Goal: Task Accomplishment & Management: Manage account settings

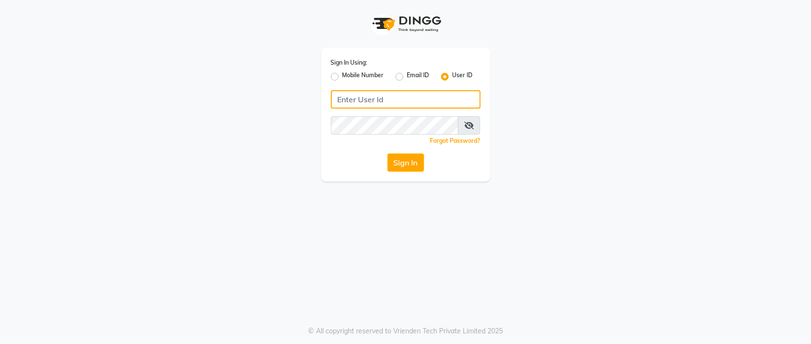
click at [404, 108] on input "Username" at bounding box center [406, 99] width 150 height 18
type input "orchidspa"
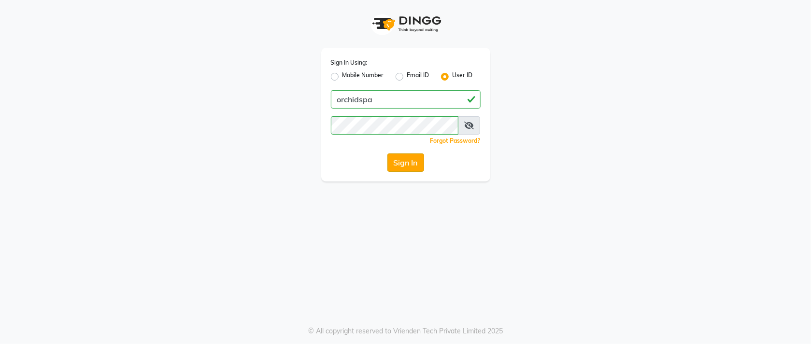
click at [402, 159] on button "Sign In" at bounding box center [405, 163] width 37 height 18
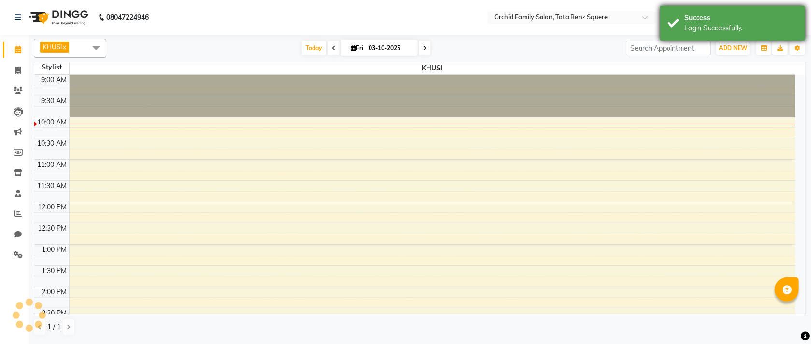
select select "en"
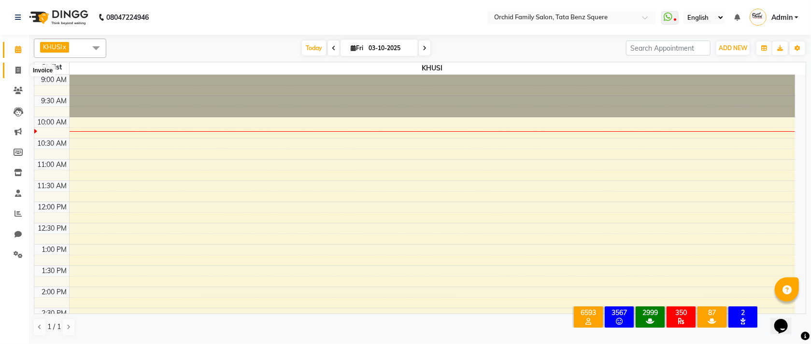
click at [15, 71] on icon at bounding box center [17, 70] width 5 height 7
select select "service"
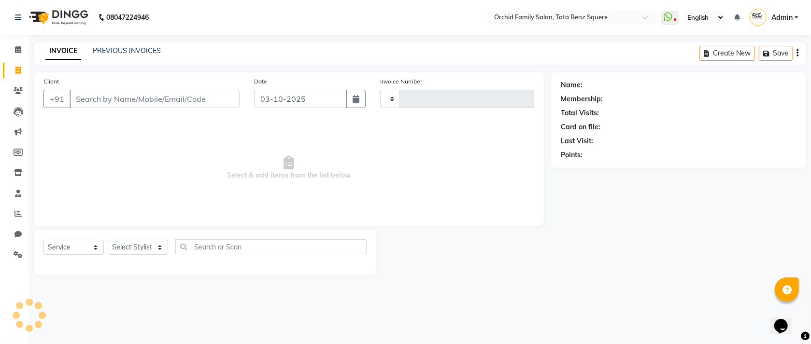
type input "2651"
select select "107"
click at [157, 51] on link "PREVIOUS INVOICES" at bounding box center [127, 50] width 68 height 9
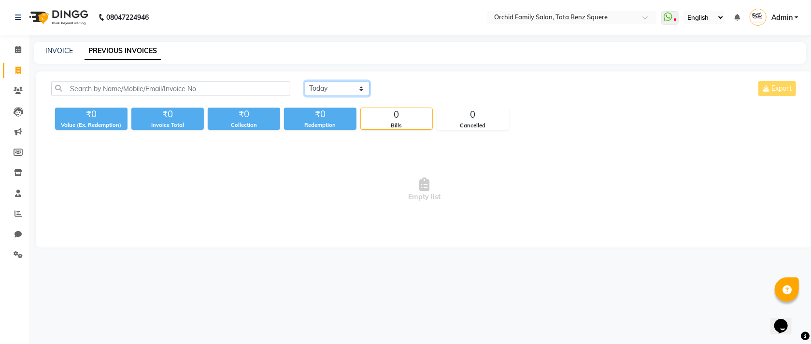
click at [340, 85] on select "[DATE] [DATE] Custom Range" at bounding box center [337, 88] width 65 height 15
select select "range"
click at [305, 81] on select "[DATE] [DATE] Custom Range" at bounding box center [337, 88] width 65 height 15
click at [410, 95] on input "03-10-2025" at bounding box center [416, 89] width 68 height 14
select select "10"
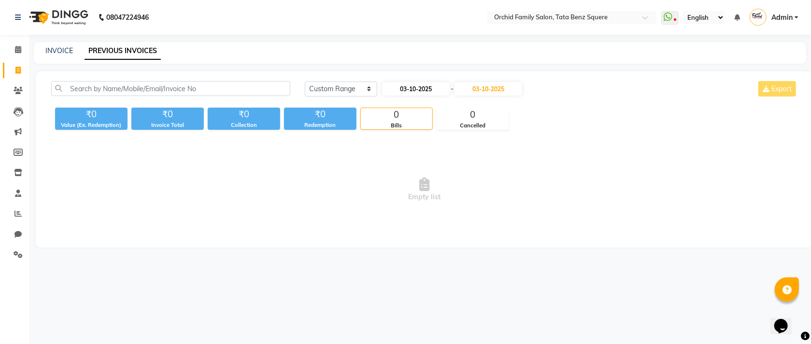
select select "2025"
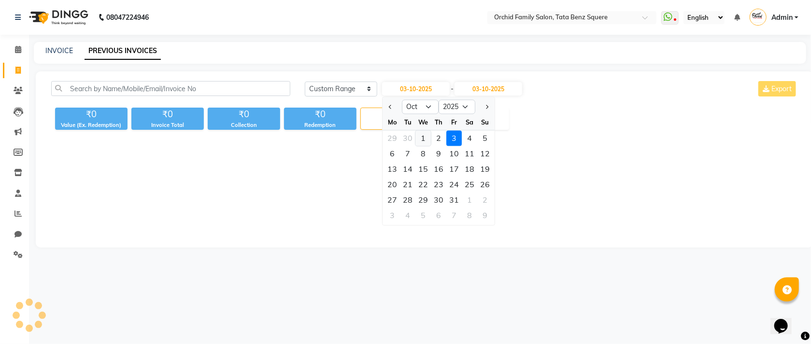
click at [427, 137] on div "1" at bounding box center [423, 138] width 15 height 15
type input "01-10-2025"
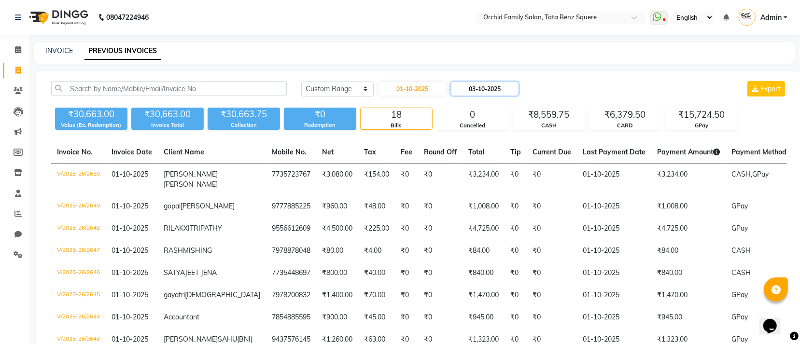
click at [494, 90] on input "03-10-2025" at bounding box center [485, 89] width 68 height 14
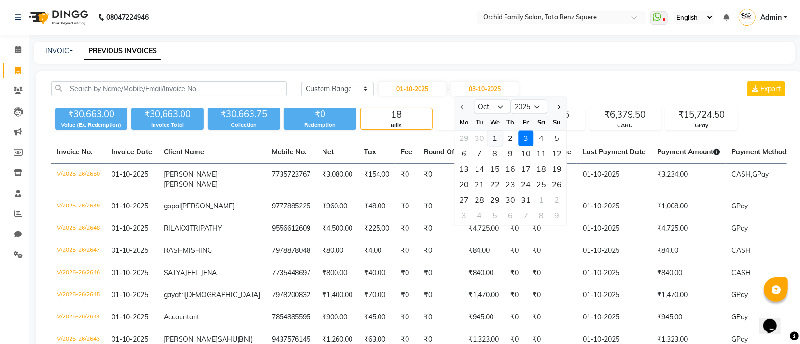
click at [488, 136] on div "1" at bounding box center [494, 138] width 15 height 15
type input "01-10-2025"
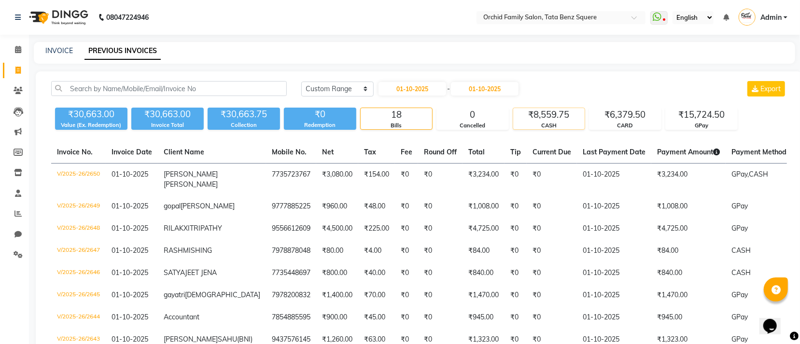
click at [565, 121] on div "₹8,559.75" at bounding box center [548, 115] width 71 height 14
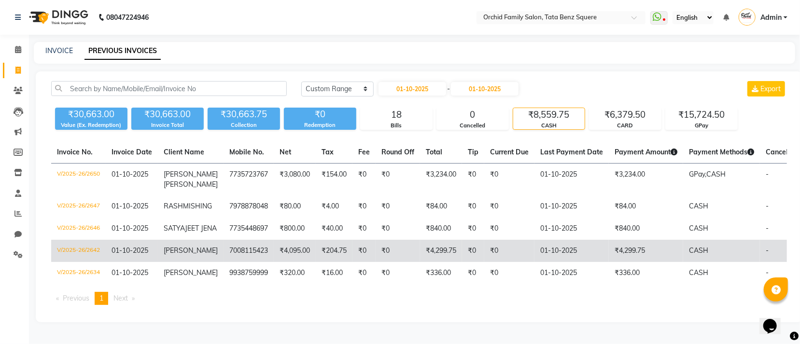
click at [648, 262] on td "₹4,299.75" at bounding box center [646, 251] width 74 height 22
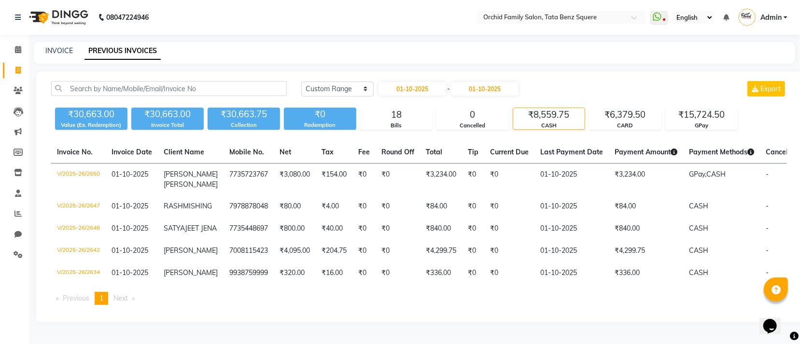
click at [40, 53] on div "INVOICE PREVIOUS INVOICES" at bounding box center [409, 51] width 750 height 10
click at [47, 53] on link "INVOICE" at bounding box center [59, 50] width 28 height 9
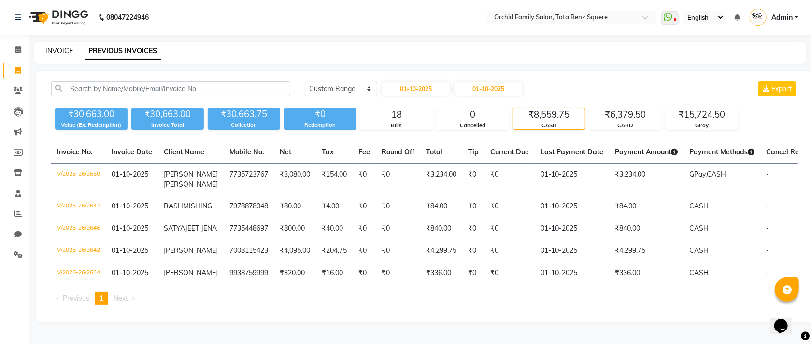
select select "service"
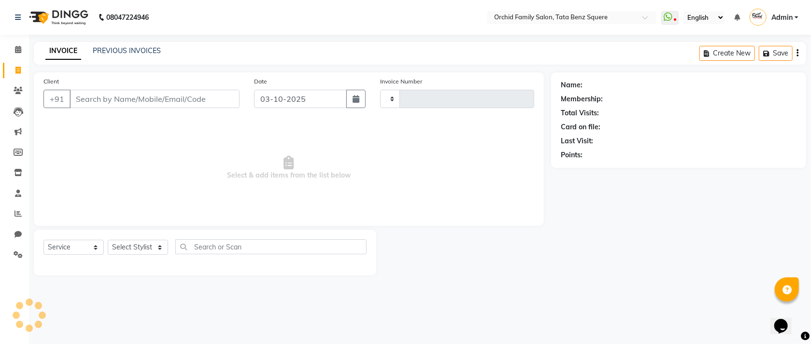
type input "2651"
select select "107"
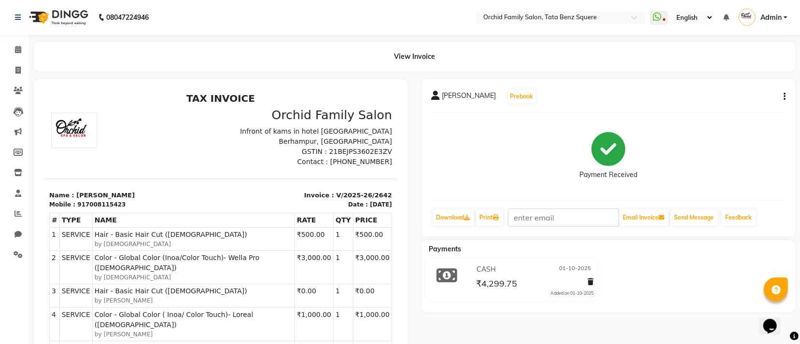
click at [785, 98] on button "button" at bounding box center [783, 97] width 6 height 10
click at [742, 104] on div "Edit Invoice" at bounding box center [736, 108] width 66 height 12
select select "service"
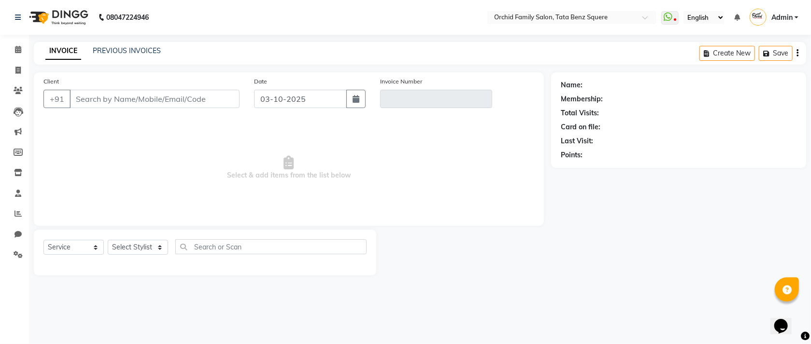
type input "7008115423"
type input "V/2025-26/2642"
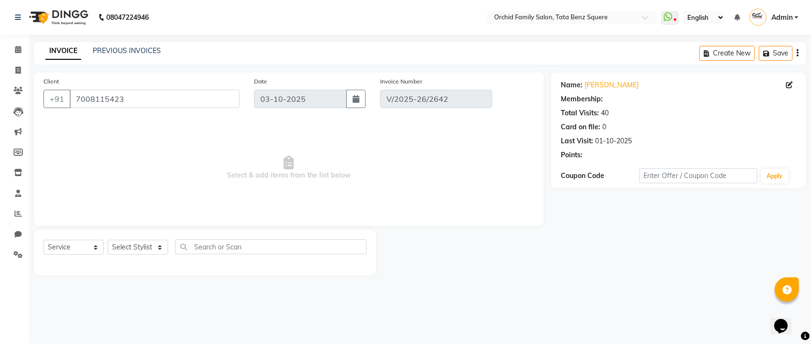
select select "1: Object"
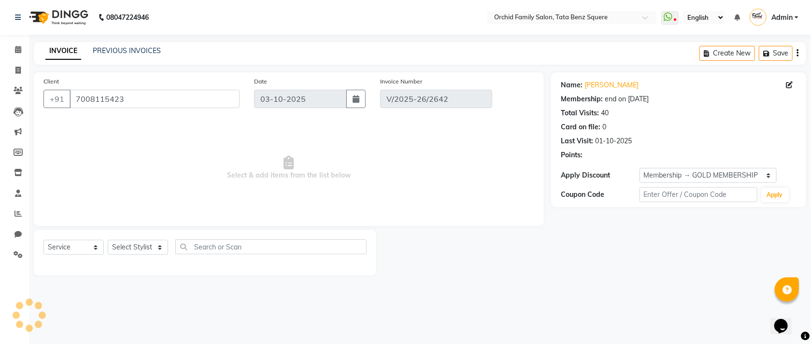
type input "01-10-2025"
select select "select"
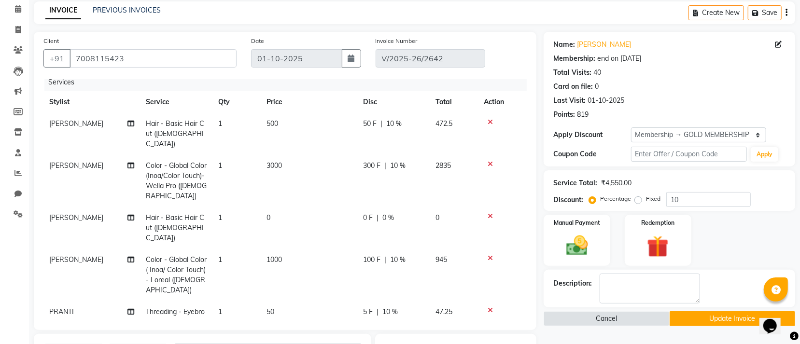
scroll to position [72, 0]
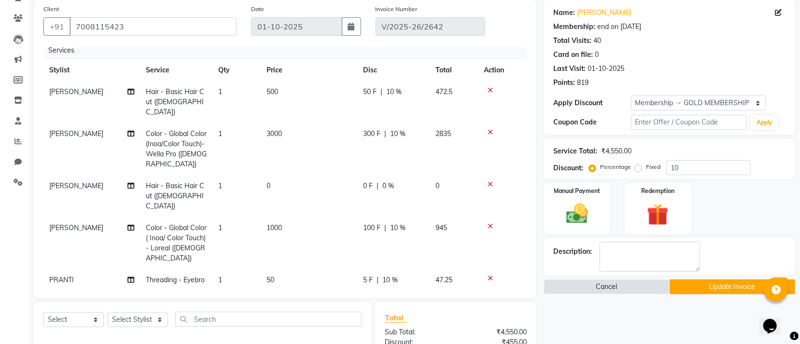
click at [314, 123] on td "3000" at bounding box center [309, 149] width 97 height 52
select select "7335"
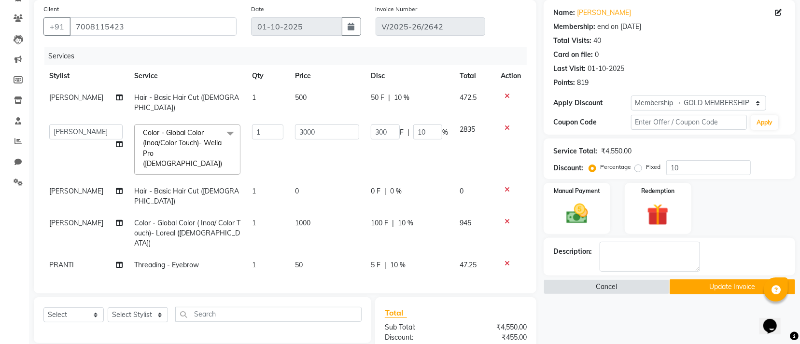
scroll to position [0, 0]
click at [314, 125] on input "3000" at bounding box center [327, 132] width 64 height 15
type input "3"
type input "2000"
click at [358, 85] on tr "Stylist Service Qty Price Disc Total Action" at bounding box center [284, 76] width 483 height 22
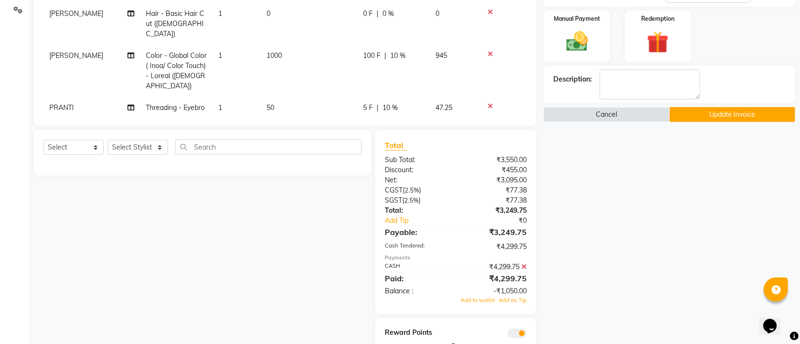
scroll to position [278, 0]
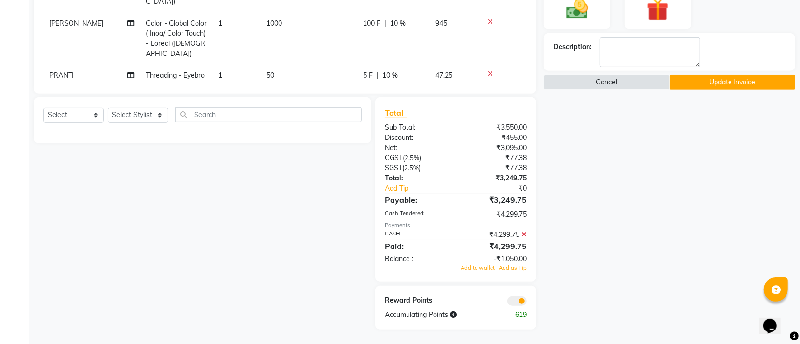
click at [521, 231] on icon at bounding box center [523, 234] width 5 height 7
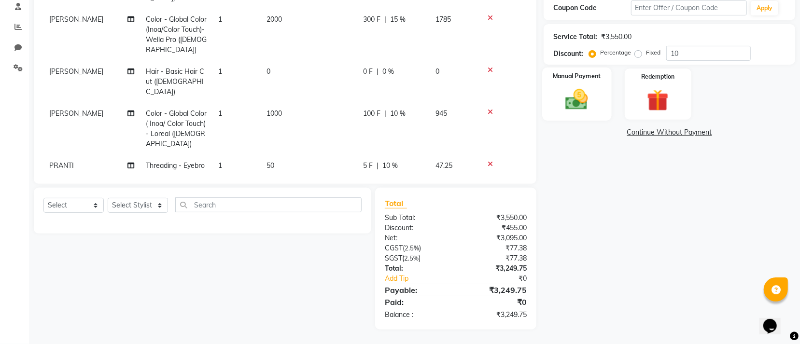
click at [556, 86] on div "Manual Payment" at bounding box center [577, 94] width 69 height 53
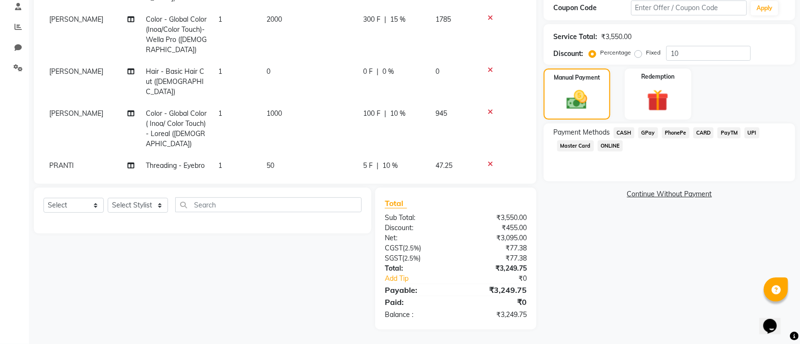
click at [623, 134] on span "CASH" at bounding box center [624, 132] width 21 height 11
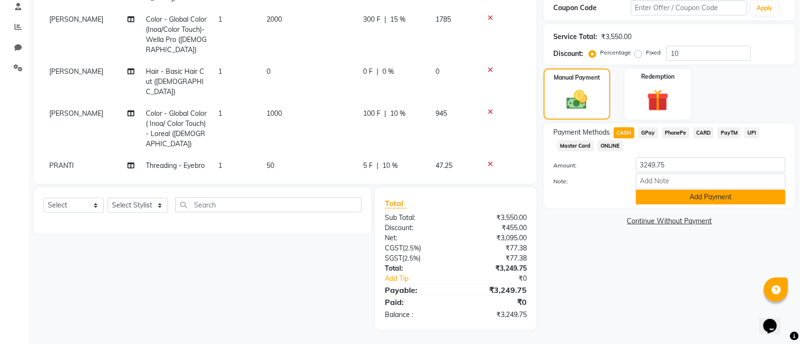
click at [671, 196] on button "Add Payment" at bounding box center [711, 197] width 150 height 15
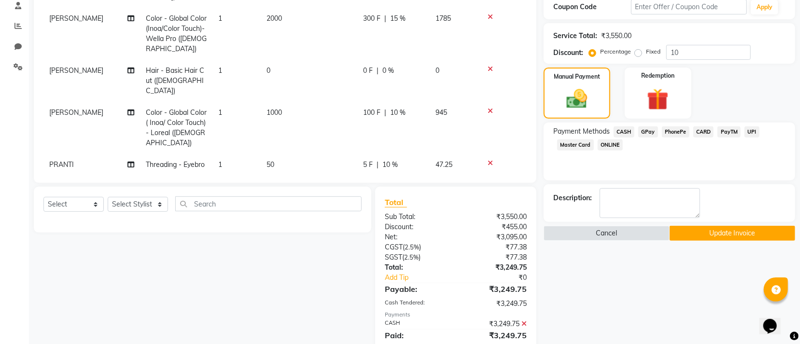
scroll to position [270, 0]
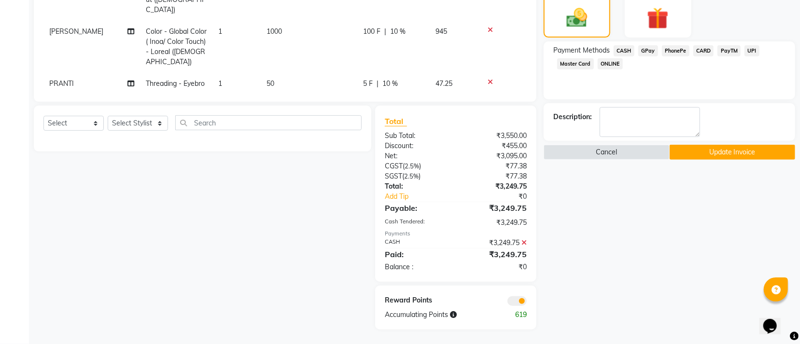
click at [715, 152] on button "Update Invoice" at bounding box center [733, 152] width 126 height 15
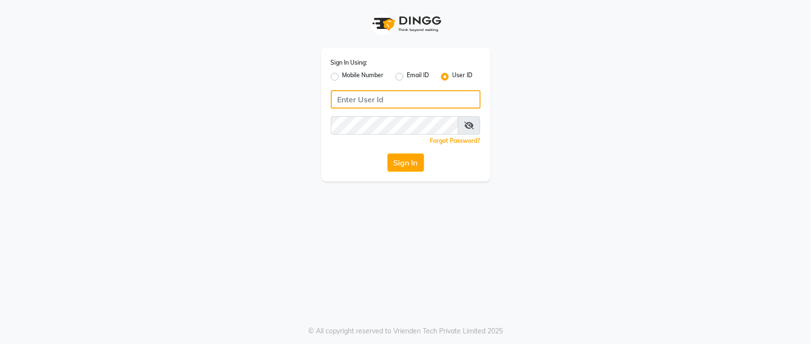
click at [345, 95] on input "Username" at bounding box center [406, 99] width 150 height 18
type input "orchidspa"
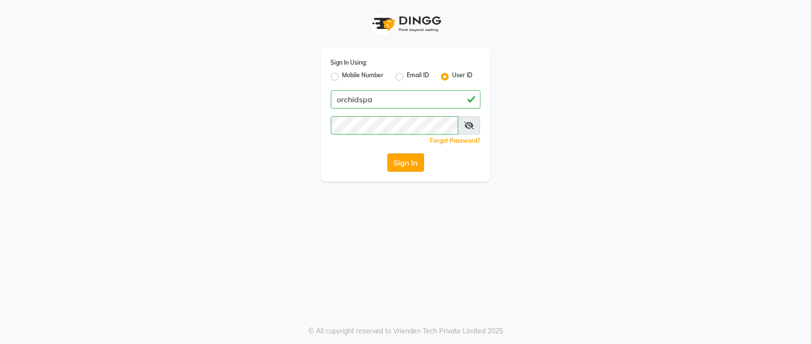
click at [398, 161] on button "Sign In" at bounding box center [405, 163] width 37 height 18
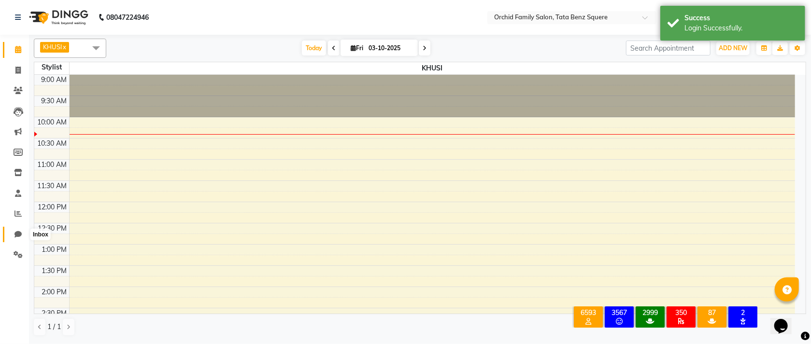
click at [16, 235] on icon at bounding box center [17, 234] width 7 height 7
select select "100"
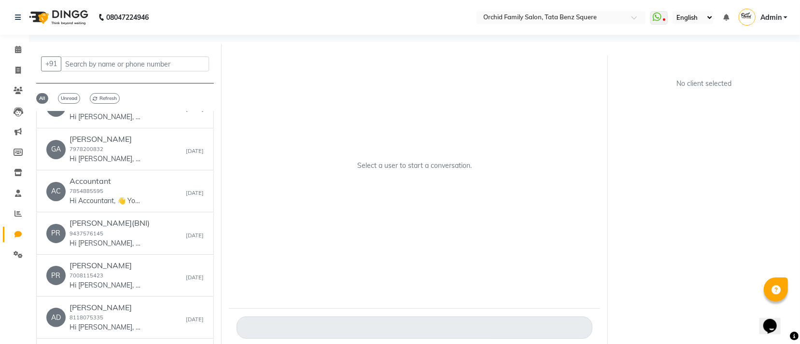
scroll to position [217, 0]
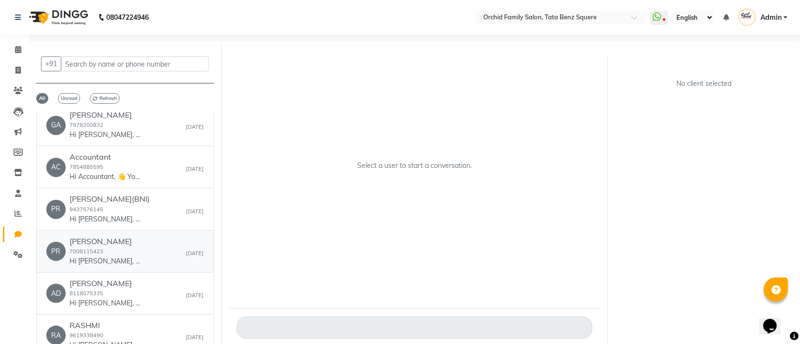
click at [142, 260] on div "PR [PERSON_NAME] 7008115423 Hi [PERSON_NAME], 👋 Your payment at Orchid Family S…" at bounding box center [124, 251] width 157 height 29
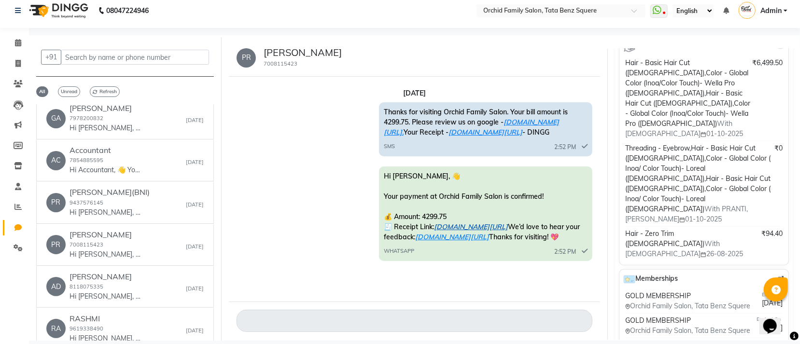
click at [508, 227] on link "[DOMAIN_NAME][URL]" at bounding box center [471, 227] width 74 height 9
click at [15, 61] on icon at bounding box center [17, 63] width 5 height 7
select select "service"
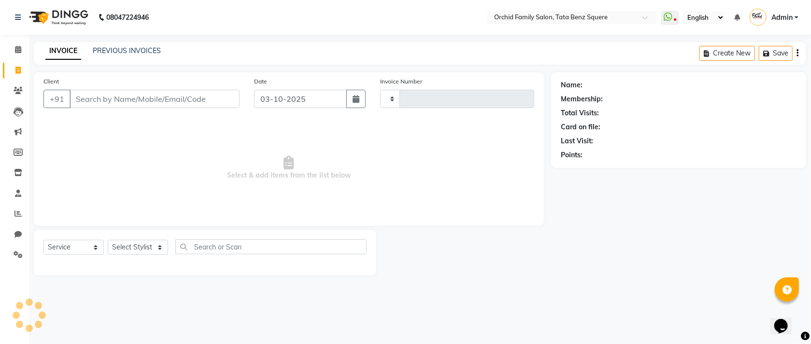
type input "2651"
select select "107"
click at [126, 49] on link "PREVIOUS INVOICES" at bounding box center [127, 50] width 68 height 9
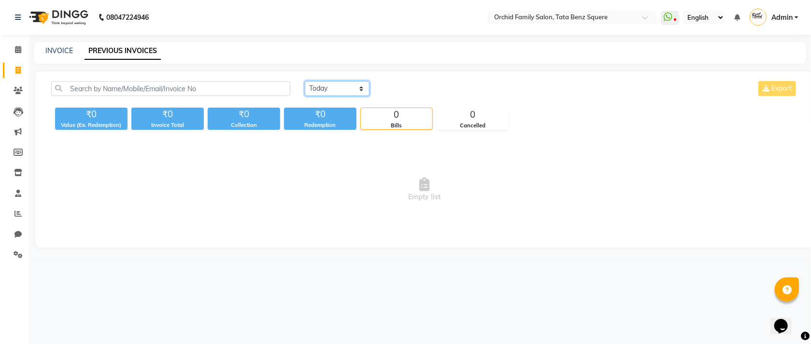
click at [332, 92] on select "[DATE] [DATE] Custom Range" at bounding box center [337, 88] width 65 height 15
select select "range"
click at [305, 81] on select "[DATE] [DATE] Custom Range" at bounding box center [337, 88] width 65 height 15
click at [387, 90] on input "03-10-2025" at bounding box center [416, 89] width 68 height 14
select select "10"
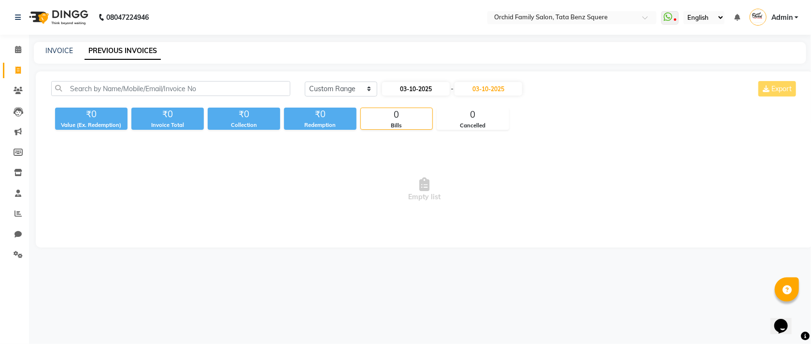
select select "2025"
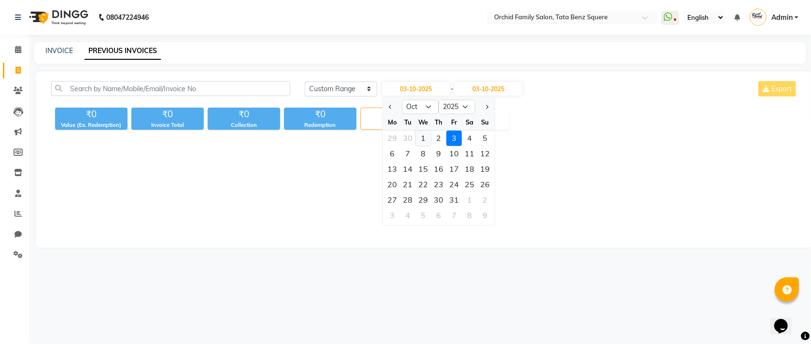
click at [420, 134] on div "1" at bounding box center [423, 138] width 15 height 15
type input "01-10-2025"
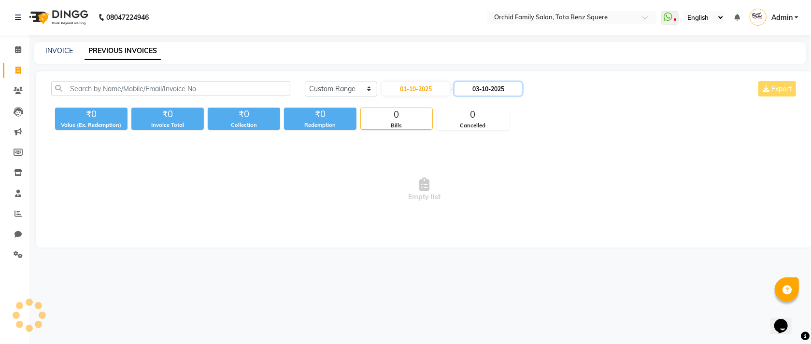
click at [479, 83] on input "03-10-2025" at bounding box center [488, 89] width 68 height 14
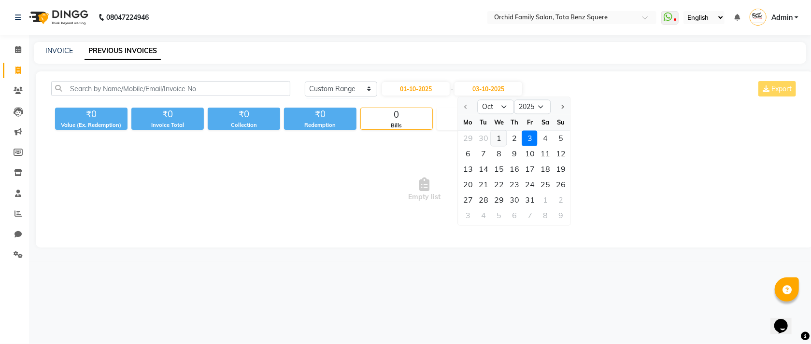
click at [496, 144] on div "1" at bounding box center [498, 138] width 15 height 15
type input "01-10-2025"
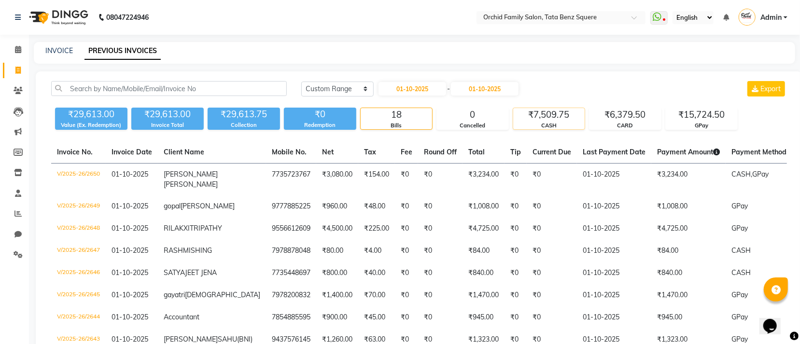
click at [550, 126] on div "CASH" at bounding box center [548, 126] width 71 height 8
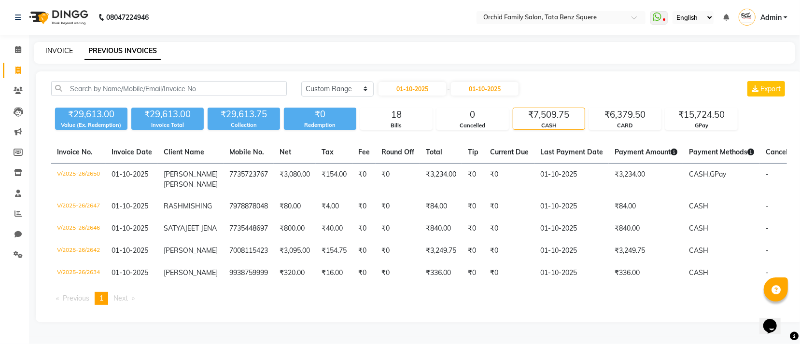
click at [70, 51] on link "INVOICE" at bounding box center [59, 50] width 28 height 9
select select "service"
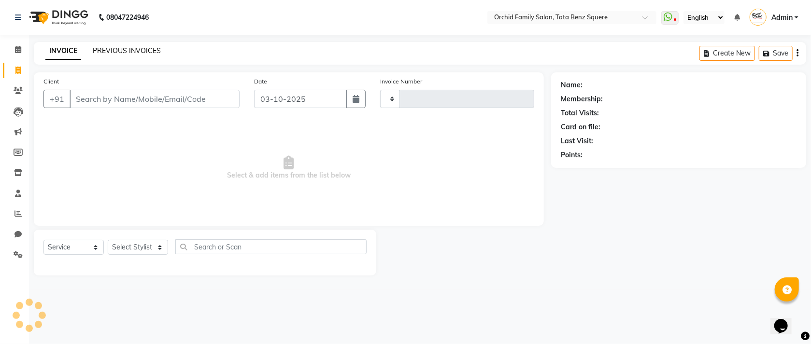
type input "2651"
select select "107"
click at [152, 53] on link "PREVIOUS INVOICES" at bounding box center [127, 50] width 68 height 9
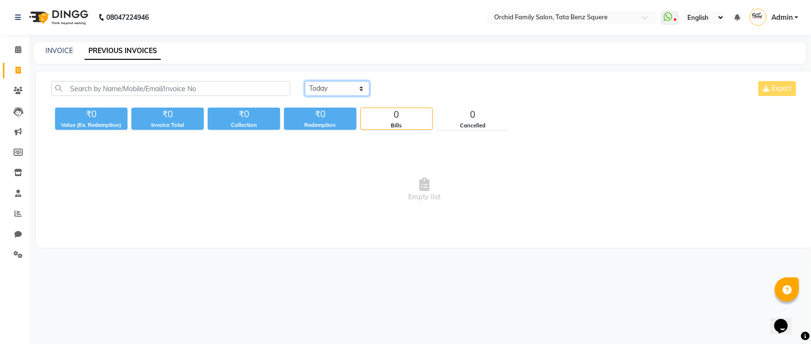
click at [328, 88] on select "[DATE] [DATE] Custom Range" at bounding box center [337, 88] width 65 height 15
select select "range"
click at [305, 81] on select "[DATE] [DATE] Custom Range" at bounding box center [337, 88] width 65 height 15
click at [437, 94] on input "03-10-2025" at bounding box center [416, 89] width 68 height 14
select select "10"
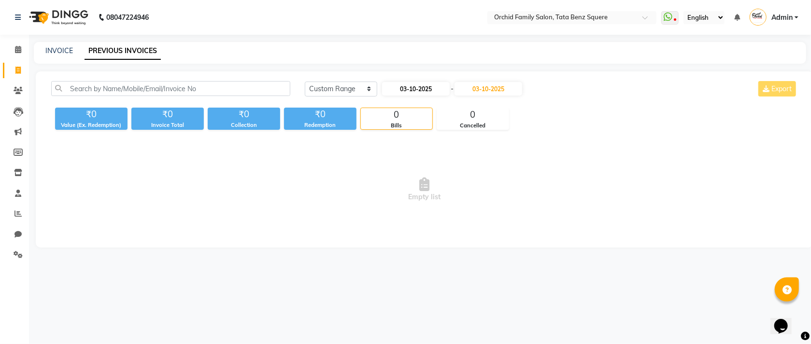
select select "2025"
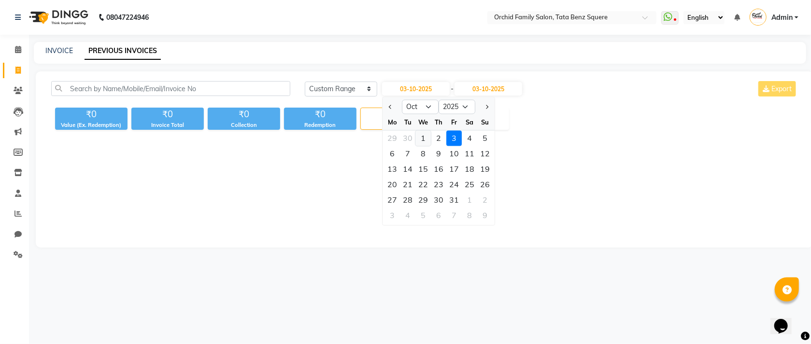
click at [419, 139] on div "1" at bounding box center [423, 138] width 15 height 15
type input "01-10-2025"
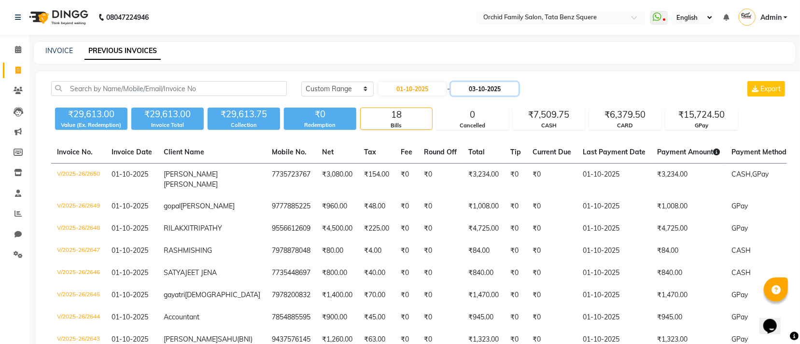
click at [519, 92] on input "03-10-2025" at bounding box center [485, 89] width 68 height 14
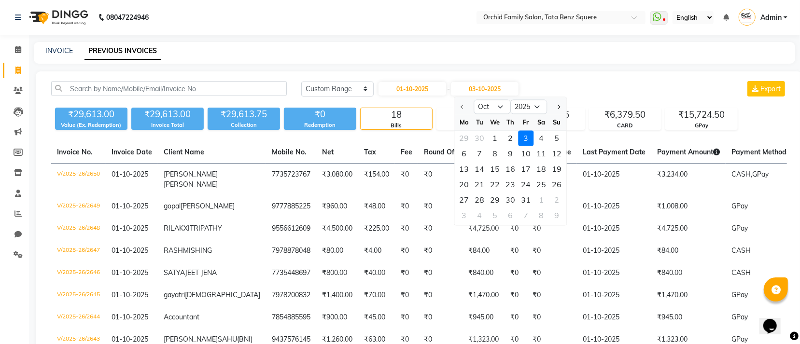
click at [496, 131] on div "1" at bounding box center [494, 138] width 15 height 15
type input "01-10-2025"
click at [496, 130] on div "Today Yesterday Custom Range 01-10-2025 - 01-10-2025 Oct Nov Dec 2025 2026 2027…" at bounding box center [419, 345] width 767 height 549
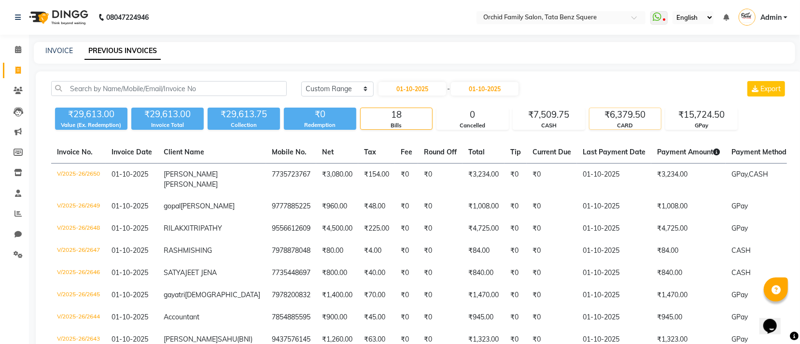
click at [628, 122] on div "CARD" at bounding box center [625, 126] width 71 height 8
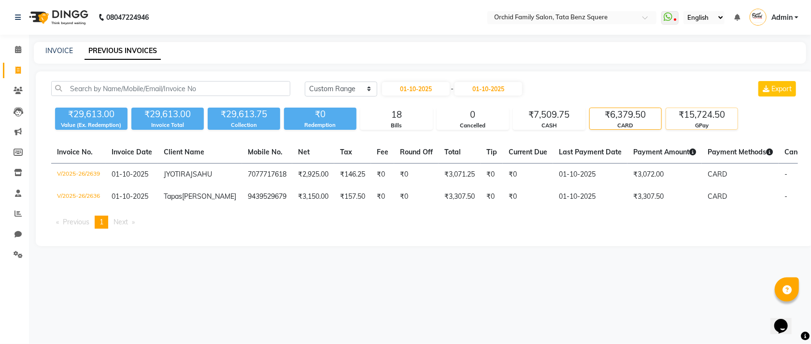
click at [706, 126] on div "GPay" at bounding box center [701, 126] width 71 height 8
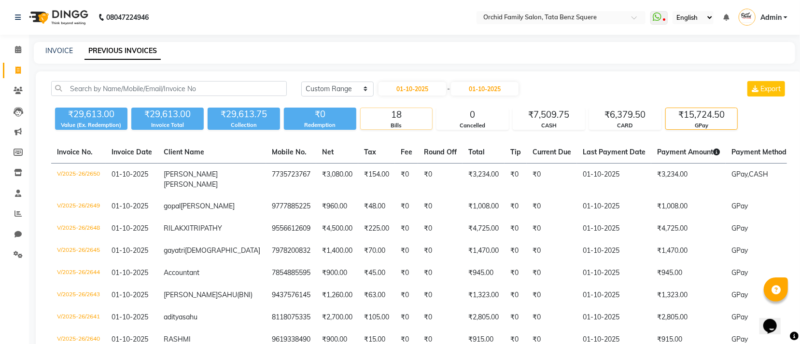
click at [423, 113] on div "18" at bounding box center [396, 115] width 71 height 14
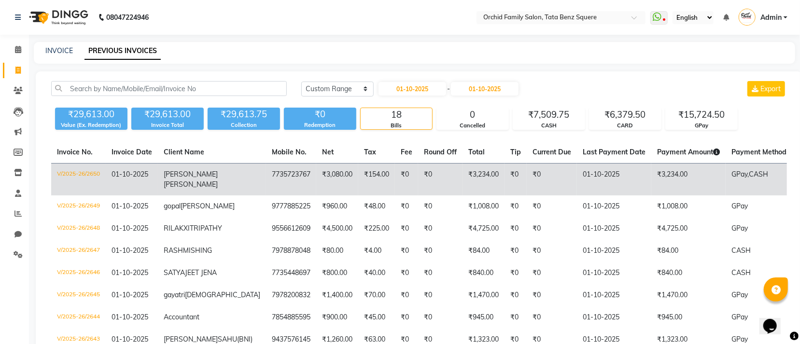
click at [731, 175] on span "GPay," at bounding box center [739, 174] width 17 height 9
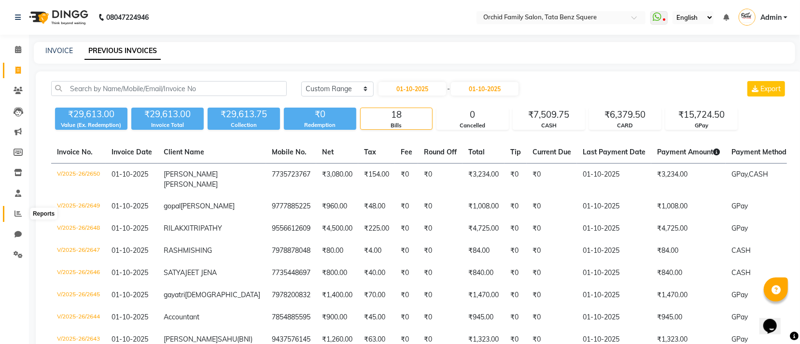
click at [14, 209] on span at bounding box center [18, 214] width 17 height 11
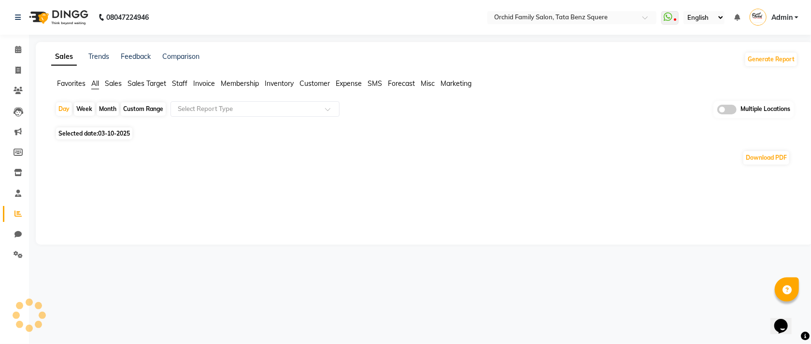
click at [101, 110] on div "Month" at bounding box center [108, 109] width 22 height 14
select select "10"
select select "2025"
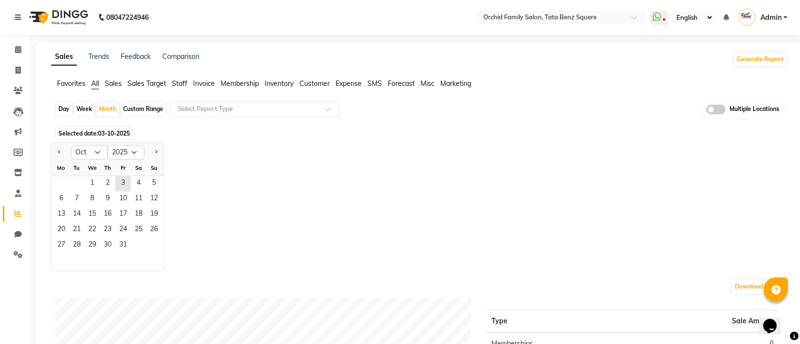
click at [61, 109] on div "Day" at bounding box center [64, 109] width 16 height 14
select select "10"
select select "2025"
click at [95, 182] on span "1" at bounding box center [91, 183] width 15 height 15
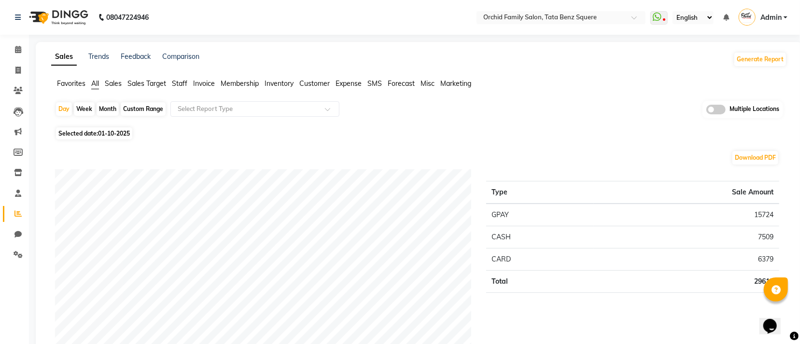
click at [183, 83] on span "Staff" at bounding box center [179, 83] width 15 height 9
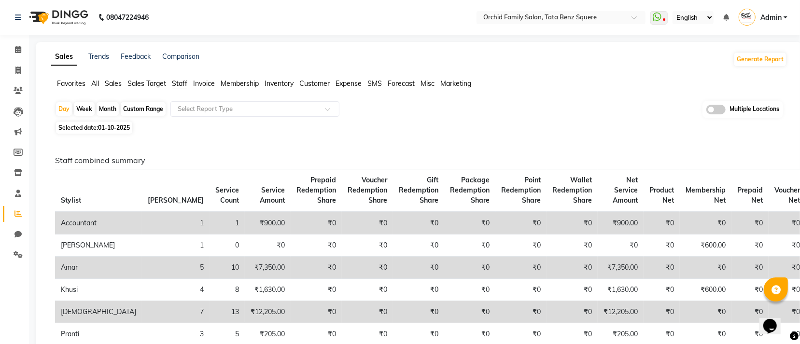
click at [228, 98] on app-reports "Favorites All Sales Sales Target Staff Invoice Membership Inventory Customer Ex…" at bounding box center [418, 237] width 747 height 316
click at [228, 105] on input "text" at bounding box center [245, 109] width 139 height 10
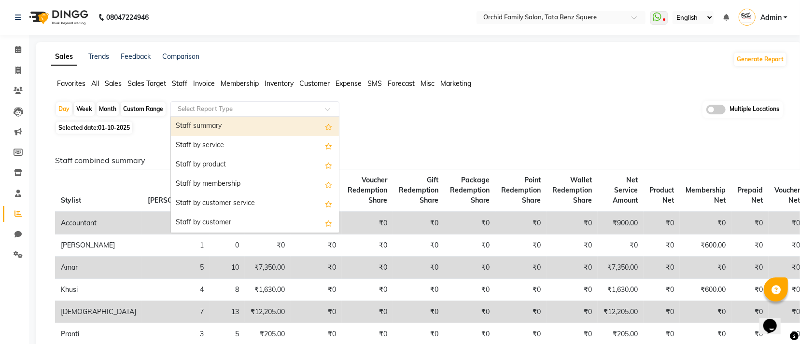
click at [216, 130] on div "Staff summary" at bounding box center [255, 126] width 168 height 19
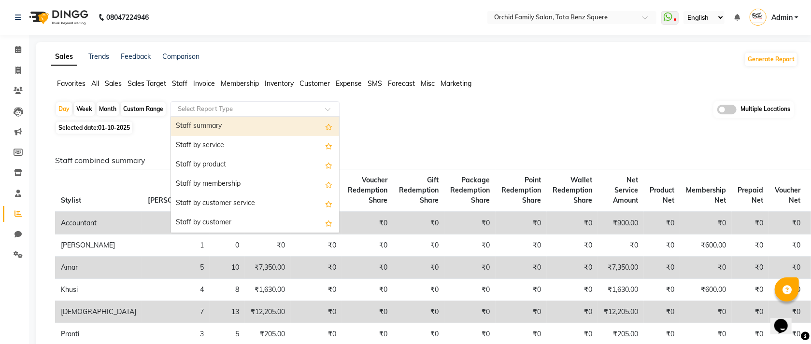
select select "full_report"
select select "csv"
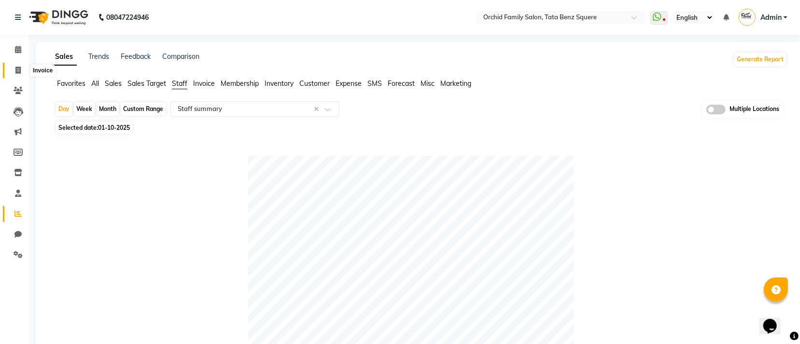
click at [18, 72] on icon at bounding box center [17, 70] width 5 height 7
select select "service"
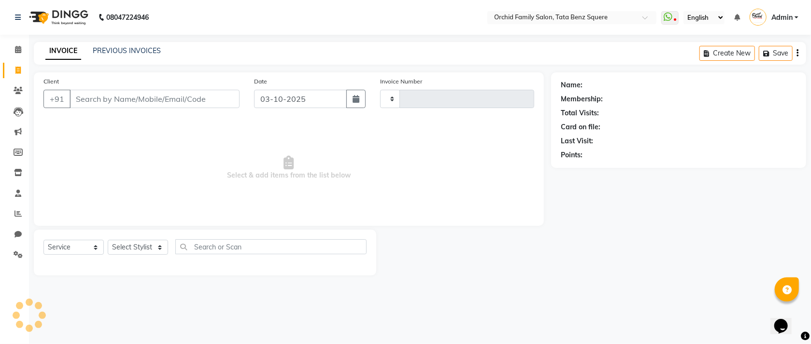
type input "2651"
select select "107"
click at [120, 51] on link "PREVIOUS INVOICES" at bounding box center [127, 50] width 68 height 9
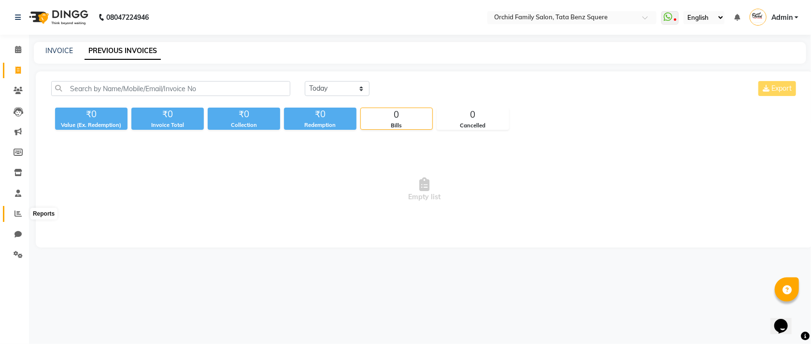
click at [15, 210] on icon at bounding box center [17, 213] width 7 height 7
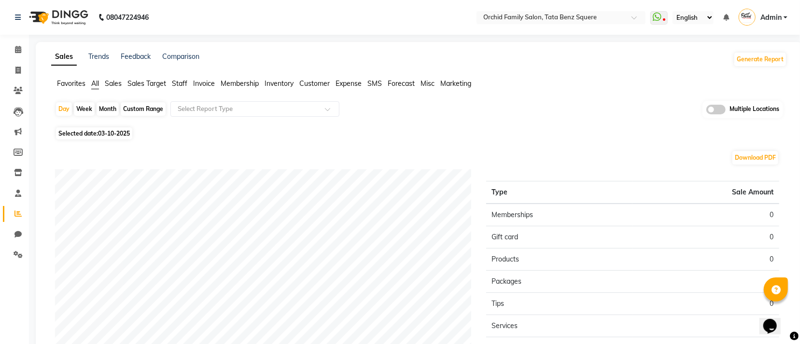
click at [179, 84] on span "Staff" at bounding box center [179, 83] width 15 height 9
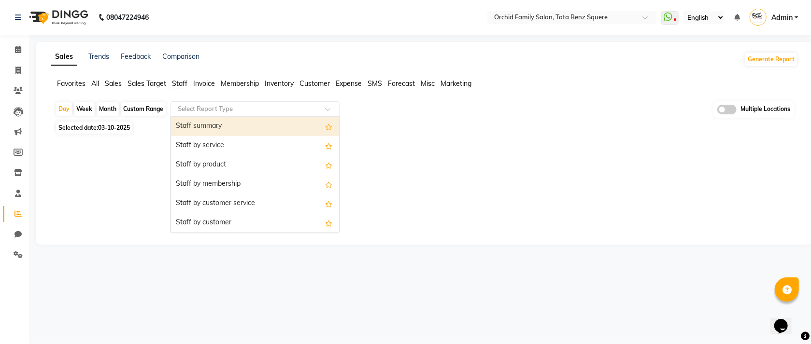
click at [206, 106] on input "text" at bounding box center [245, 109] width 139 height 10
click at [206, 123] on div "Staff summary" at bounding box center [255, 126] width 168 height 19
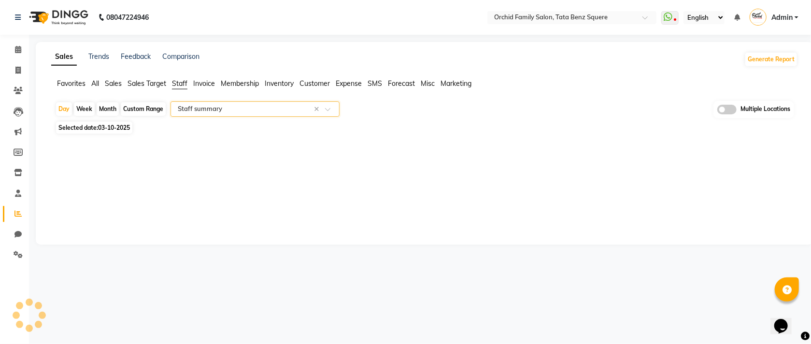
click at [107, 111] on div "Month" at bounding box center [108, 109] width 22 height 14
select select "10"
select select "2025"
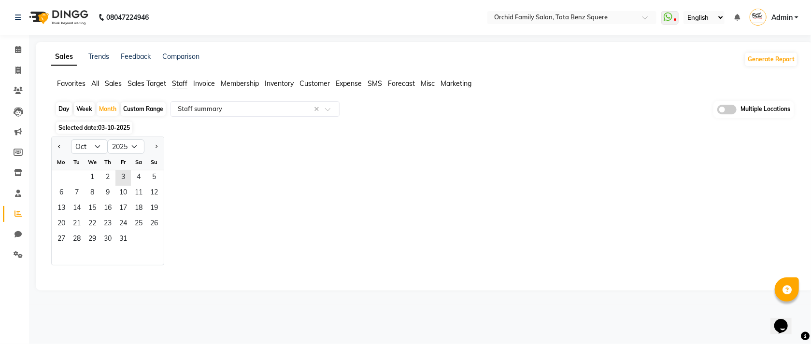
click at [67, 146] on div at bounding box center [61, 146] width 19 height 15
click at [60, 146] on span "Previous month" at bounding box center [59, 145] width 3 height 3
select select "9"
click at [64, 183] on span "1" at bounding box center [61, 177] width 15 height 15
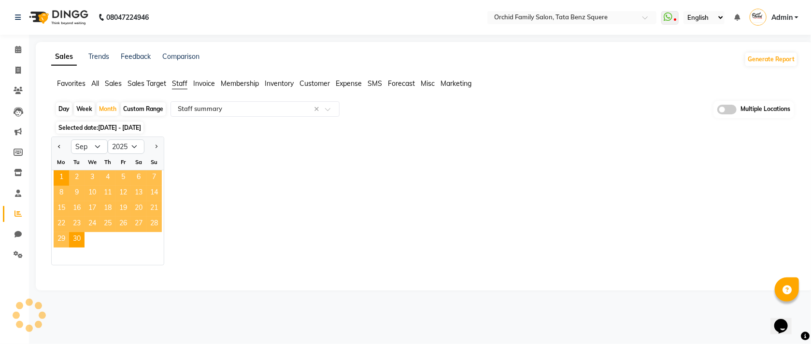
select select "full_report"
select select "csv"
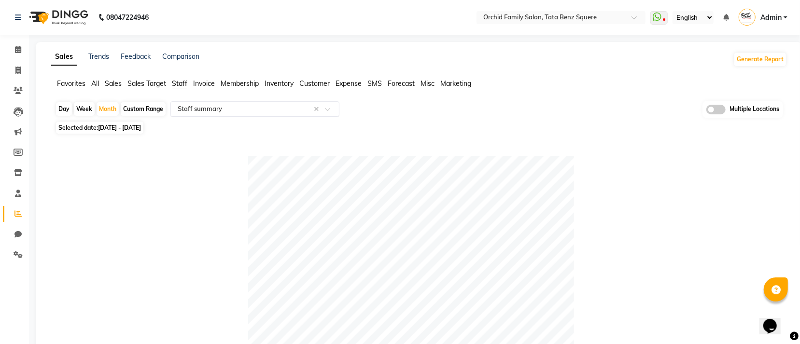
click at [272, 110] on input "text" at bounding box center [245, 109] width 139 height 10
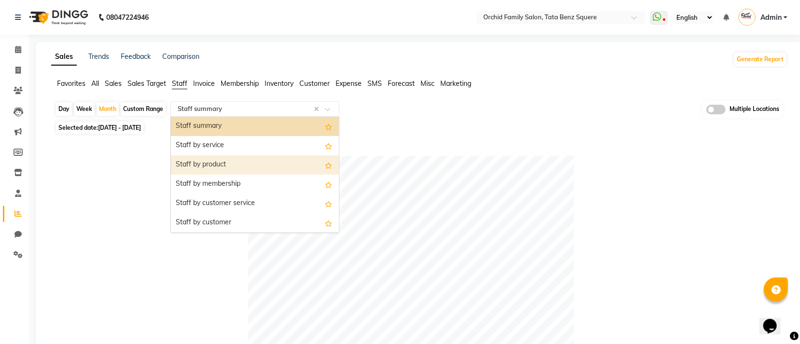
click at [213, 163] on div "Staff by product" at bounding box center [255, 164] width 168 height 19
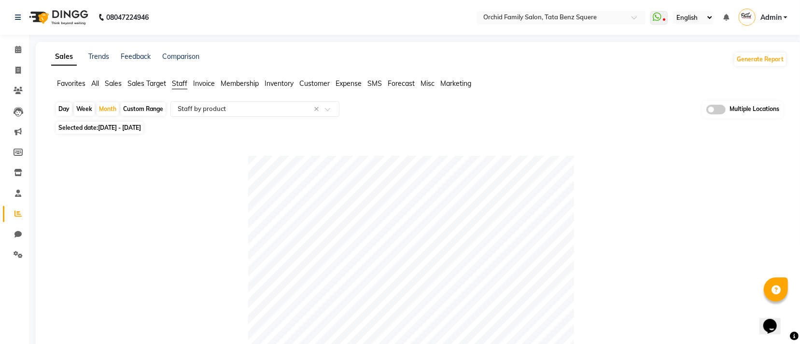
click at [85, 109] on div "Week" at bounding box center [84, 109] width 21 height 14
select select "9"
select select "2025"
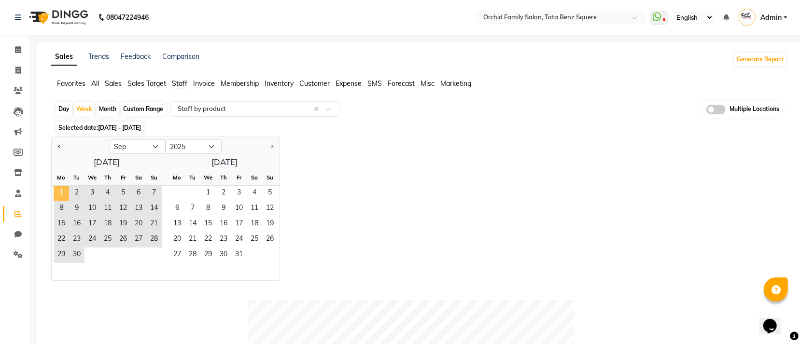
click at [61, 189] on span "1" at bounding box center [61, 193] width 15 height 15
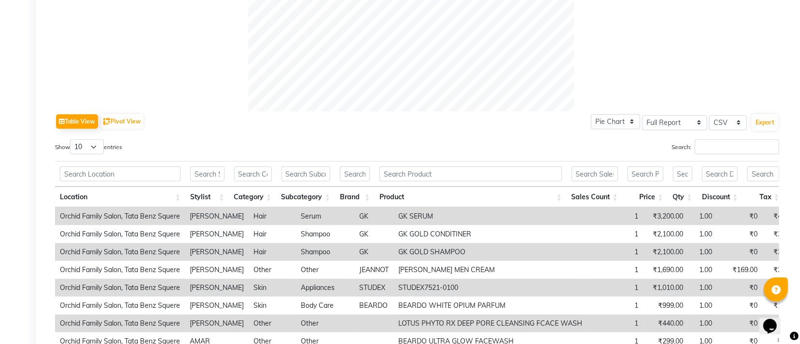
scroll to position [435, 0]
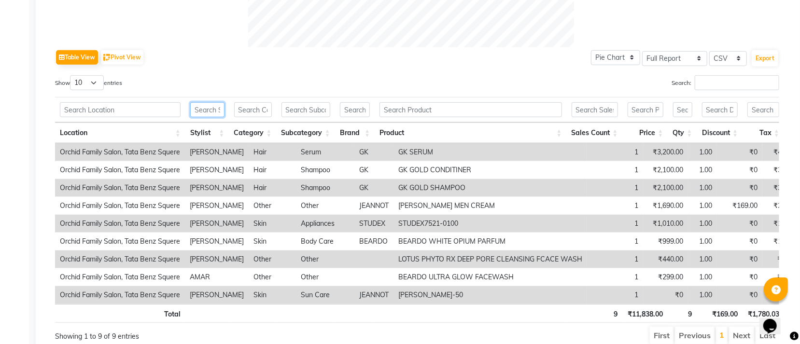
click at [215, 113] on input "text" at bounding box center [207, 109] width 34 height 15
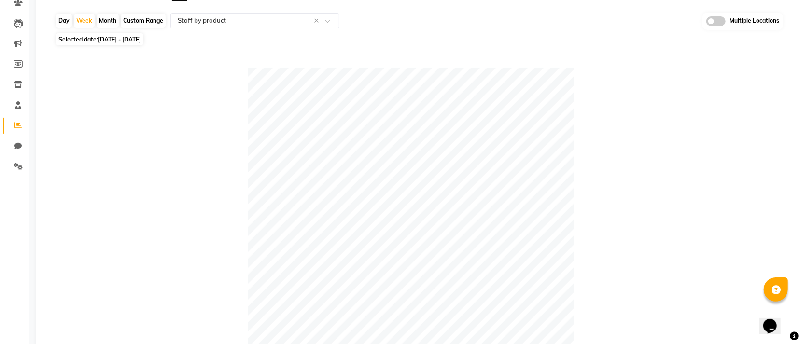
scroll to position [0, 0]
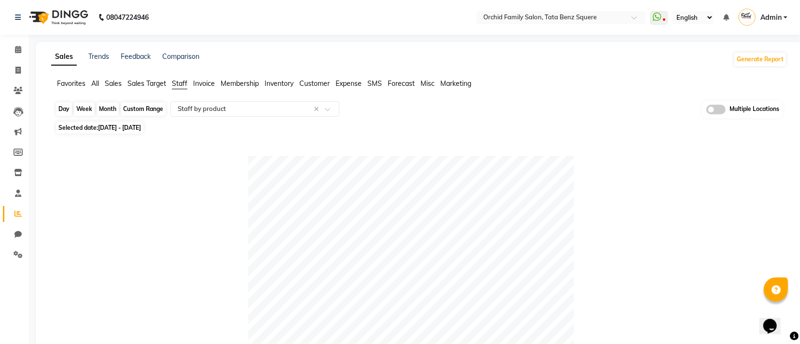
type input "amr"
click at [85, 111] on div "Week" at bounding box center [84, 109] width 21 height 14
select select "9"
select select "2025"
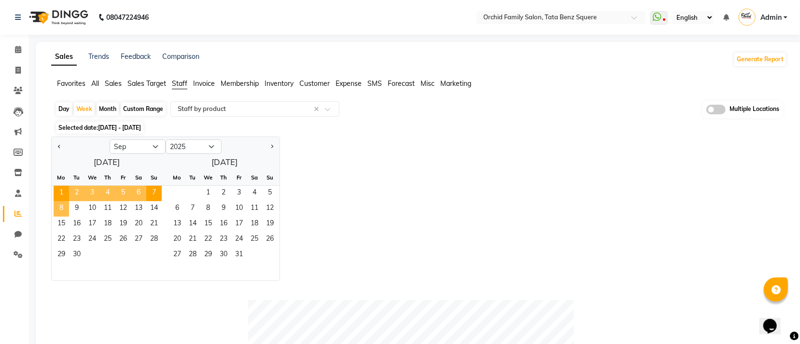
click at [60, 211] on span "8" at bounding box center [61, 208] width 15 height 15
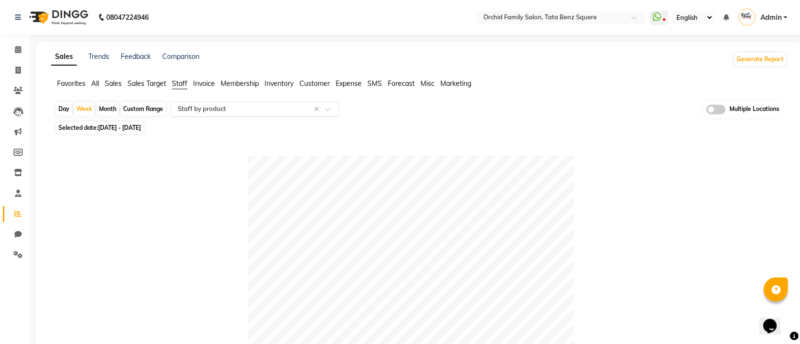
click at [253, 105] on input "text" at bounding box center [245, 109] width 139 height 10
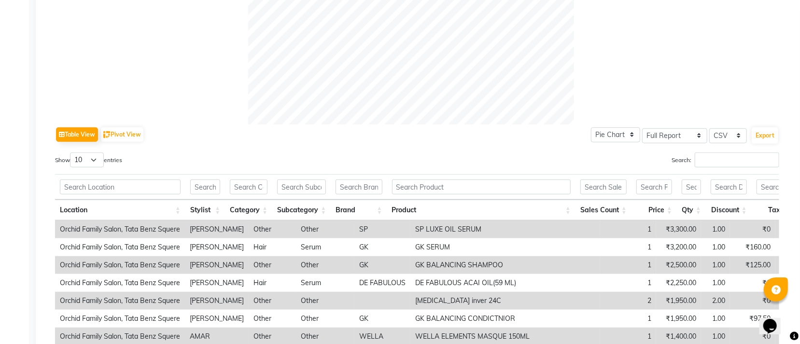
scroll to position [362, 0]
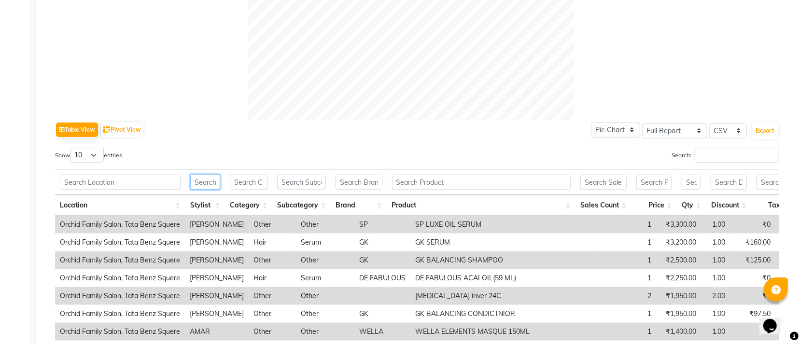
click at [212, 188] on input "text" at bounding box center [205, 182] width 30 height 15
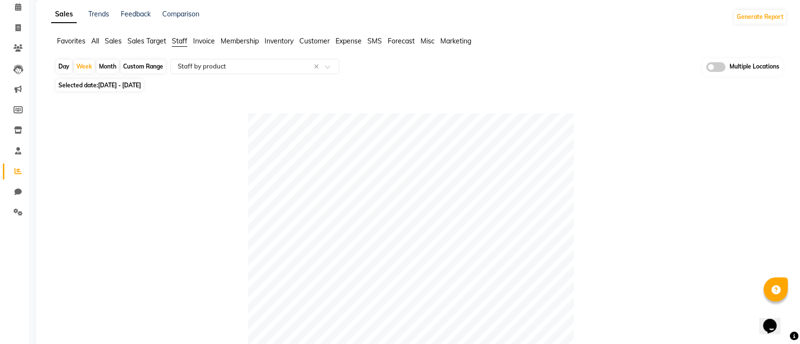
scroll to position [0, 0]
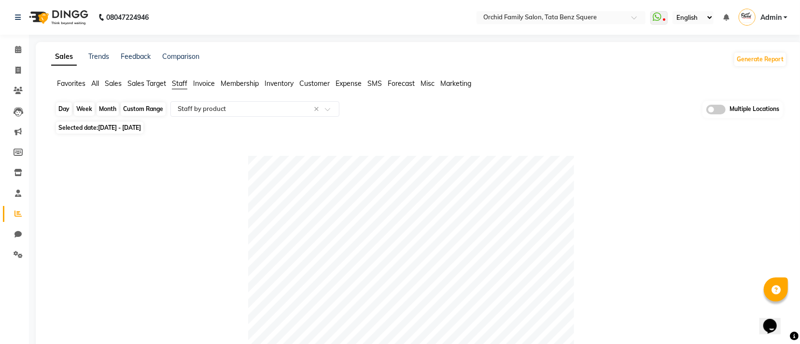
type input "amar"
click at [88, 106] on div "Week" at bounding box center [84, 109] width 21 height 14
select select "9"
select select "2025"
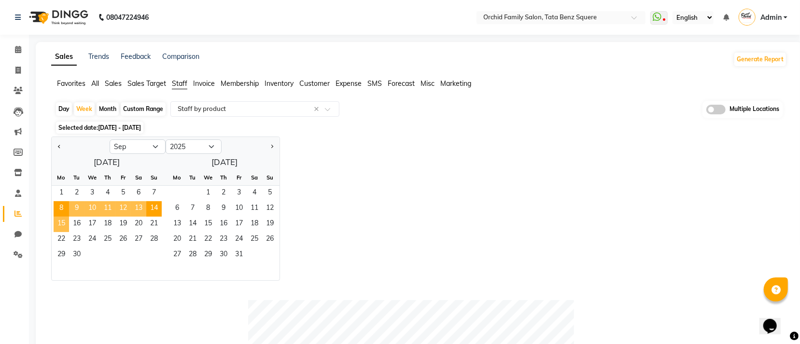
click at [56, 223] on span "15" at bounding box center [61, 224] width 15 height 15
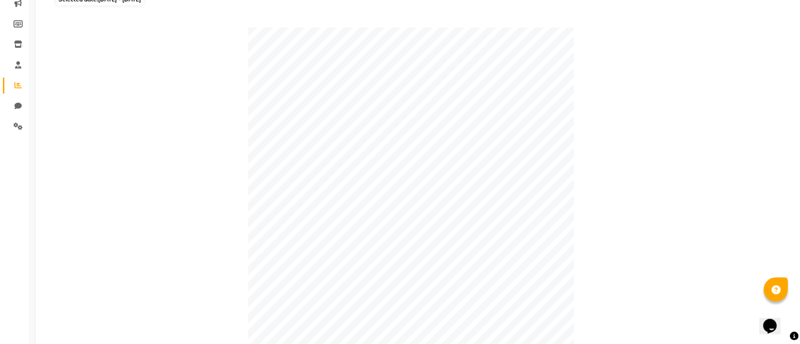
scroll to position [362, 0]
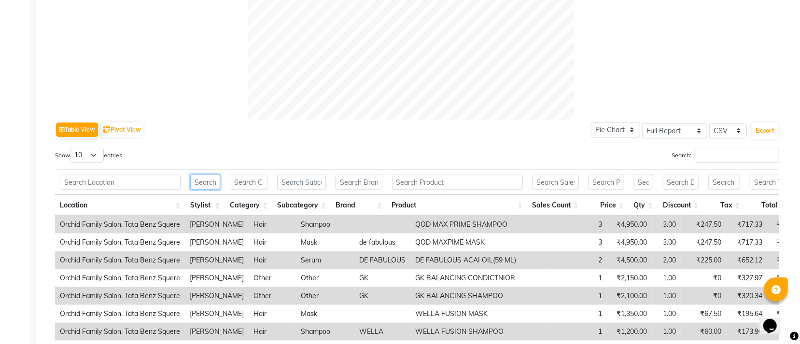
click at [211, 187] on input "text" at bounding box center [205, 182] width 30 height 15
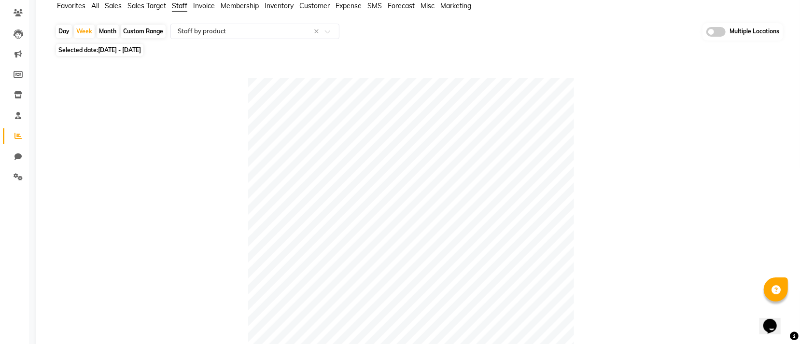
scroll to position [72, 0]
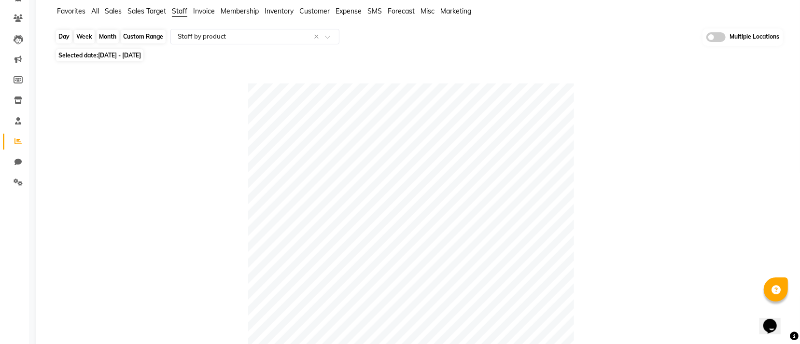
type input "amar"
click at [81, 32] on div "Week" at bounding box center [84, 37] width 21 height 14
select select "9"
select select "2025"
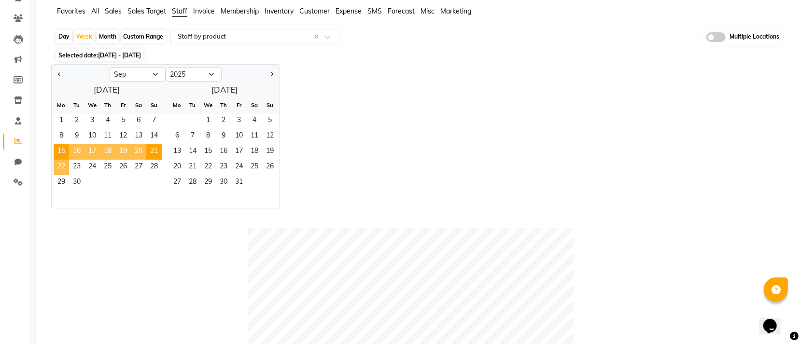
click at [56, 161] on span "22" at bounding box center [61, 167] width 15 height 15
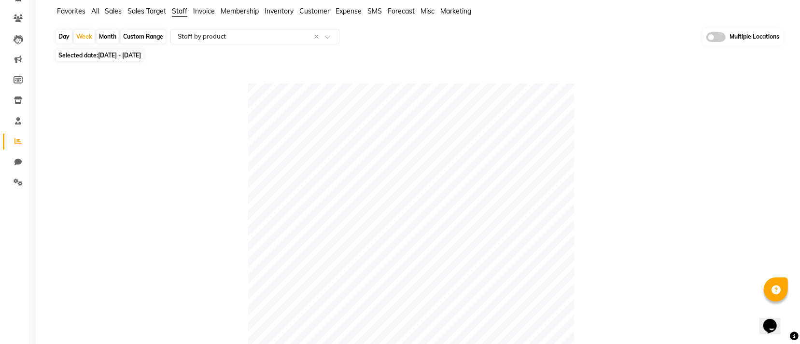
scroll to position [362, 0]
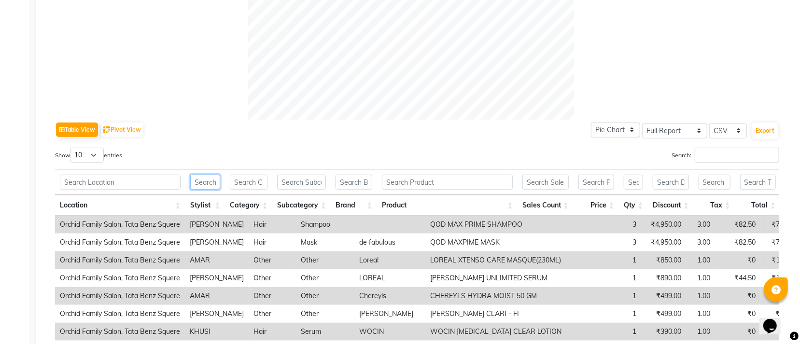
click at [216, 179] on input "text" at bounding box center [205, 182] width 30 height 15
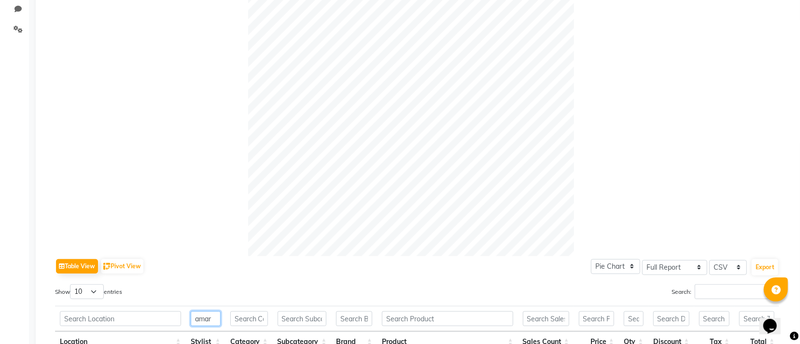
scroll to position [0, 0]
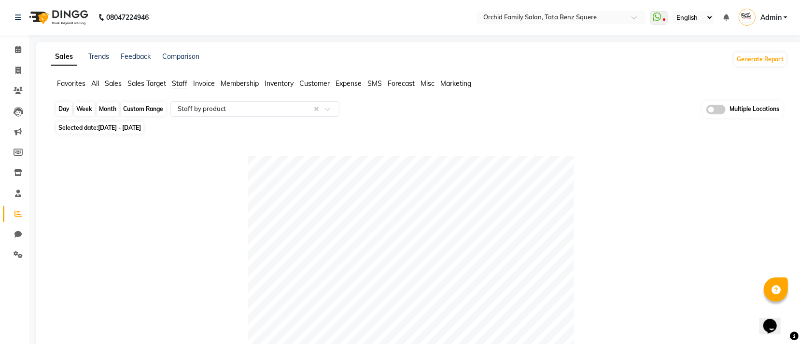
type input "amar"
click at [86, 107] on div "Week" at bounding box center [84, 109] width 21 height 14
select select "9"
select select "2025"
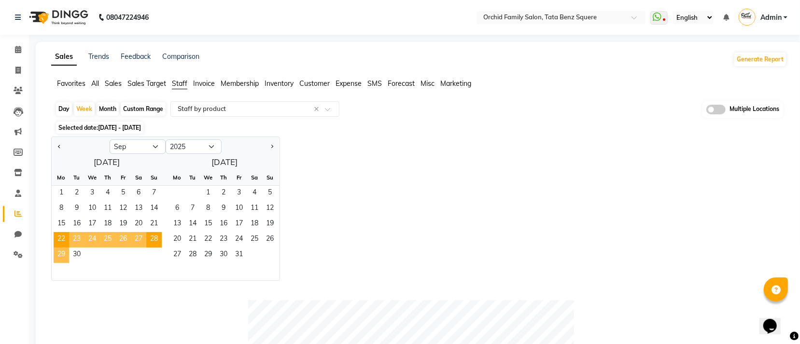
click at [54, 254] on span "29" at bounding box center [61, 255] width 15 height 15
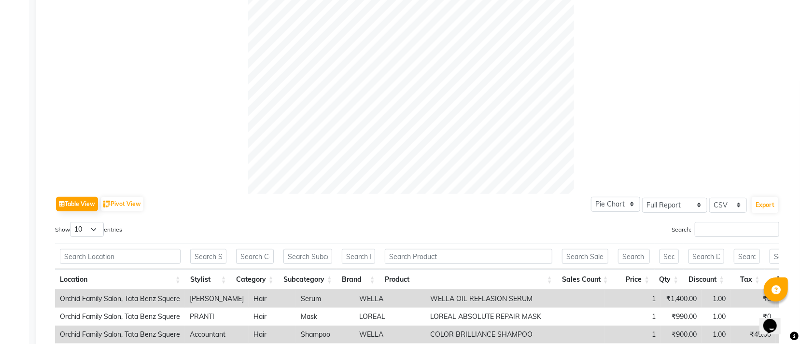
scroll to position [361, 0]
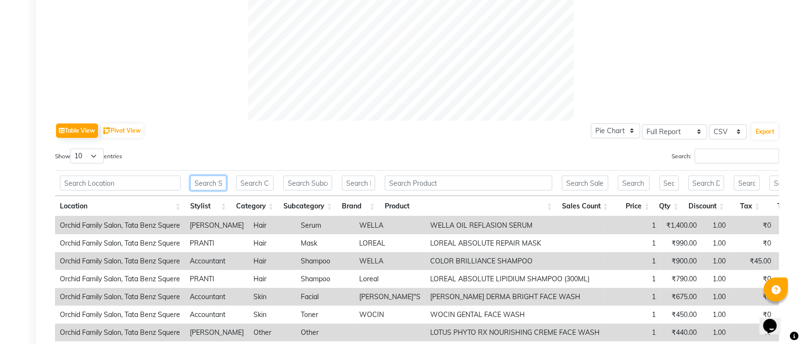
click at [208, 181] on input "text" at bounding box center [208, 183] width 36 height 15
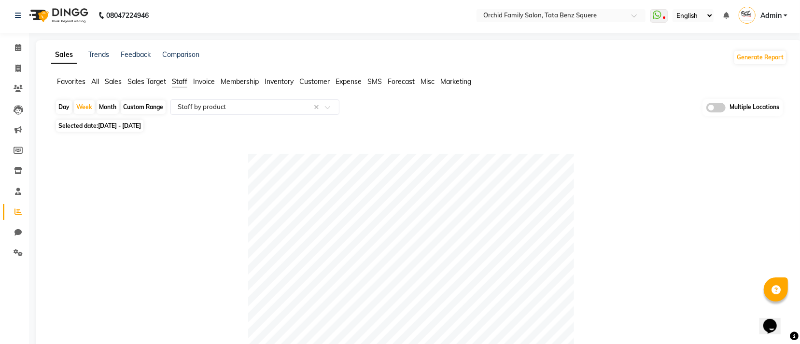
scroll to position [0, 0]
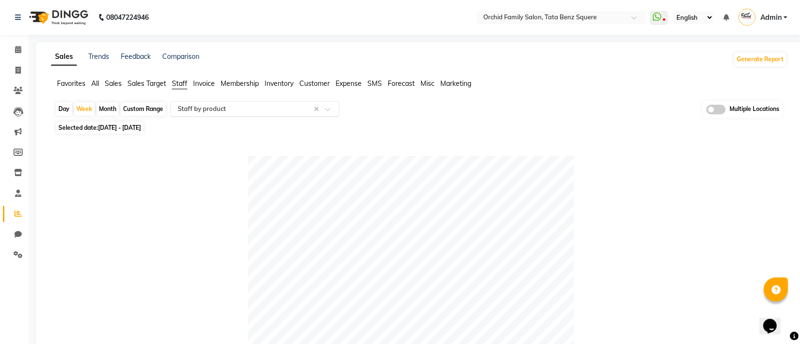
type input "amar"
click at [228, 110] on input "text" at bounding box center [245, 109] width 139 height 10
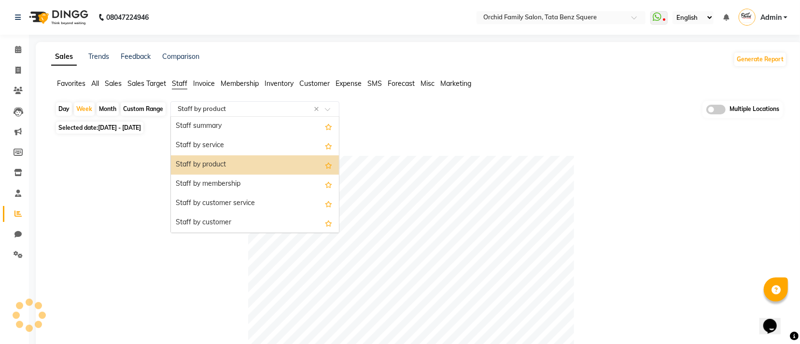
click at [252, 110] on input "text" at bounding box center [245, 109] width 139 height 10
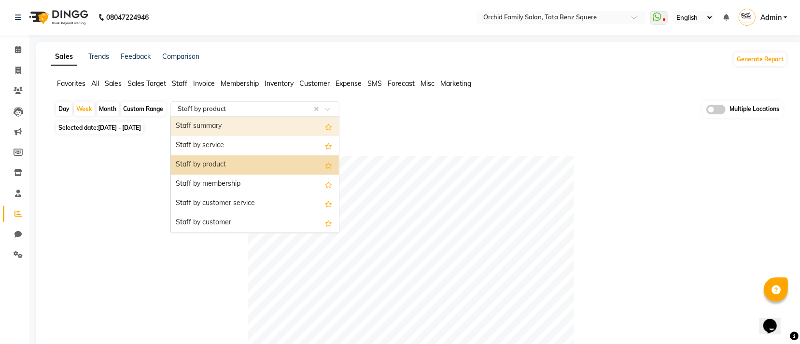
click at [224, 128] on div "Staff summary" at bounding box center [255, 126] width 168 height 19
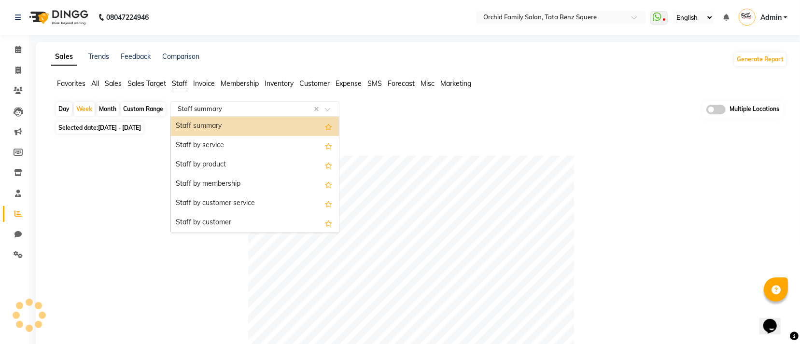
click at [263, 109] on input "text" at bounding box center [245, 109] width 139 height 10
click at [468, 126] on div "Selected date: 29-09-2025 - 05-10-2025" at bounding box center [421, 128] width 732 height 10
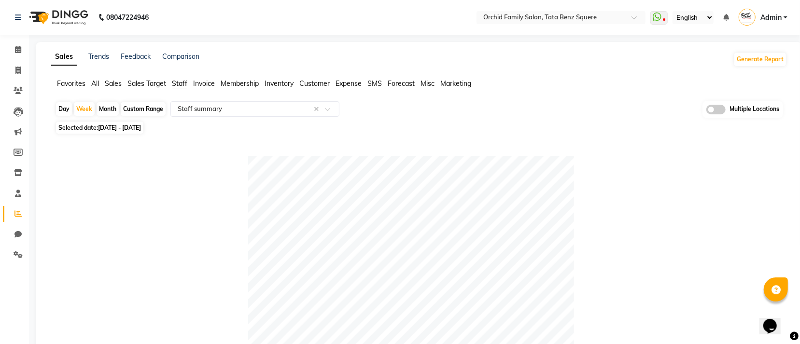
click at [111, 112] on div "Month" at bounding box center [108, 109] width 22 height 14
select select "9"
select select "2025"
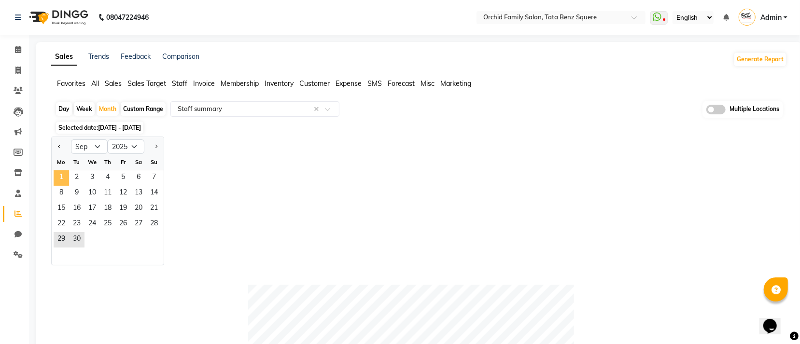
click at [61, 182] on span "1" at bounding box center [61, 177] width 15 height 15
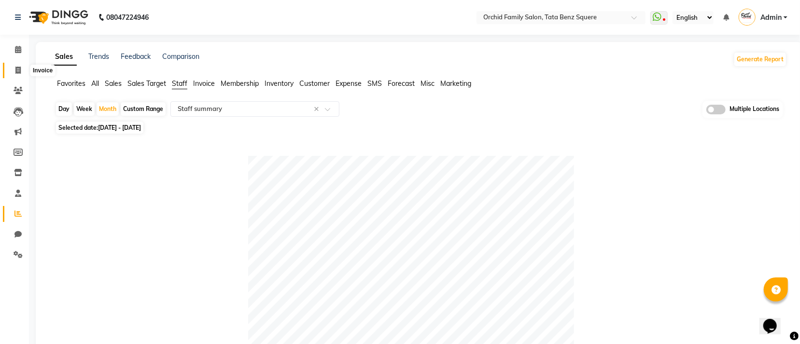
click at [21, 67] on span at bounding box center [18, 70] width 17 height 11
select select "service"
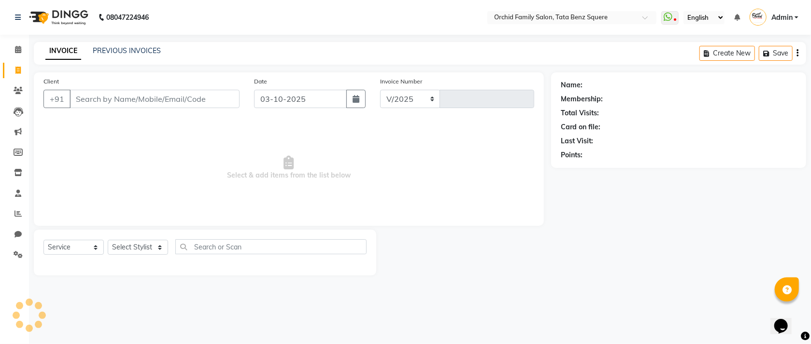
select select "107"
type input "2651"
click at [186, 99] on input "Client" at bounding box center [155, 99] width 170 height 18
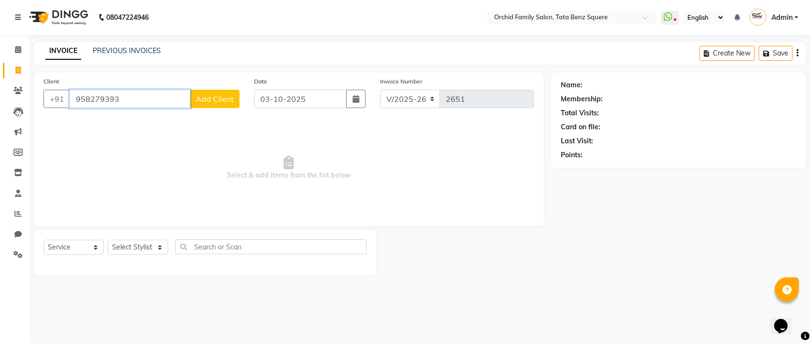
click at [104, 99] on input "958279393" at bounding box center [130, 99] width 121 height 18
type input "9582794393"
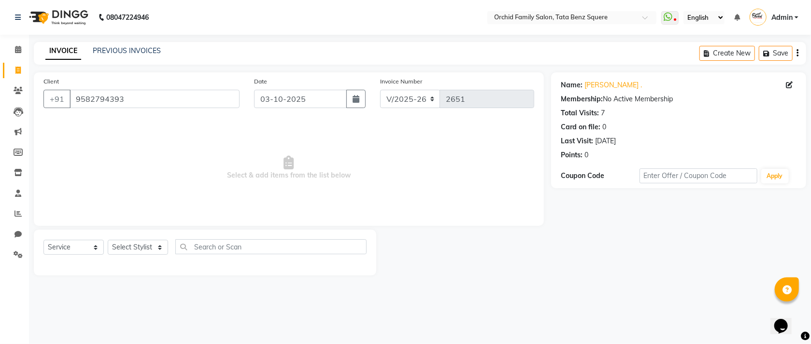
click at [457, 132] on span "Select & add items from the list below" at bounding box center [288, 168] width 491 height 97
click at [135, 241] on select "Select Stylist Accountant AJAYA AMAR BHARATI BINDIYA JHUMA KALYANI SATAPATHY KH…" at bounding box center [138, 247] width 60 height 15
select select "7335"
click at [108, 240] on select "Select Stylist Accountant AJAYA AMAR BHARATI BINDIYA JHUMA KALYANI SATAPATHY KH…" at bounding box center [138, 247] width 60 height 15
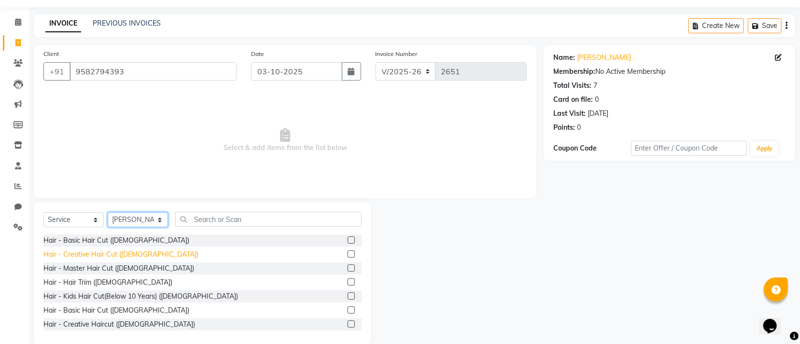
scroll to position [43, 0]
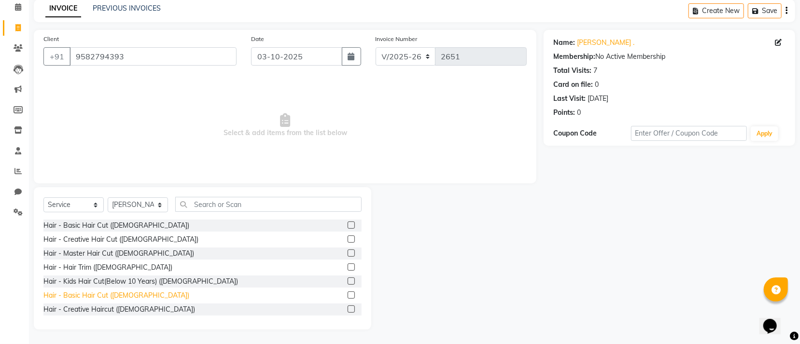
click at [85, 292] on div "Hair - Basic Hair Cut ([DEMOGRAPHIC_DATA])" at bounding box center [116, 296] width 146 height 10
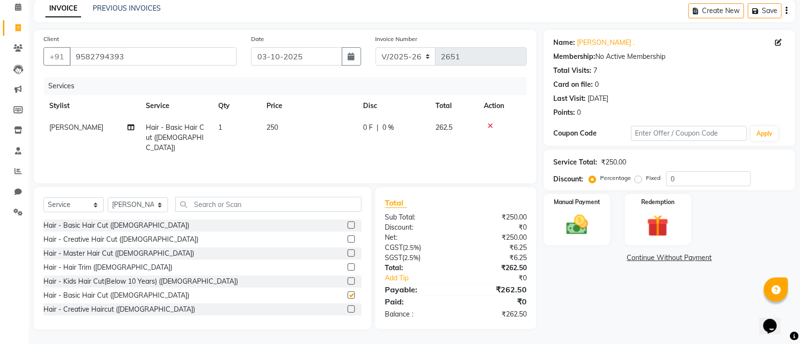
checkbox input "false"
click at [245, 201] on input "text" at bounding box center [268, 204] width 186 height 15
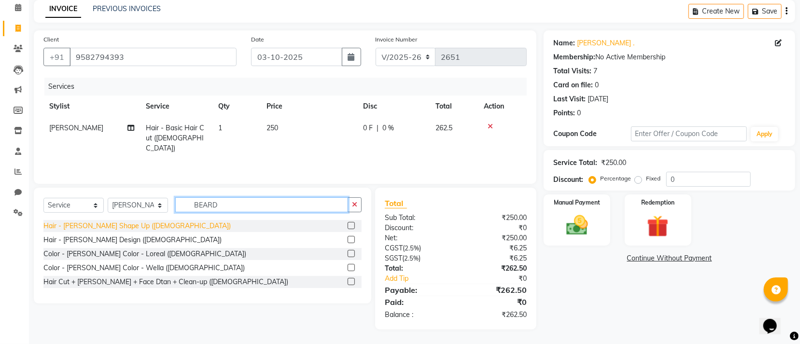
type input "BEARD"
click at [127, 221] on div "Hair - Beard Shape Up (Male)" at bounding box center [136, 226] width 187 height 10
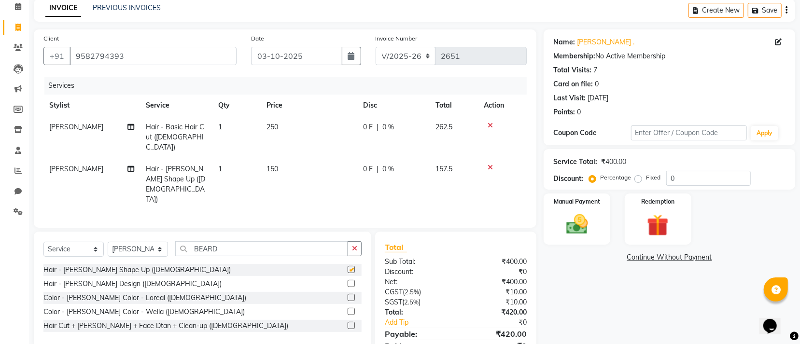
checkbox input "false"
click at [236, 241] on input "BEARD" at bounding box center [261, 248] width 173 height 15
type input "B"
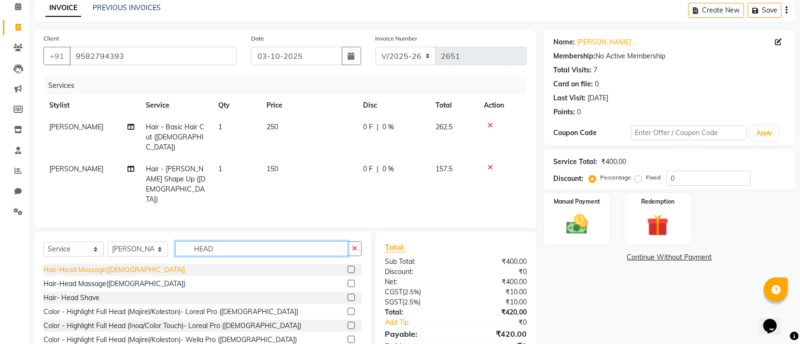
type input "HEAD"
click at [102, 265] on div "Hair-Head Massage(Male)" at bounding box center [114, 270] width 142 height 10
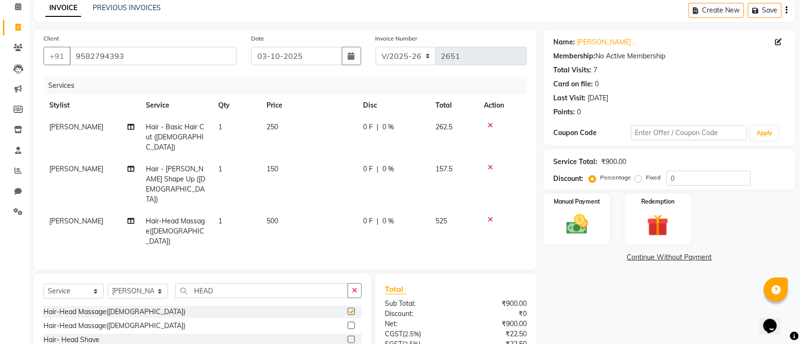
checkbox input "false"
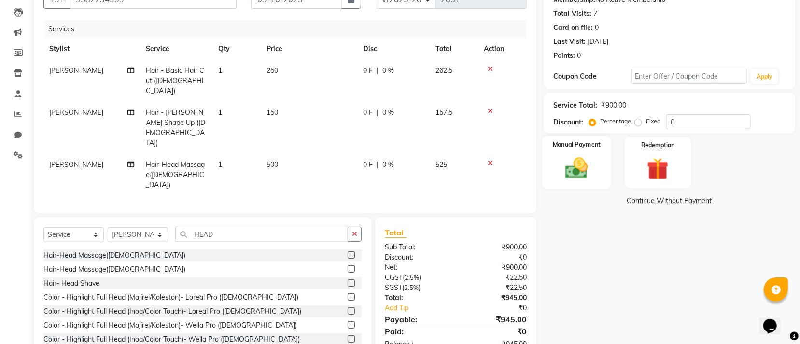
click at [569, 178] on img at bounding box center [577, 168] width 37 height 26
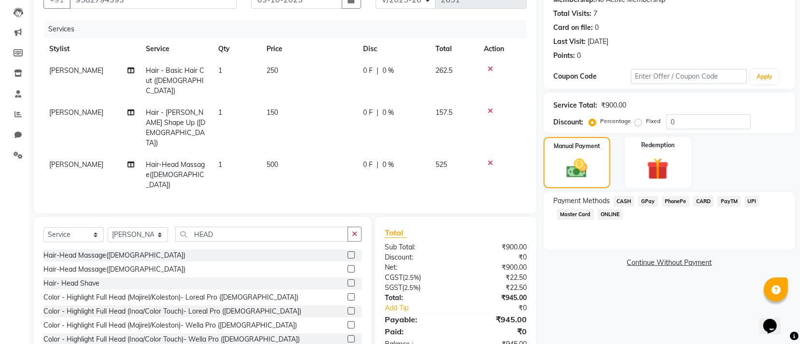
click at [649, 201] on span "GPay" at bounding box center [648, 201] width 20 height 11
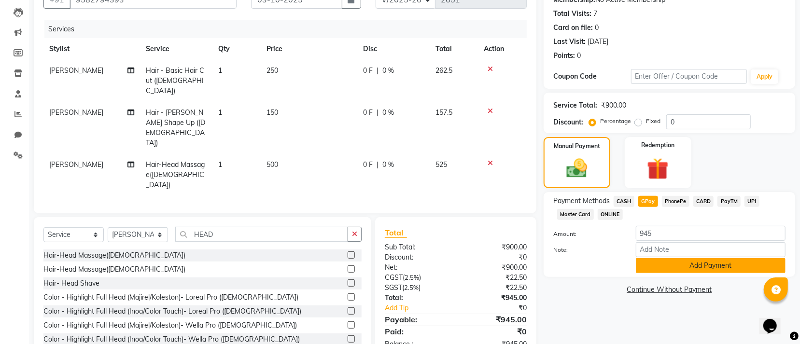
click at [677, 265] on button "Add Payment" at bounding box center [711, 265] width 150 height 15
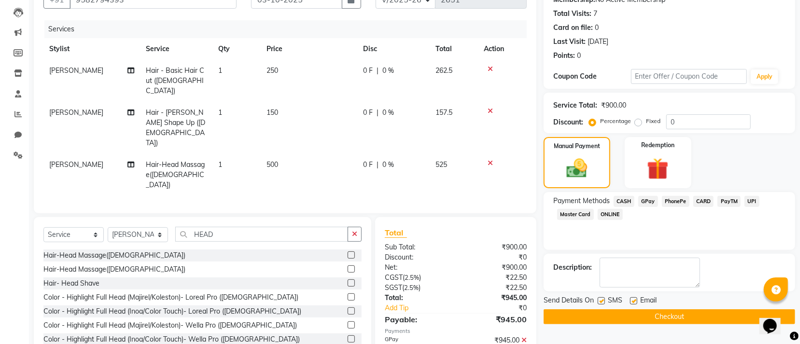
scroll to position [120, 0]
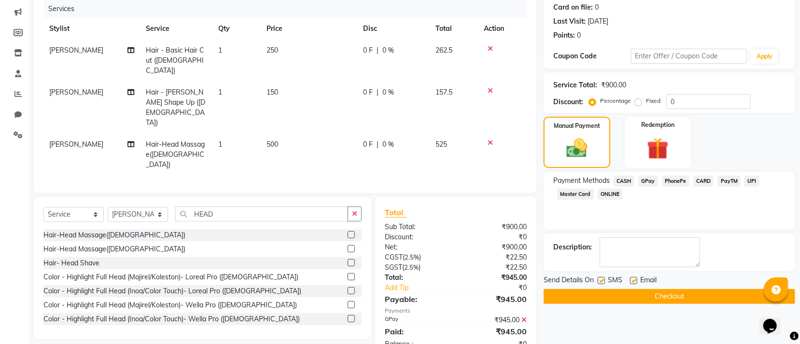
click at [625, 292] on button "Checkout" at bounding box center [670, 296] width 252 height 15
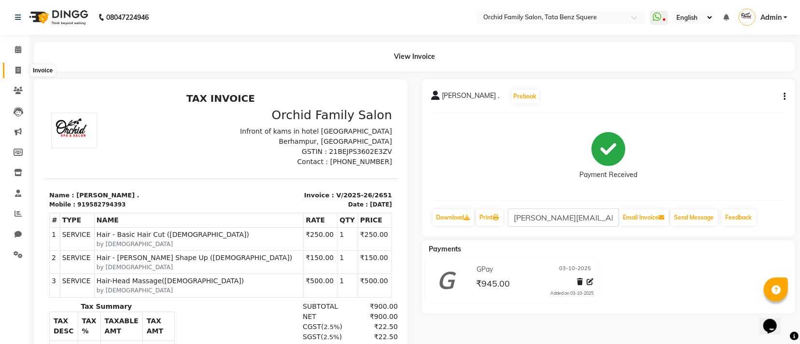
click at [19, 71] on icon at bounding box center [17, 70] width 5 height 7
select select "service"
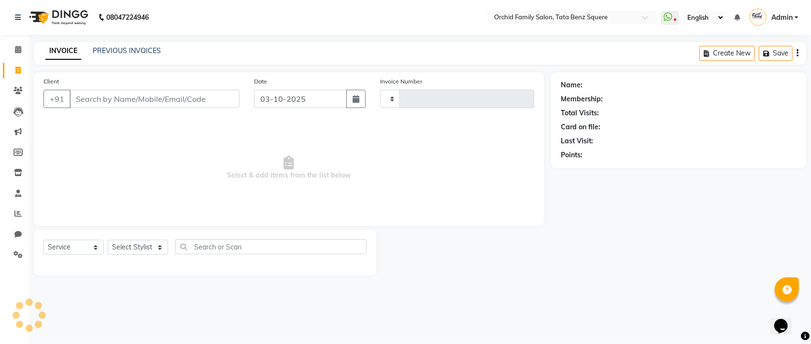
type input "2652"
select select "107"
click at [141, 245] on select "Select Stylist Accountant AJAYA AMAR BHARATI BINDIYA JHUMA KALYANI SATAPATHY KH…" at bounding box center [138, 247] width 60 height 15
select select "7335"
click at [108, 240] on select "Select Stylist Accountant AJAYA AMAR BHARATI BINDIYA JHUMA KALYANI SATAPATHY KH…" at bounding box center [138, 247] width 60 height 15
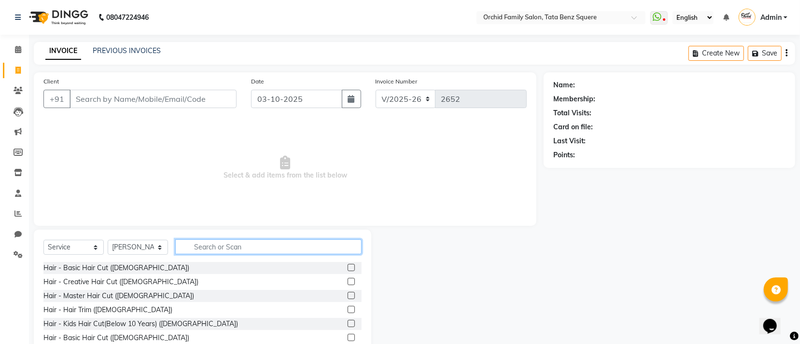
click at [265, 249] on input "text" at bounding box center [268, 246] width 186 height 15
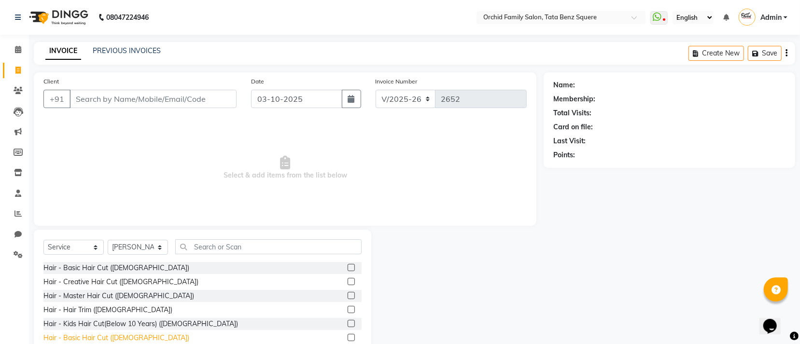
click at [112, 340] on div "Hair - Basic Hair Cut (Male)" at bounding box center [116, 338] width 146 height 10
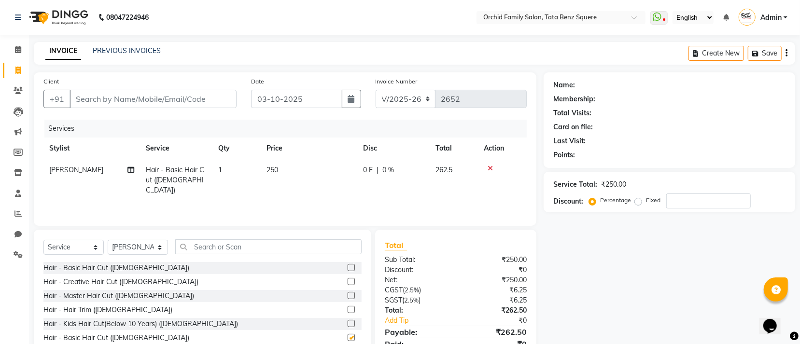
checkbox input "false"
click at [194, 105] on input "Client" at bounding box center [153, 99] width 167 height 18
type input "9"
type input "0"
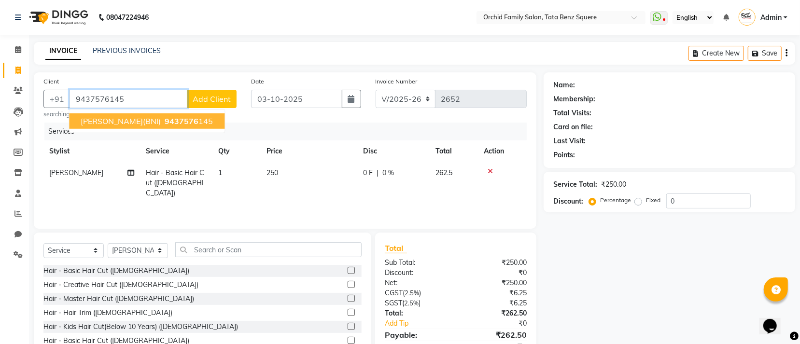
type input "9437576145"
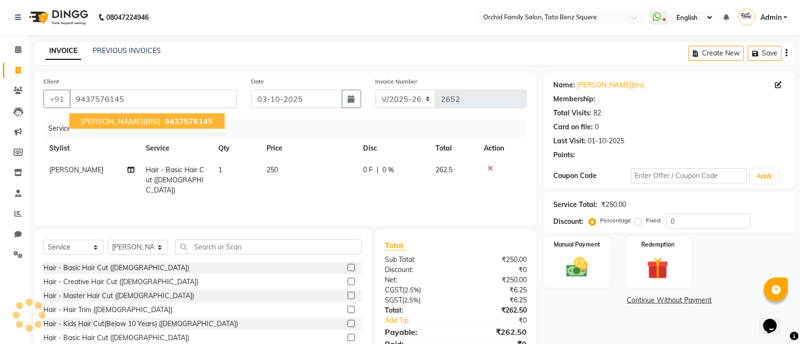
select select "1: Object"
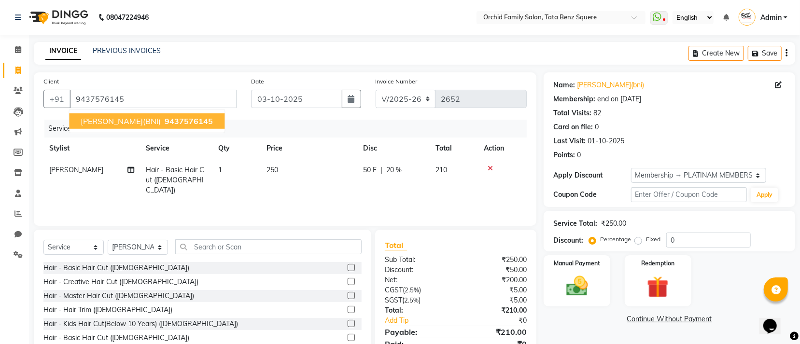
click at [209, 117] on span "9437576145" at bounding box center [189, 121] width 48 height 10
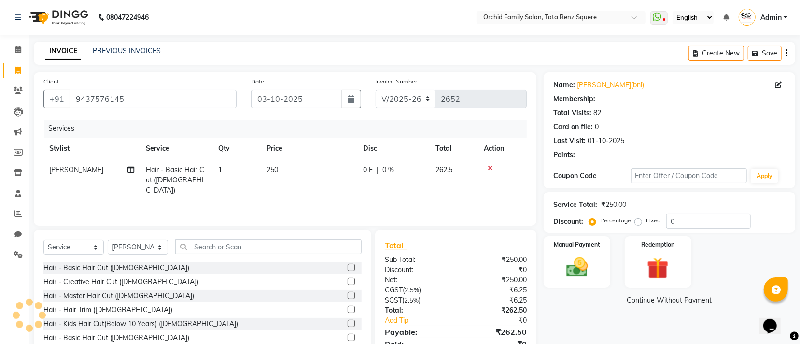
select select "1: Object"
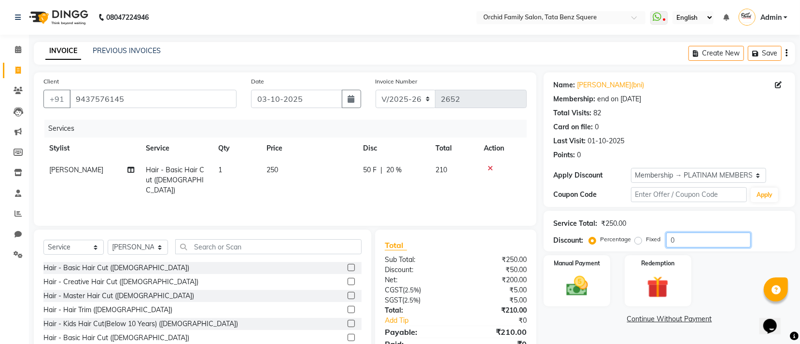
click at [722, 239] on input "0" at bounding box center [708, 240] width 84 height 15
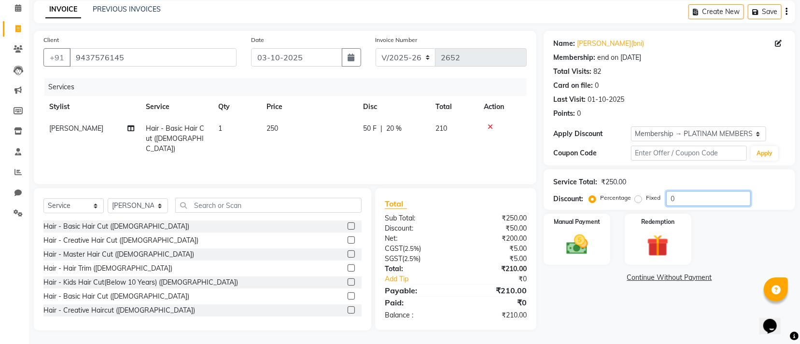
scroll to position [43, 0]
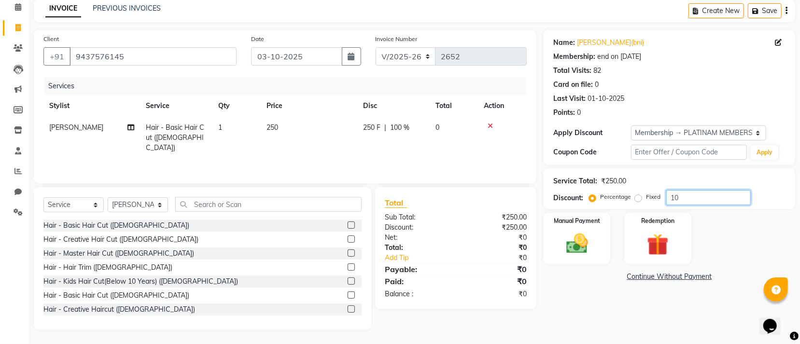
type input "1"
type input "20"
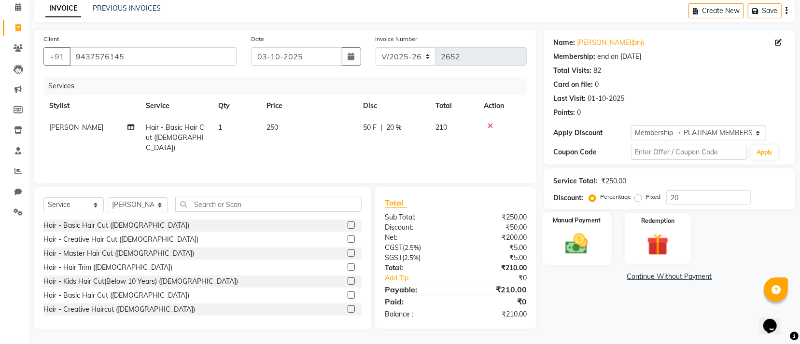
click at [544, 225] on div "Manual Payment" at bounding box center [577, 238] width 69 height 53
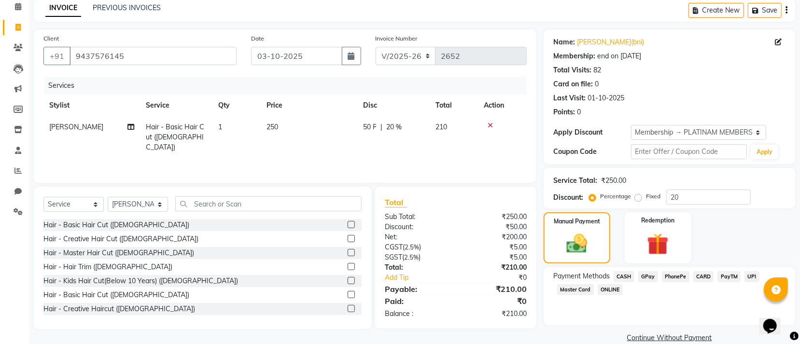
click at [650, 277] on span "GPay" at bounding box center [648, 276] width 20 height 11
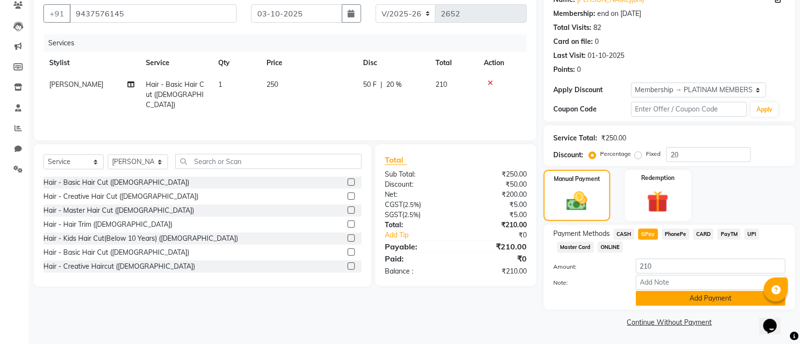
click at [672, 296] on button "Add Payment" at bounding box center [711, 298] width 150 height 15
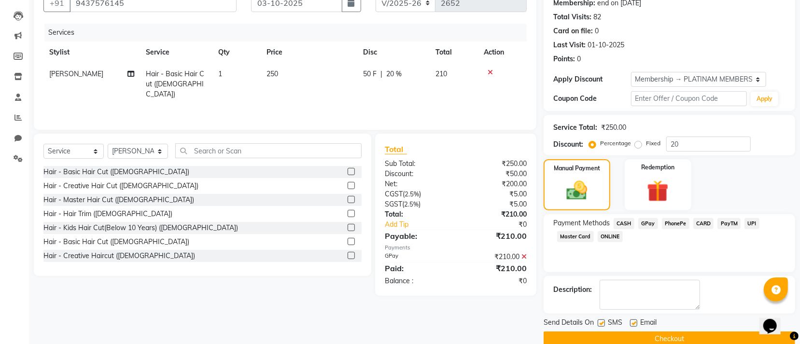
scroll to position [112, 0]
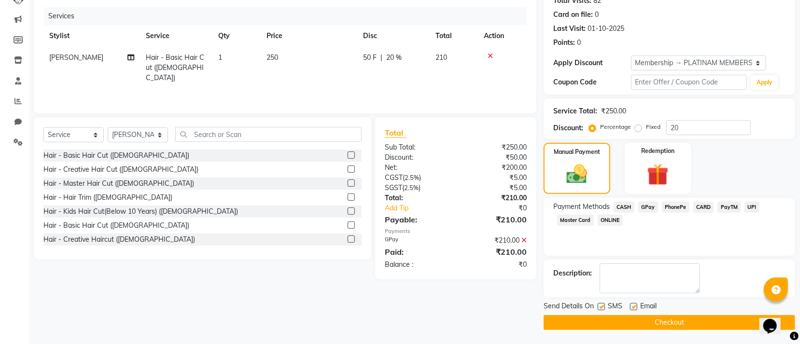
click at [626, 323] on button "Checkout" at bounding box center [670, 322] width 252 height 15
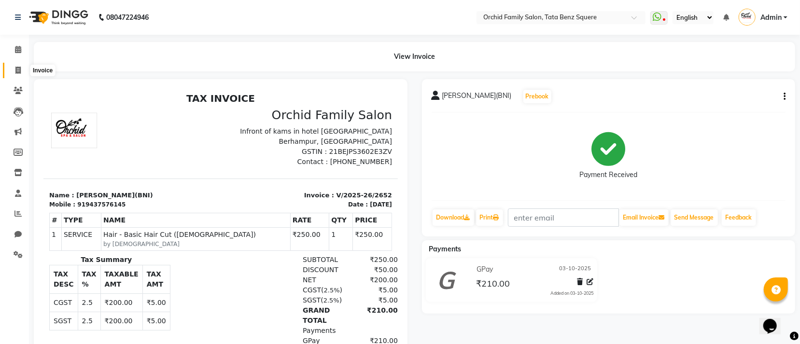
click at [10, 66] on span at bounding box center [18, 70] width 17 height 11
select select "service"
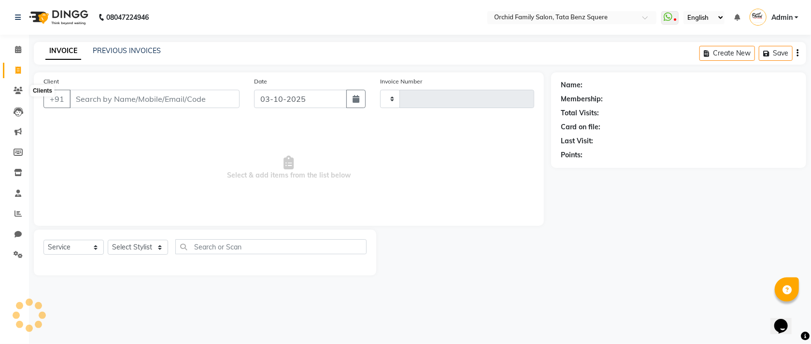
type input "2653"
select select "107"
click at [195, 94] on input "Client" at bounding box center [155, 99] width 170 height 18
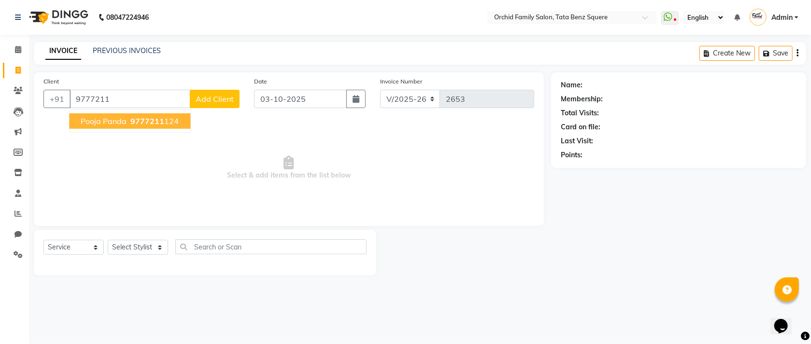
click at [152, 123] on span "9777211" at bounding box center [147, 121] width 34 height 10
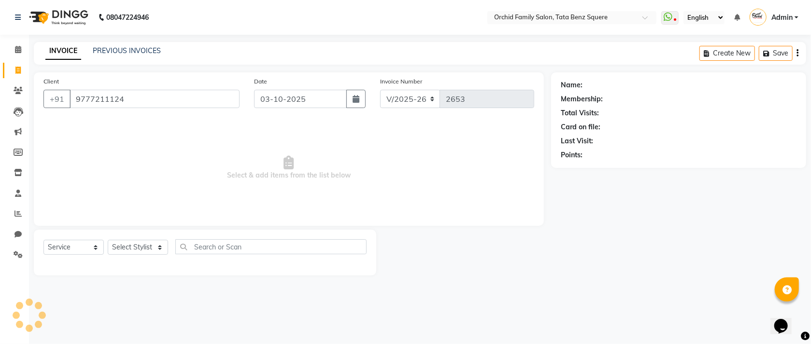
type input "9777211124"
select select "1: Object"
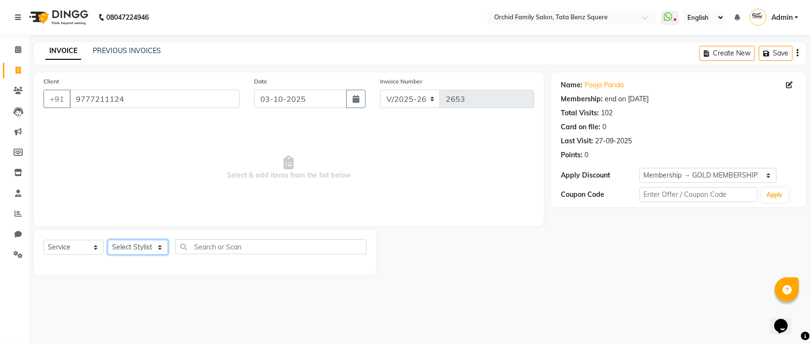
click at [140, 247] on select "Select Stylist Accountant AJAYA AMAR BHARATI BINDIYA JHUMA KALYANI SATAPATHY KH…" at bounding box center [138, 247] width 60 height 15
select select "7335"
click at [108, 240] on select "Select Stylist Accountant AJAYA AMAR BHARATI BINDIYA JHUMA KALYANI SATAPATHY KH…" at bounding box center [138, 247] width 60 height 15
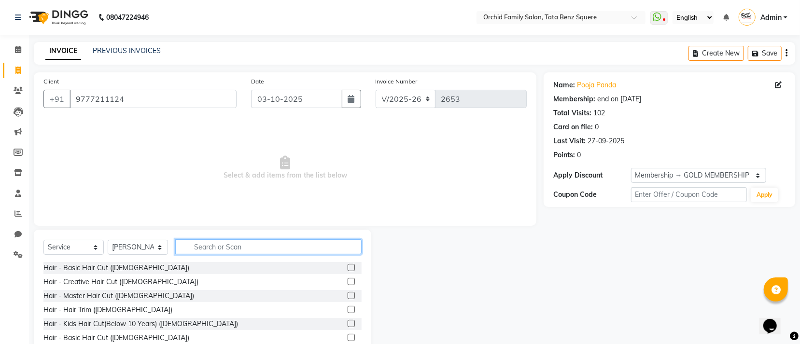
click at [270, 248] on input "text" at bounding box center [268, 246] width 186 height 15
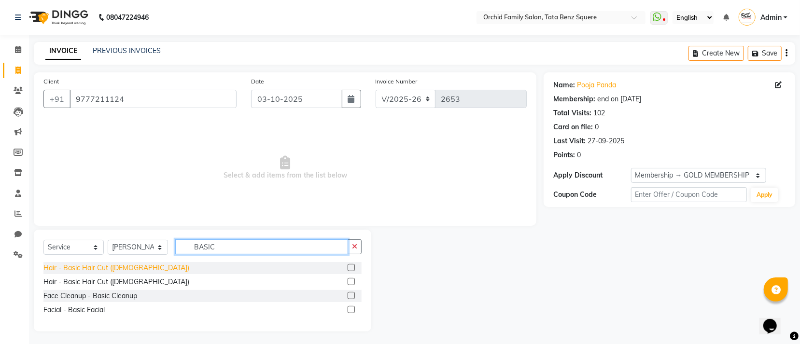
type input "BASIC"
click at [111, 267] on div "Hair - Basic Hair Cut (Female)" at bounding box center [116, 268] width 146 height 10
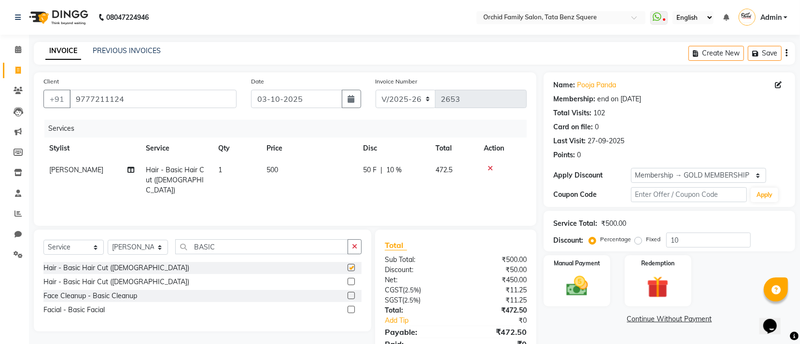
checkbox input "false"
click at [250, 251] on input "BASIC" at bounding box center [261, 246] width 173 height 15
click at [489, 168] on icon at bounding box center [490, 168] width 5 height 7
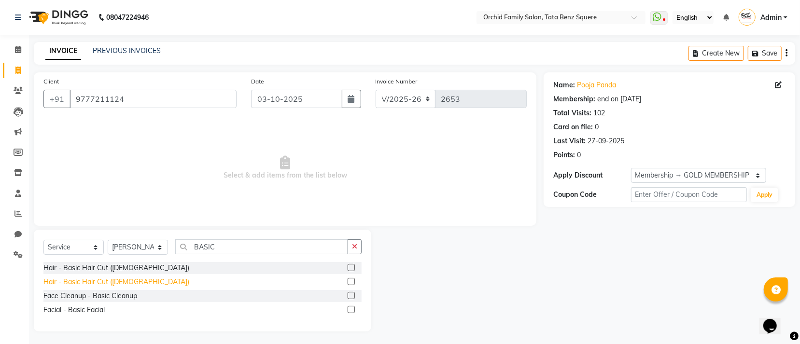
click at [93, 283] on div "Hair - Basic Hair Cut ([DEMOGRAPHIC_DATA])" at bounding box center [116, 282] width 146 height 10
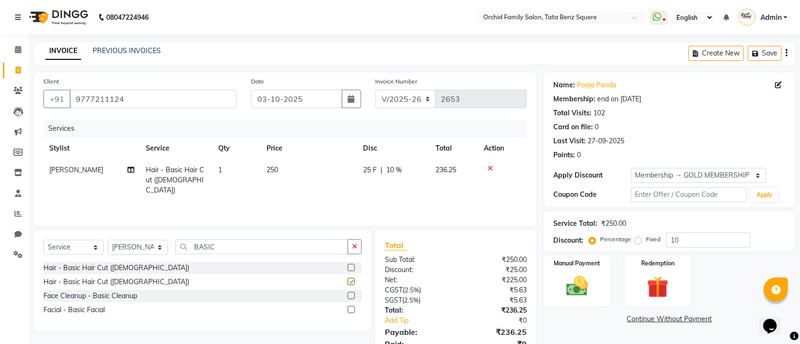
checkbox input "false"
click at [249, 253] on input "BASIC" at bounding box center [261, 246] width 173 height 15
type input "B"
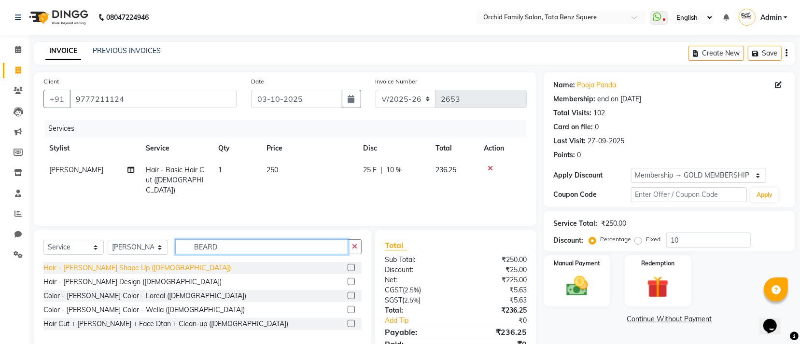
type input "BEARD"
click at [76, 270] on div "Hair - Beard Shape Up (Male)" at bounding box center [136, 268] width 187 height 10
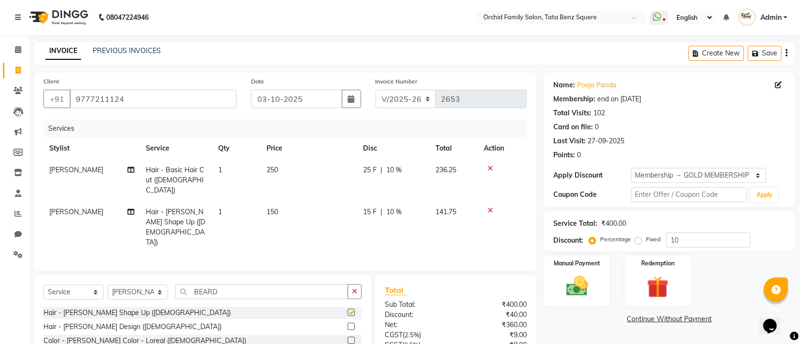
checkbox input "false"
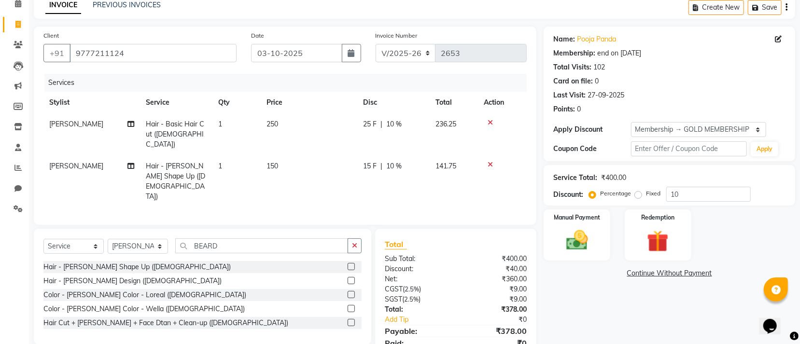
scroll to position [68, 0]
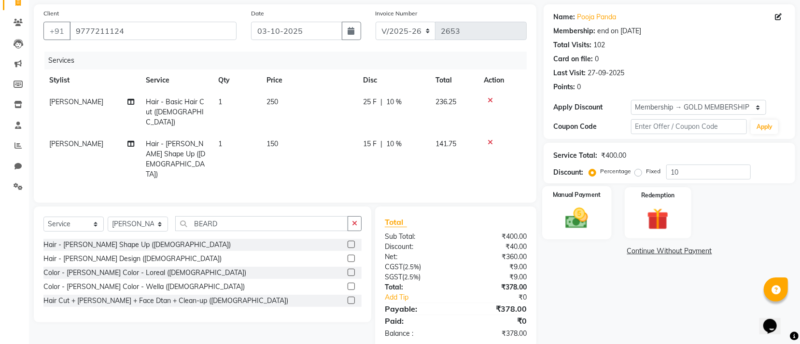
click at [598, 219] on div "Manual Payment" at bounding box center [577, 212] width 69 height 53
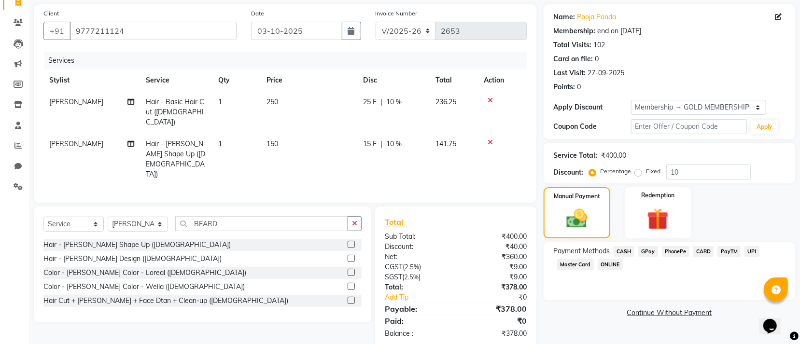
click at [651, 250] on span "GPay" at bounding box center [648, 251] width 20 height 11
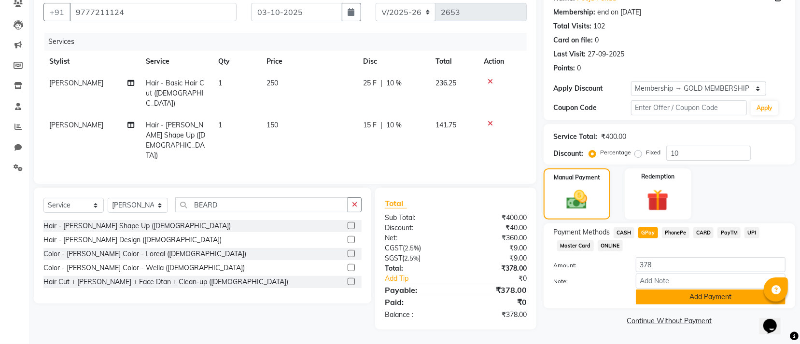
click at [658, 297] on button "Add Payment" at bounding box center [711, 297] width 150 height 15
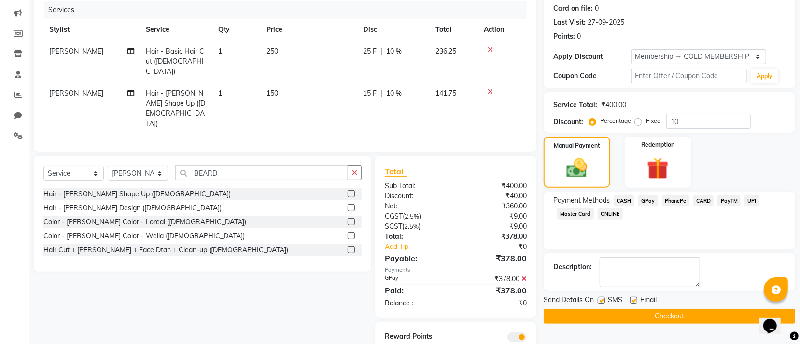
scroll to position [137, 0]
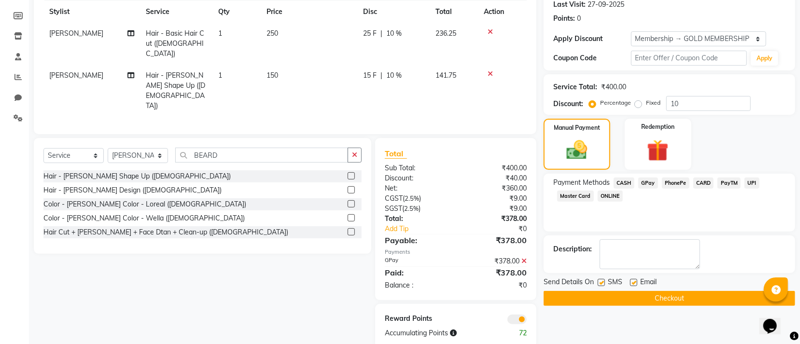
click at [640, 295] on button "Checkout" at bounding box center [670, 298] width 252 height 15
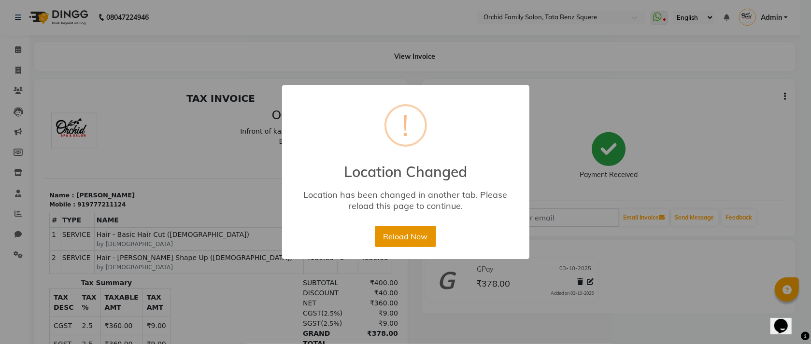
click at [417, 241] on button "Reload Now" at bounding box center [405, 236] width 61 height 21
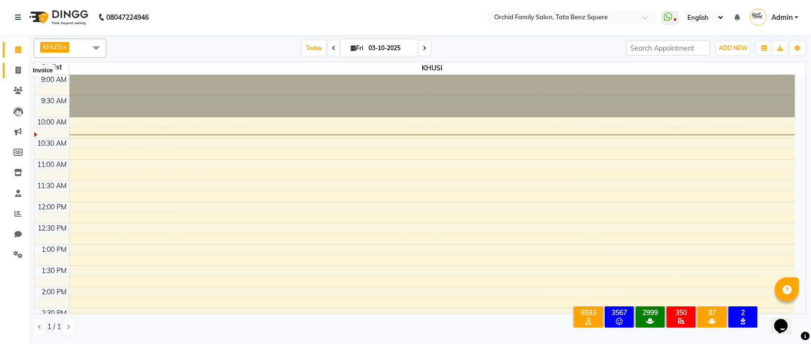
click at [13, 70] on span at bounding box center [18, 70] width 17 height 11
select select "service"
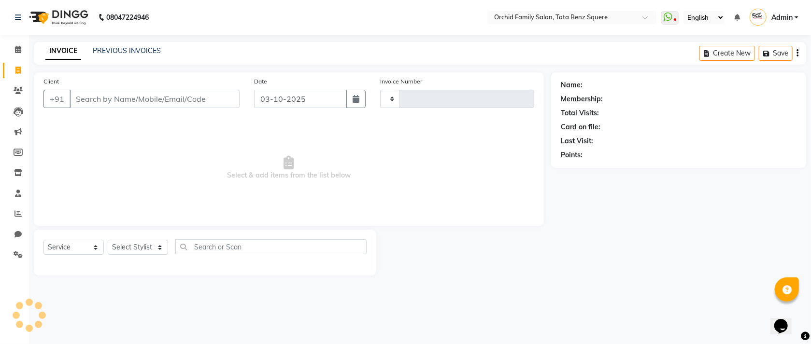
type input "2651"
select select "107"
click at [97, 50] on link "PREVIOUS INVOICES" at bounding box center [127, 50] width 68 height 9
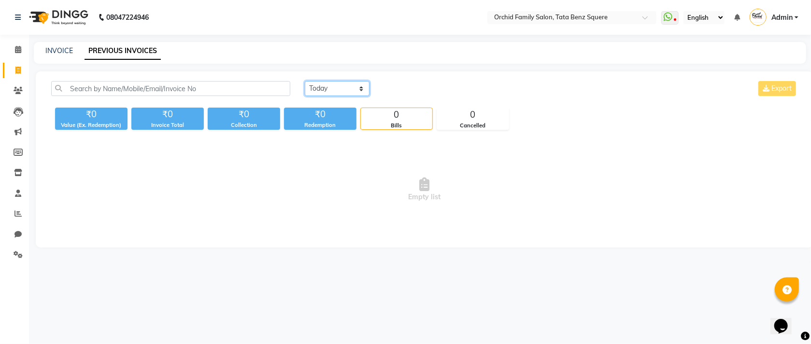
click at [320, 90] on select "[DATE] [DATE] Custom Range" at bounding box center [337, 88] width 65 height 15
select select "range"
click at [305, 81] on select "[DATE] [DATE] Custom Range" at bounding box center [337, 88] width 65 height 15
click at [404, 90] on input "03-10-2025" at bounding box center [416, 89] width 68 height 14
select select "10"
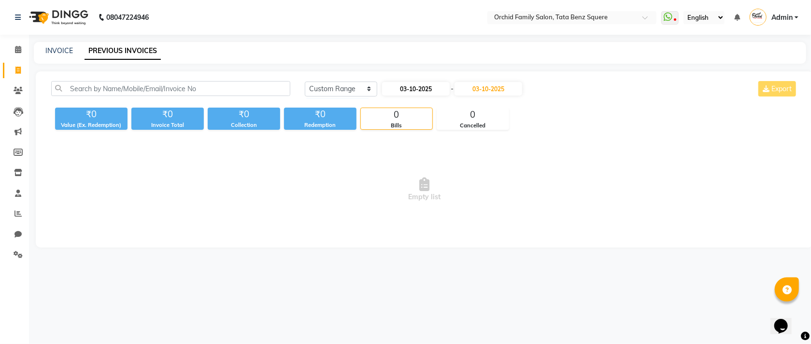
select select "2025"
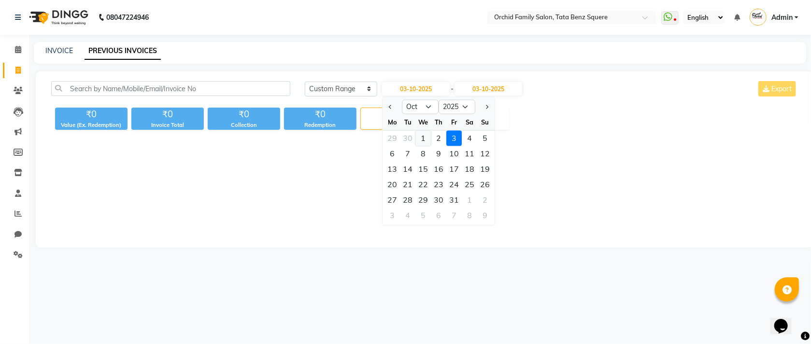
click at [416, 136] on div "1" at bounding box center [423, 138] width 15 height 15
type input "01-10-2025"
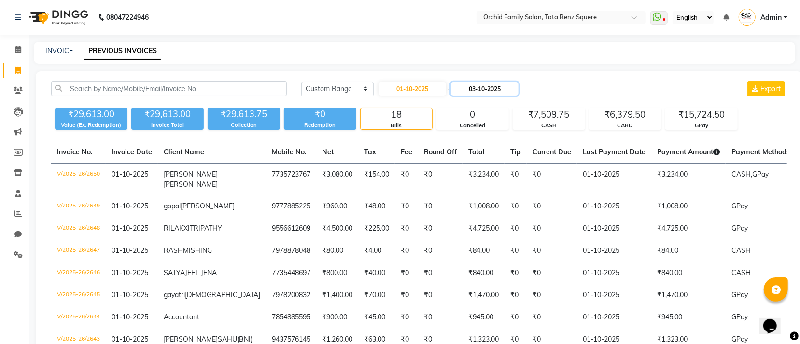
click at [497, 87] on input "03-10-2025" at bounding box center [485, 89] width 68 height 14
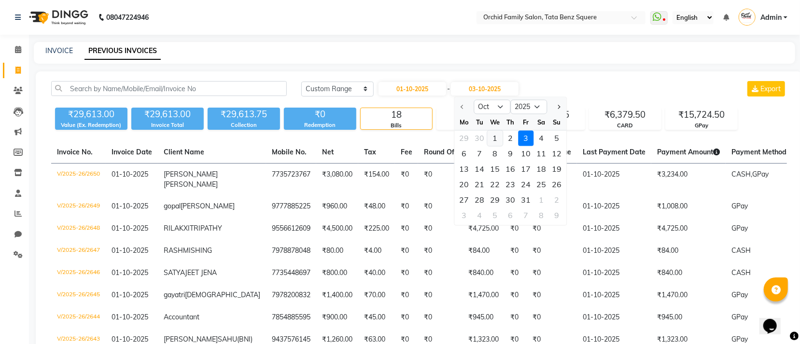
click at [498, 132] on div "1" at bounding box center [494, 138] width 15 height 15
type input "01-10-2025"
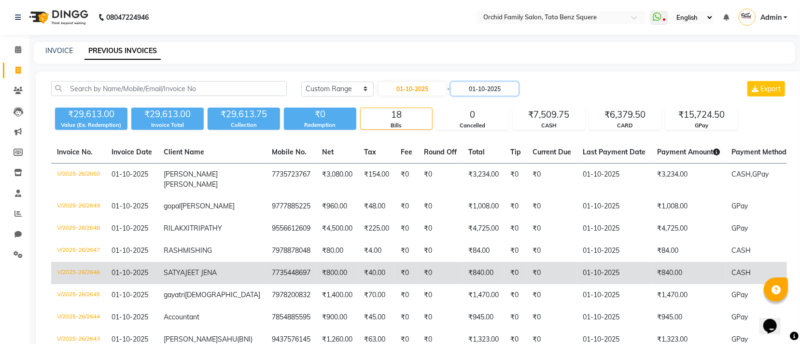
click at [510, 93] on input "01-10-2025" at bounding box center [485, 89] width 68 height 14
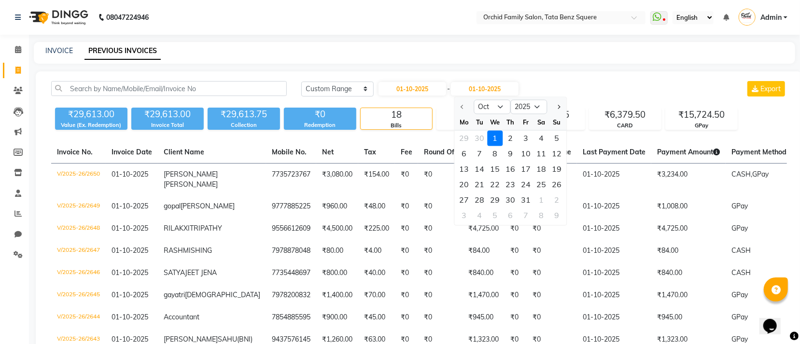
click at [549, 86] on div "Today Yesterday Custom Range 01-10-2025 - 01-10-2025 Oct Nov Dec 2025 2026 2027…" at bounding box center [544, 88] width 486 height 15
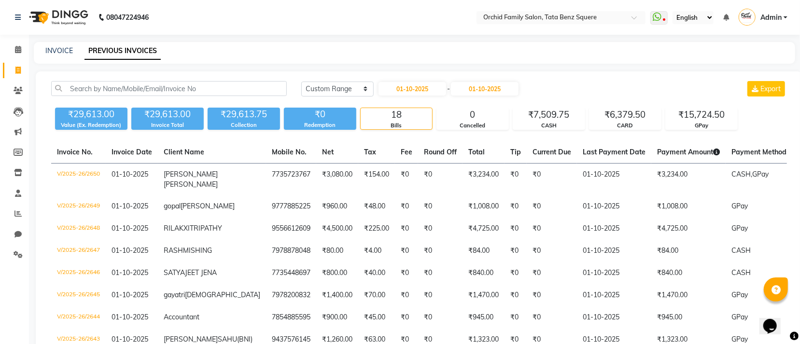
click at [561, 104] on div "₹29,613.00 Value (Ex. Redemption) ₹29,613.00 Invoice Total ₹29,613.75 Collectio…" at bounding box center [419, 117] width 736 height 26
click at [560, 112] on div "₹7,509.75" at bounding box center [548, 115] width 71 height 14
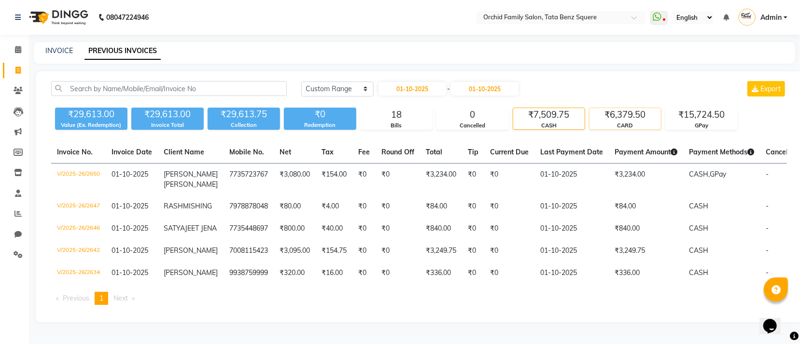
scroll to position [32, 0]
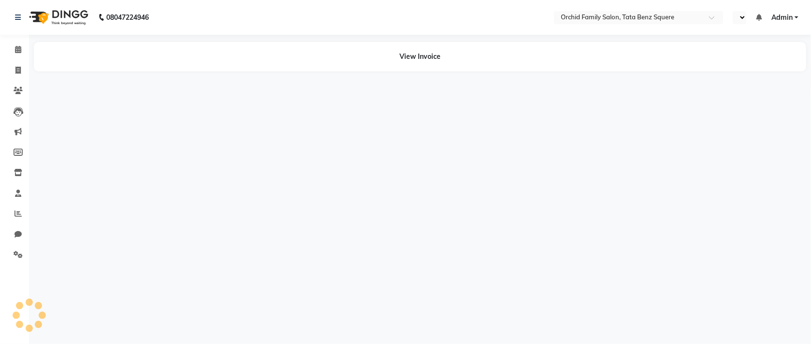
select select "en"
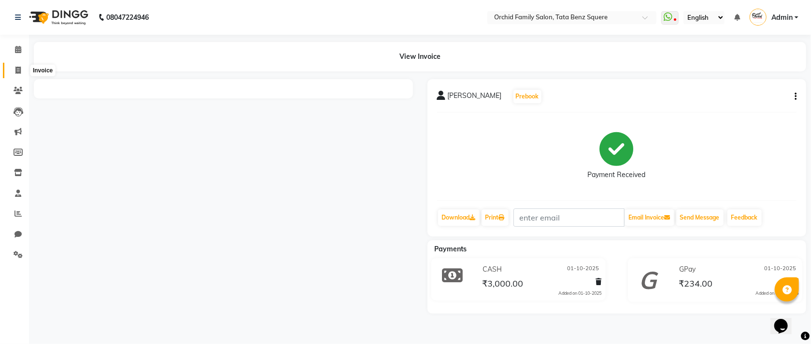
click at [17, 68] on icon at bounding box center [17, 70] width 5 height 7
select select "107"
select select "service"
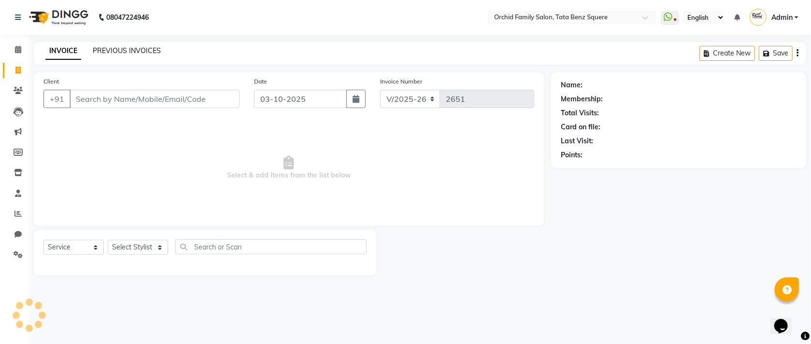
click at [120, 52] on link "PREVIOUS INVOICES" at bounding box center [127, 50] width 68 height 9
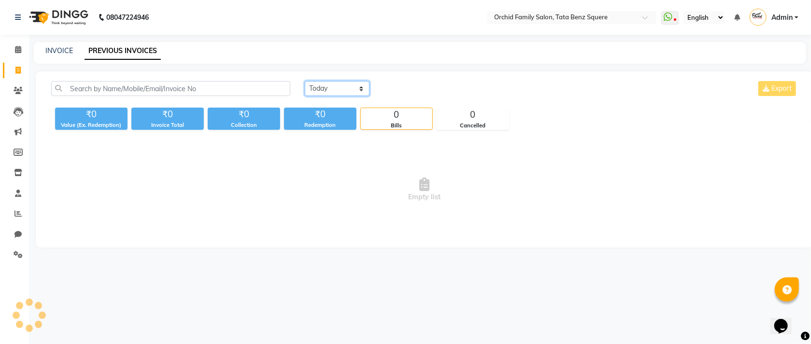
drag, startPoint x: 343, startPoint y: 85, endPoint x: 340, endPoint y: 90, distance: 5.4
click at [343, 85] on select "[DATE] [DATE] Custom Range" at bounding box center [337, 88] width 65 height 15
click at [305, 81] on select "Today Yesterday Custom Range" at bounding box center [337, 88] width 65 height 15
click at [339, 85] on select "Today Yesterday Custom Range" at bounding box center [337, 88] width 65 height 15
select select "range"
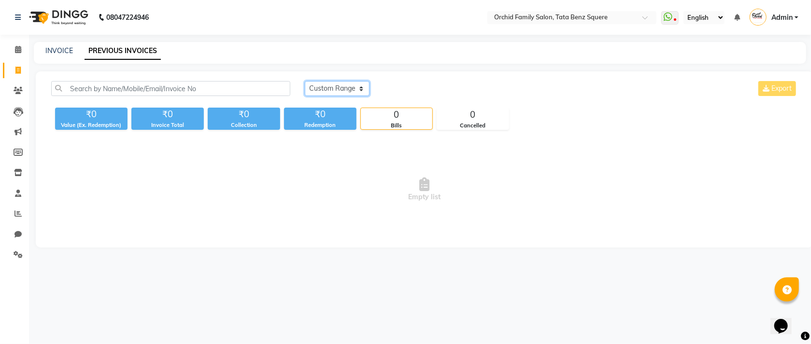
click at [305, 81] on select "Today Yesterday Custom Range" at bounding box center [337, 88] width 65 height 15
click at [426, 90] on input "03-10-2025" at bounding box center [416, 89] width 68 height 14
select select "10"
select select "2025"
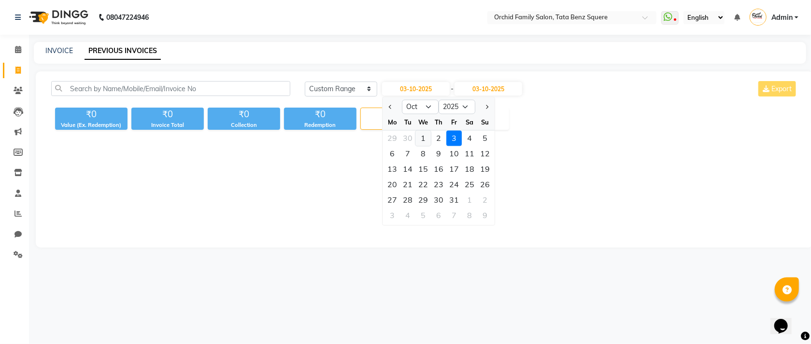
click at [425, 139] on div "1" at bounding box center [423, 138] width 15 height 15
type input "01-10-2025"
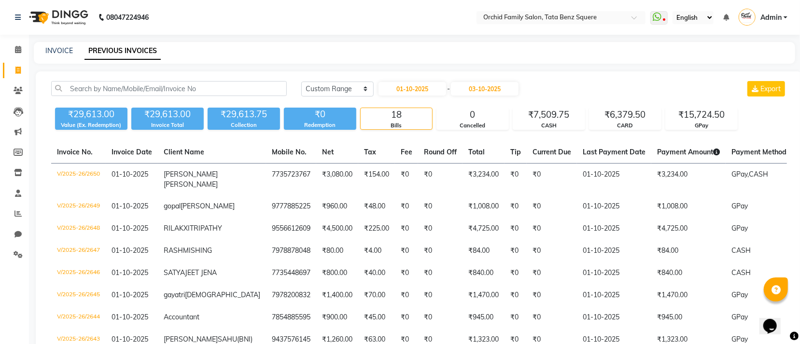
click at [517, 80] on div "Today Yesterday Custom Range 01-10-2025 - 03-10-2025 Export ₹29,613.00 Value (E…" at bounding box center [419, 345] width 767 height 549
click at [480, 91] on input "03-10-2025" at bounding box center [485, 89] width 68 height 14
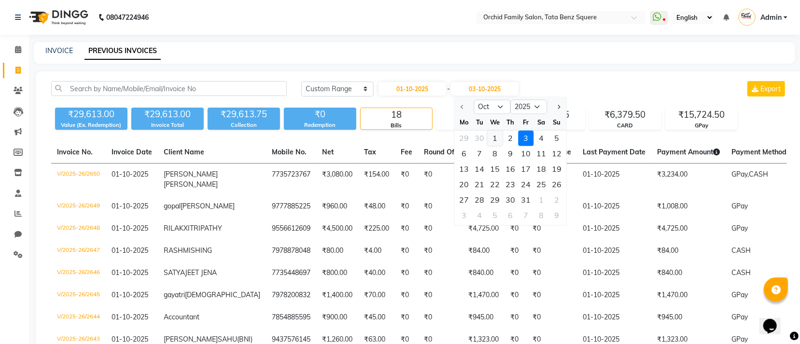
click at [498, 140] on div "1" at bounding box center [494, 138] width 15 height 15
type input "01-10-2025"
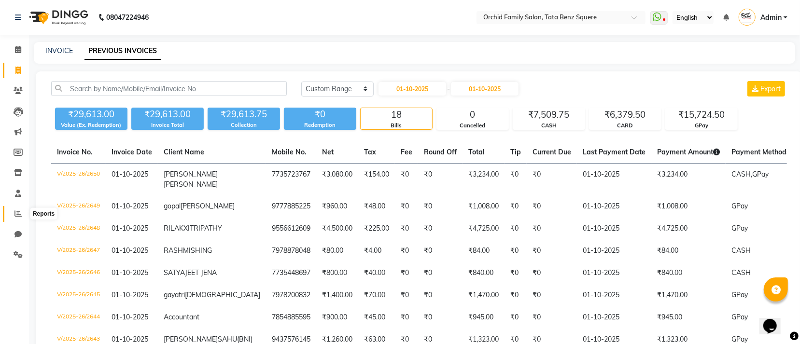
click at [17, 218] on span at bounding box center [18, 214] width 17 height 11
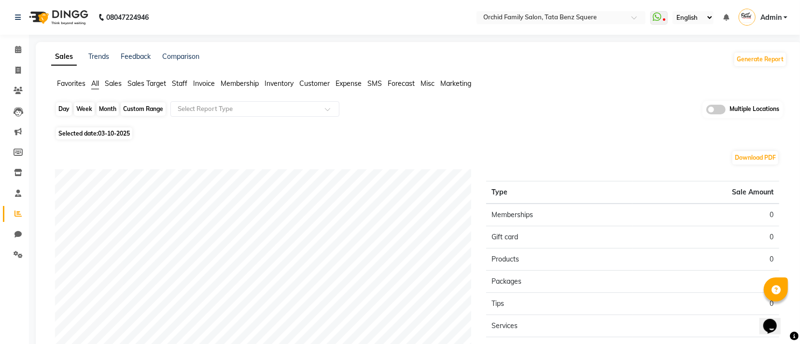
click at [66, 110] on div "Day" at bounding box center [64, 109] width 16 height 14
select select "10"
select select "2025"
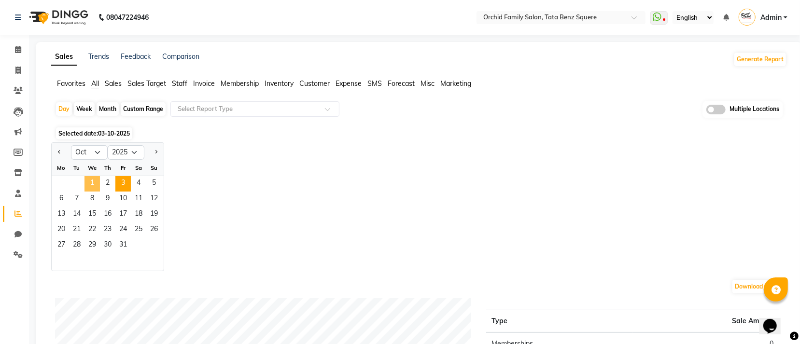
click at [95, 189] on span "1" at bounding box center [91, 183] width 15 height 15
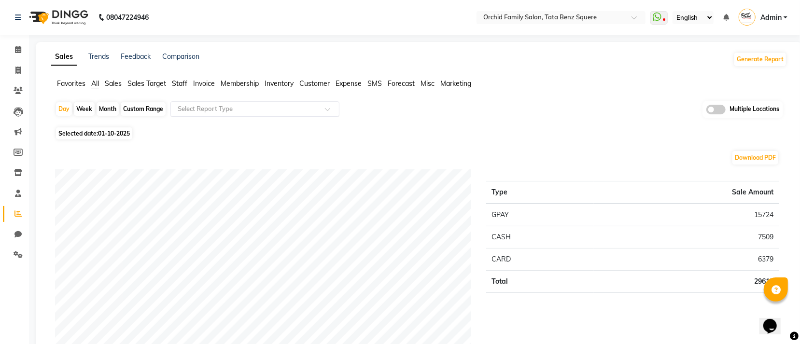
click at [231, 113] on input "text" at bounding box center [245, 109] width 139 height 10
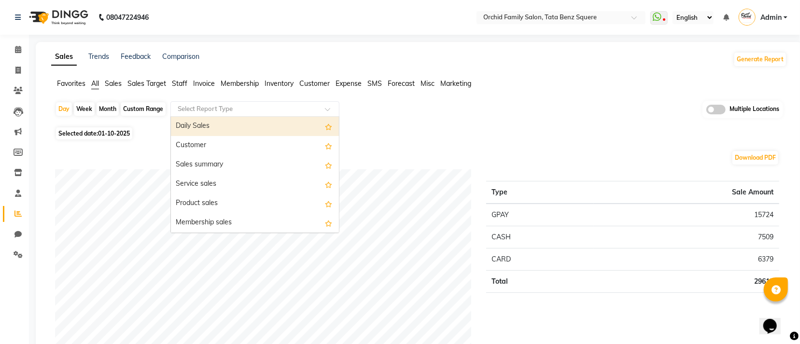
click at [188, 79] on ul "Favorites All Sales Sales Target Staff Invoice Membership Inventory Customer Ex…" at bounding box center [419, 84] width 736 height 11
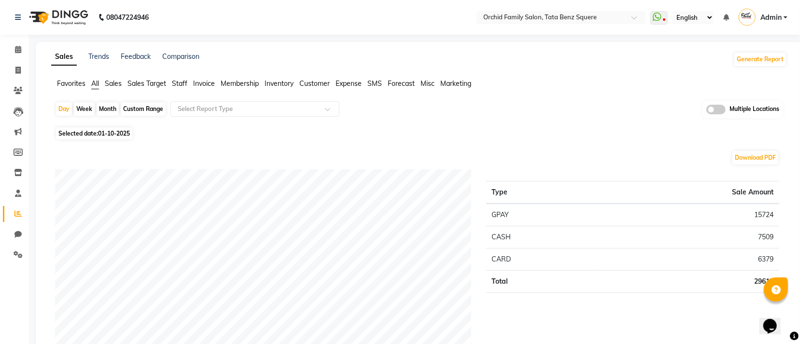
click at [180, 86] on span "Staff" at bounding box center [179, 83] width 15 height 9
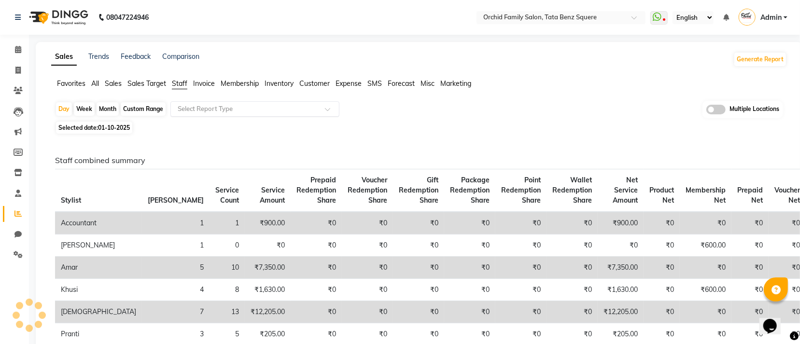
click at [214, 111] on input "text" at bounding box center [245, 109] width 139 height 10
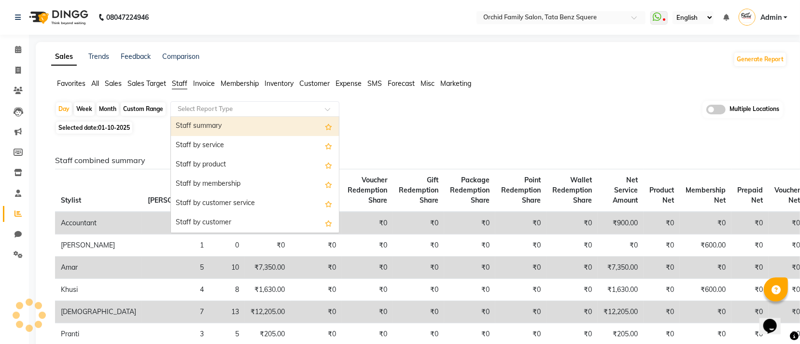
click at [205, 121] on div "Staff summary" at bounding box center [255, 126] width 168 height 19
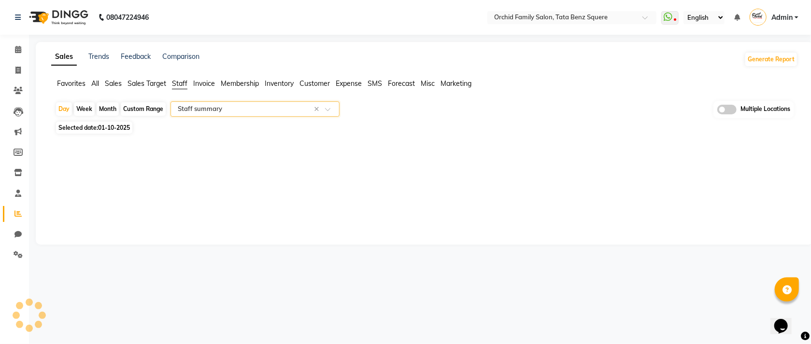
select select "full_report"
select select "csv"
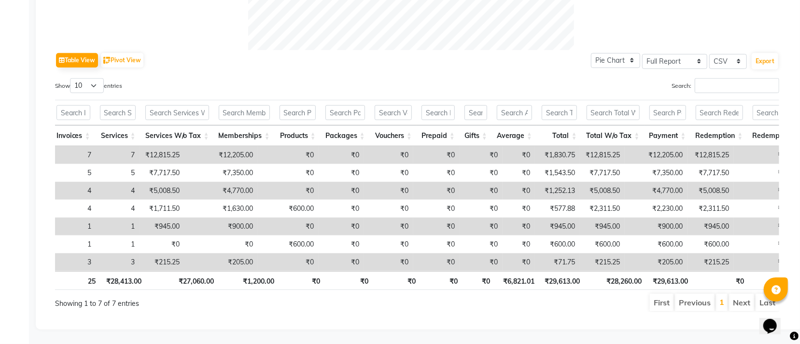
scroll to position [0, 155]
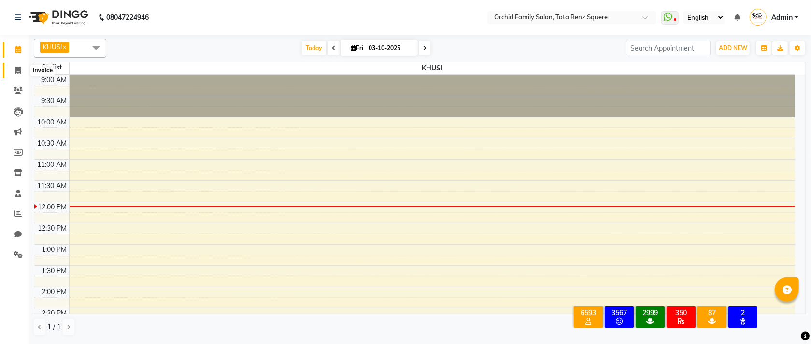
click at [19, 72] on icon at bounding box center [17, 70] width 5 height 7
select select "service"
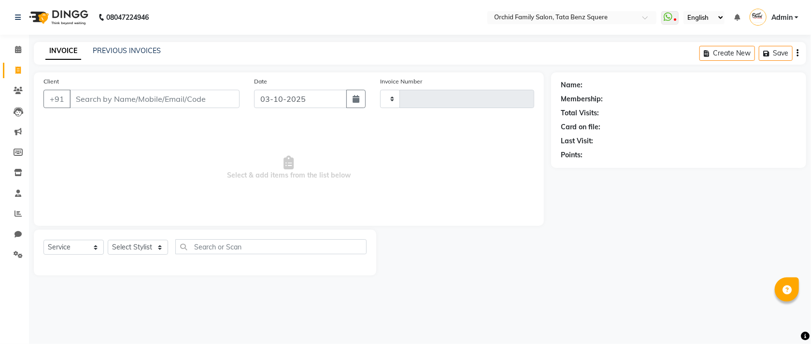
type input "2651"
select select "107"
click at [143, 46] on div "PREVIOUS INVOICES" at bounding box center [127, 51] width 68 height 10
click at [143, 49] on link "PREVIOUS INVOICES" at bounding box center [127, 50] width 68 height 9
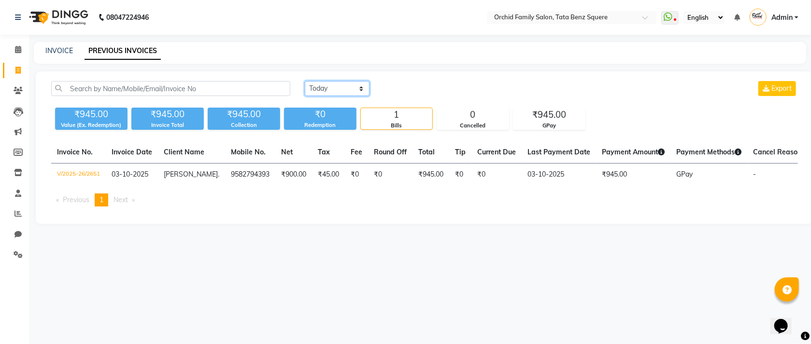
click at [335, 90] on select "[DATE] [DATE] Custom Range" at bounding box center [337, 88] width 65 height 15
select select "range"
click at [305, 81] on select "[DATE] [DATE] Custom Range" at bounding box center [337, 88] width 65 height 15
click at [422, 88] on input "03-10-2025" at bounding box center [416, 89] width 68 height 14
select select "10"
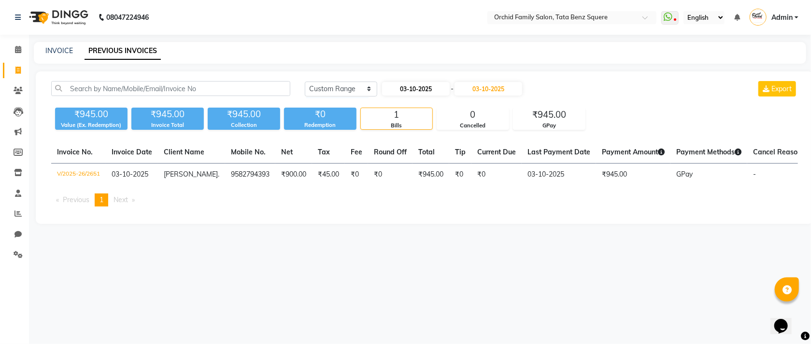
select select "2025"
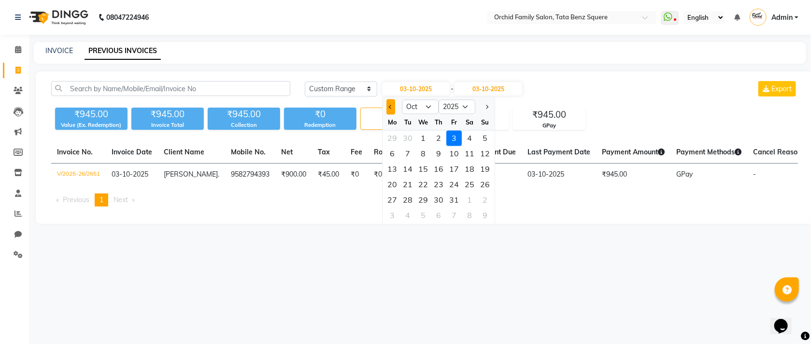
click at [389, 107] on span "Previous month" at bounding box center [391, 107] width 4 height 4
select select "9"
click at [451, 184] on div "26" at bounding box center [454, 184] width 15 height 15
type input "26-09-2025"
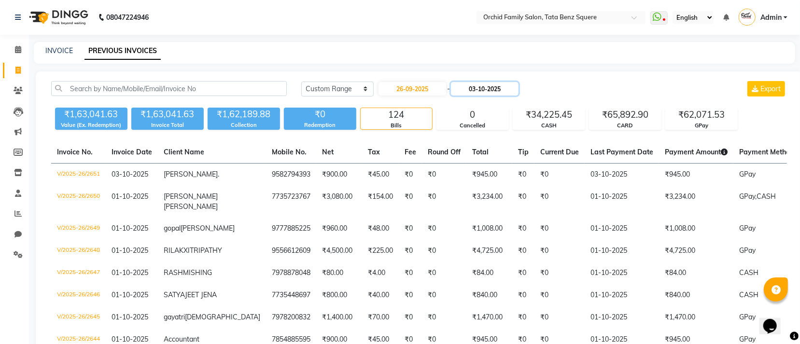
click at [500, 86] on input "03-10-2025" at bounding box center [485, 89] width 68 height 14
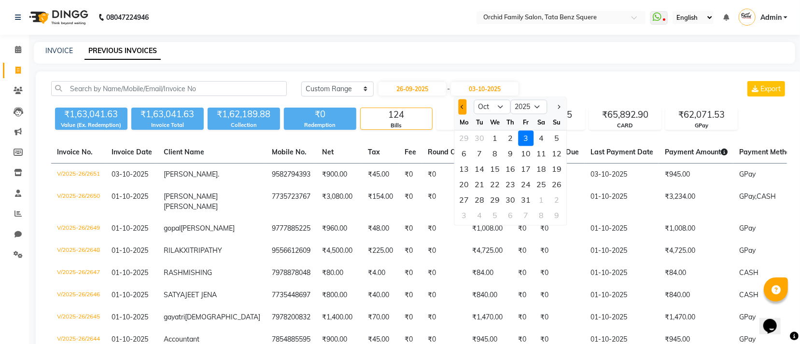
click at [459, 110] on button "Previous month" at bounding box center [462, 106] width 8 height 15
select select "9"
click at [526, 178] on div "26" at bounding box center [525, 184] width 15 height 15
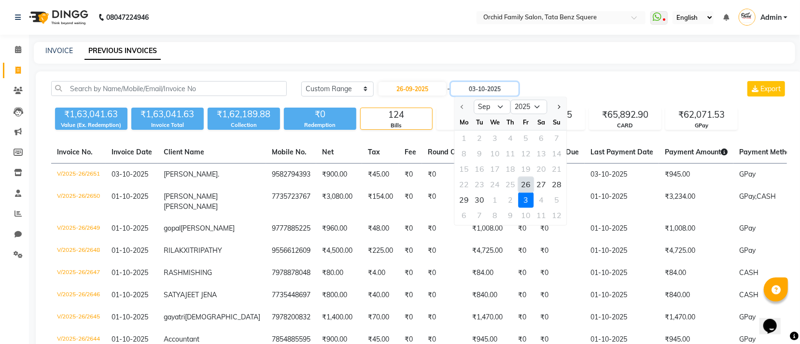
type input "26-09-2025"
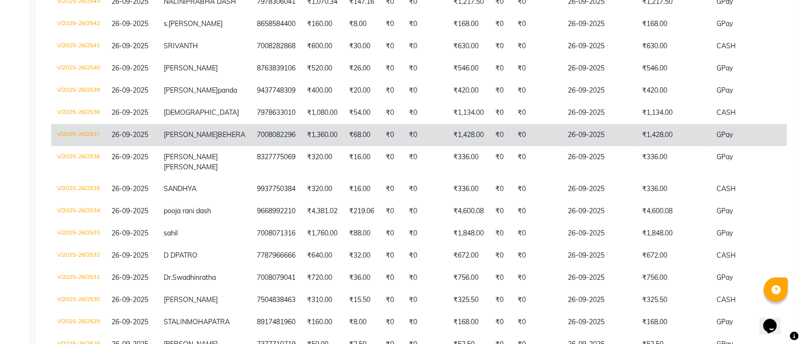
scroll to position [362, 0]
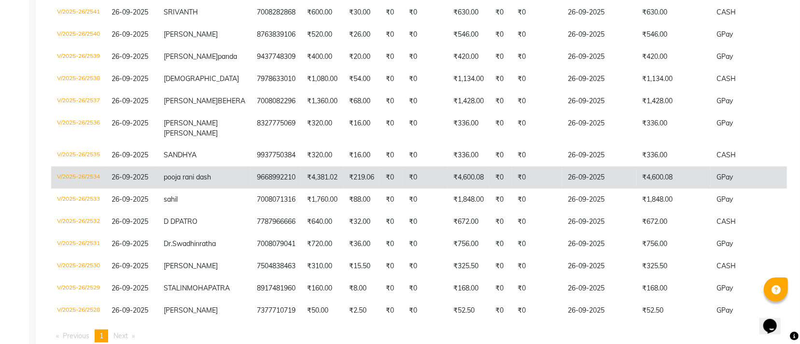
click at [586, 189] on td "26-09-2025" at bounding box center [599, 178] width 74 height 22
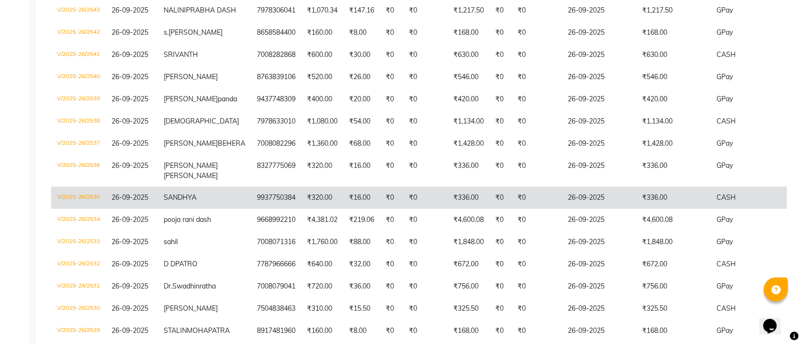
scroll to position [290, 0]
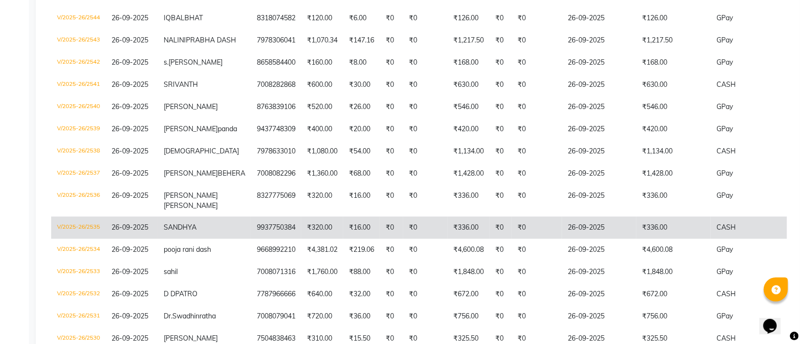
click at [655, 239] on td "₹336.00" at bounding box center [673, 228] width 74 height 22
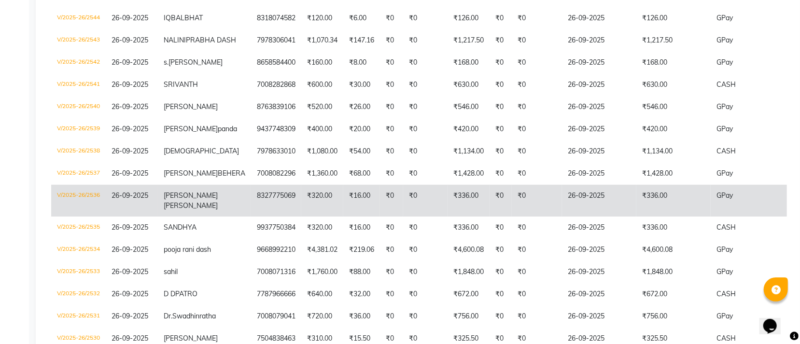
click at [636, 217] on td "₹336.00" at bounding box center [673, 201] width 74 height 32
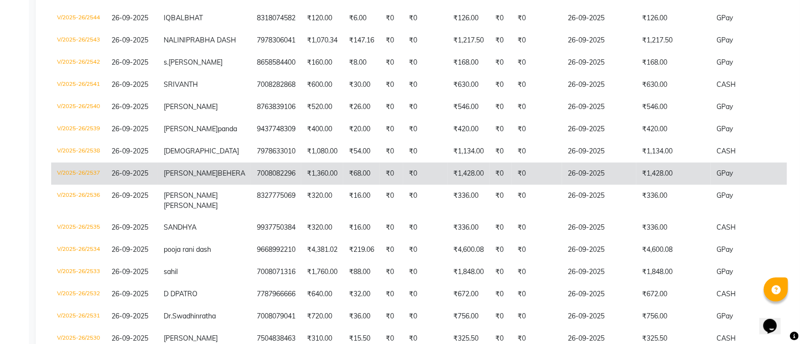
click at [599, 185] on td "26-09-2025" at bounding box center [599, 174] width 74 height 22
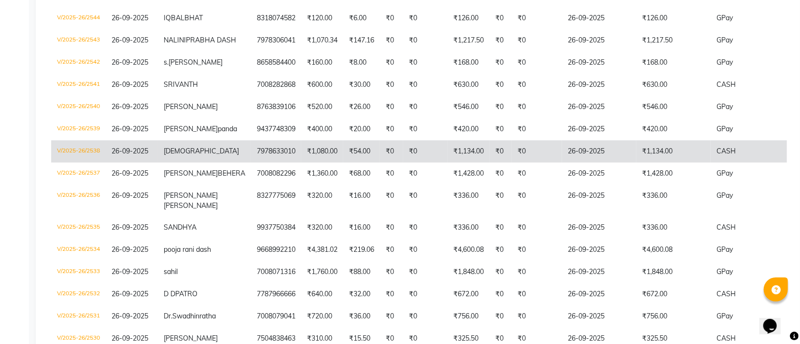
click at [636, 163] on td "₹1,134.00" at bounding box center [673, 151] width 74 height 22
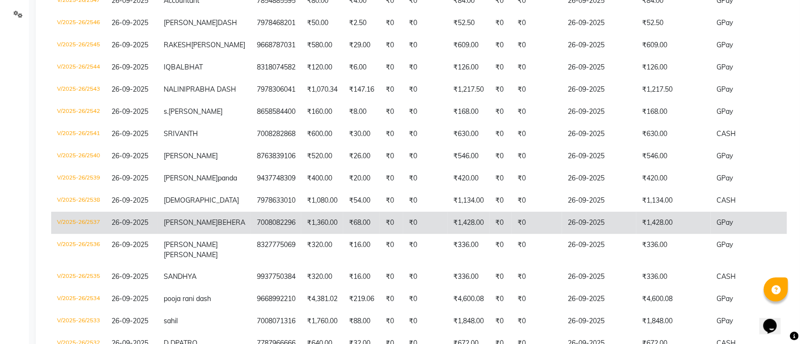
scroll to position [217, 0]
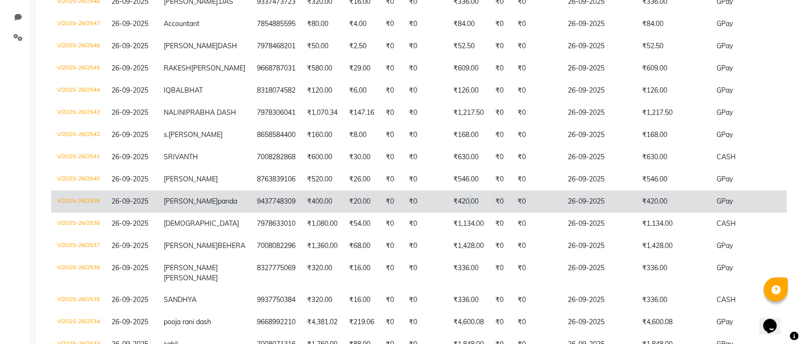
click at [448, 213] on td "₹420.00" at bounding box center [469, 202] width 42 height 22
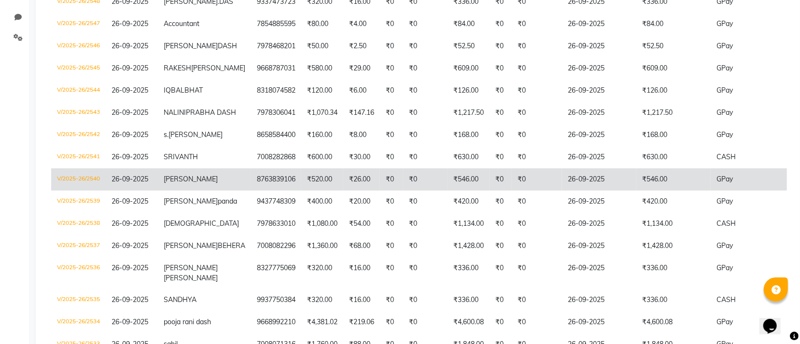
click at [519, 191] on td "₹0" at bounding box center [537, 180] width 50 height 22
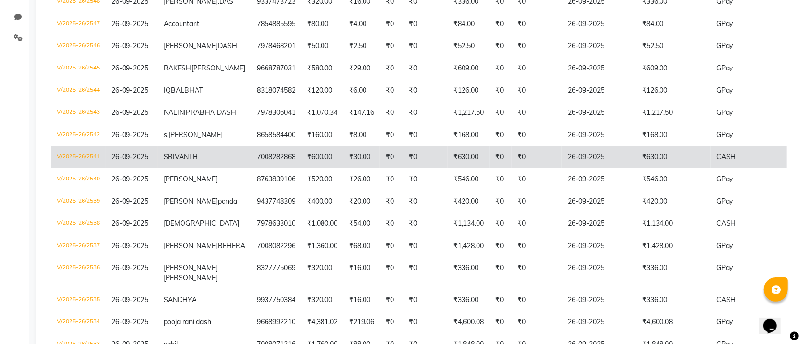
click at [652, 169] on td "₹630.00" at bounding box center [673, 157] width 74 height 22
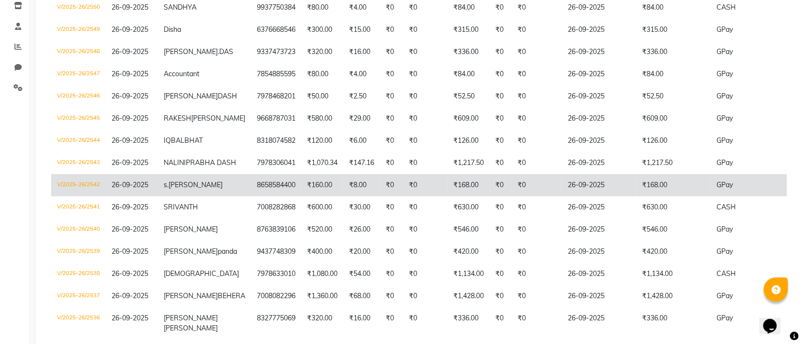
scroll to position [145, 0]
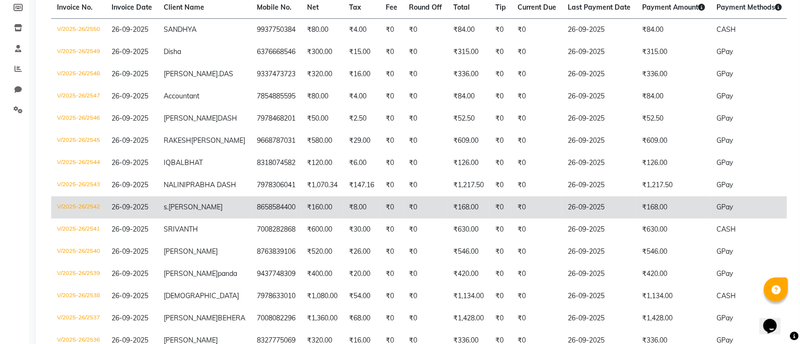
click at [711, 219] on td "GPay" at bounding box center [749, 208] width 77 height 22
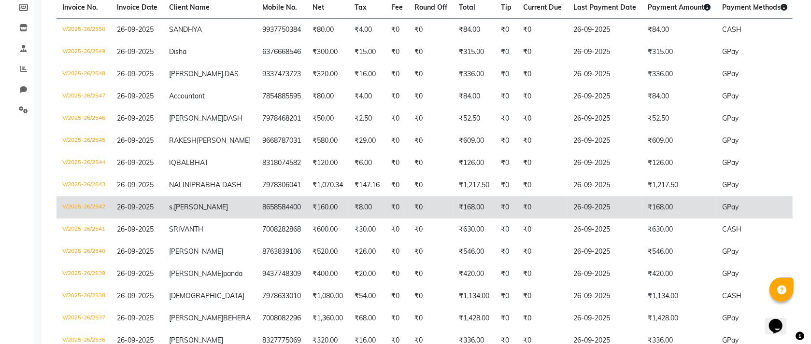
scroll to position [72, 0]
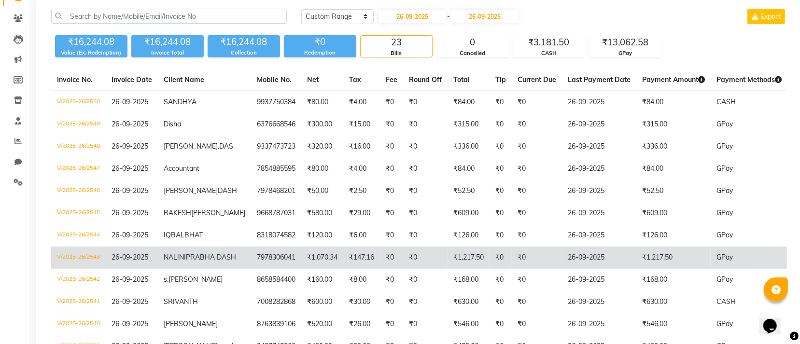
click at [636, 269] on td "₹1,217.50" at bounding box center [673, 258] width 74 height 22
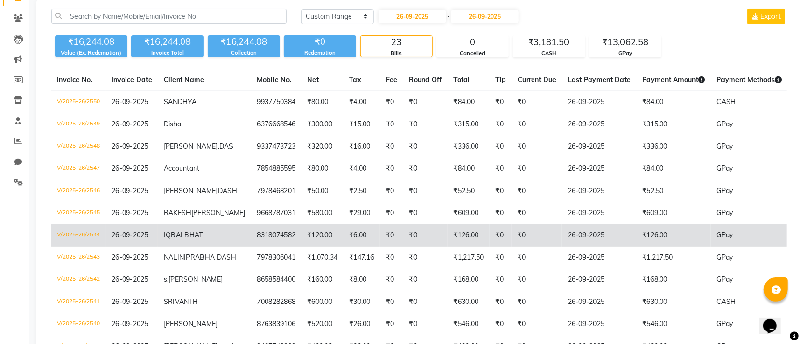
click at [594, 247] on td "26-09-2025" at bounding box center [599, 236] width 74 height 22
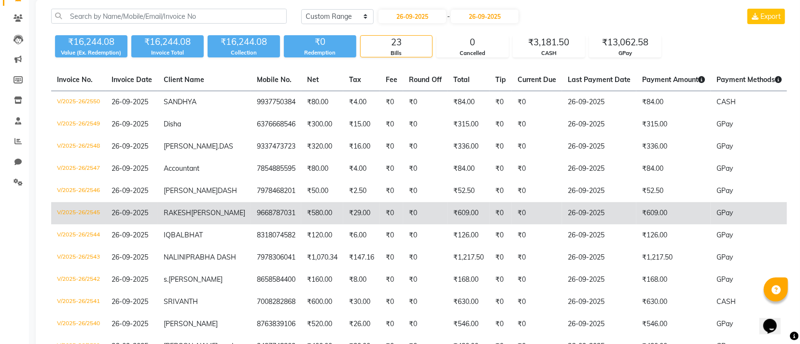
click at [636, 221] on td "₹609.00" at bounding box center [673, 213] width 74 height 22
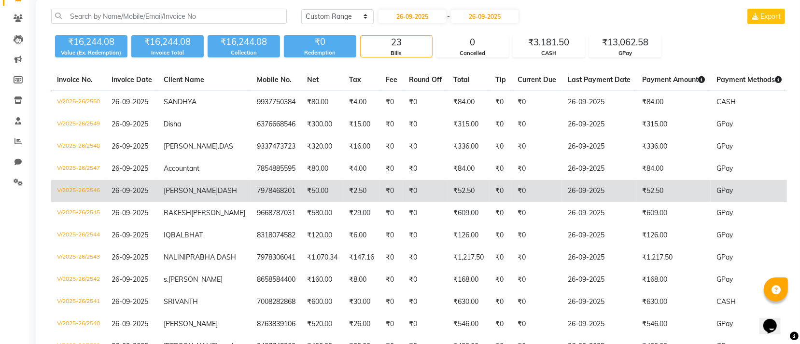
click at [586, 192] on td "26-09-2025" at bounding box center [599, 191] width 74 height 22
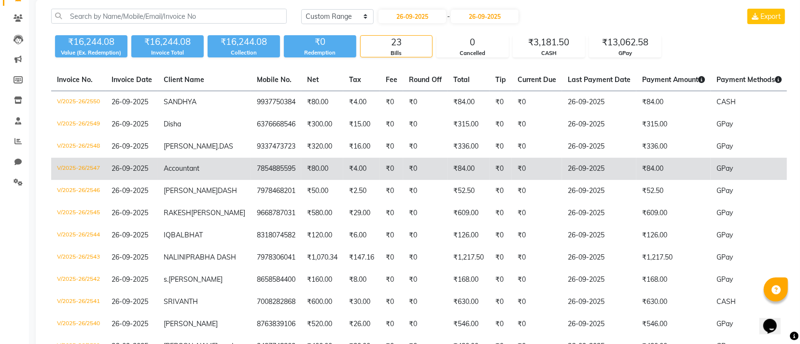
click at [636, 173] on td "₹84.00" at bounding box center [673, 169] width 74 height 22
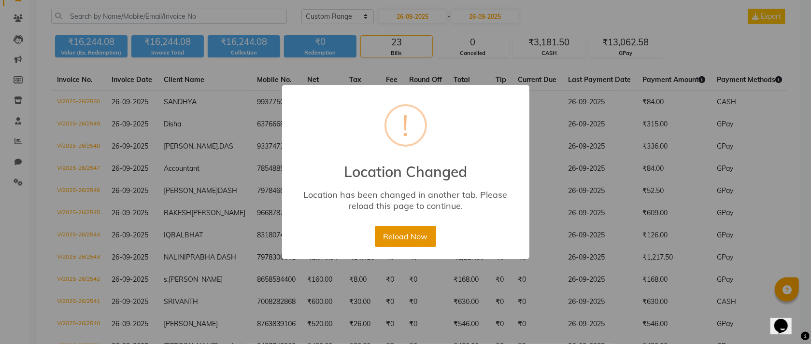
click at [429, 239] on button "Reload Now" at bounding box center [405, 236] width 61 height 21
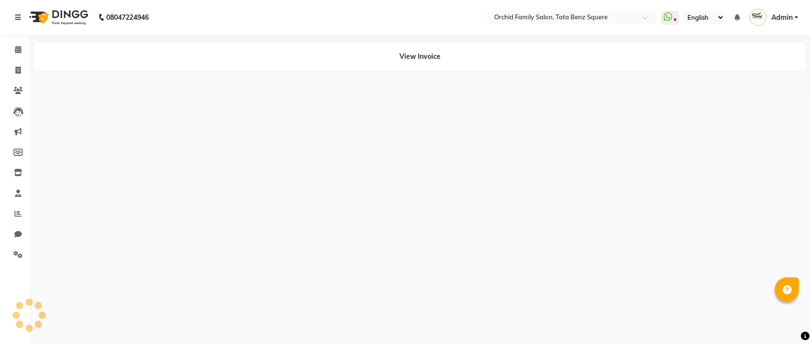
select select "en"
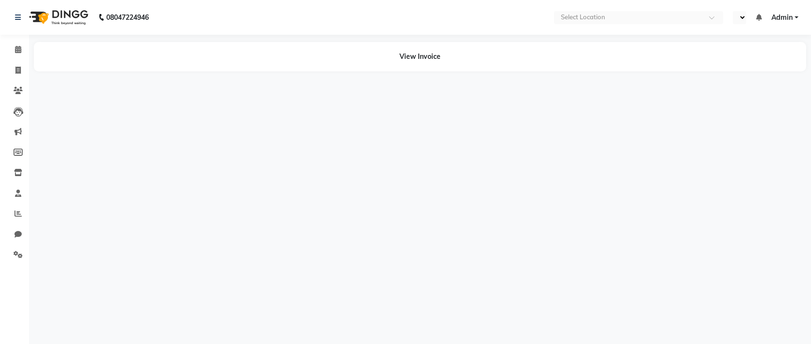
select select "en"
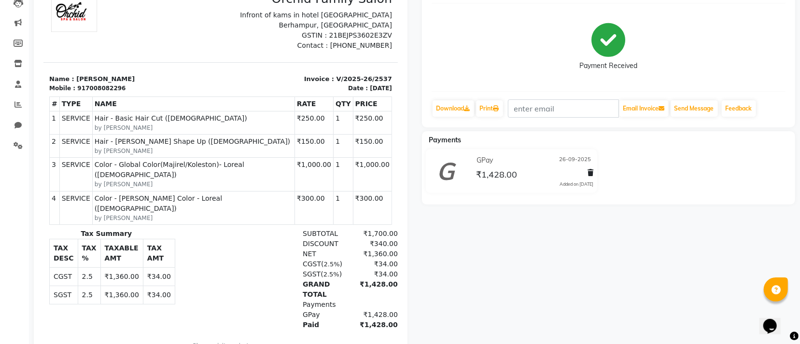
scroll to position [76, 0]
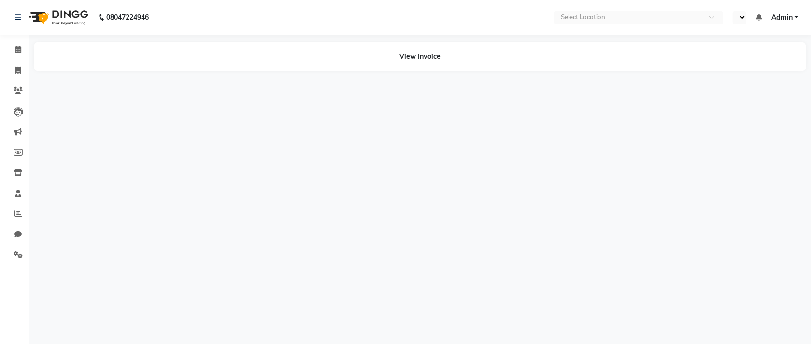
select select "en"
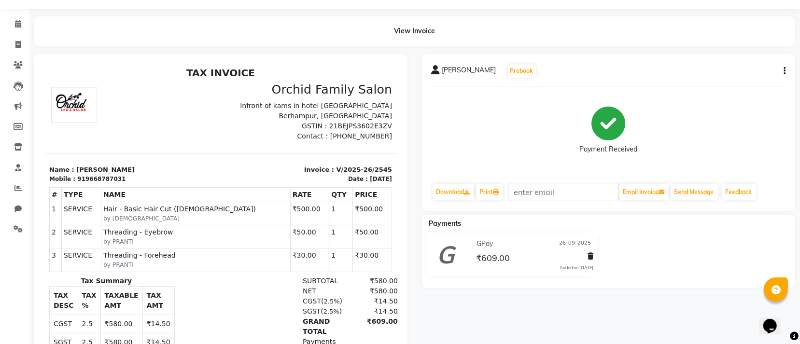
scroll to position [115, 0]
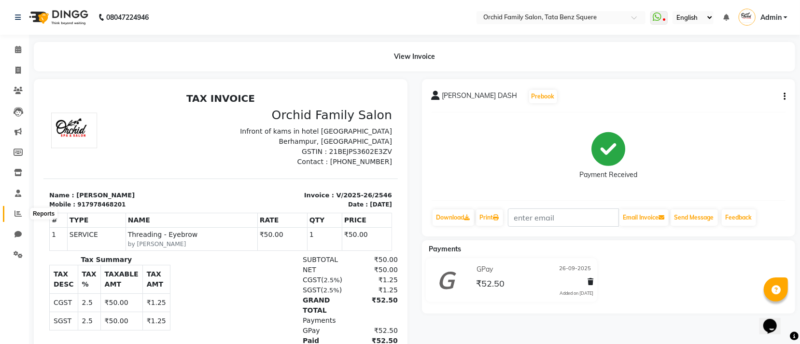
click at [20, 214] on icon at bounding box center [17, 213] width 7 height 7
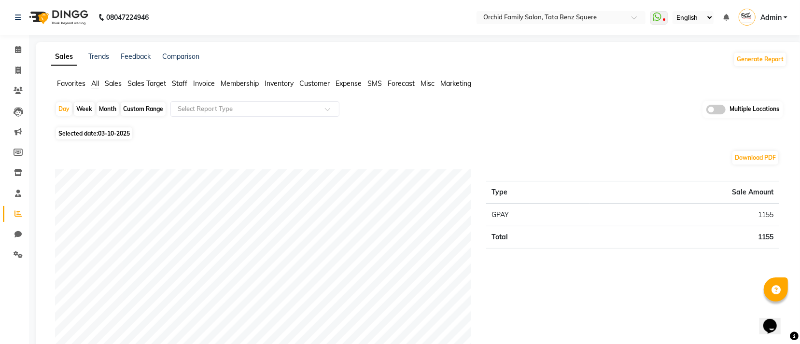
click at [104, 110] on div "Month" at bounding box center [108, 109] width 22 height 14
select select "10"
select select "2025"
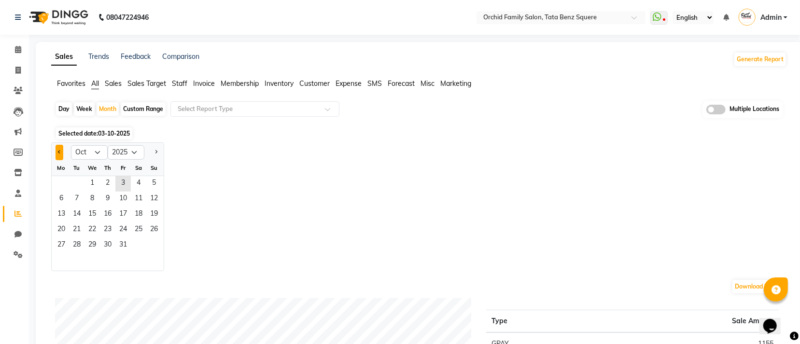
click at [59, 153] on span "Previous month" at bounding box center [59, 151] width 3 height 3
select select "9"
click at [61, 185] on span "1" at bounding box center [61, 183] width 15 height 15
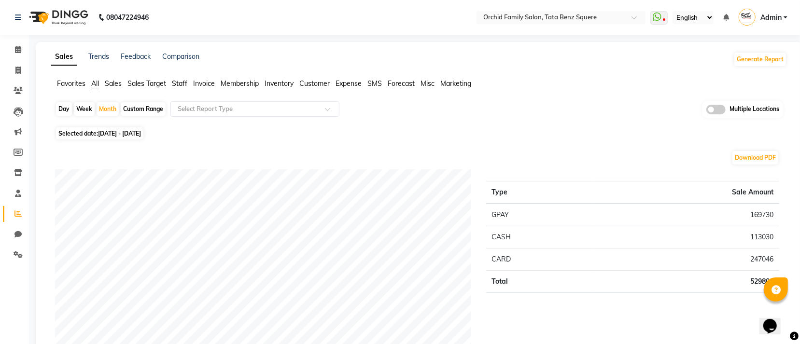
click at [183, 85] on span "Staff" at bounding box center [179, 83] width 15 height 9
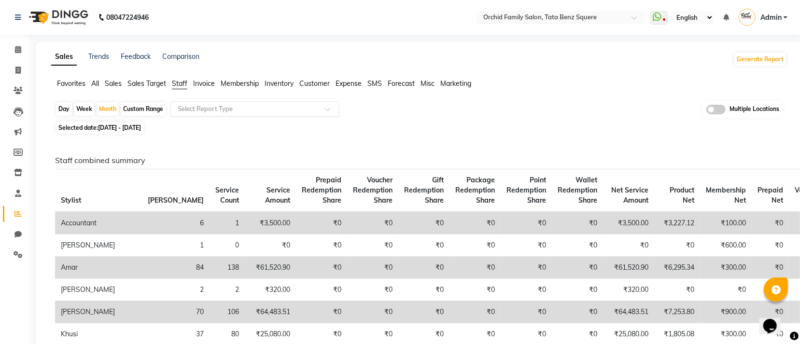
click at [212, 107] on input "text" at bounding box center [245, 109] width 139 height 10
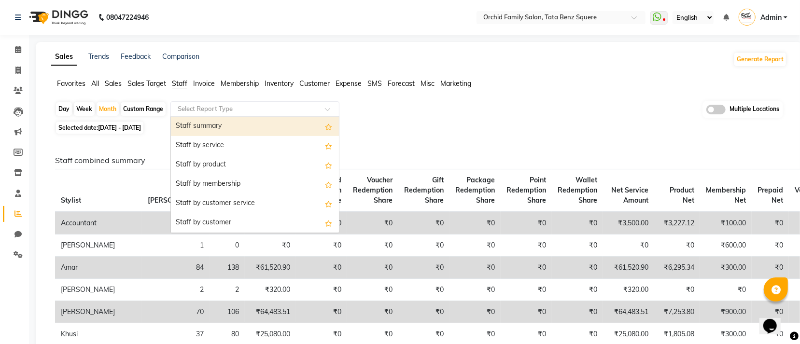
click at [207, 124] on div "Staff summary" at bounding box center [255, 126] width 168 height 19
select select "full_report"
select select "csv"
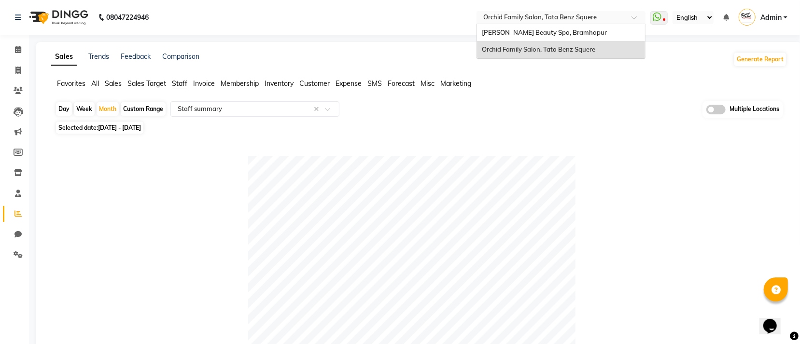
click at [587, 21] on input "text" at bounding box center [551, 19] width 140 height 10
click at [577, 32] on div "Ananya Beauty Spa, Bramhapur" at bounding box center [561, 32] width 168 height 17
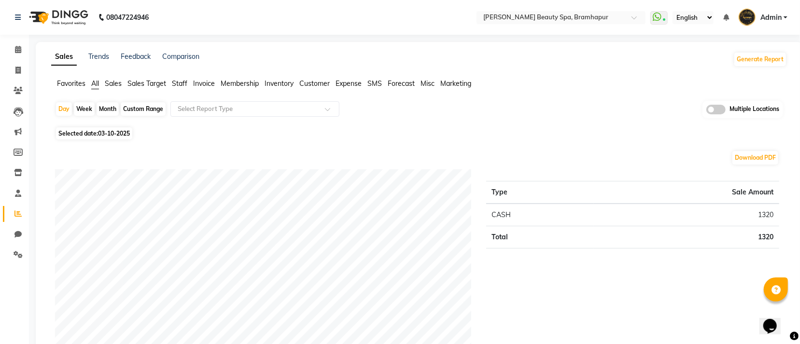
click at [184, 85] on span "Staff" at bounding box center [179, 83] width 15 height 9
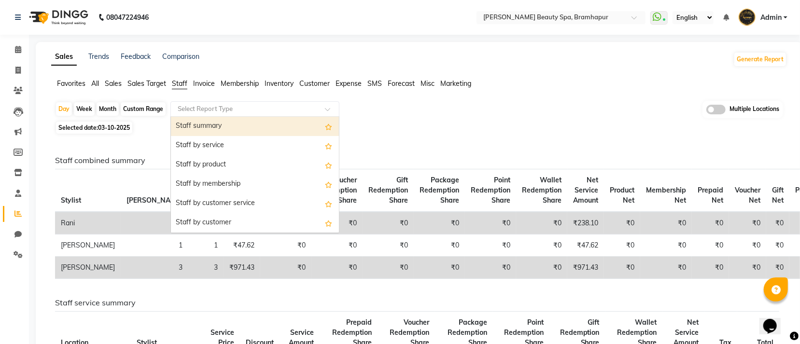
click at [210, 110] on input "text" at bounding box center [245, 109] width 139 height 10
click at [208, 127] on div "Staff summary" at bounding box center [255, 126] width 168 height 19
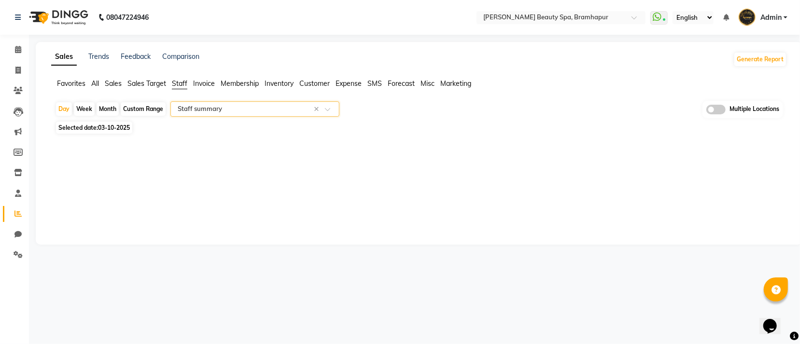
select select "full_report"
select select "csv"
click at [102, 108] on div "Month" at bounding box center [108, 109] width 22 height 14
select select "10"
select select "2025"
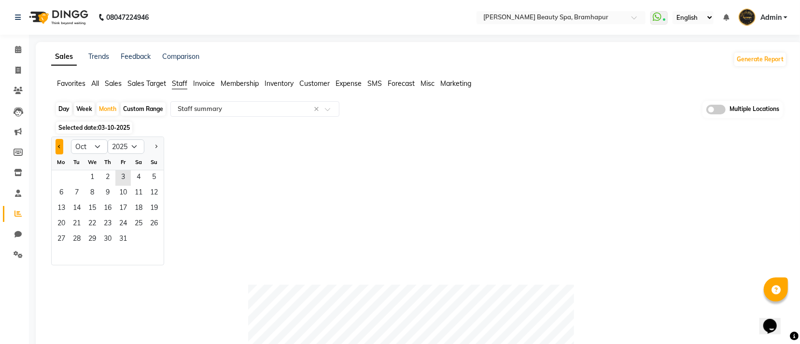
click at [61, 147] on button "Previous month" at bounding box center [60, 146] width 8 height 15
select select "9"
click at [66, 181] on span "1" at bounding box center [61, 177] width 15 height 15
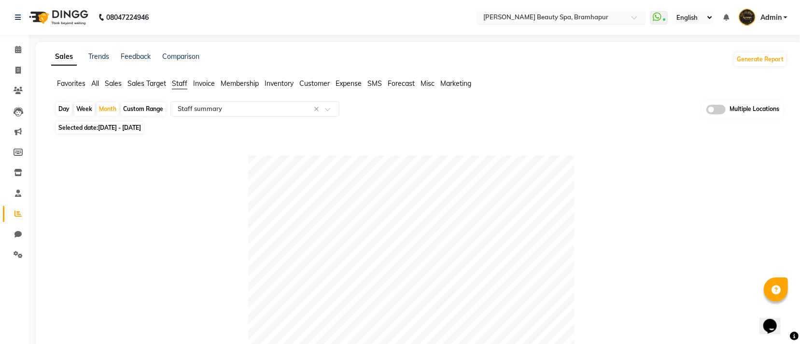
click at [604, 19] on input "text" at bounding box center [551, 19] width 140 height 10
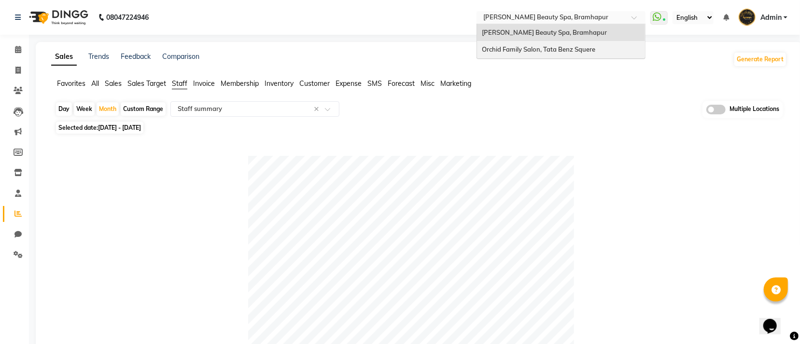
click at [587, 54] on div "Orchid Family Salon, Tata Benz Squere" at bounding box center [561, 49] width 168 height 17
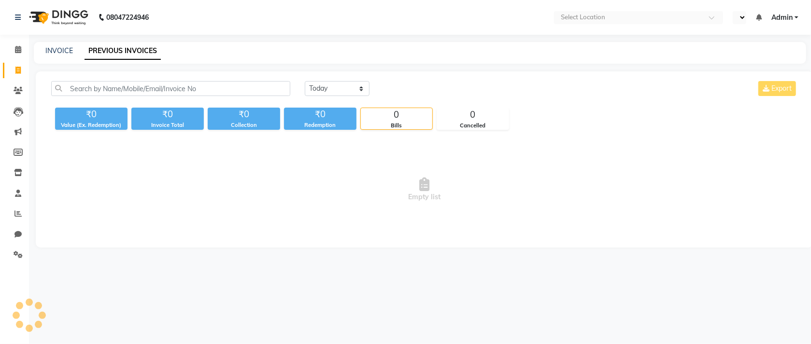
select select "en"
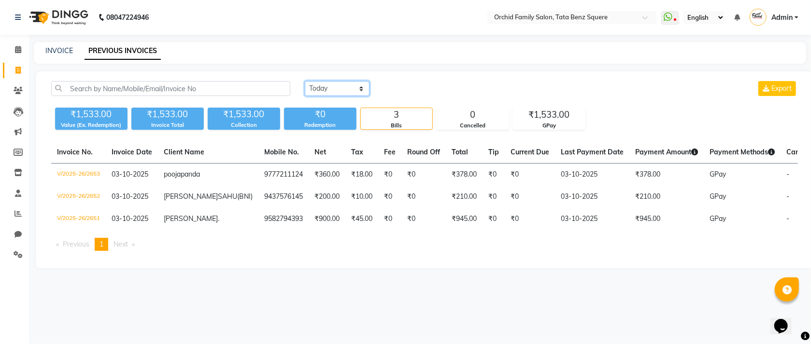
click at [339, 84] on select "Today Yesterday Custom Range" at bounding box center [337, 88] width 65 height 15
select select "range"
click at [305, 81] on select "Today Yesterday Custom Range" at bounding box center [337, 88] width 65 height 15
click at [444, 87] on input "03-10-2025" at bounding box center [416, 89] width 68 height 14
select select "10"
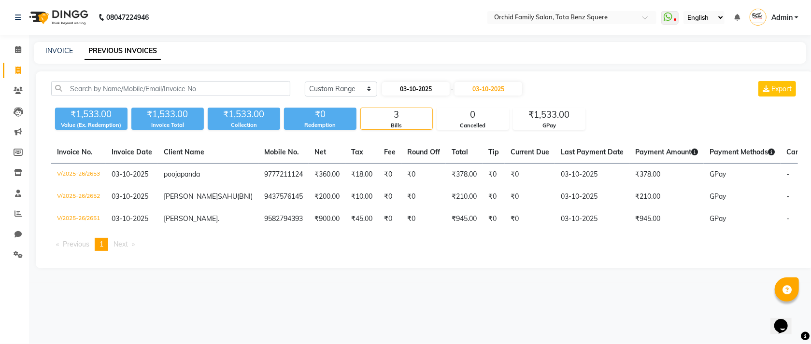
select select "2025"
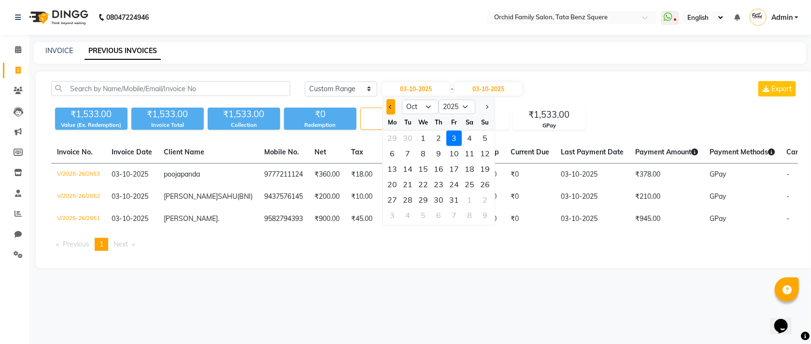
click at [387, 109] on button "Previous month" at bounding box center [391, 106] width 8 height 15
select select "9"
click at [449, 180] on div "26" at bounding box center [454, 184] width 15 height 15
type input "26-09-2025"
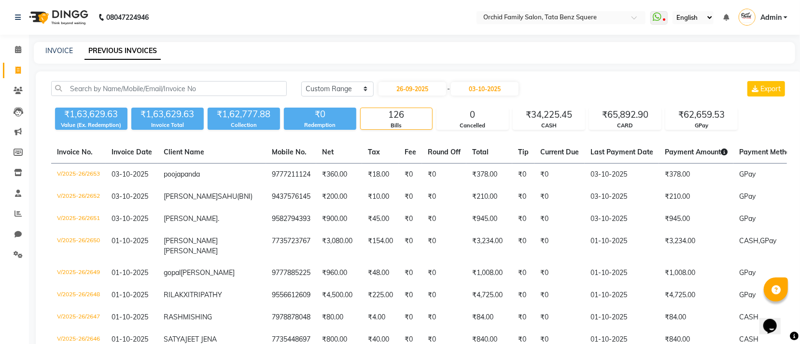
click at [506, 81] on div "26-09-2025 - 03-10-2025" at bounding box center [449, 88] width 142 height 15
click at [506, 87] on input "03-10-2025" at bounding box center [485, 89] width 68 height 14
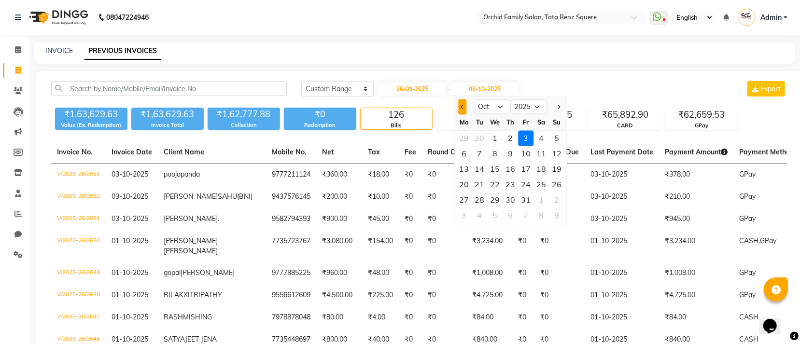
click at [460, 107] on button "Previous month" at bounding box center [462, 106] width 8 height 15
select select "9"
click at [523, 192] on div "26" at bounding box center [525, 184] width 15 height 15
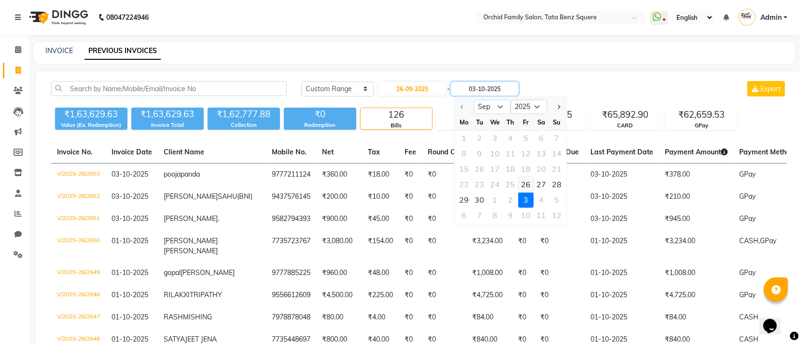
type input "26-09-2025"
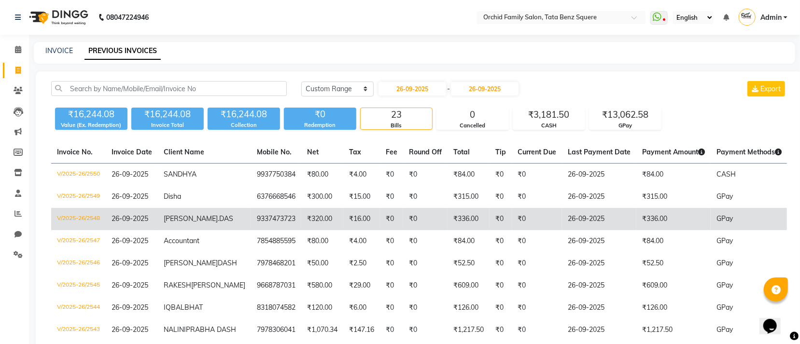
click at [640, 217] on td "₹336.00" at bounding box center [673, 219] width 74 height 22
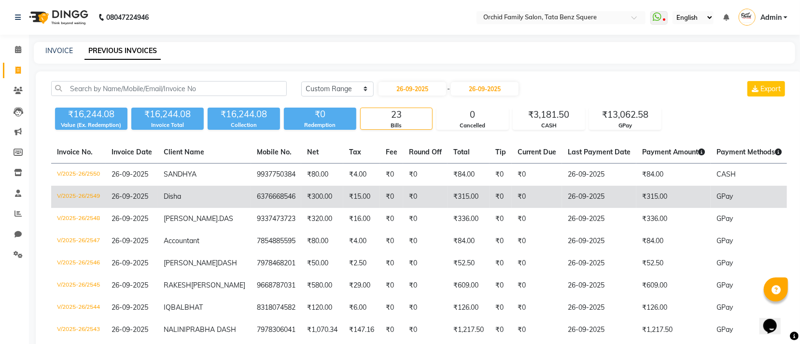
click at [637, 189] on td "₹315.00" at bounding box center [673, 197] width 74 height 22
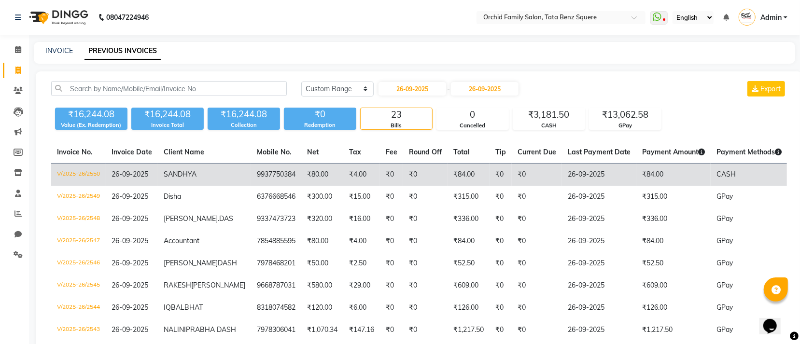
click at [490, 180] on td "₹0" at bounding box center [501, 175] width 22 height 23
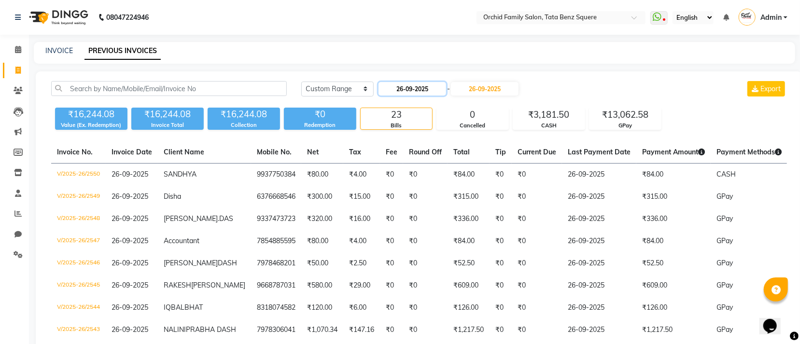
click at [439, 82] on input "26-09-2025" at bounding box center [413, 89] width 68 height 14
select select "9"
select select "2025"
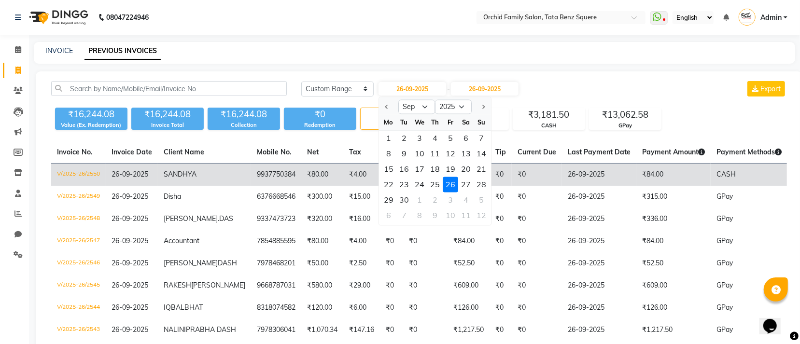
click at [464, 181] on div "27" at bounding box center [465, 184] width 15 height 15
type input "27-09-2025"
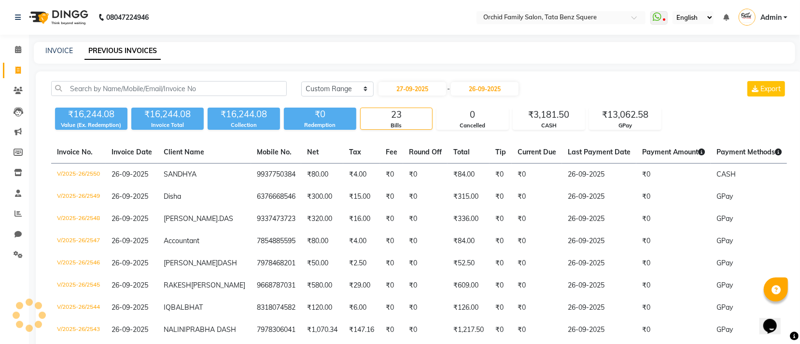
click at [497, 87] on input "26-09-2025" at bounding box center [485, 89] width 68 height 14
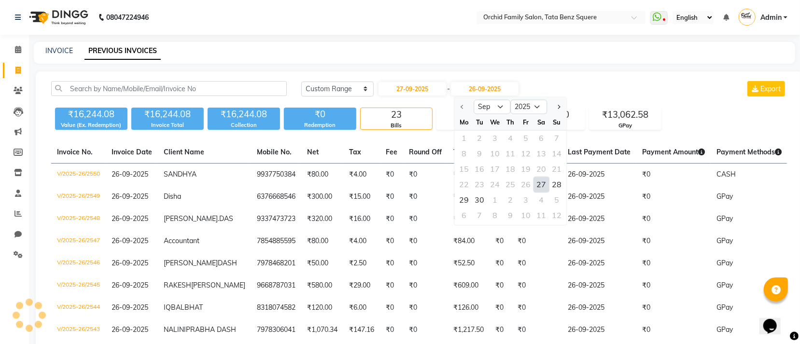
click at [535, 183] on div "27" at bounding box center [541, 184] width 15 height 15
type input "27-09-2025"
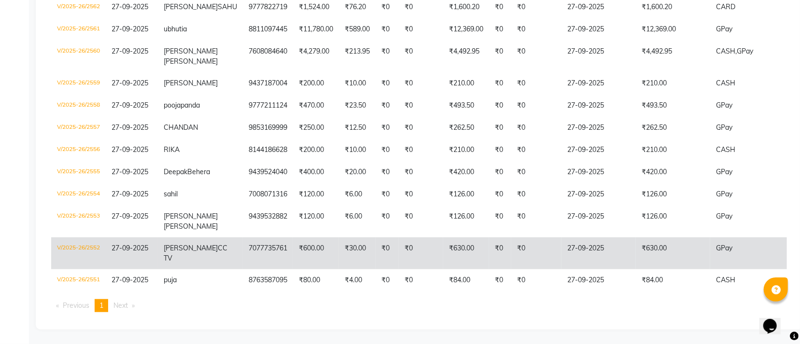
scroll to position [380, 0]
click at [636, 240] on td "₹630.00" at bounding box center [673, 254] width 74 height 32
click at [649, 247] on td "₹630.00" at bounding box center [673, 254] width 74 height 32
click at [638, 241] on td "₹630.00" at bounding box center [673, 254] width 74 height 32
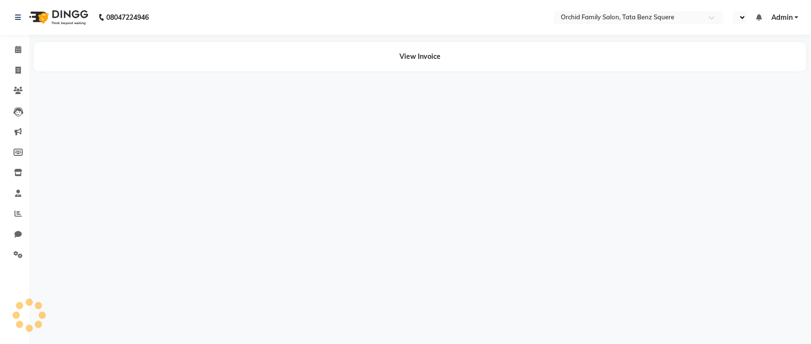
select select "en"
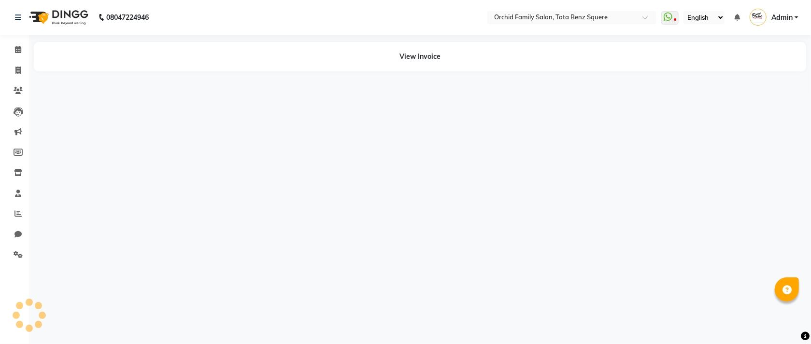
select select "en"
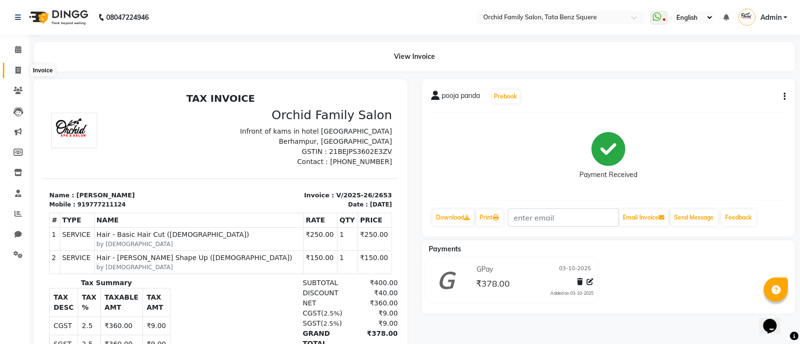
click at [14, 71] on span at bounding box center [18, 70] width 17 height 11
select select "service"
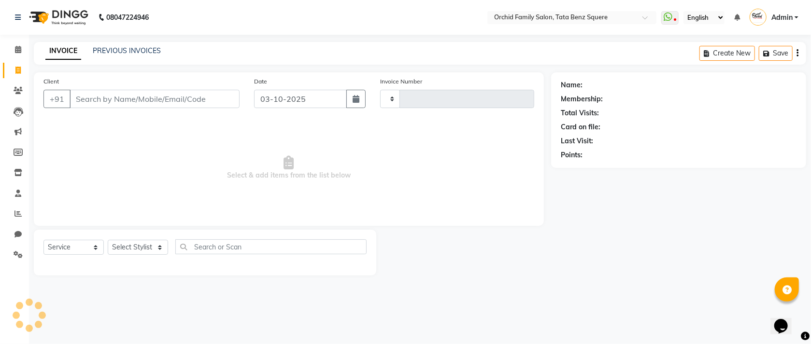
type input "2654"
select select "107"
click at [128, 251] on select "Select Stylist Accountant AJAYA AMAR BHARATI BINDIYA JHUMA KALYANI SATAPATHY KH…" at bounding box center [138, 247] width 60 height 15
select select "11441"
click at [108, 240] on select "Select Stylist Accountant AJAYA AMAR BHARATI BINDIYA JHUMA KALYANI SATAPATHY KH…" at bounding box center [138, 247] width 60 height 15
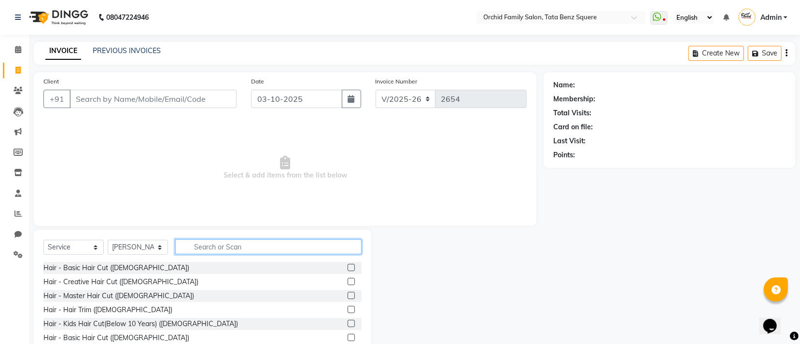
click at [319, 247] on input "text" at bounding box center [268, 246] width 186 height 15
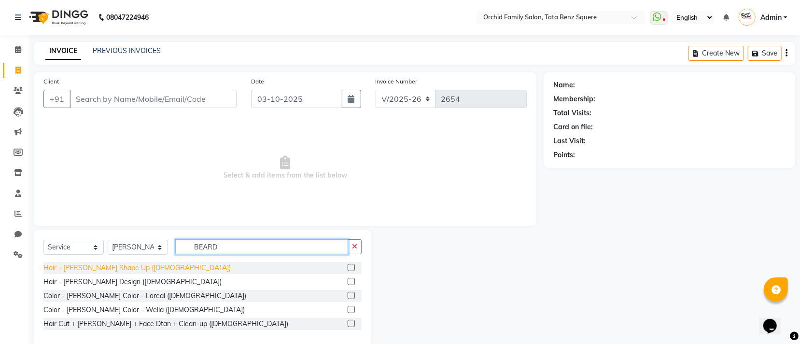
type input "BEARD"
click at [96, 266] on div "Hair - [PERSON_NAME] Shape Up ([DEMOGRAPHIC_DATA])" at bounding box center [136, 268] width 187 height 10
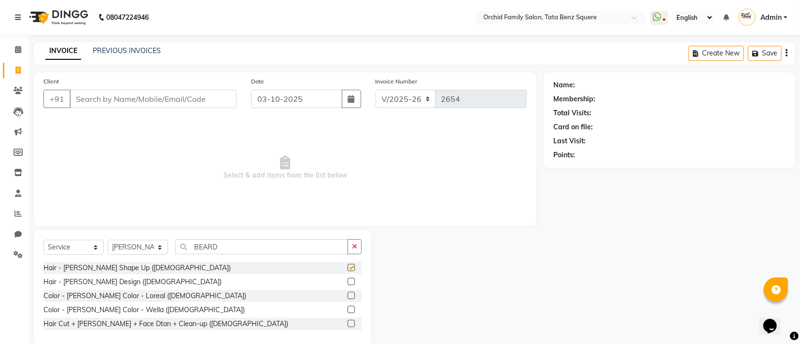
checkbox input "false"
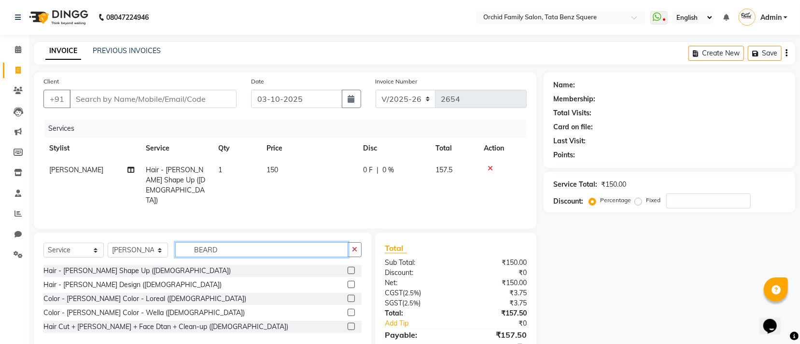
click at [242, 249] on input "BEARD" at bounding box center [261, 249] width 173 height 15
type input "B"
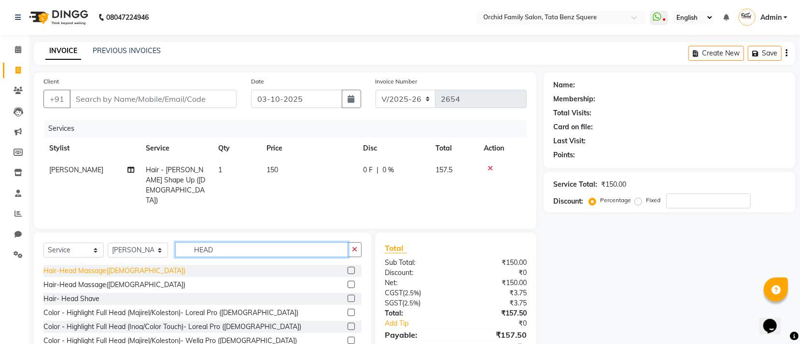
type input "HEAD"
click at [116, 266] on div "Hair-Head Massage(Male)" at bounding box center [114, 271] width 142 height 10
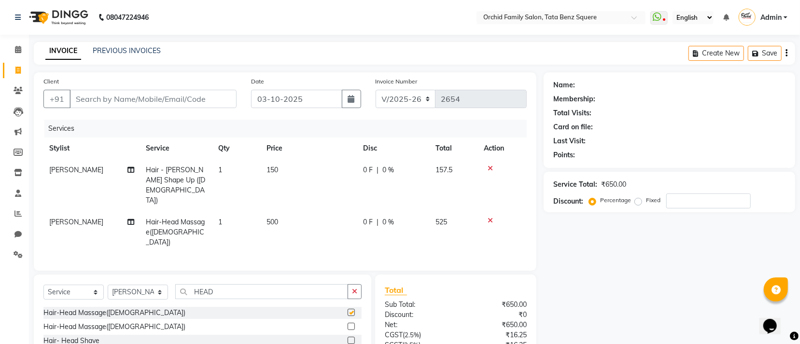
checkbox input "false"
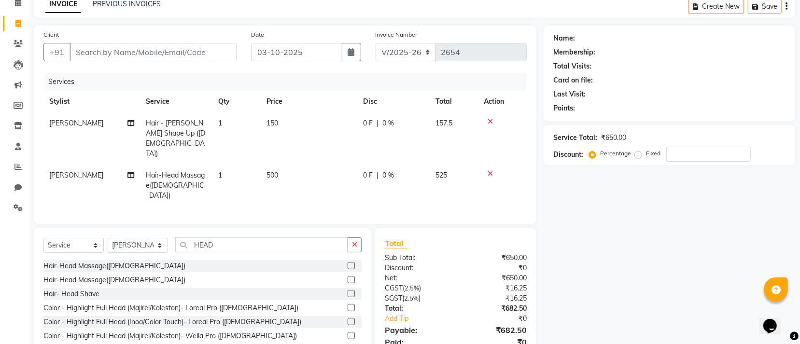
scroll to position [68, 0]
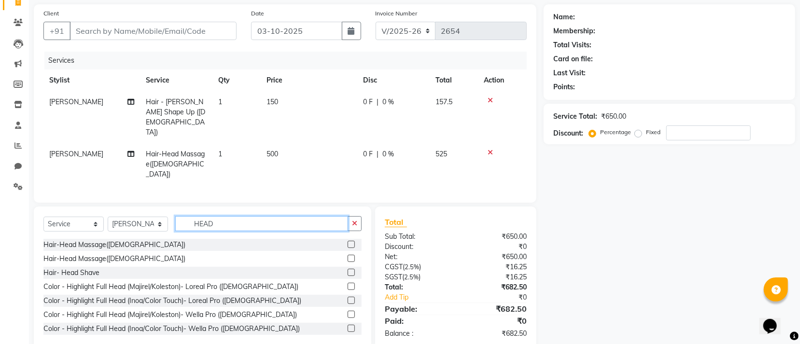
click at [285, 216] on input "HEAD" at bounding box center [261, 223] width 173 height 15
type input "H"
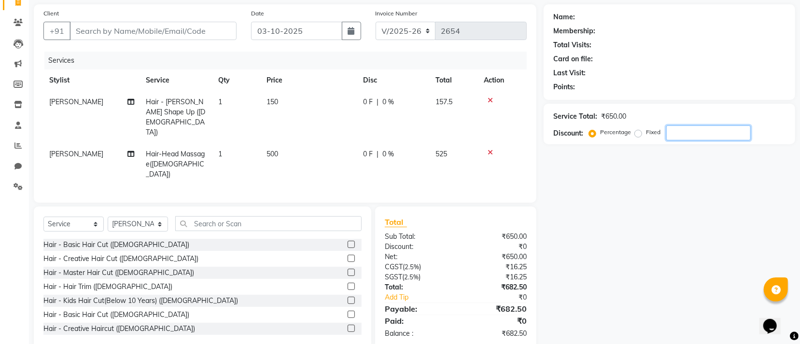
click at [705, 133] on input "number" at bounding box center [708, 133] width 84 height 15
type input "10"
click at [203, 28] on input "Client" at bounding box center [153, 31] width 167 height 18
type input "7"
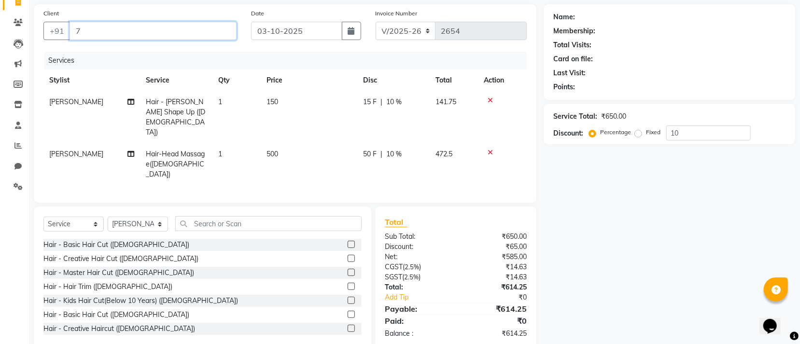
type input "0"
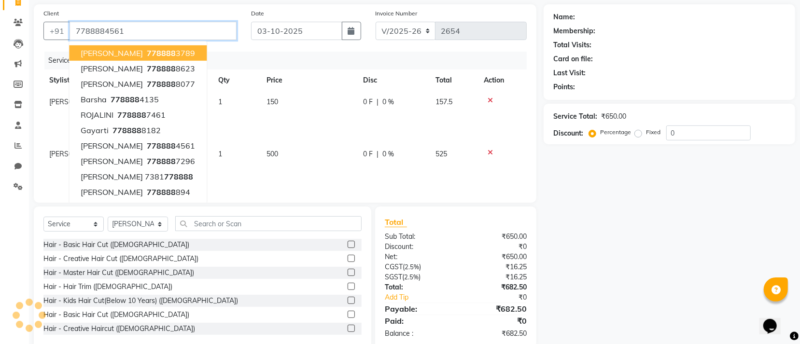
type input "7788884561"
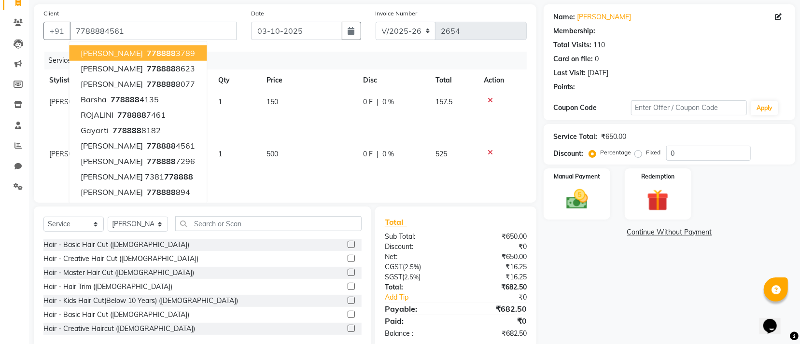
select select "1: Object"
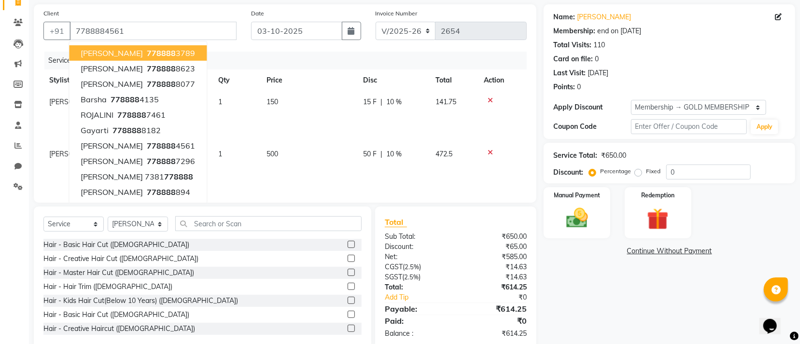
type input "10"
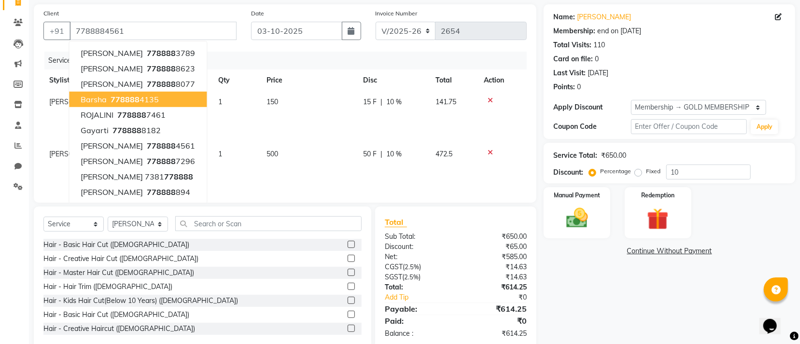
click at [323, 80] on th "Price" at bounding box center [309, 81] width 97 height 22
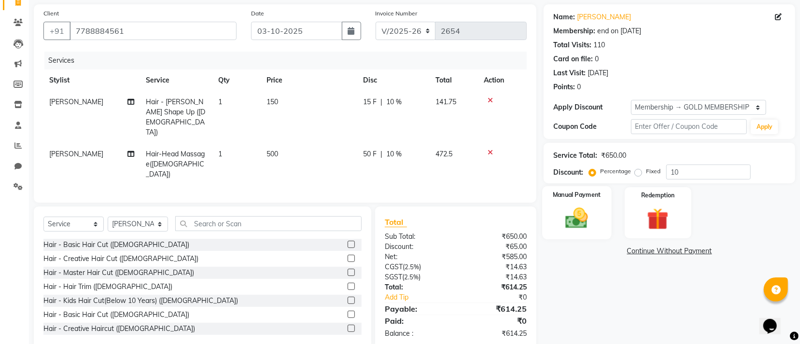
click at [565, 230] on img at bounding box center [577, 218] width 37 height 26
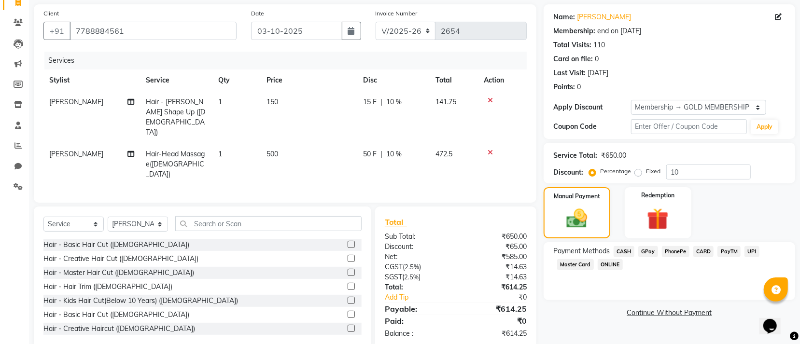
click at [648, 253] on span "GPay" at bounding box center [648, 251] width 20 height 11
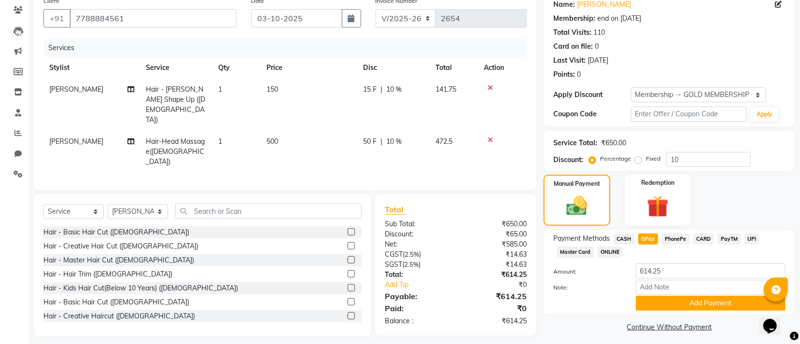
scroll to position [87, 0]
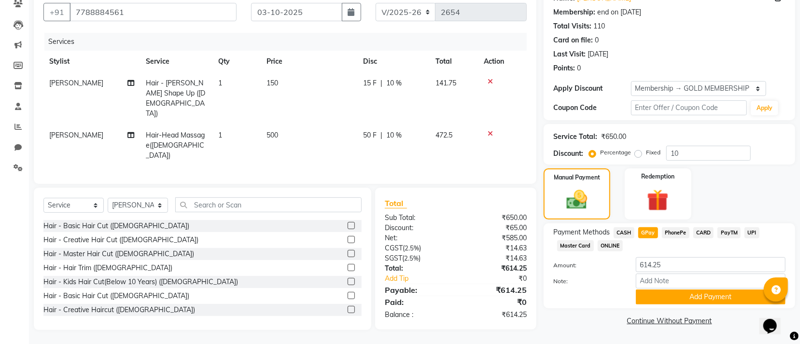
click at [618, 232] on span "CASH" at bounding box center [624, 232] width 21 height 11
click at [676, 298] on button "Add Payment" at bounding box center [711, 297] width 150 height 15
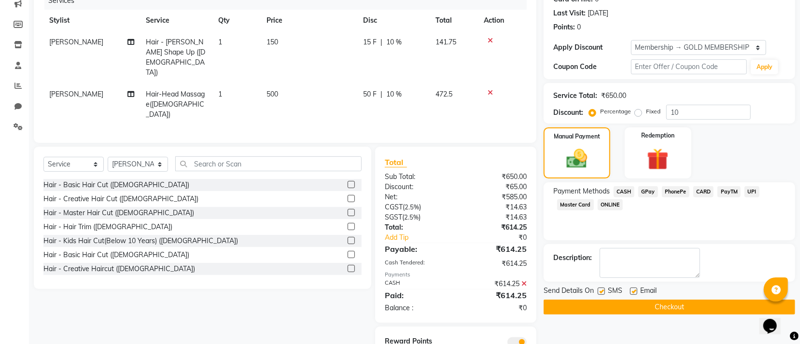
scroll to position [150, 0]
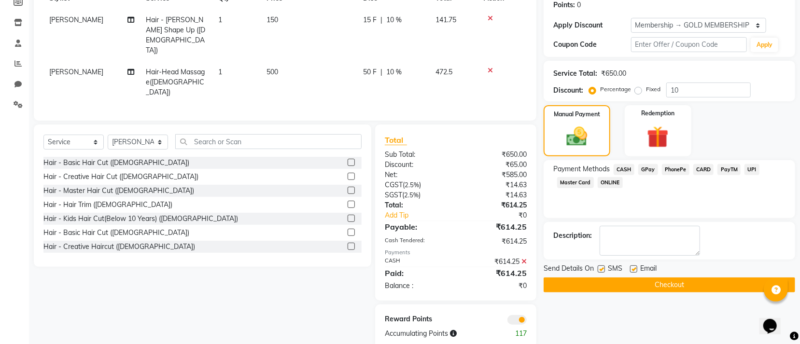
click at [625, 282] on button "Checkout" at bounding box center [670, 285] width 252 height 15
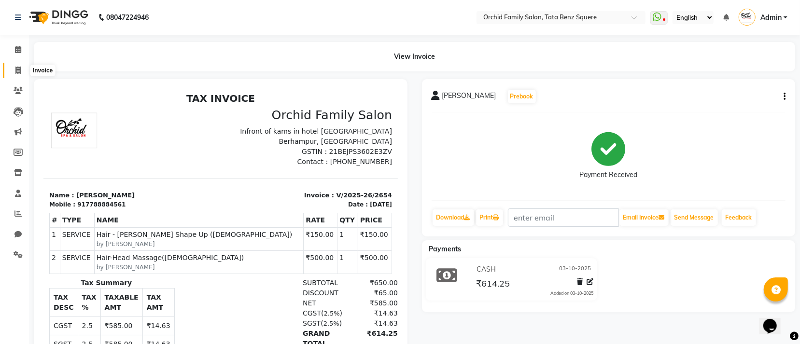
click at [10, 67] on span at bounding box center [18, 70] width 17 height 11
select select "service"
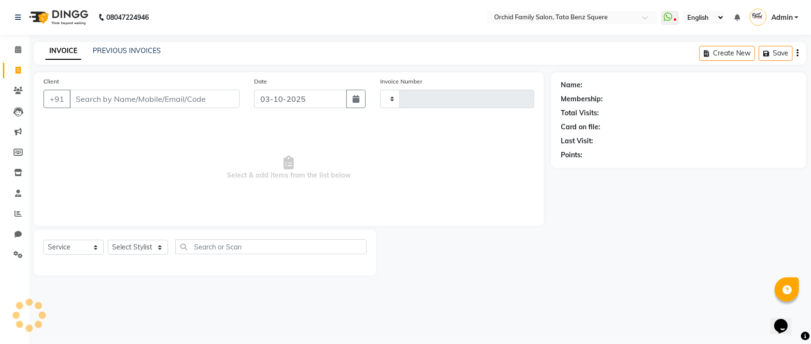
type input "2655"
select select "107"
click at [133, 247] on select "Select Stylist" at bounding box center [138, 247] width 60 height 15
select select "90905"
click at [108, 240] on select "Select Stylist Accountant AJAYA AMAR BHARATI BINDIYA JHUMA KALYANI SATAPATHY KH…" at bounding box center [138, 247] width 60 height 15
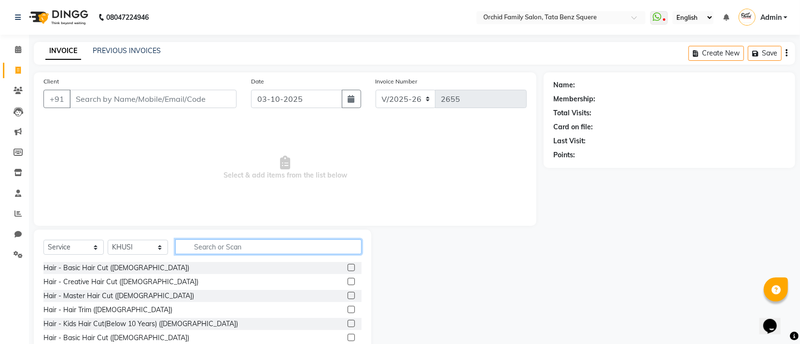
click at [249, 249] on input "text" at bounding box center [268, 246] width 186 height 15
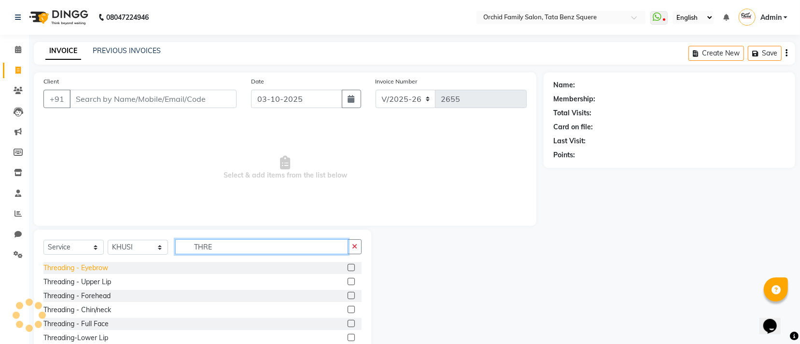
type input "THRE"
click at [76, 268] on div "Threading - Eyebrow" at bounding box center [75, 268] width 65 height 10
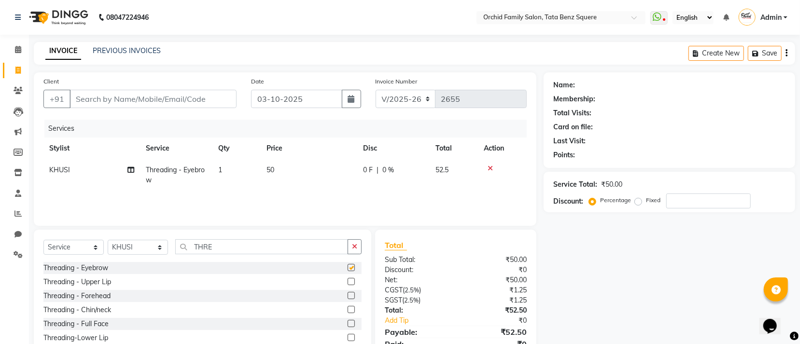
checkbox input "false"
click at [91, 298] on div "Threading - Forehead" at bounding box center [76, 296] width 67 height 10
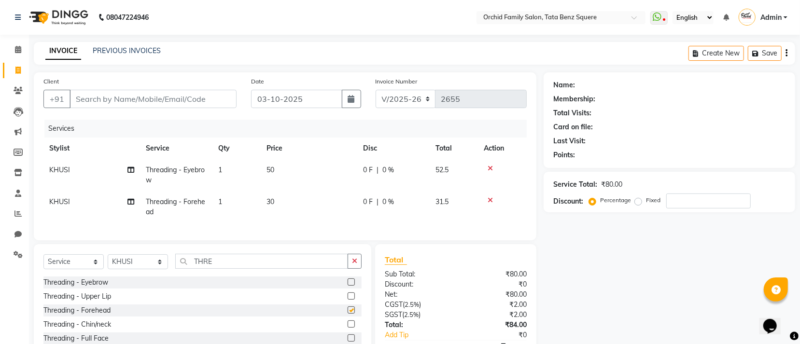
checkbox input "false"
click at [168, 97] on input "Client" at bounding box center [153, 99] width 167 height 18
type input "8"
type input "0"
click at [117, 98] on input "82708894325" at bounding box center [129, 99] width 118 height 18
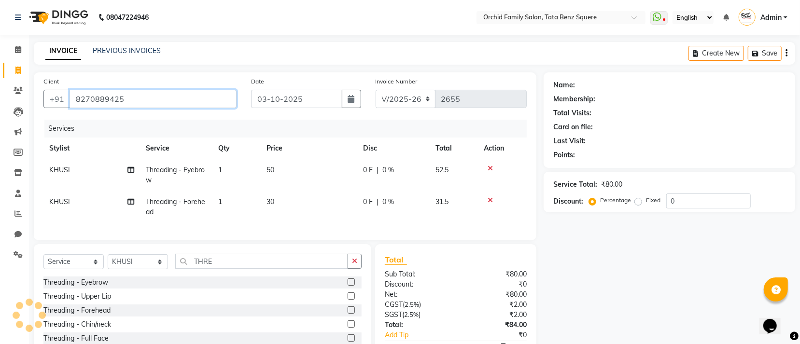
type input "8270889425"
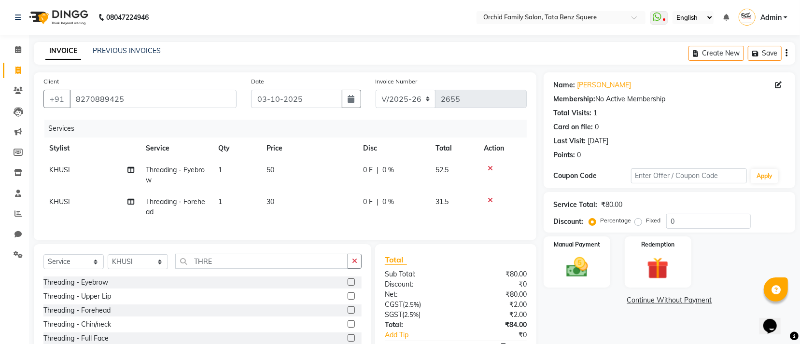
click at [297, 43] on div "INVOICE PREVIOUS INVOICES Create New Save" at bounding box center [414, 53] width 761 height 23
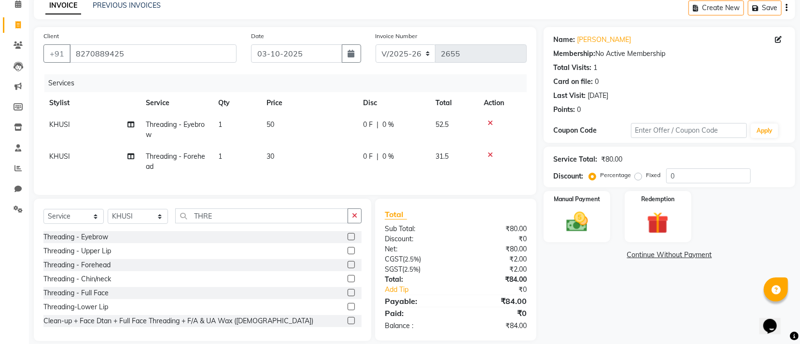
scroll to position [68, 0]
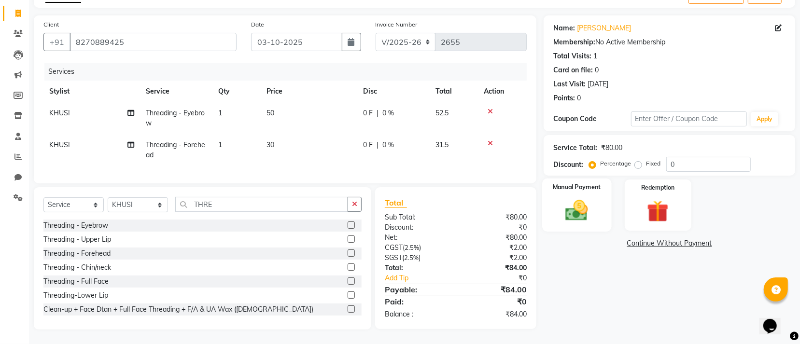
click at [572, 203] on img at bounding box center [577, 210] width 37 height 26
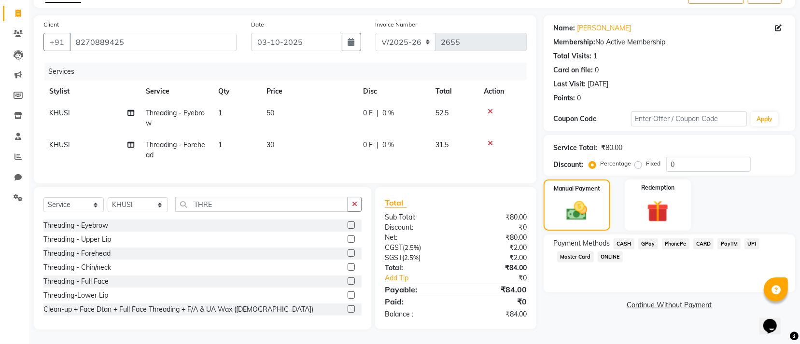
click at [646, 239] on span "GPay" at bounding box center [648, 244] width 20 height 11
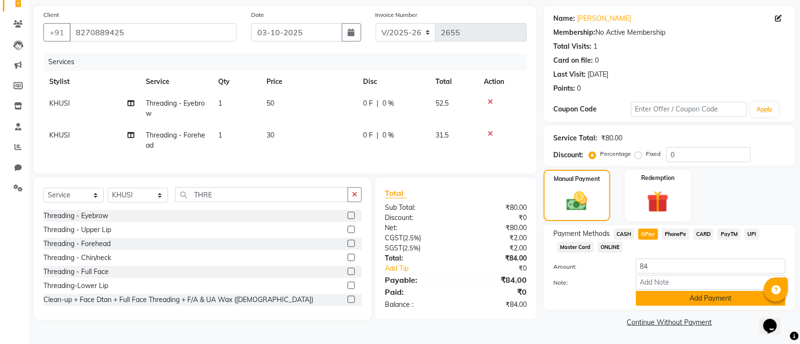
click at [671, 295] on button "Add Payment" at bounding box center [711, 298] width 150 height 15
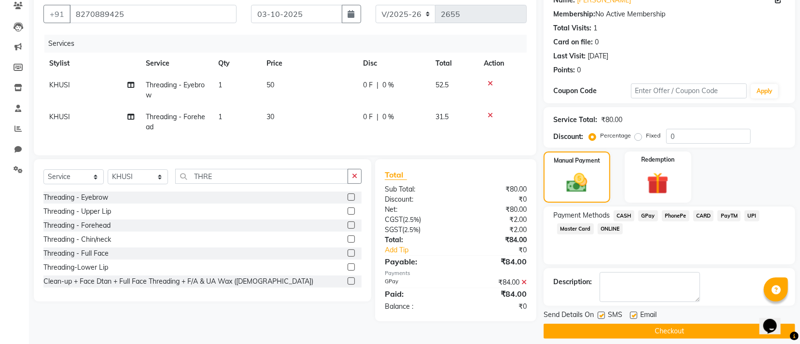
scroll to position [94, 0]
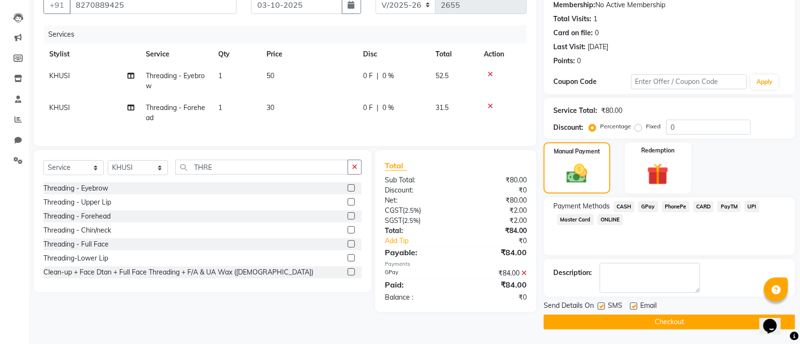
click at [689, 324] on button "Checkout" at bounding box center [670, 322] width 252 height 15
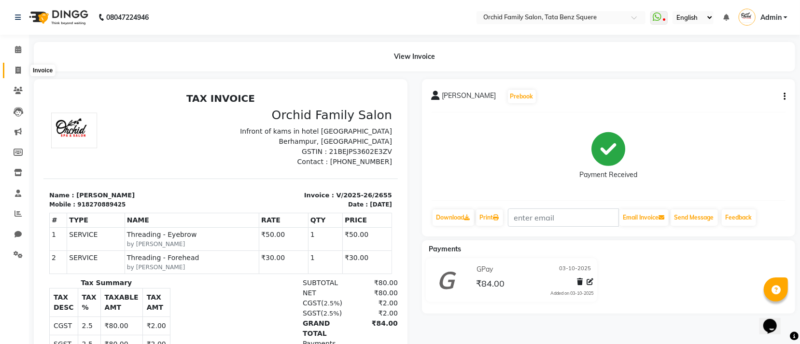
click at [17, 70] on icon at bounding box center [17, 70] width 5 height 7
select select "service"
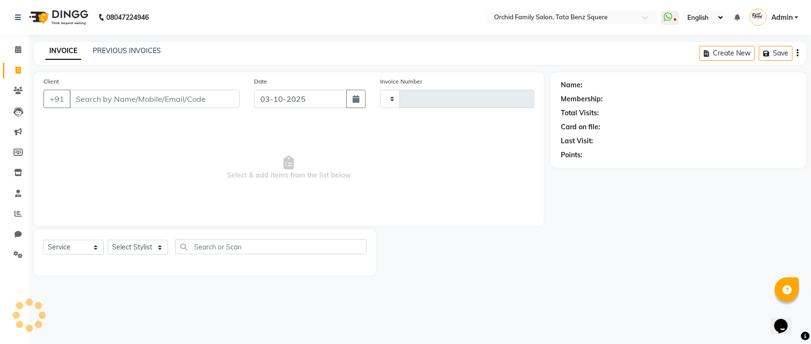
type input "2656"
select select "107"
click at [192, 96] on input "Client" at bounding box center [155, 99] width 170 height 18
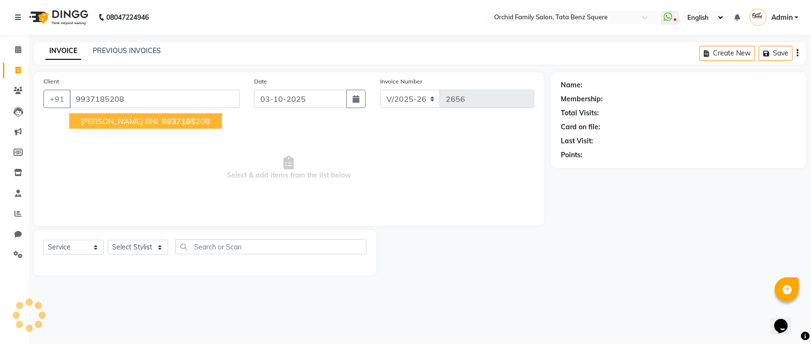
type input "9937185208"
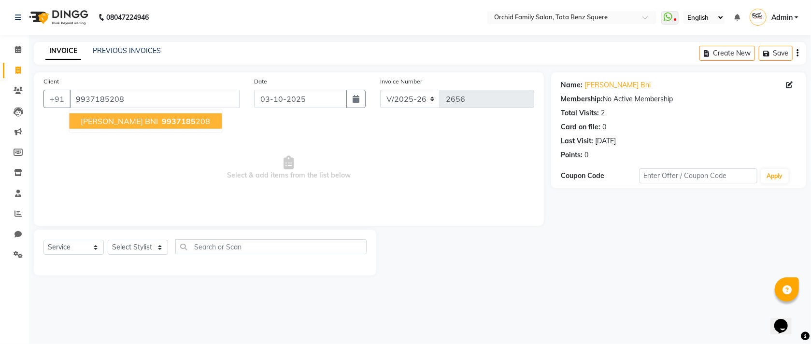
click at [162, 122] on span "9937185" at bounding box center [179, 121] width 34 height 10
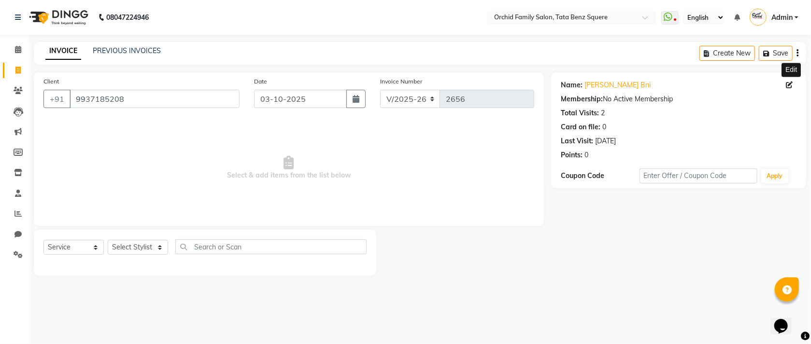
click at [789, 88] on icon at bounding box center [789, 85] width 7 height 7
select select "29"
select select "male"
select select
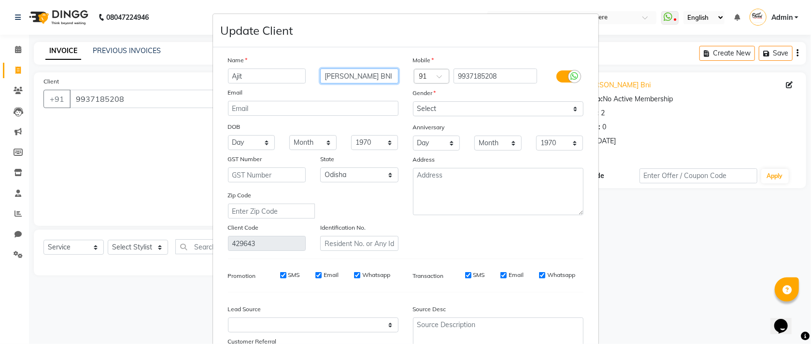
click at [371, 75] on input "Patro BNI" at bounding box center [359, 76] width 78 height 15
click at [370, 77] on input "Patro BNI (TARA TARINI OPTICS)" at bounding box center [359, 76] width 78 height 15
click at [386, 78] on input "Patro BNI (TARA TARINI OPCTICS)" at bounding box center [359, 76] width 78 height 15
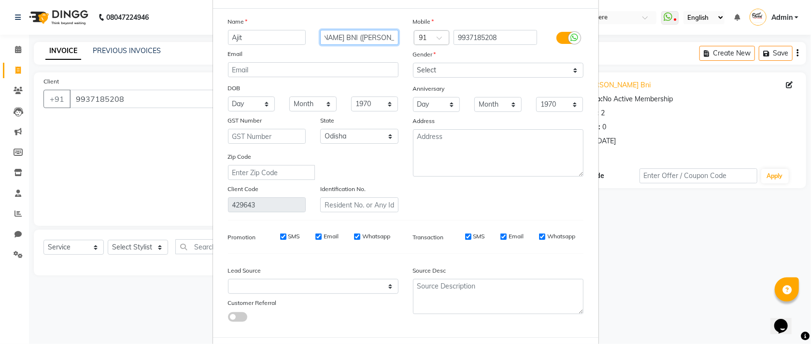
scroll to position [89, 0]
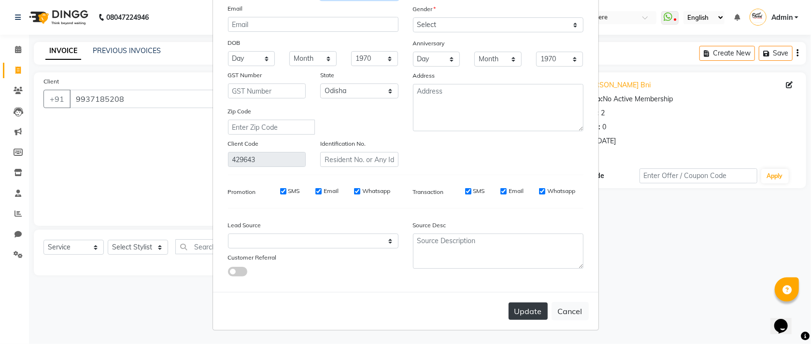
type input "Patro BNI (TARA TARINI OPCTIS)"
click at [531, 317] on button "Update" at bounding box center [527, 311] width 39 height 17
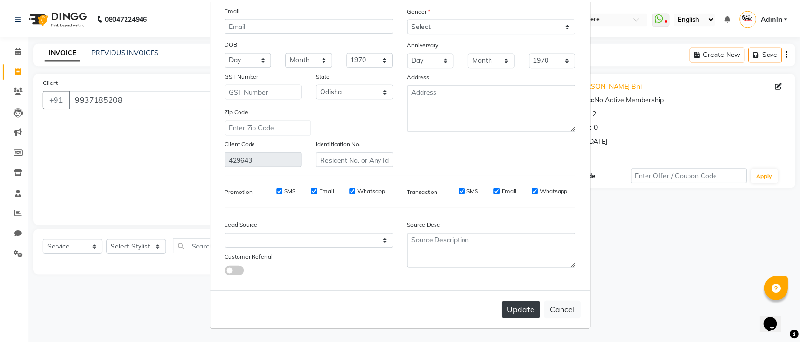
scroll to position [0, 0]
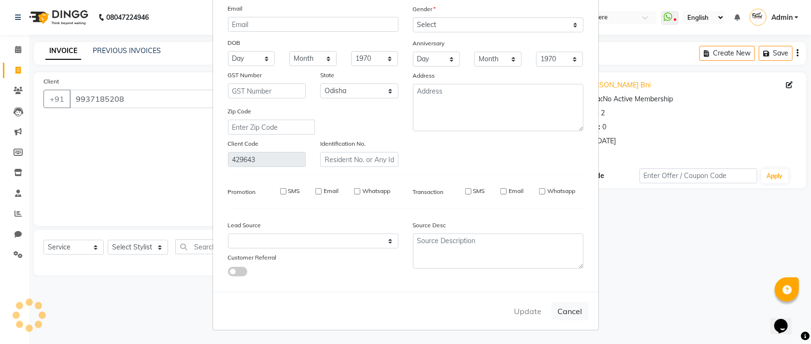
select select
select select "null"
select select
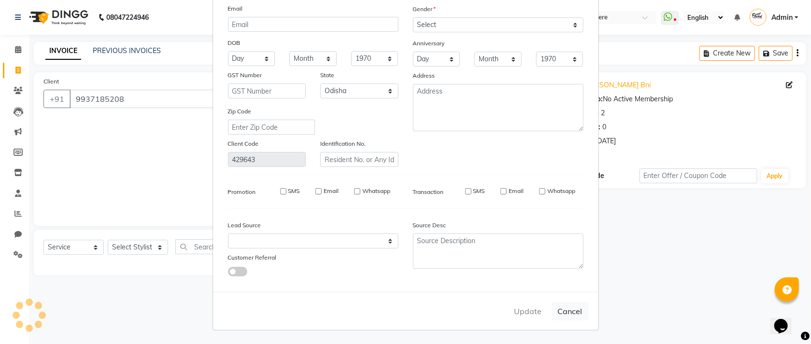
select select
checkbox input "false"
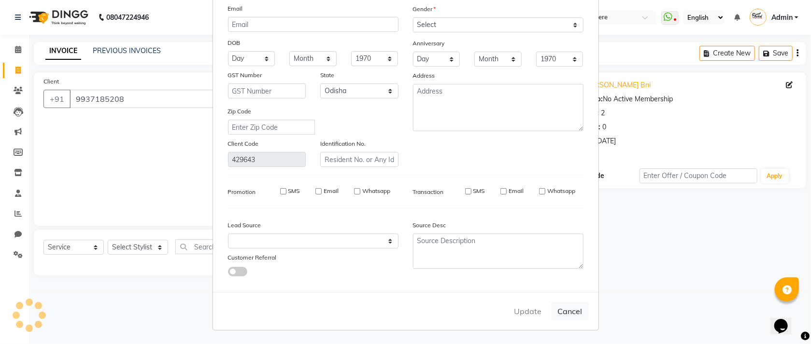
checkbox input "false"
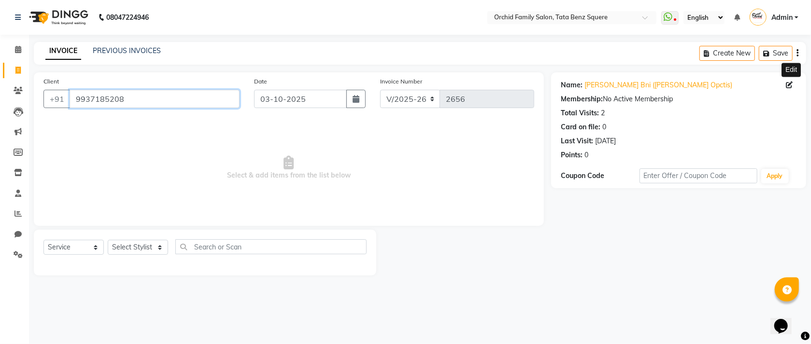
click at [145, 93] on input "9937185208" at bounding box center [155, 99] width 170 height 18
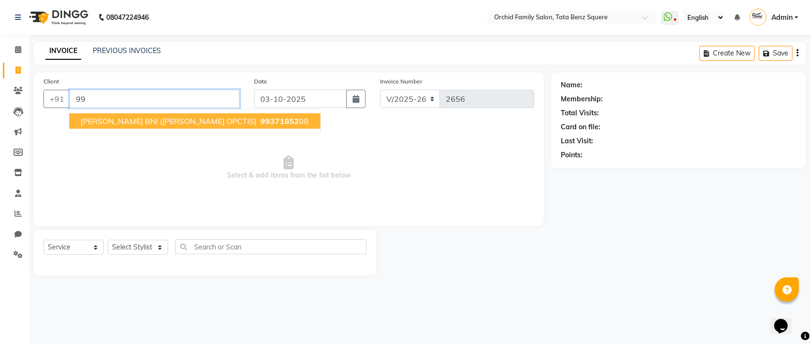
type input "9"
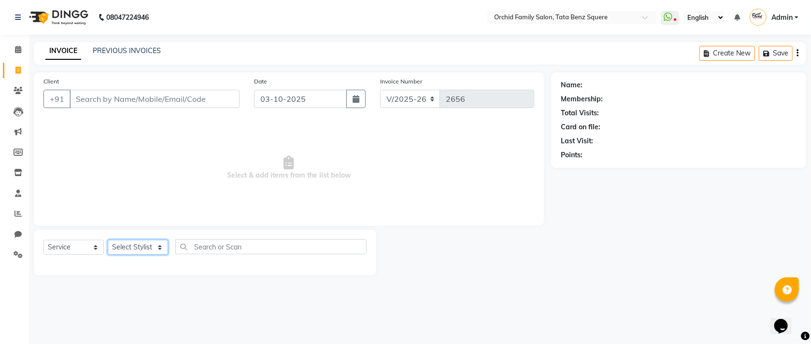
click at [132, 248] on select "Select Stylist Accountant AJAYA AMAR BHARATI BINDIYA JHUMA KALYANI SATAPATHY KH…" at bounding box center [138, 247] width 60 height 15
select select "11441"
click at [108, 240] on select "Select Stylist Accountant AJAYA AMAR BHARATI BINDIYA JHUMA KALYANI SATAPATHY KH…" at bounding box center [138, 247] width 60 height 15
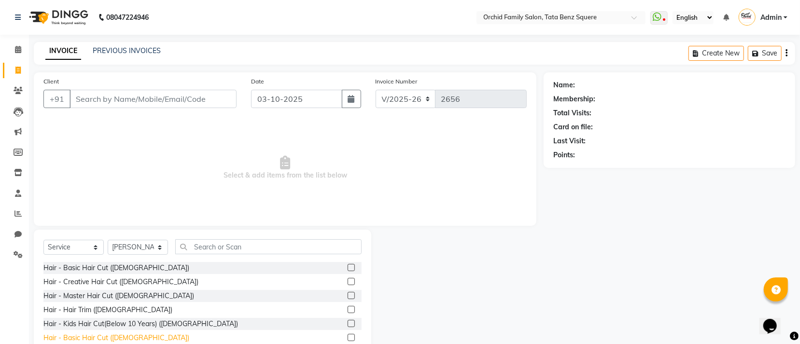
click at [67, 339] on div "Hair - Basic Hair Cut (Male)" at bounding box center [116, 338] width 146 height 10
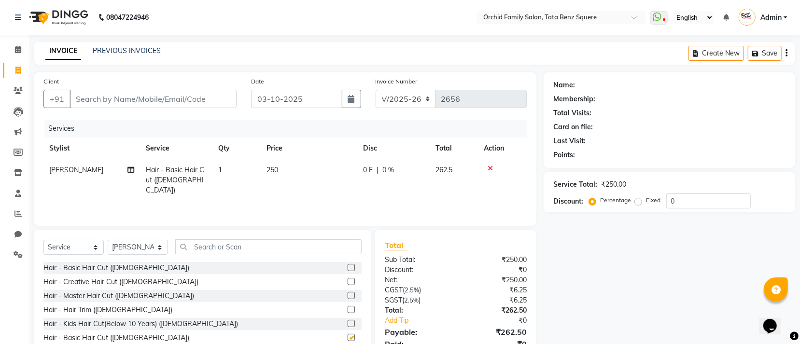
checkbox input "false"
click at [265, 253] on input "text" at bounding box center [268, 246] width 186 height 15
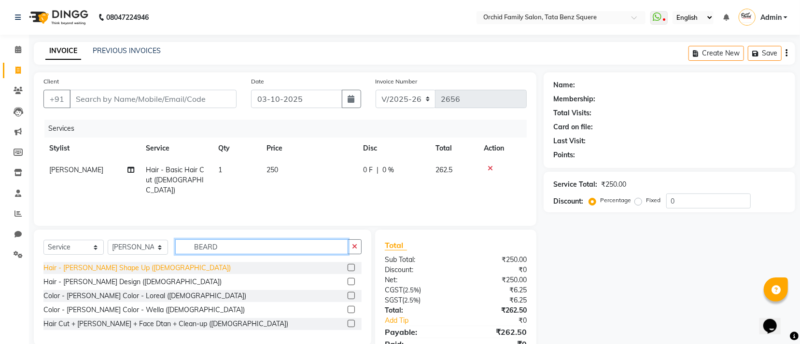
type input "BEARD"
click at [91, 269] on div "Hair - Beard Shape Up (Male)" at bounding box center [136, 268] width 187 height 10
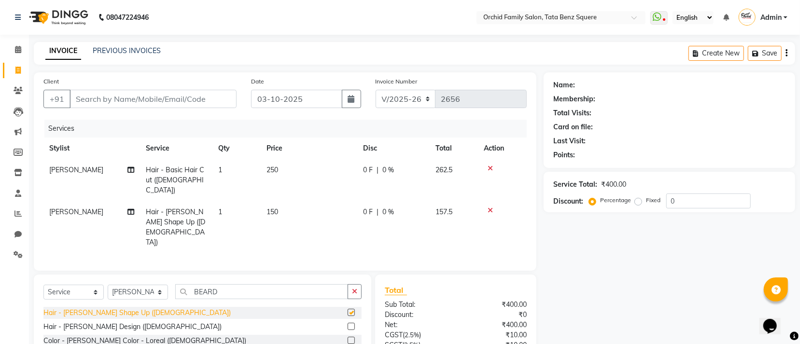
checkbox input "false"
click at [200, 102] on input "Client" at bounding box center [153, 99] width 167 height 18
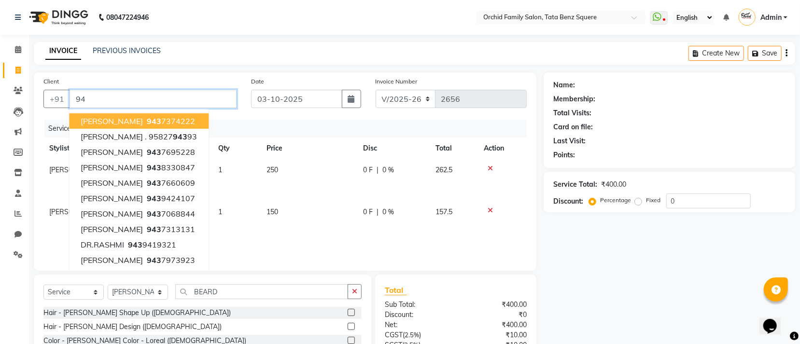
type input "9"
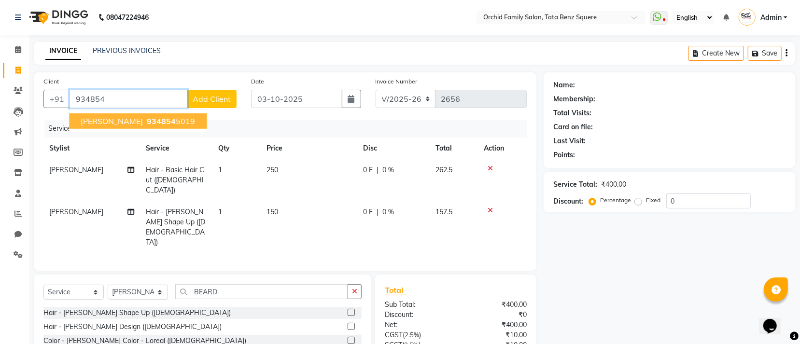
click at [195, 120] on button "AMRITA PATNAIK 934854 5019" at bounding box center [138, 120] width 138 height 15
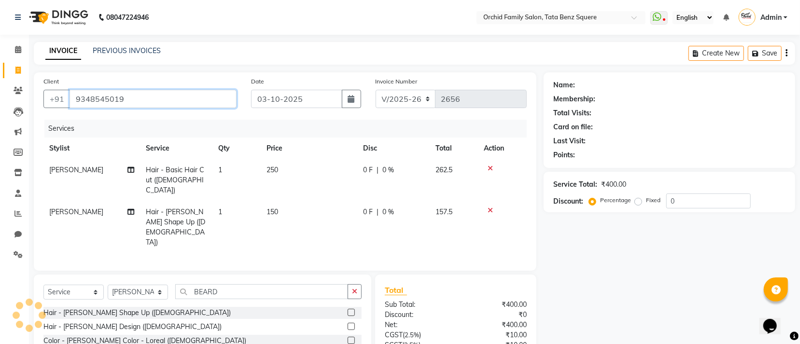
type input "9348545019"
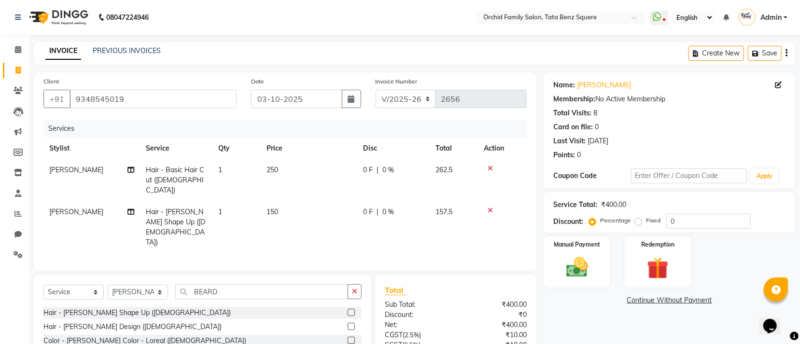
scroll to position [68, 0]
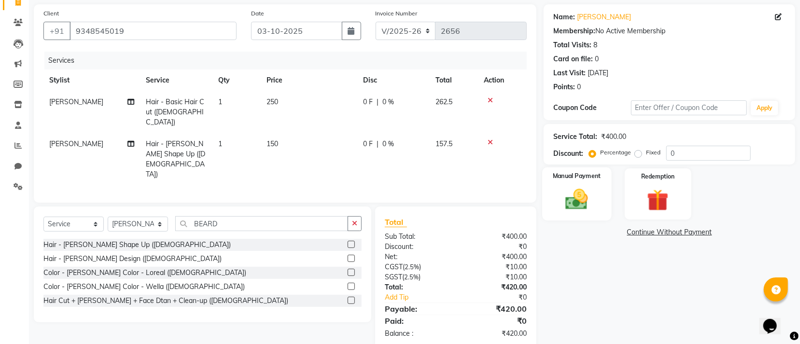
click at [585, 215] on div "Manual Payment" at bounding box center [577, 194] width 69 height 53
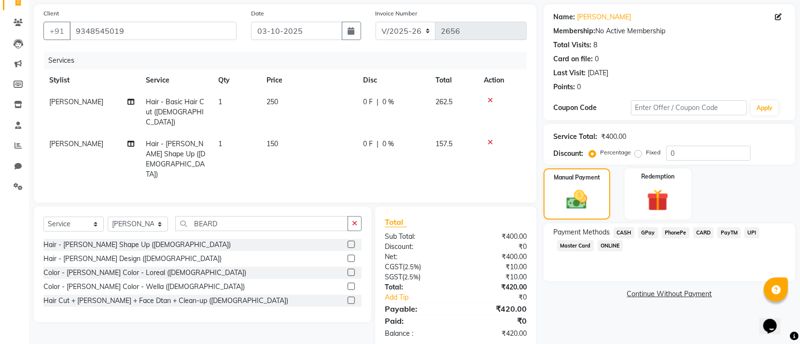
click at [647, 236] on span "GPay" at bounding box center [648, 232] width 20 height 11
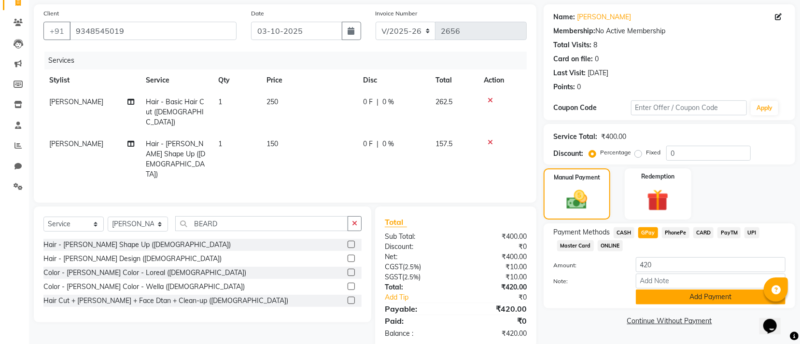
click at [679, 292] on button "Add Payment" at bounding box center [711, 297] width 150 height 15
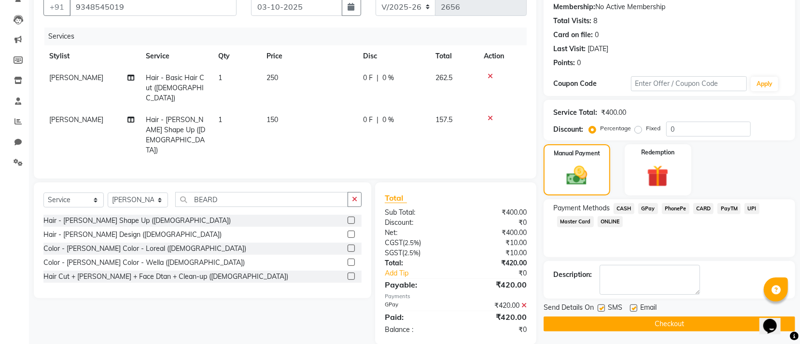
scroll to position [94, 0]
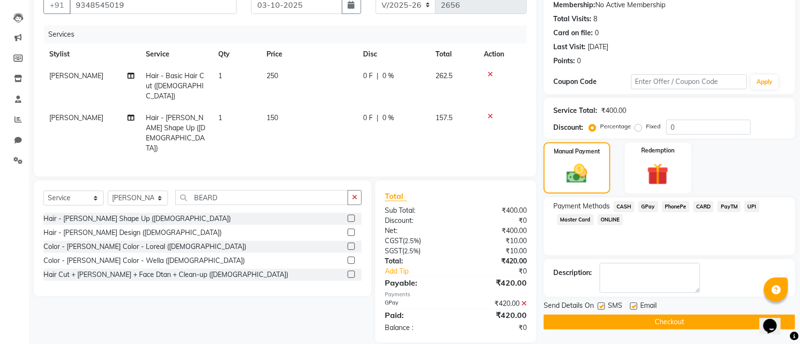
click at [683, 318] on button "Checkout" at bounding box center [670, 322] width 252 height 15
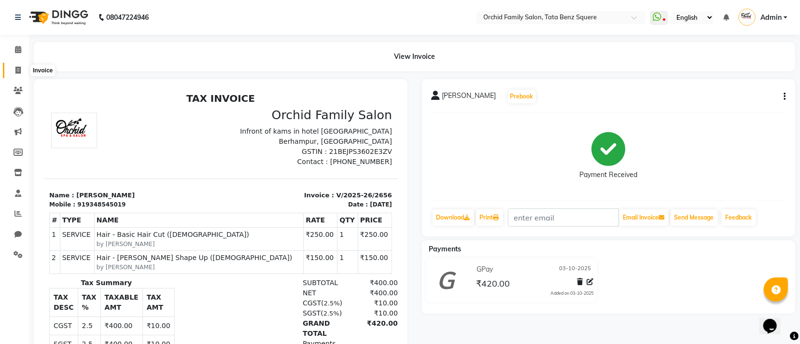
click at [16, 67] on icon at bounding box center [17, 70] width 5 height 7
select select "service"
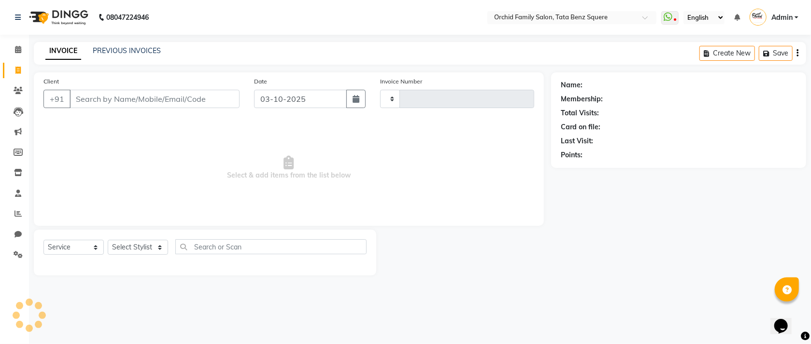
type input "2657"
select select "107"
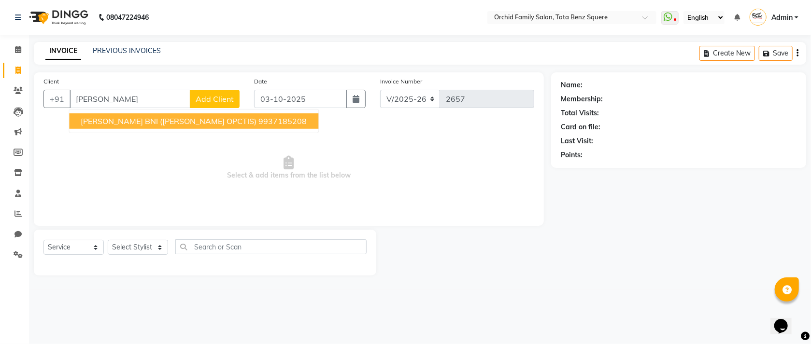
click at [258, 126] on ngb-highlight "9937185208" at bounding box center [282, 121] width 48 height 10
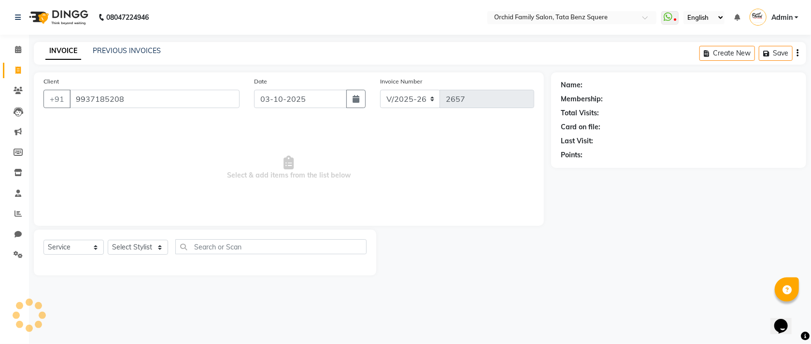
type input "9937185208"
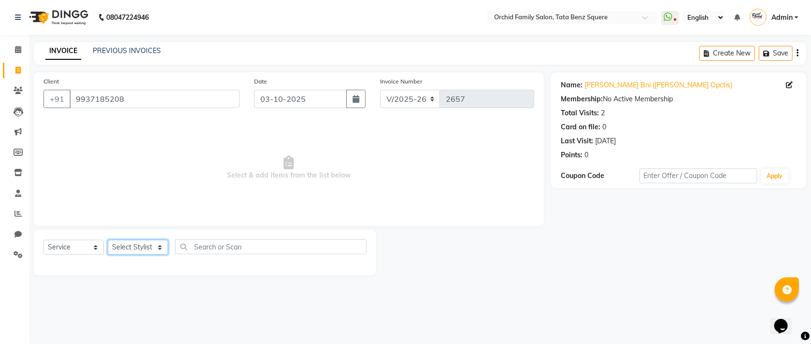
click at [140, 245] on select "Select Stylist Accountant AJAYA AMAR BHARATI BINDIYA JHUMA KALYANI SATAPATHY KH…" at bounding box center [138, 247] width 60 height 15
select select "7335"
click at [108, 240] on select "Select Stylist Accountant AJAYA AMAR BHARATI BINDIYA JHUMA KALYANI SATAPATHY KH…" at bounding box center [138, 247] width 60 height 15
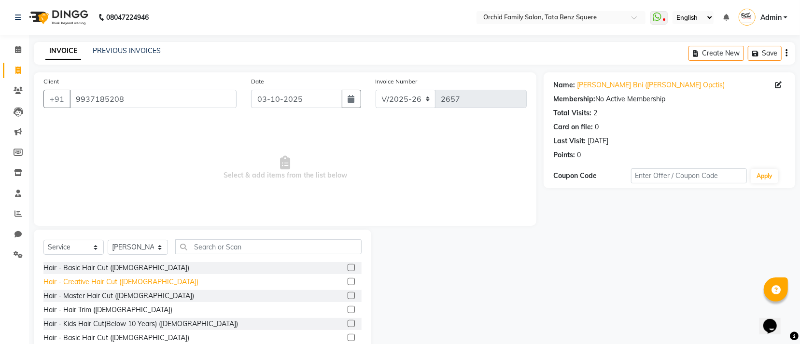
click at [77, 283] on div "Hair - Creative Hair Cut (Female)" at bounding box center [120, 282] width 155 height 10
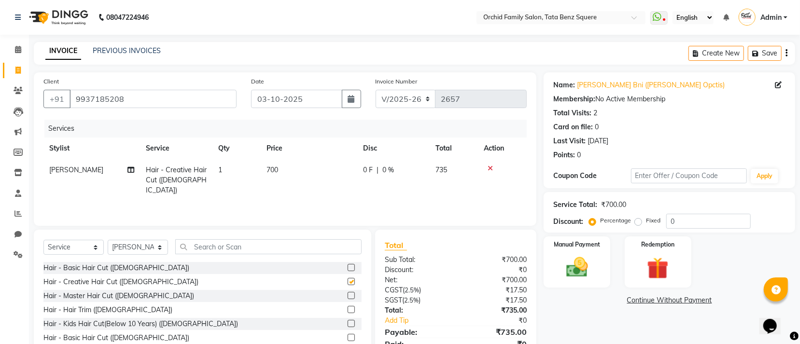
checkbox input "false"
click at [715, 223] on input "0" at bounding box center [708, 221] width 84 height 15
type input "010"
click at [230, 175] on td "1" at bounding box center [236, 180] width 48 height 42
select select "7335"
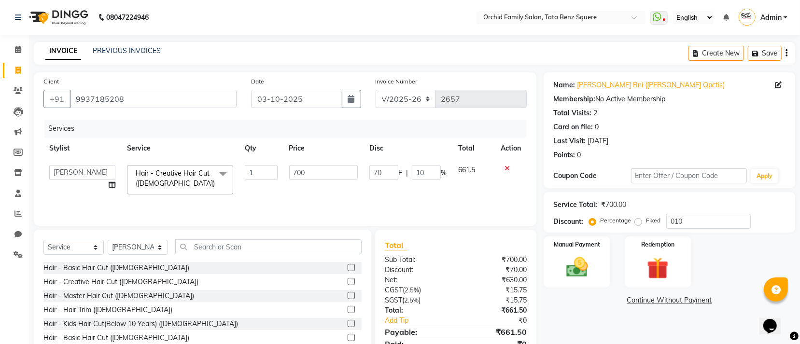
click at [238, 170] on td "Hair - Creative Hair Cut (Female) x Hair - Basic Hair Cut (Female) Hair - Creat…" at bounding box center [180, 179] width 118 height 41
click at [259, 170] on input "1" at bounding box center [261, 172] width 32 height 15
type input "1"
type input "2"
click at [347, 130] on div "Services" at bounding box center [289, 129] width 490 height 18
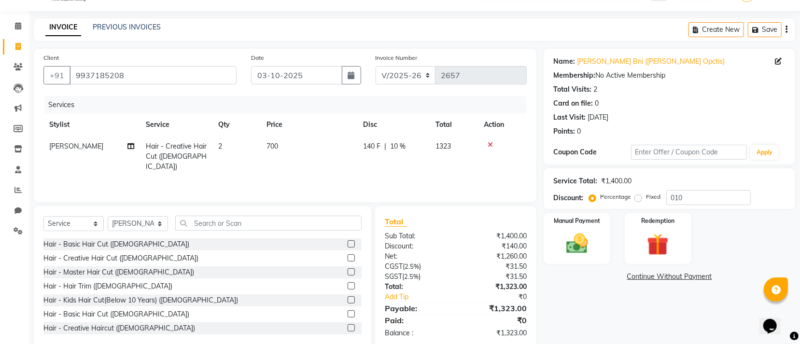
scroll to position [43, 0]
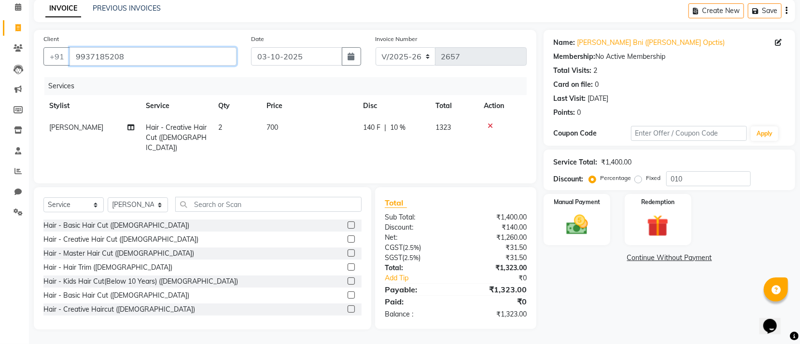
drag, startPoint x: 146, startPoint y: 60, endPoint x: 42, endPoint y: 54, distance: 105.0
click at [42, 54] on div "Client +91 9937185208" at bounding box center [140, 54] width 208 height 40
click at [232, 127] on td "2" at bounding box center [236, 138] width 48 height 42
select select "7335"
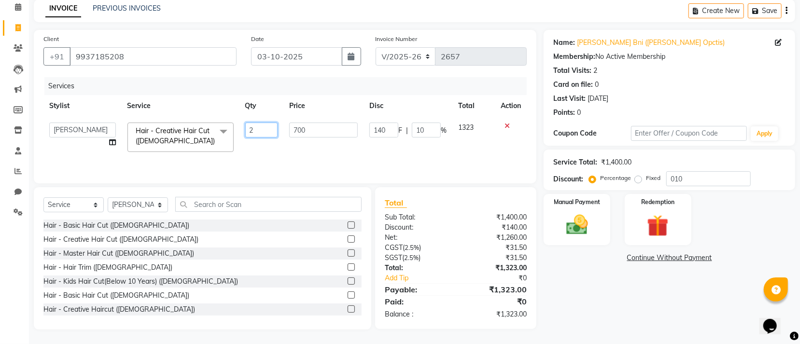
click at [259, 128] on input "2" at bounding box center [261, 130] width 32 height 15
click at [506, 123] on div at bounding box center [511, 126] width 20 height 7
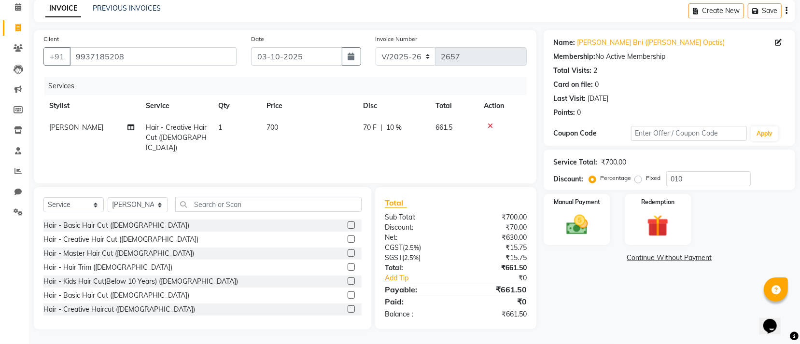
click at [490, 125] on icon at bounding box center [490, 126] width 5 height 7
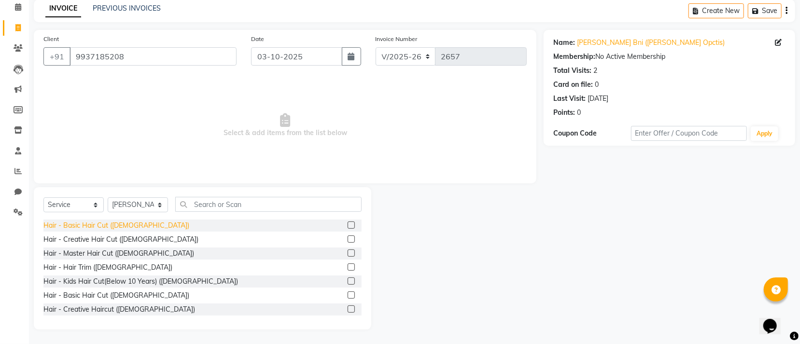
click at [88, 224] on div "Hair - Basic Hair Cut (Female)" at bounding box center [116, 226] width 146 height 10
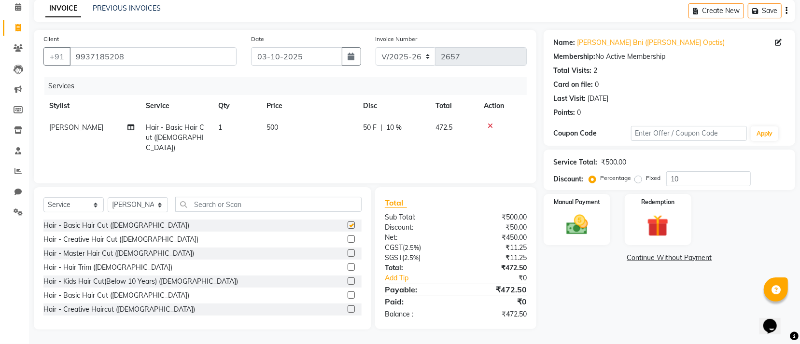
checkbox input "false"
click at [267, 199] on input "text" at bounding box center [268, 204] width 186 height 15
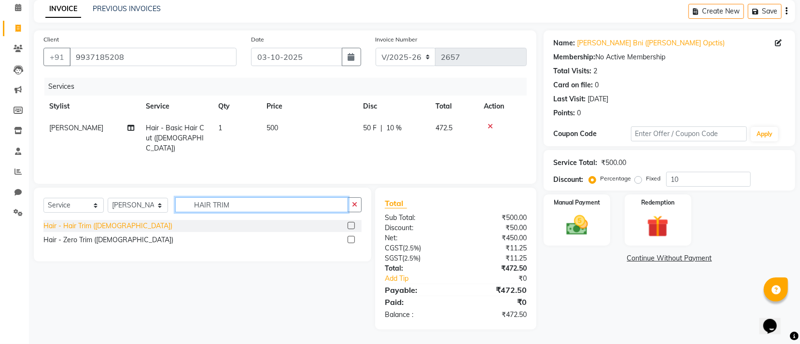
type input "HAIR TRIM"
click at [116, 229] on div "Hair - Hair Trim (Female)" at bounding box center [107, 226] width 129 height 10
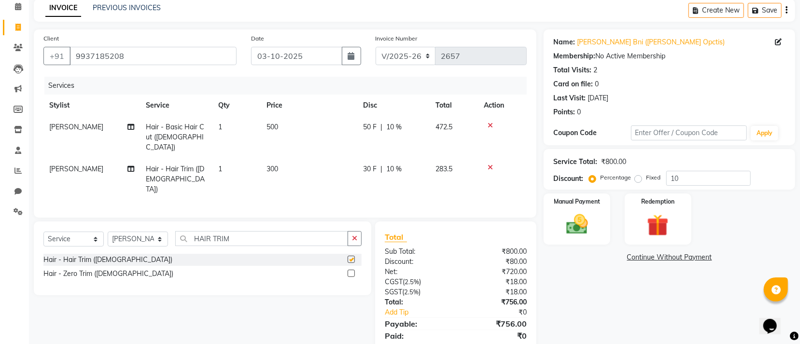
checkbox input "false"
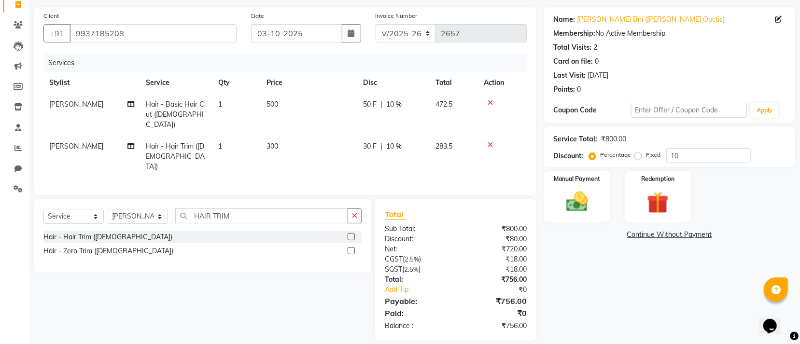
scroll to position [68, 0]
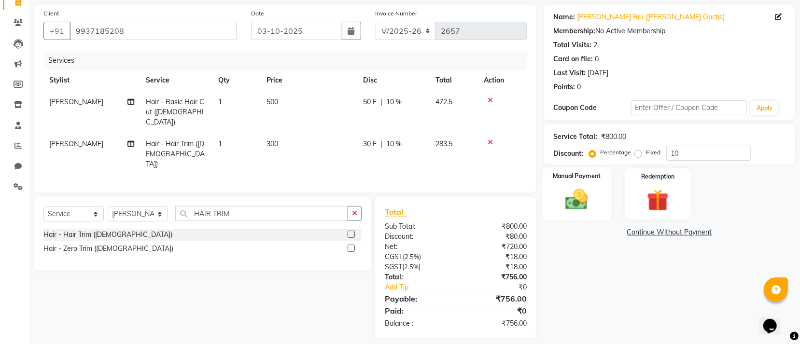
click at [588, 205] on img at bounding box center [577, 199] width 37 height 26
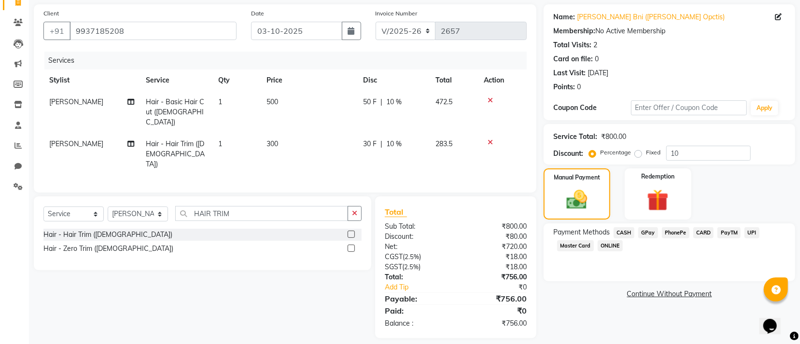
click at [620, 236] on span "CASH" at bounding box center [624, 232] width 21 height 11
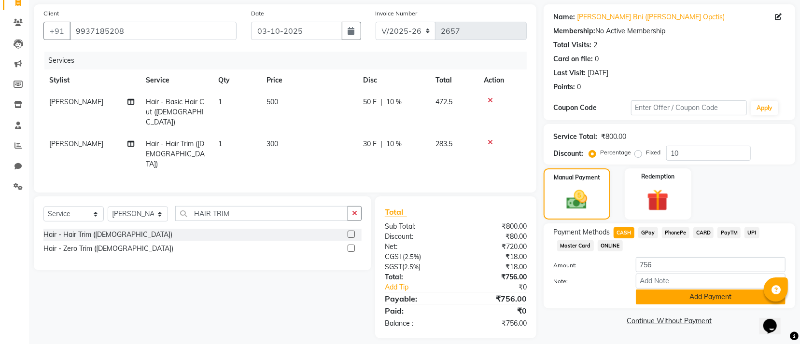
click at [688, 295] on button "Add Payment" at bounding box center [711, 297] width 150 height 15
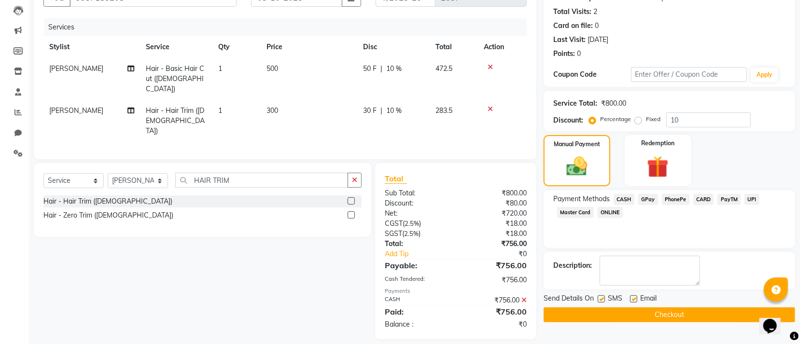
scroll to position [102, 0]
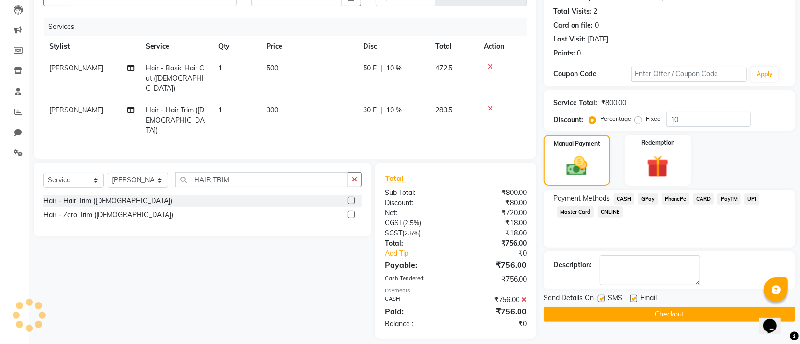
click at [649, 312] on button "Checkout" at bounding box center [670, 314] width 252 height 15
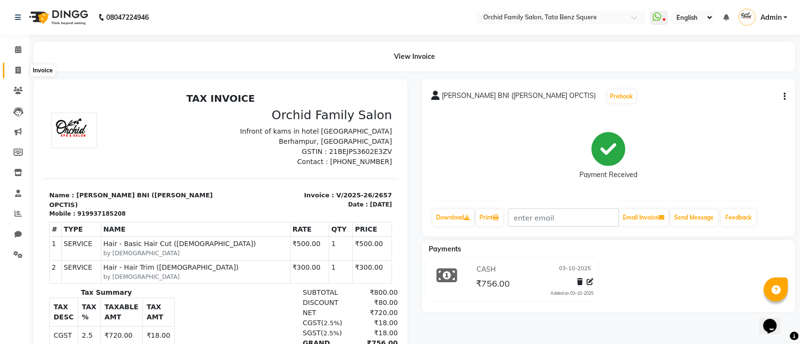
click at [15, 69] on icon at bounding box center [17, 70] width 5 height 7
select select "service"
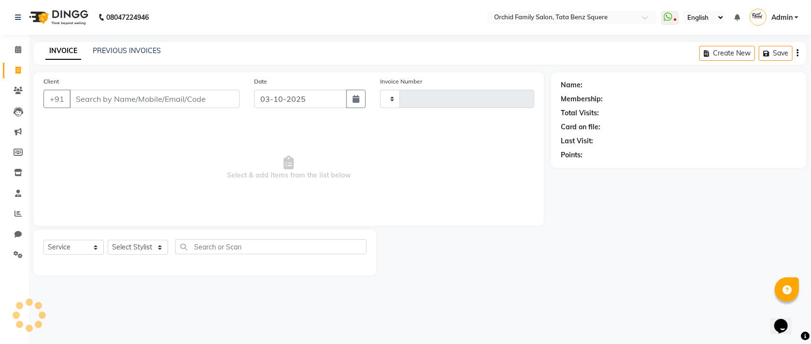
type input "2658"
select select "107"
click at [129, 251] on select "Select Stylist" at bounding box center [138, 247] width 60 height 15
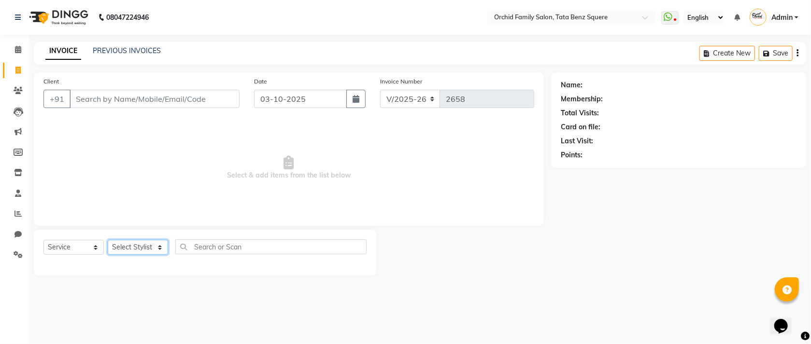
click at [129, 251] on select "Select Stylist" at bounding box center [138, 247] width 60 height 15
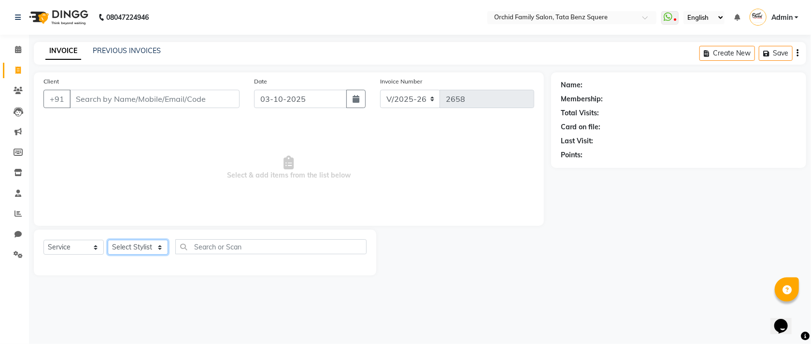
click at [129, 251] on select "Select Stylist" at bounding box center [138, 247] width 60 height 15
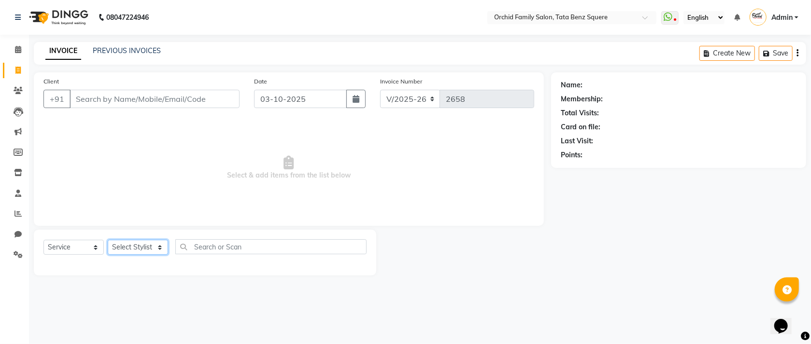
click at [129, 251] on select "Select Stylist" at bounding box center [138, 247] width 60 height 15
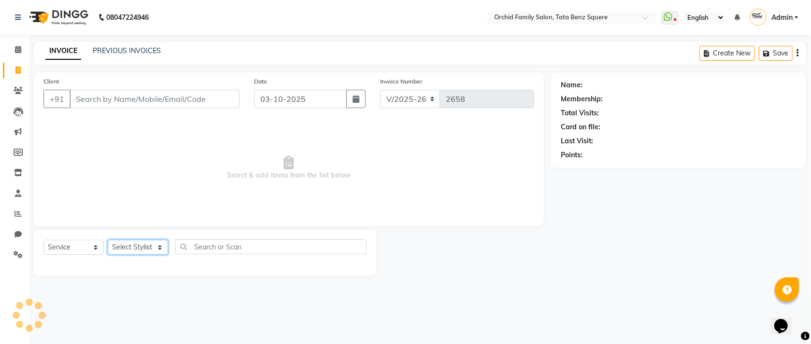
click at [129, 251] on select "Select Stylist" at bounding box center [138, 247] width 60 height 15
select select "40047"
click at [108, 240] on select "Select Stylist Accountant AJAYA AMAR BHARATI BINDIYA JHUMA KALYANI SATAPATHY KH…" at bounding box center [138, 247] width 60 height 15
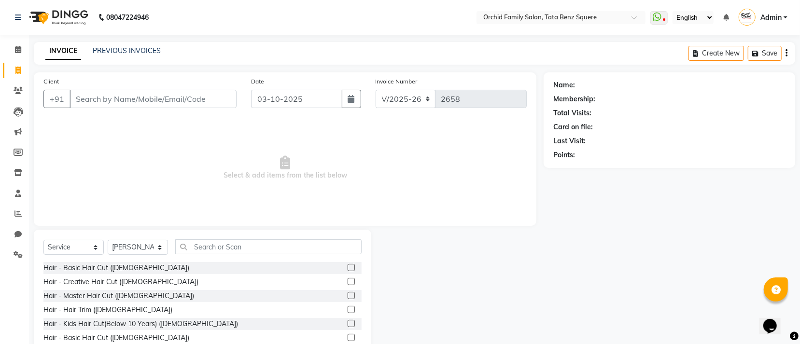
click at [242, 239] on div "Select Service Product Membership Package Voucher Prepaid Gift Card Select Styl…" at bounding box center [202, 301] width 337 height 142
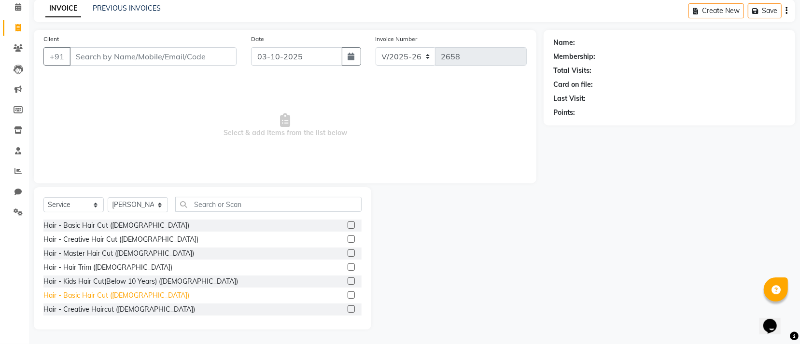
click at [106, 291] on div "Hair - Basic Hair Cut (Male)" at bounding box center [116, 296] width 146 height 10
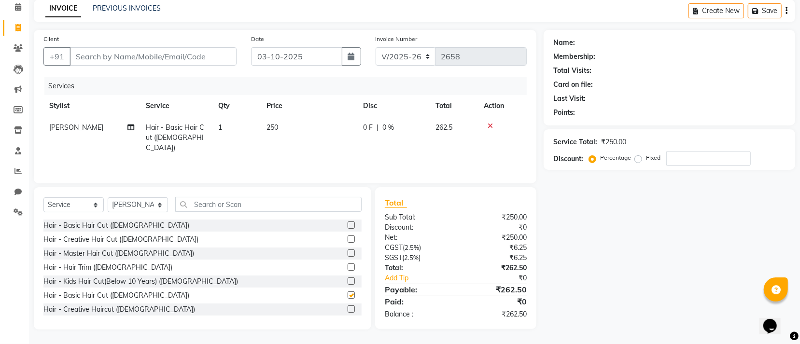
checkbox input "false"
click at [271, 202] on input "text" at bounding box center [268, 204] width 186 height 15
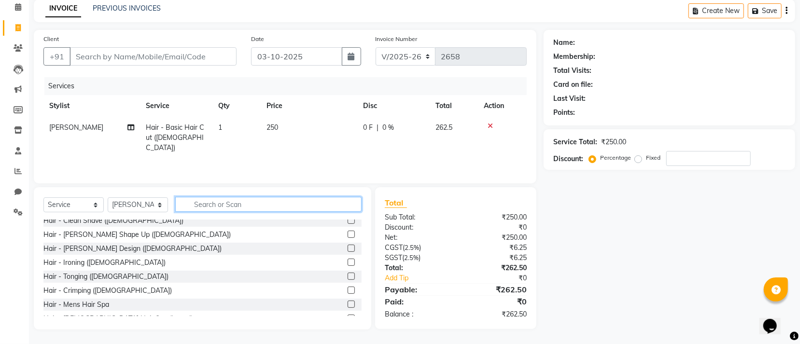
click at [236, 205] on input "text" at bounding box center [268, 204] width 186 height 15
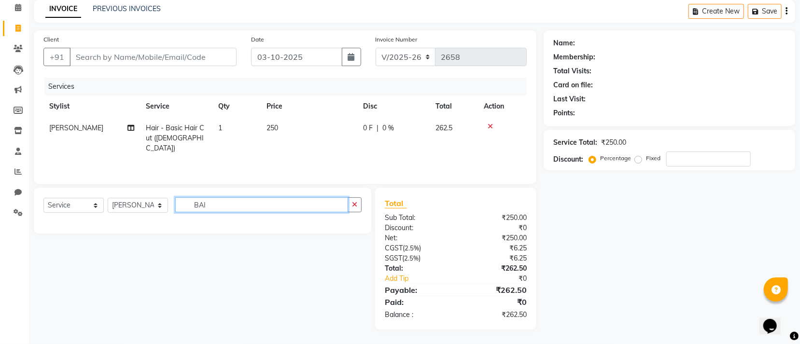
scroll to position [0, 0]
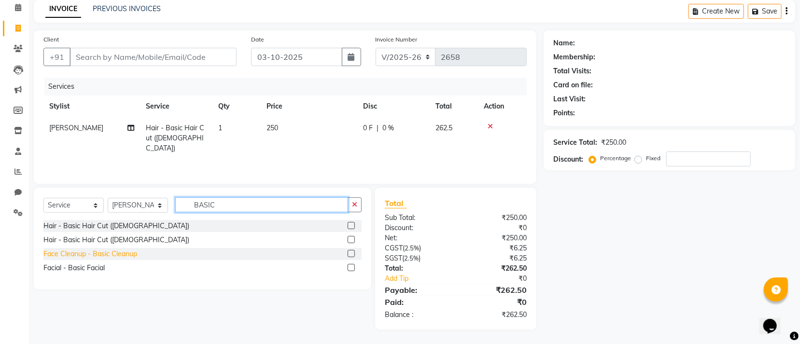
type input "BASIC"
click at [120, 252] on div "Face Cleanup - Basic Cleanup" at bounding box center [90, 254] width 94 height 10
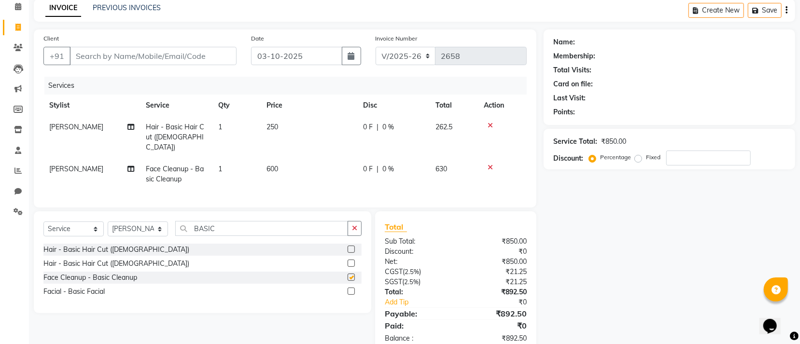
checkbox input "false"
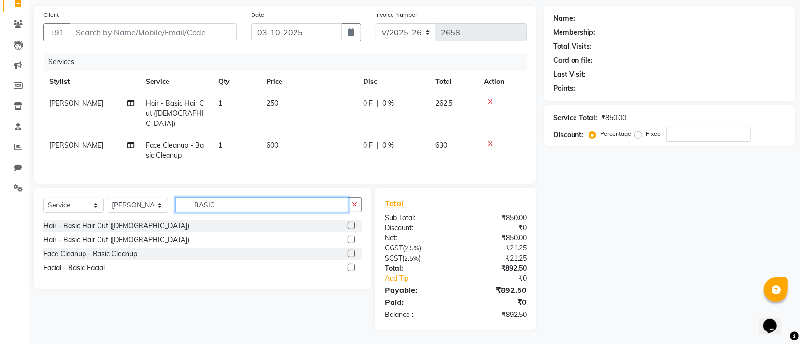
click at [243, 203] on input "BASIC" at bounding box center [261, 204] width 173 height 15
type input "B"
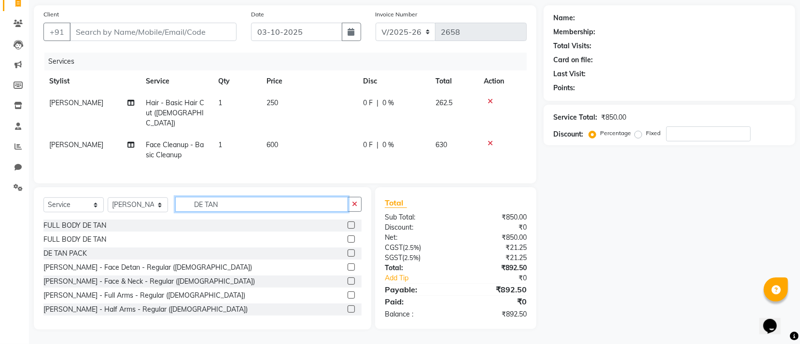
scroll to position [113, 0]
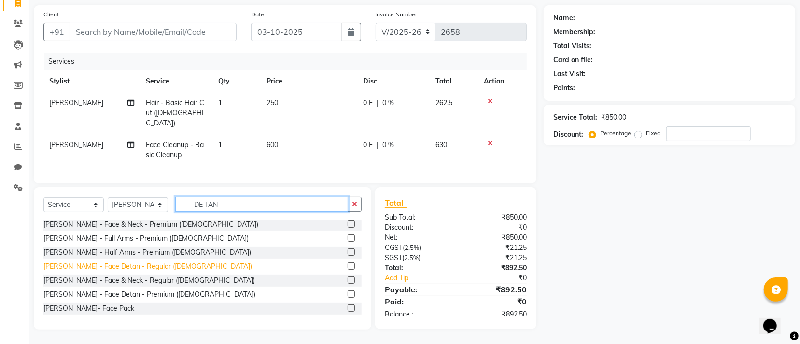
type input "DE TAN"
click at [128, 263] on div "De-Tan - Face Detan - Regular (Male)" at bounding box center [147, 267] width 209 height 10
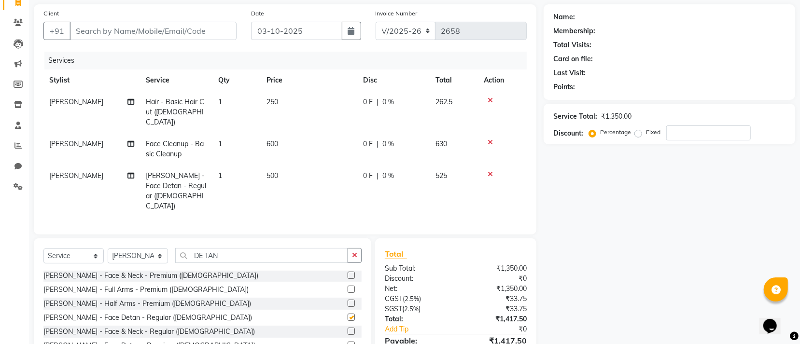
checkbox input "false"
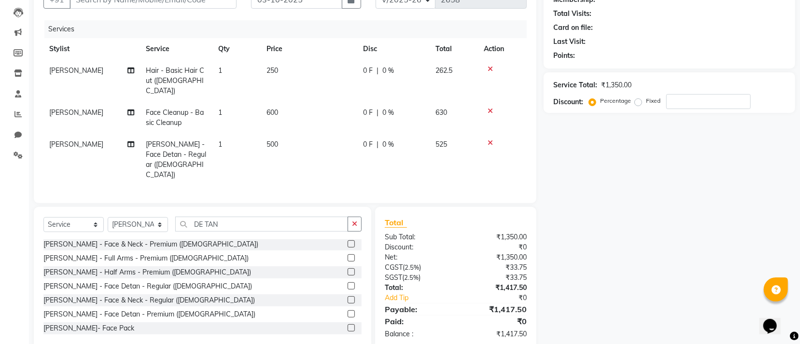
scroll to position [0, 0]
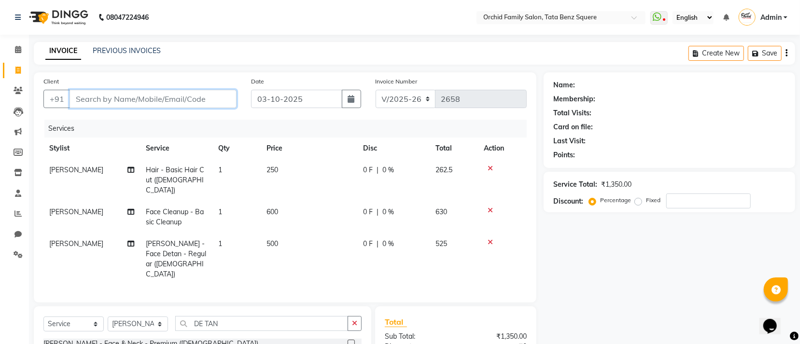
click at [197, 98] on input "Client" at bounding box center [153, 99] width 167 height 18
type input "R"
type input "0"
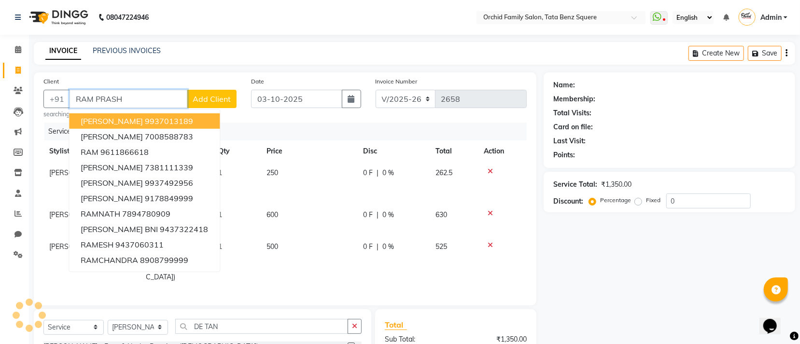
click at [181, 127] on button "RAMPRASAD MISHRA 9937013189" at bounding box center [144, 120] width 151 height 15
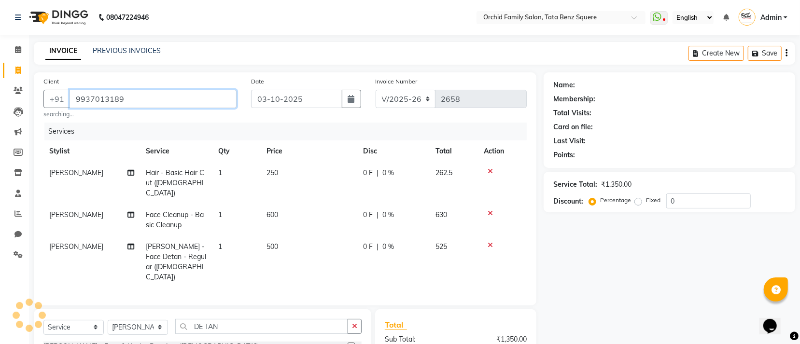
click at [145, 101] on input "9937013189" at bounding box center [153, 99] width 167 height 18
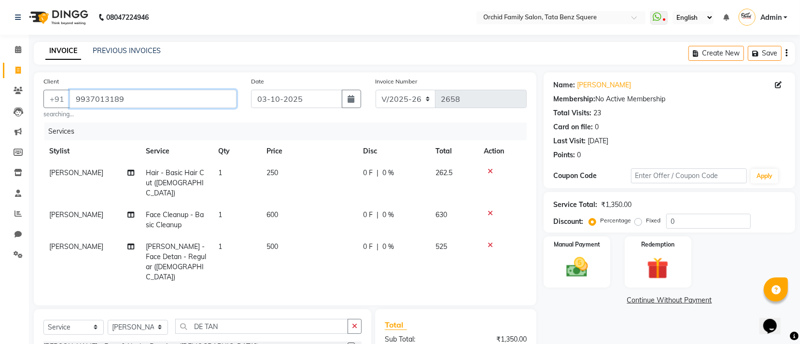
click at [145, 101] on input "9937013189" at bounding box center [153, 99] width 167 height 18
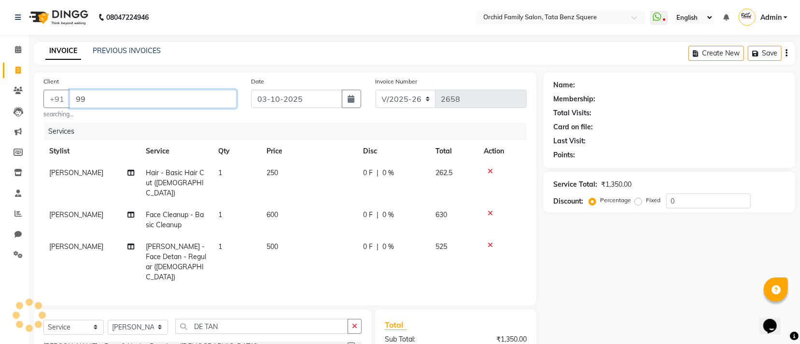
type input "9"
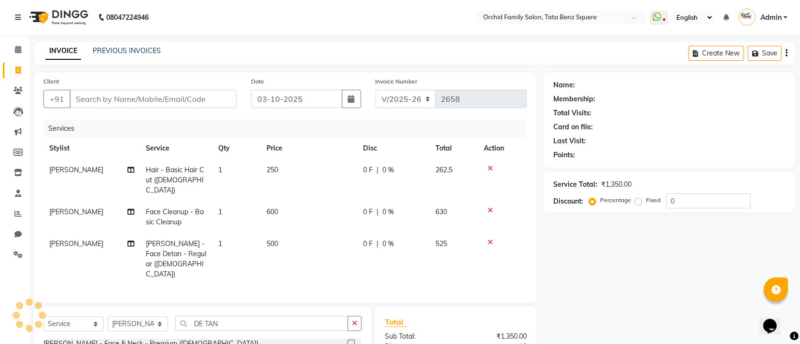
click at [348, 46] on div "INVOICE PREVIOUS INVOICES Create New Save" at bounding box center [414, 53] width 761 height 23
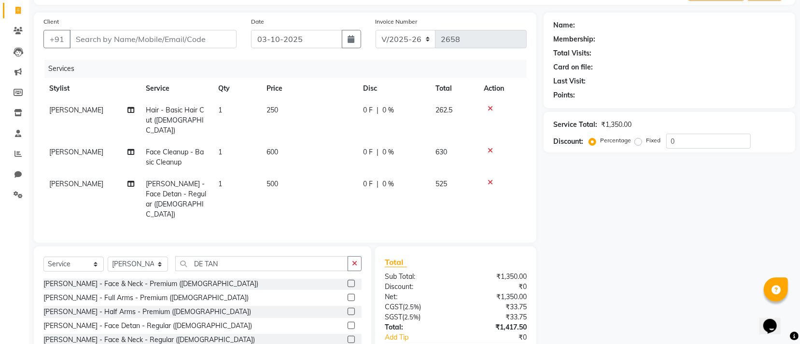
scroll to position [99, 0]
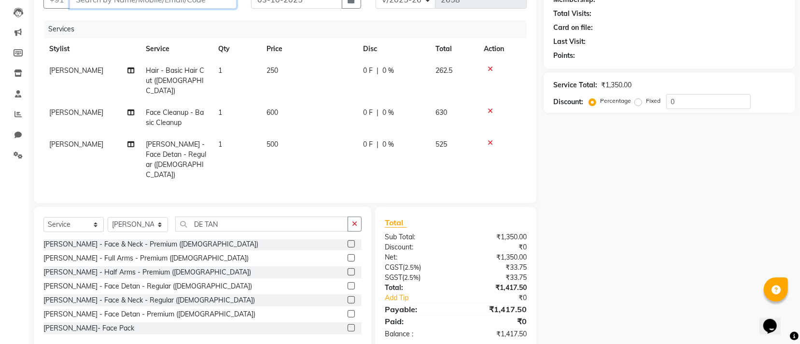
click at [208, 6] on input "Client" at bounding box center [153, -1] width 167 height 18
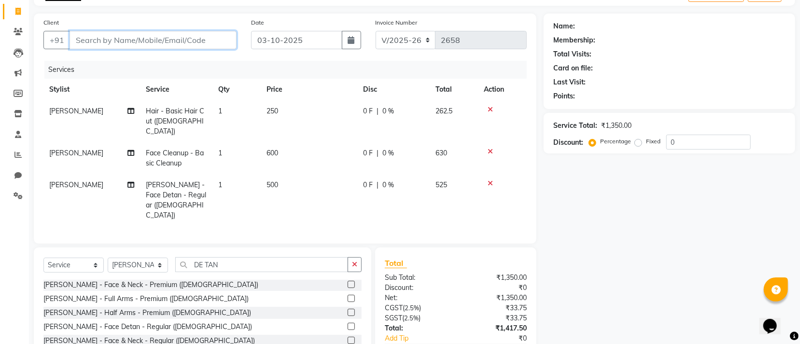
scroll to position [27, 0]
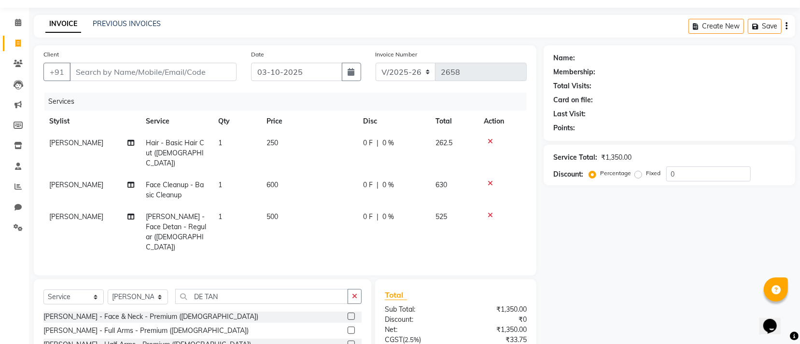
drag, startPoint x: 222, startPoint y: 58, endPoint x: 219, endPoint y: 66, distance: 8.9
click at [219, 66] on div "Client +91" at bounding box center [140, 69] width 208 height 40
click at [216, 73] on input "Client" at bounding box center [153, 72] width 167 height 18
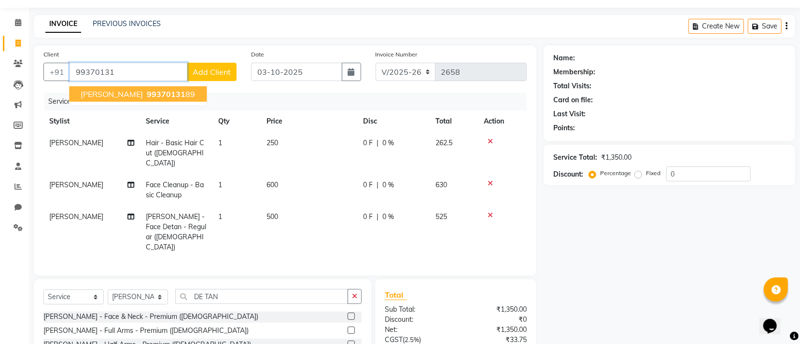
click at [195, 97] on ngb-highlight "99370131 89" at bounding box center [170, 94] width 50 height 10
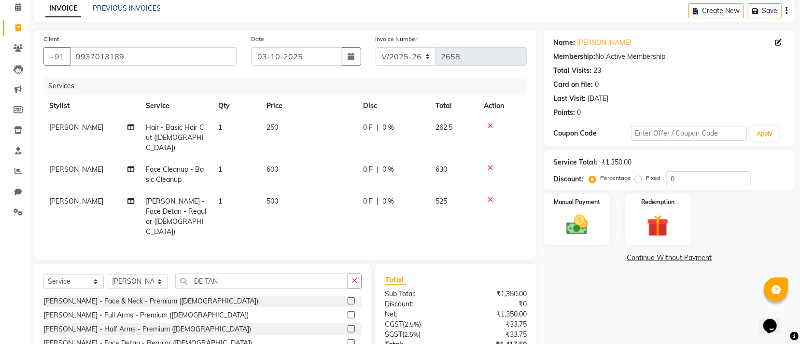
scroll to position [0, 0]
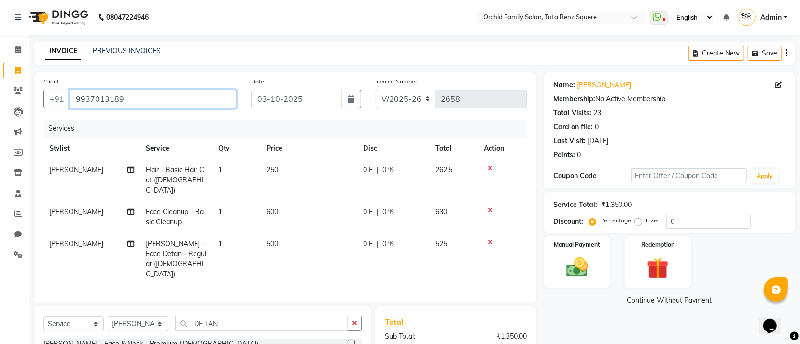
click at [175, 102] on input "9937013189" at bounding box center [153, 99] width 167 height 18
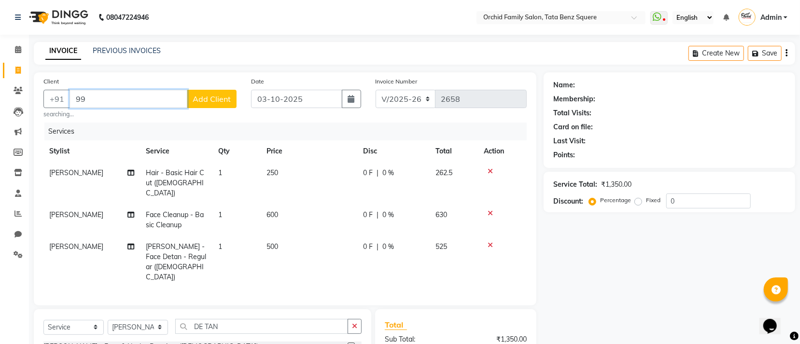
type input "9"
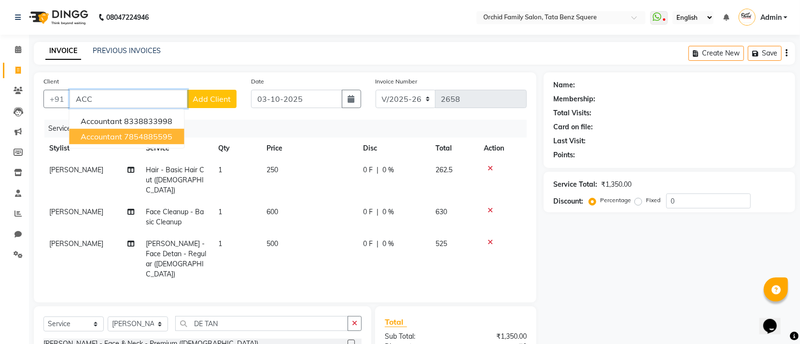
click at [167, 134] on ngb-highlight "7854885595" at bounding box center [148, 137] width 48 height 10
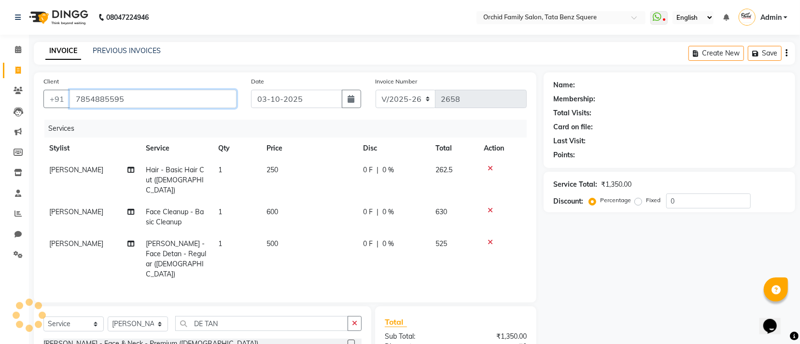
type input "7854885595"
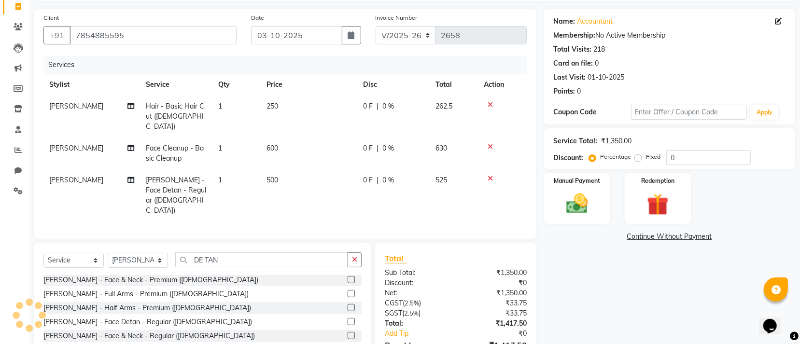
scroll to position [99, 0]
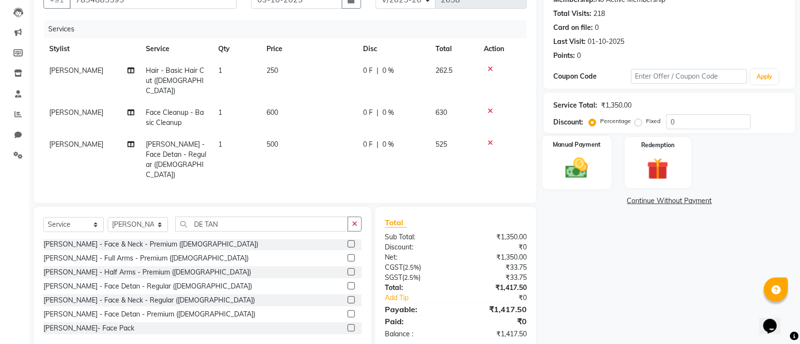
click at [585, 183] on div "Manual Payment" at bounding box center [577, 162] width 69 height 53
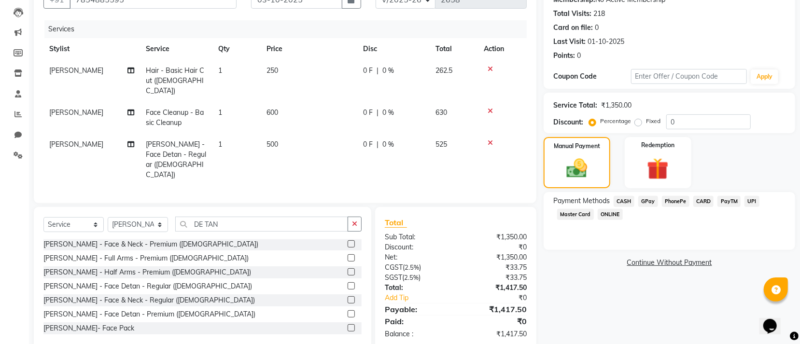
click at [647, 201] on span "GPay" at bounding box center [648, 201] width 20 height 11
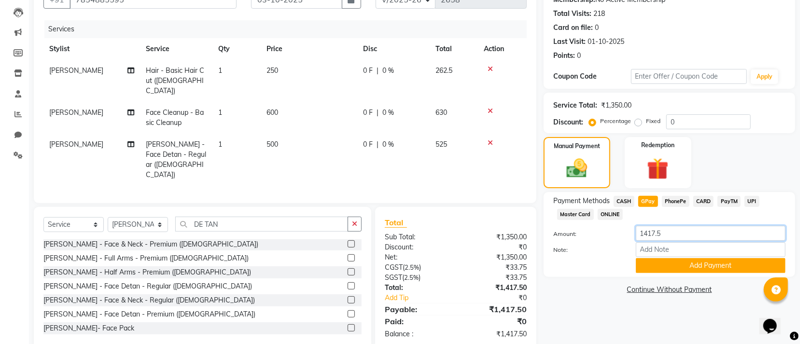
click at [680, 240] on input "1417.5" at bounding box center [711, 233] width 150 height 15
click at [624, 203] on span "CASH" at bounding box center [624, 201] width 21 height 11
click at [673, 229] on input "1417.5" at bounding box center [711, 233] width 150 height 15
type input "1"
type input "500"
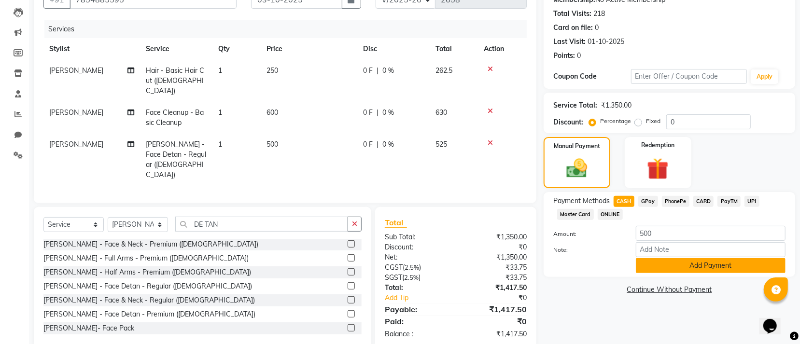
click at [682, 266] on button "Add Payment" at bounding box center [711, 265] width 150 height 15
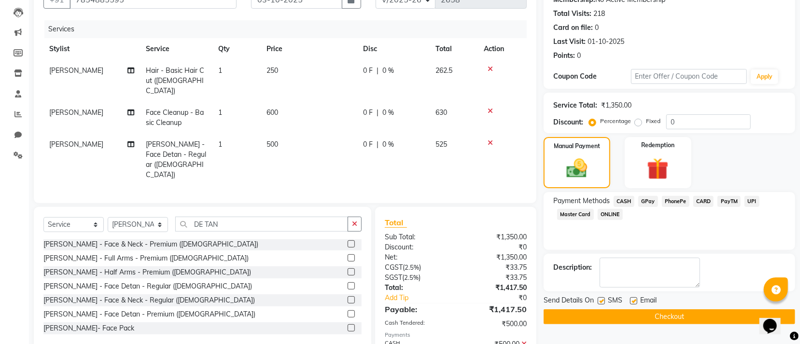
click at [654, 201] on span "GPay" at bounding box center [648, 201] width 20 height 11
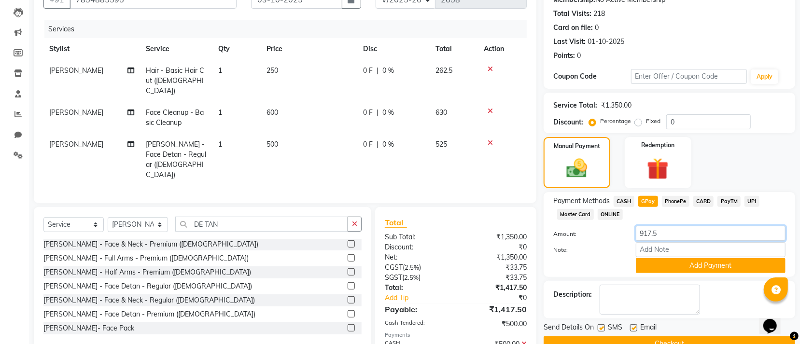
click at [686, 231] on input "917.5" at bounding box center [711, 233] width 150 height 15
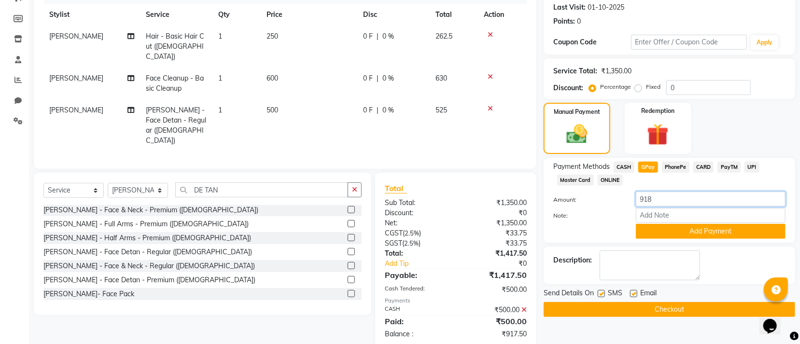
type input "918"
click at [687, 236] on button "Add Payment" at bounding box center [711, 231] width 150 height 15
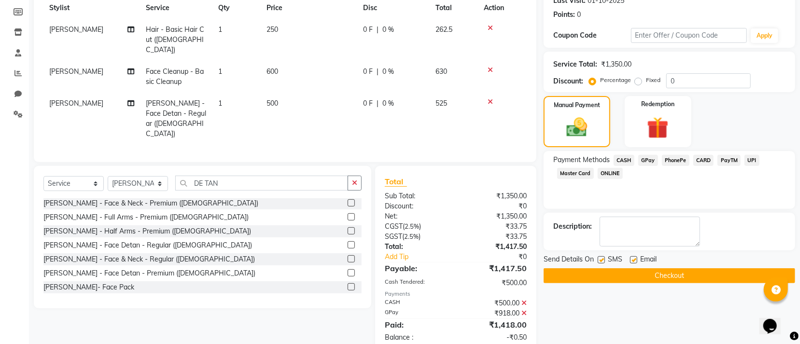
scroll to position [152, 0]
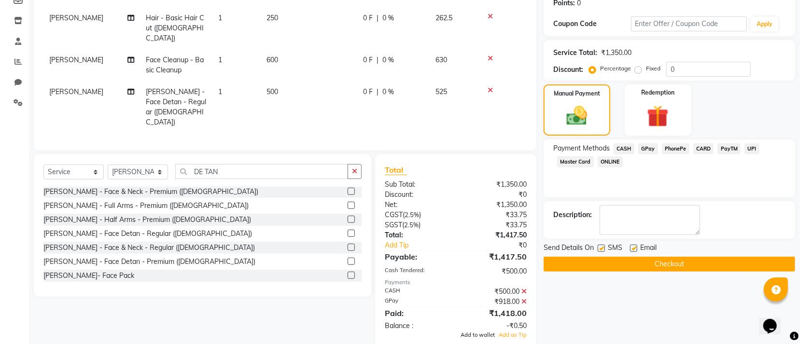
click at [484, 332] on span "Add to wallet" at bounding box center [478, 335] width 34 height 7
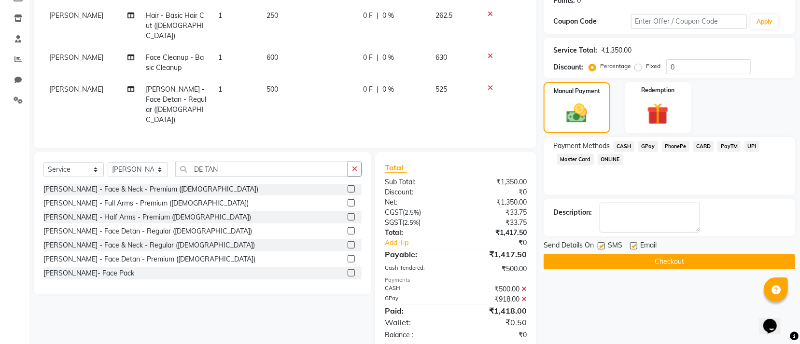
scroll to position [156, 0]
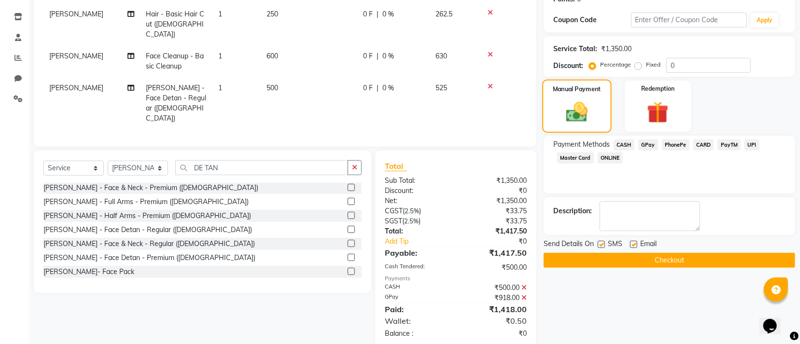
click at [591, 107] on img at bounding box center [577, 111] width 35 height 25
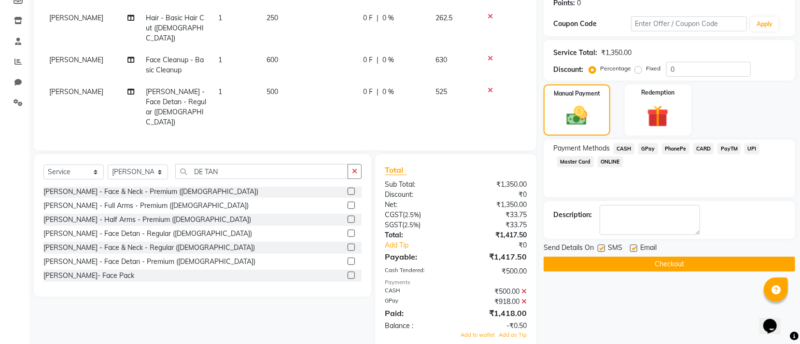
click at [527, 297] on div "₹918.00" at bounding box center [495, 302] width 78 height 10
click at [525, 298] on icon at bounding box center [523, 301] width 5 height 7
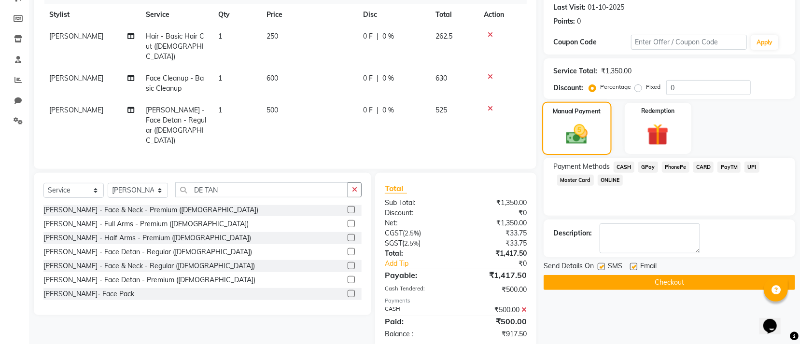
click at [572, 135] on img at bounding box center [577, 134] width 35 height 25
click at [597, 140] on div "Manual Payment" at bounding box center [577, 128] width 69 height 53
click at [696, 283] on button "Checkout" at bounding box center [670, 282] width 252 height 15
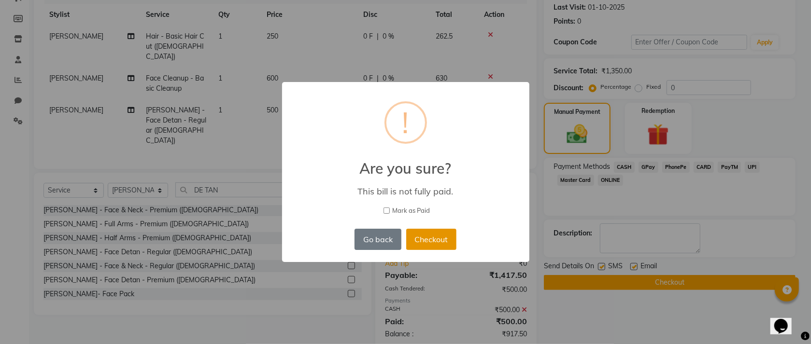
click at [420, 239] on button "Checkout" at bounding box center [431, 239] width 50 height 21
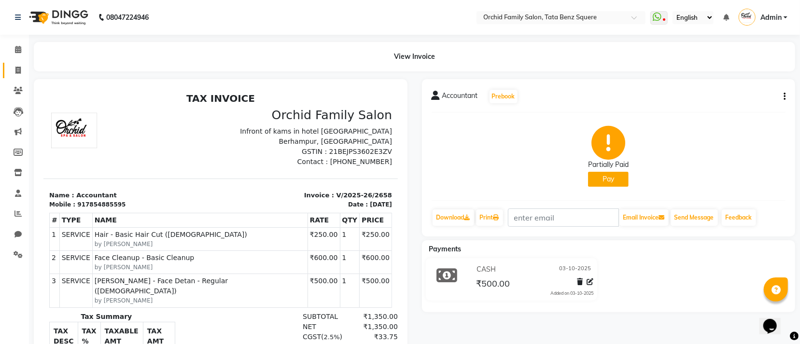
click at [14, 64] on link "Invoice" at bounding box center [14, 71] width 23 height 16
select select "service"
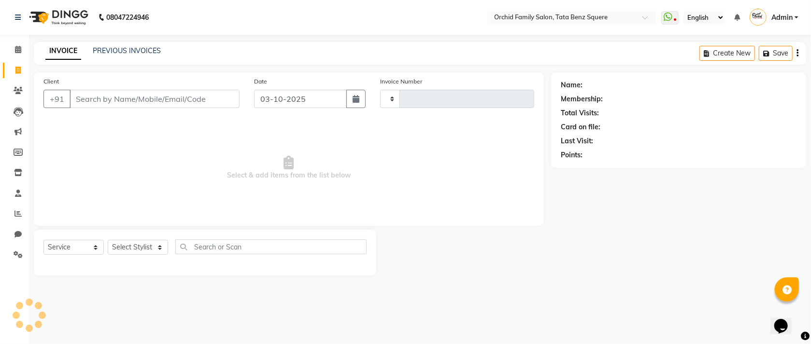
type input "2659"
select select "107"
click at [135, 251] on select "Select Stylist" at bounding box center [138, 247] width 60 height 15
select select "7335"
click at [108, 240] on select "Select Stylist Accountant AJAYA AMAR BHARATI BINDIYA JHUMA KALYANI SATAPATHY KH…" at bounding box center [138, 247] width 60 height 15
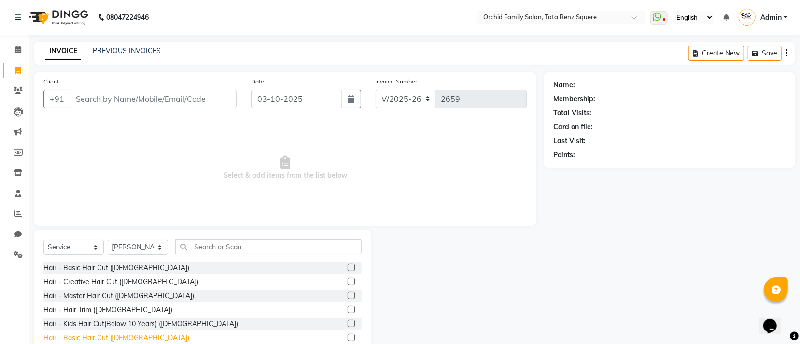
click at [102, 339] on div "Hair - Basic Hair Cut (Male)" at bounding box center [116, 338] width 146 height 10
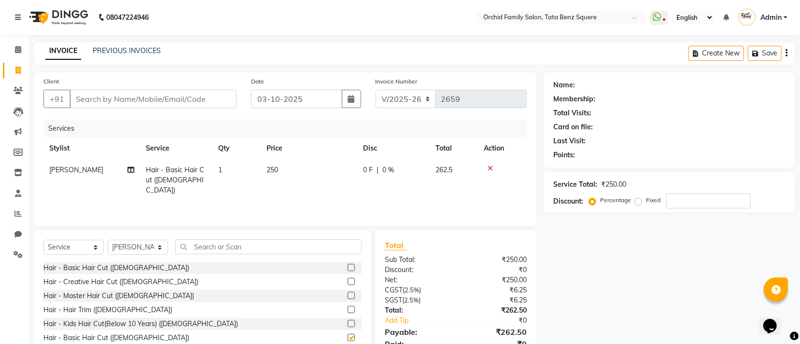
checkbox input "false"
click at [266, 238] on div "Select Service Product Membership Package Voucher Prepaid Gift Card Select Styl…" at bounding box center [202, 301] width 337 height 142
click at [281, 244] on input "text" at bounding box center [268, 246] width 186 height 15
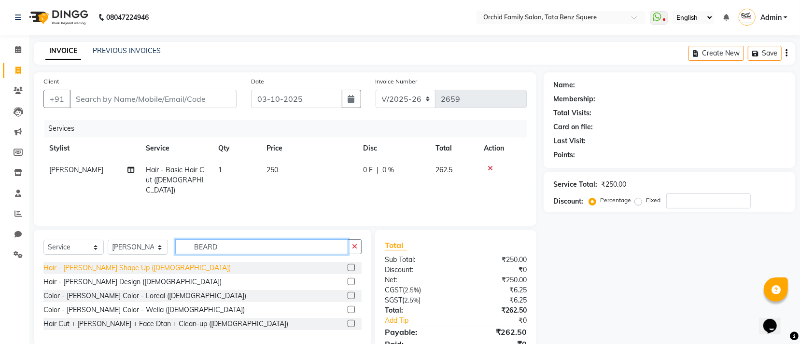
type input "BEARD"
click at [117, 270] on div "Hair - Beard Shape Up (Male)" at bounding box center [136, 268] width 187 height 10
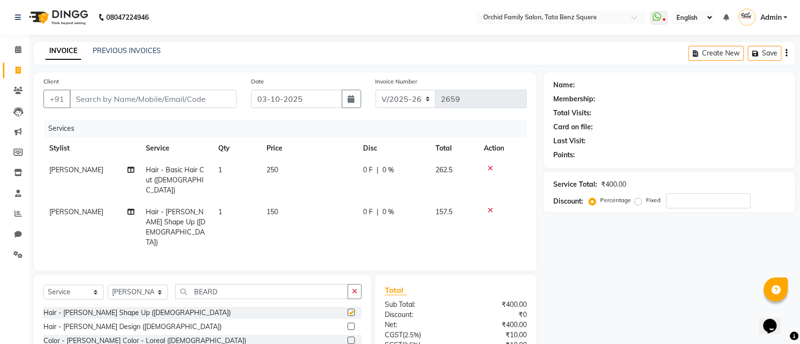
checkbox input "false"
click at [211, 104] on input "Client" at bounding box center [153, 99] width 167 height 18
type input "7"
type input "0"
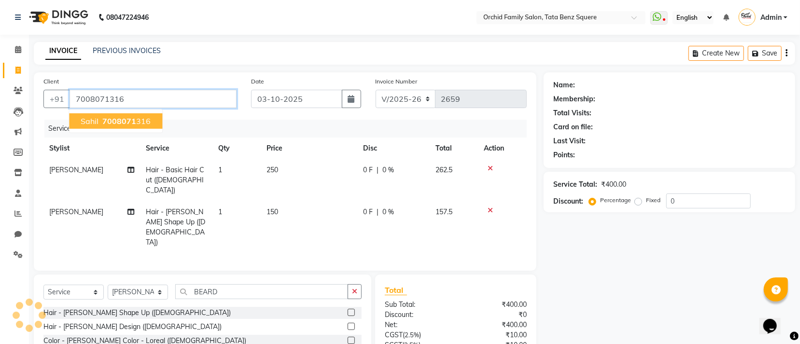
type input "7008071316"
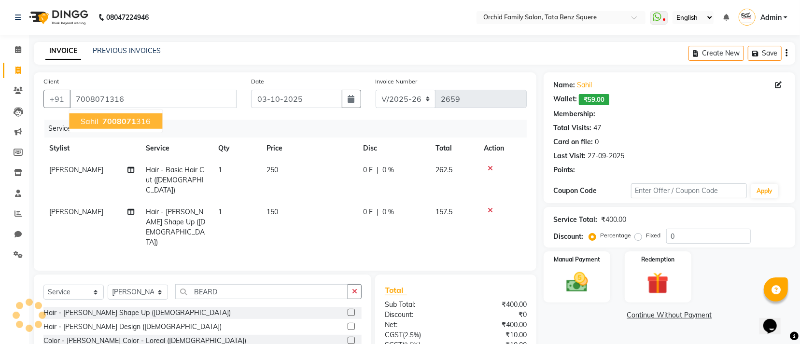
select select "1: Object"
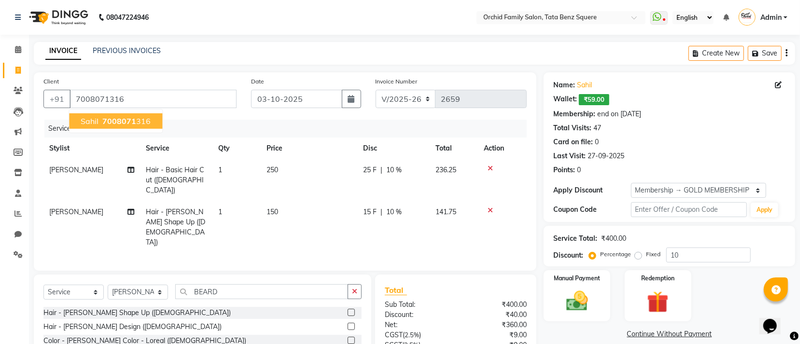
click at [145, 119] on ngb-highlight "7008071 316" at bounding box center [125, 121] width 50 height 10
type input "0"
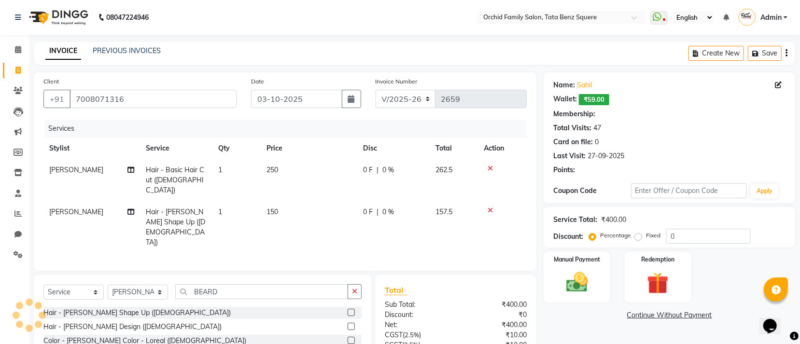
select select "1: Object"
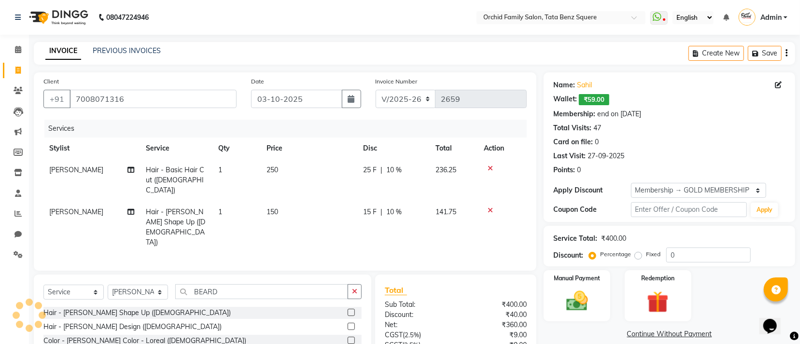
type input "10"
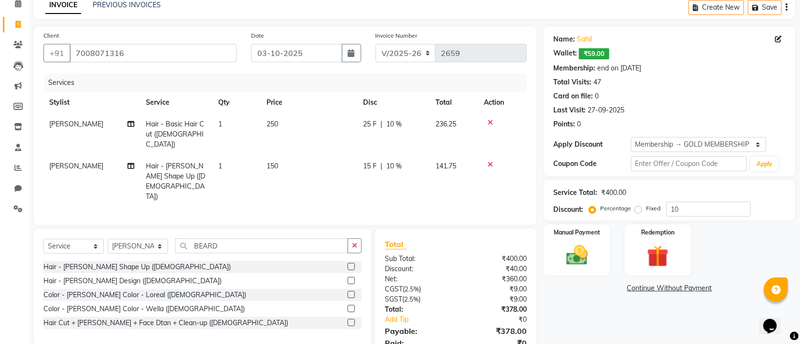
scroll to position [68, 0]
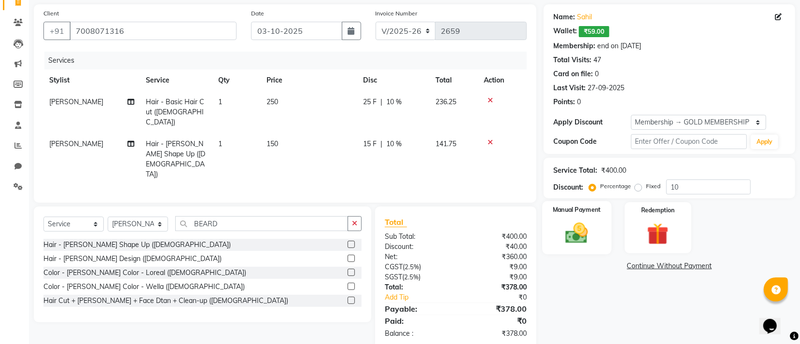
click at [601, 234] on div "Manual Payment" at bounding box center [577, 227] width 69 height 53
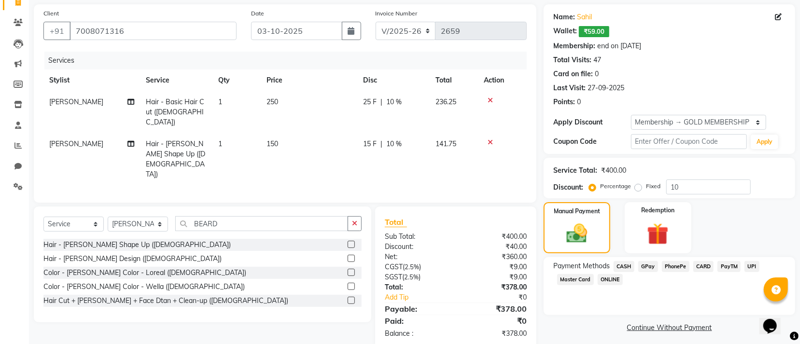
click at [650, 265] on span "GPay" at bounding box center [648, 266] width 20 height 11
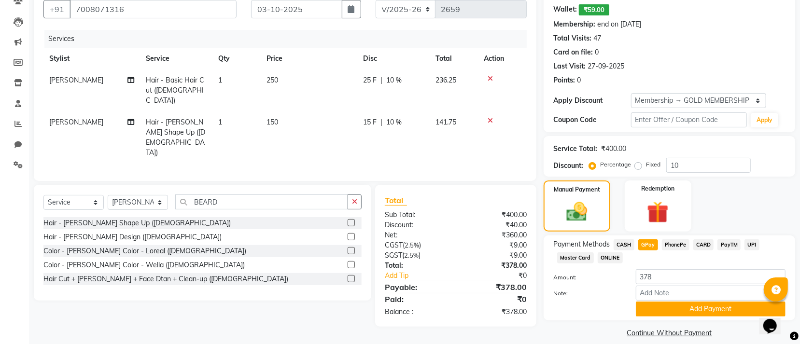
scroll to position [101, 0]
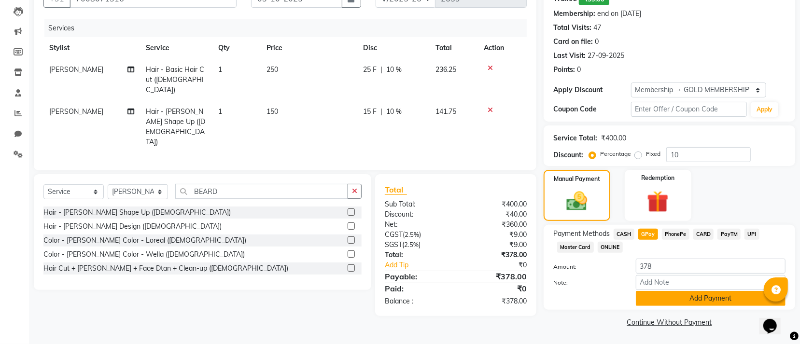
click at [656, 298] on button "Add Payment" at bounding box center [711, 298] width 150 height 15
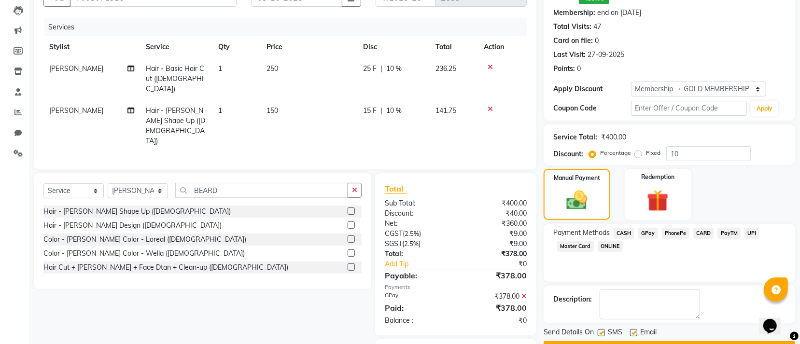
scroll to position [137, 0]
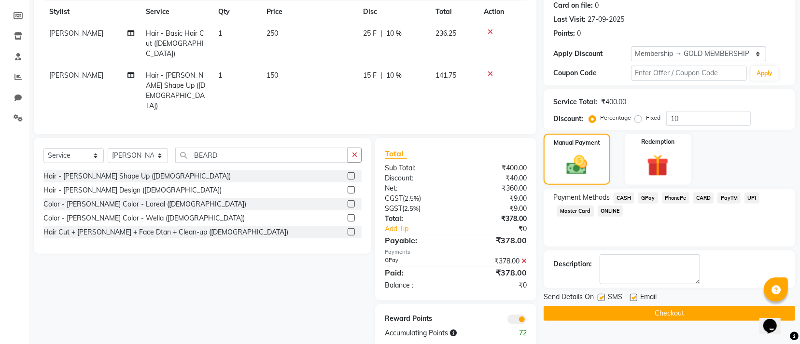
click at [609, 312] on button "Checkout" at bounding box center [670, 313] width 252 height 15
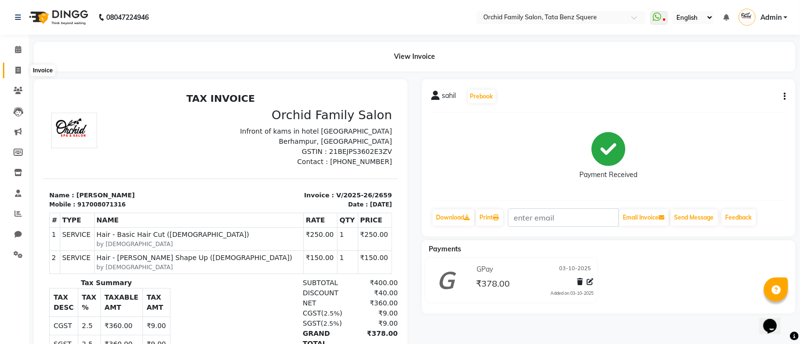
click at [17, 67] on icon at bounding box center [17, 70] width 5 height 7
select select "service"
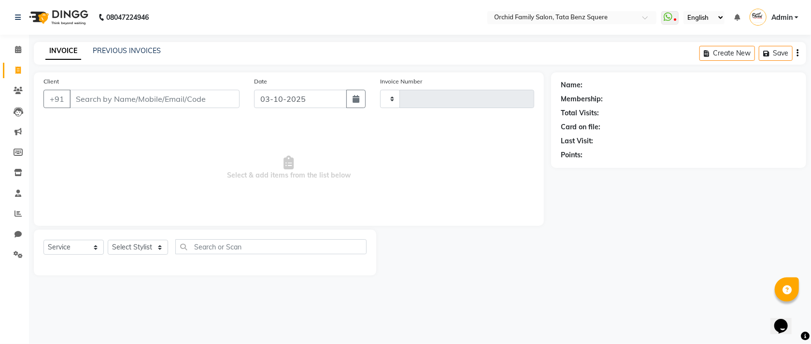
type input "2660"
select select "107"
click at [139, 252] on select "Select Stylist" at bounding box center [138, 247] width 60 height 15
select select "11441"
click at [108, 240] on select "Select Stylist Accountant AJAYA AMAR BHARATI BINDIYA JHUMA KALYANI SATAPATHY KH…" at bounding box center [138, 247] width 60 height 15
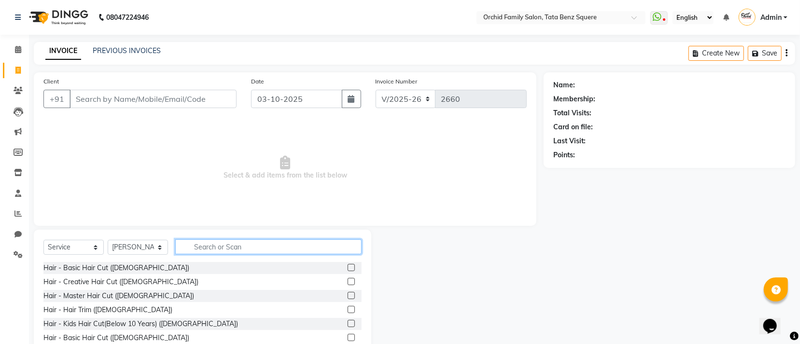
click at [303, 249] on input "text" at bounding box center [268, 246] width 186 height 15
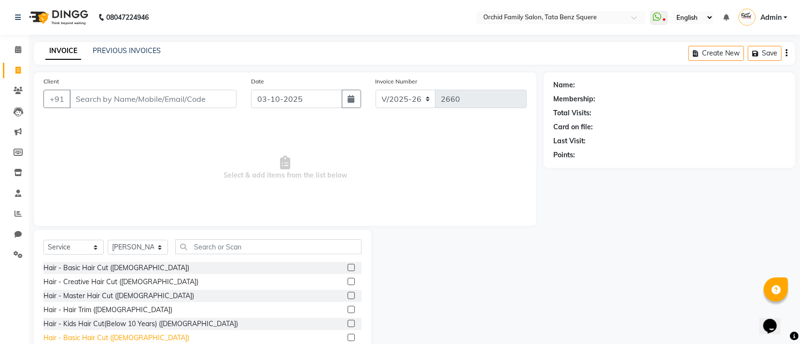
click at [98, 337] on div "Hair - Basic Hair Cut (Male)" at bounding box center [116, 338] width 146 height 10
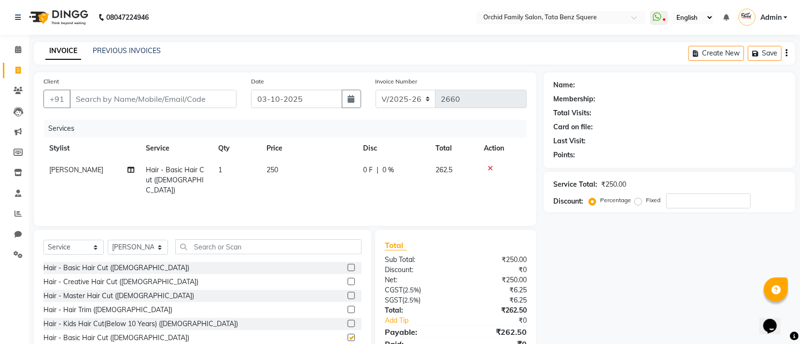
checkbox input "false"
click at [291, 249] on input "text" at bounding box center [268, 246] width 186 height 15
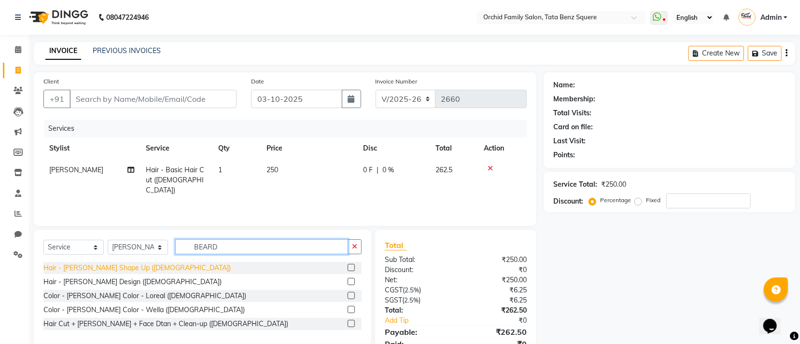
type input "BEARD"
click at [78, 273] on div "Hair - Beard Shape Up (Male)" at bounding box center [136, 268] width 187 height 10
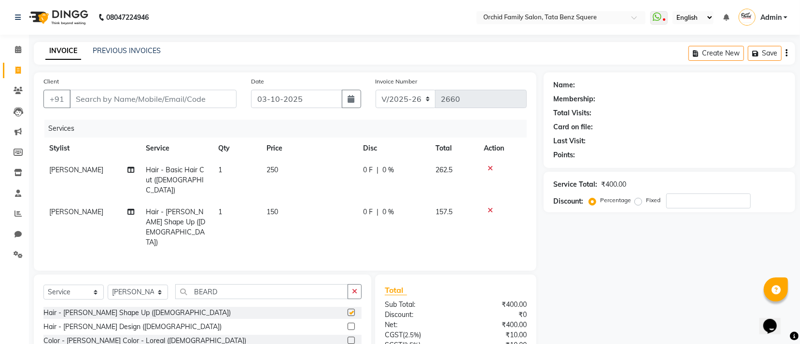
checkbox input "false"
click at [213, 93] on input "Client" at bounding box center [153, 99] width 167 height 18
type input "9"
type input "0"
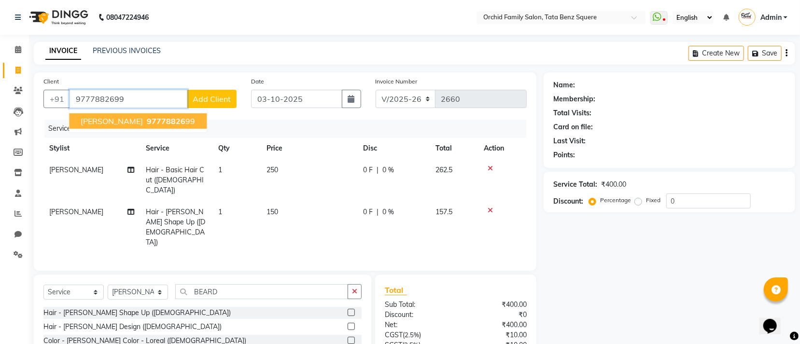
type input "9777882699"
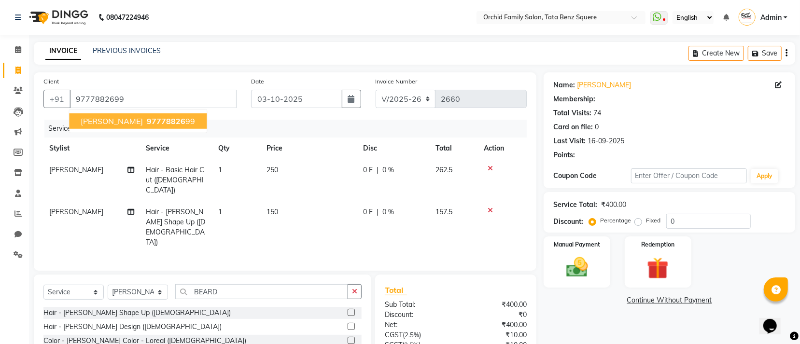
select select "1: Object"
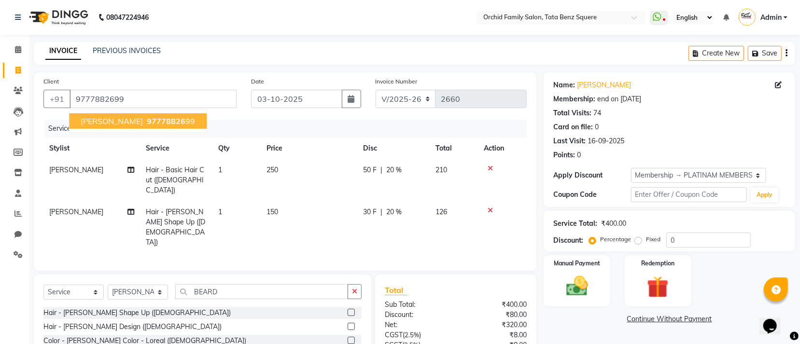
click at [169, 119] on span "97778826" at bounding box center [166, 121] width 39 height 10
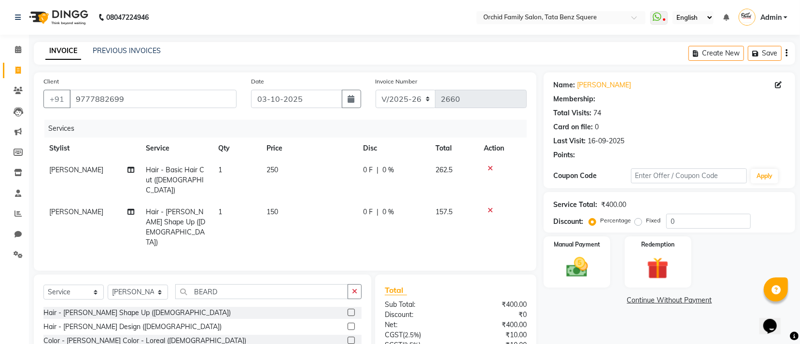
select select "1: Object"
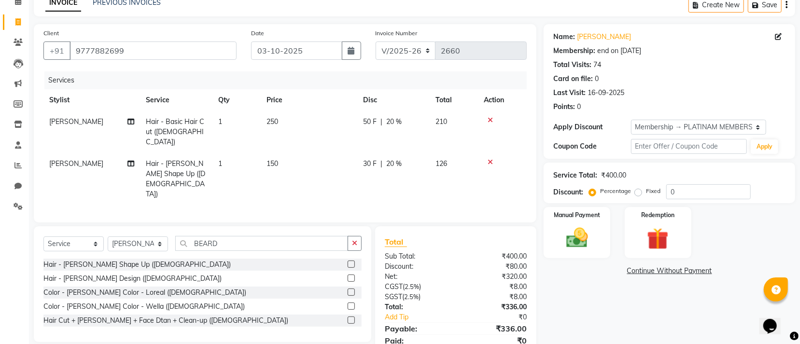
scroll to position [68, 0]
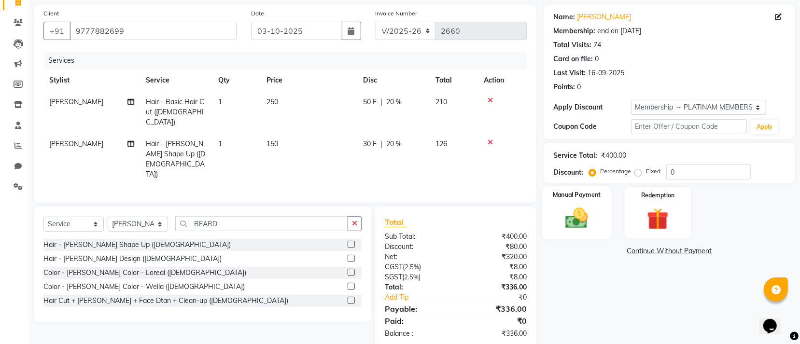
click at [590, 230] on img at bounding box center [577, 218] width 37 height 26
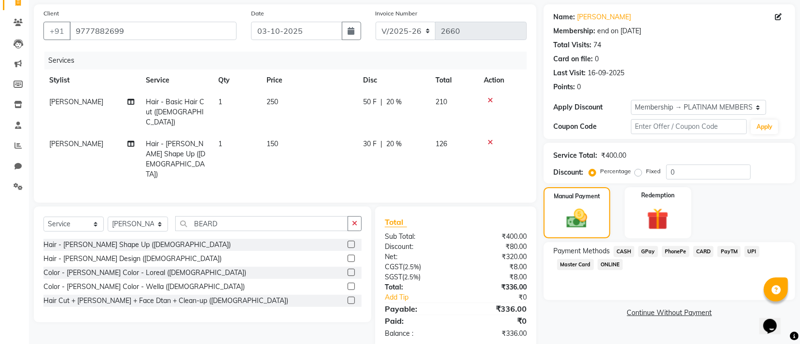
click at [644, 253] on span "GPay" at bounding box center [648, 251] width 20 height 11
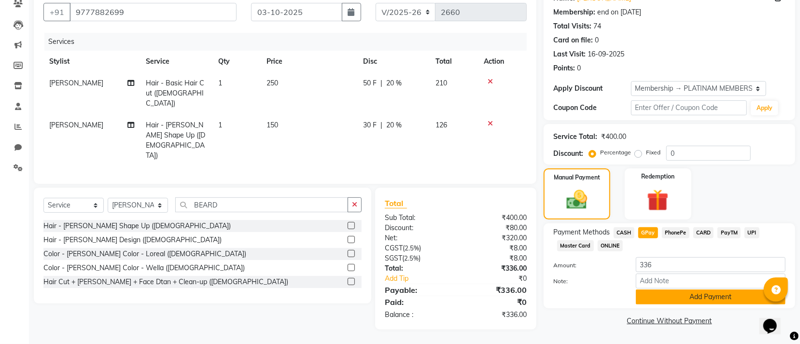
click at [683, 295] on button "Add Payment" at bounding box center [711, 297] width 150 height 15
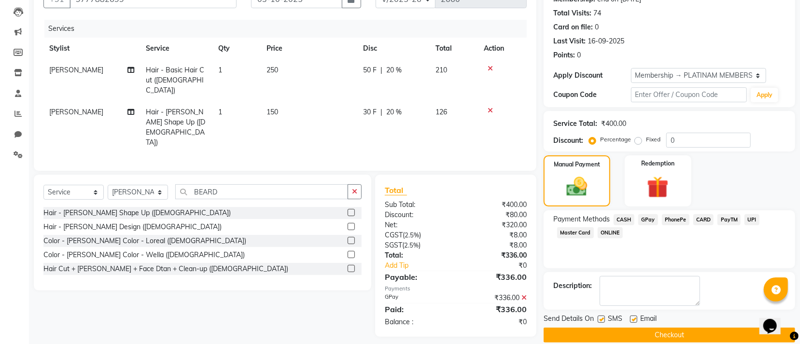
scroll to position [112, 0]
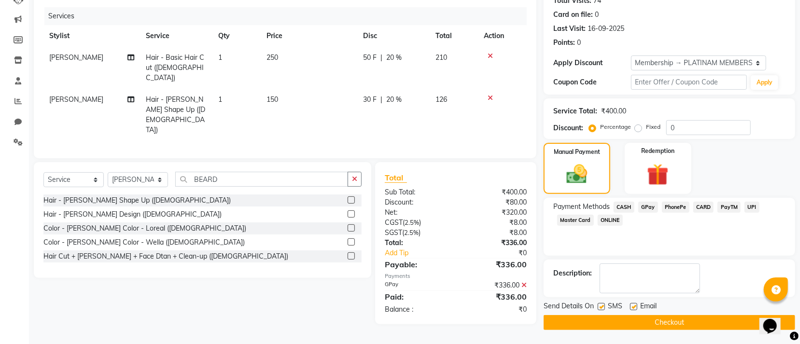
click at [590, 325] on button "Checkout" at bounding box center [670, 322] width 252 height 15
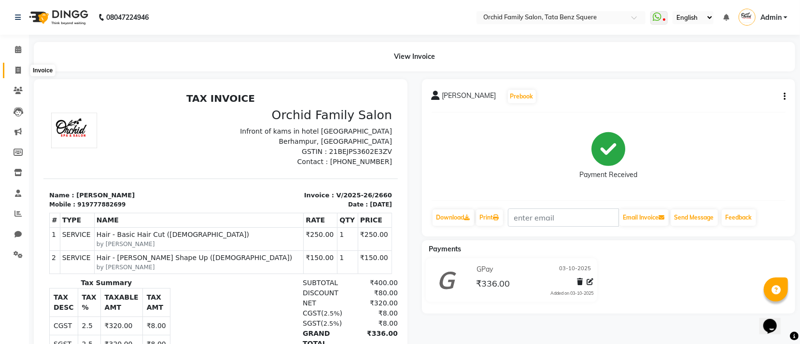
click at [18, 69] on icon at bounding box center [17, 70] width 5 height 7
select select "service"
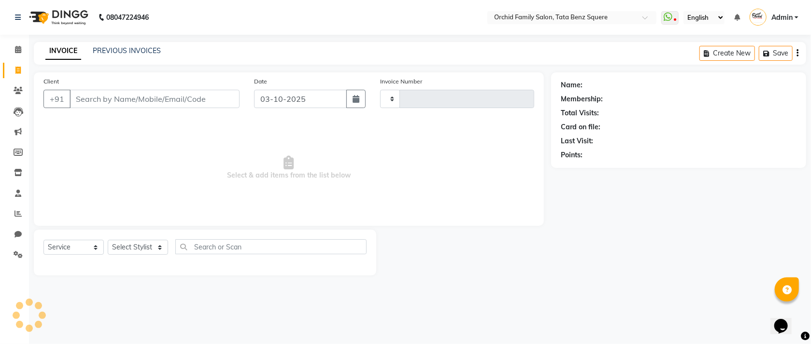
type input "2661"
select select "107"
click at [132, 252] on select "Select Stylist" at bounding box center [138, 247] width 60 height 15
select select "90905"
click at [108, 240] on select "Select Stylist Accountant AJAYA AMAR BHARATI BINDIYA JHUMA KALYANI SATAPATHY KH…" at bounding box center [138, 247] width 60 height 15
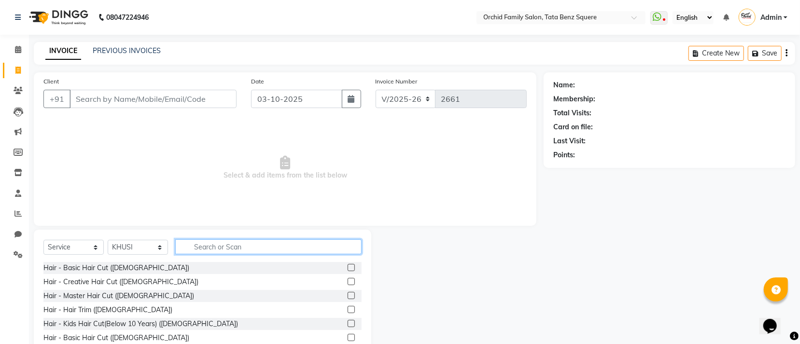
click at [243, 252] on input "text" at bounding box center [268, 246] width 186 height 15
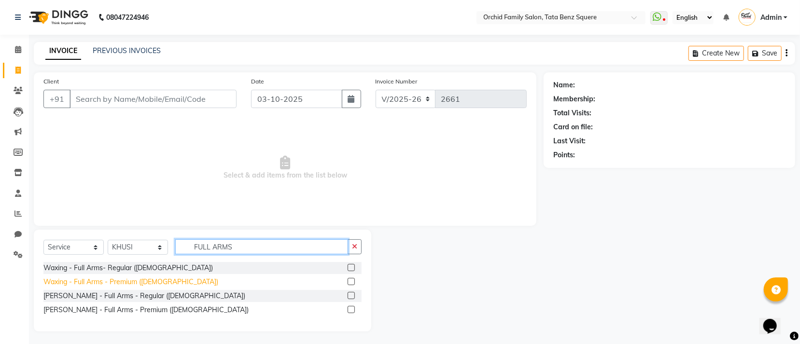
type input "FULL ARMS"
click at [142, 282] on div "Waxing - Full Arms - Premium (Female)" at bounding box center [130, 282] width 175 height 10
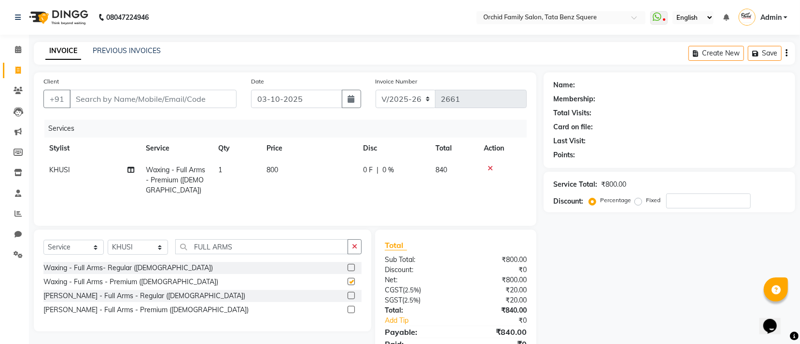
checkbox input "false"
click at [267, 250] on input "FULL ARMS" at bounding box center [261, 246] width 173 height 15
type input "F"
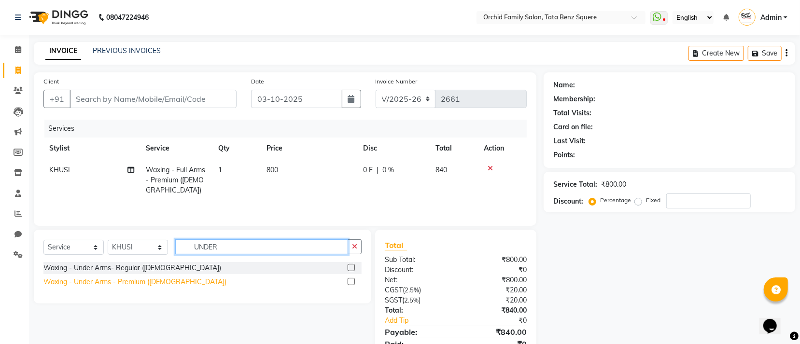
type input "UNDER"
click at [153, 281] on div "Waxing - Under Arms - Premium (Female)" at bounding box center [134, 282] width 183 height 10
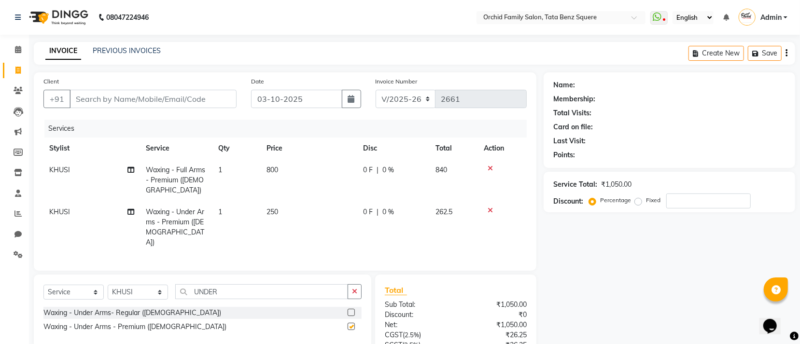
checkbox input "false"
click at [266, 291] on input "UNDER" at bounding box center [261, 291] width 173 height 15
type input "U"
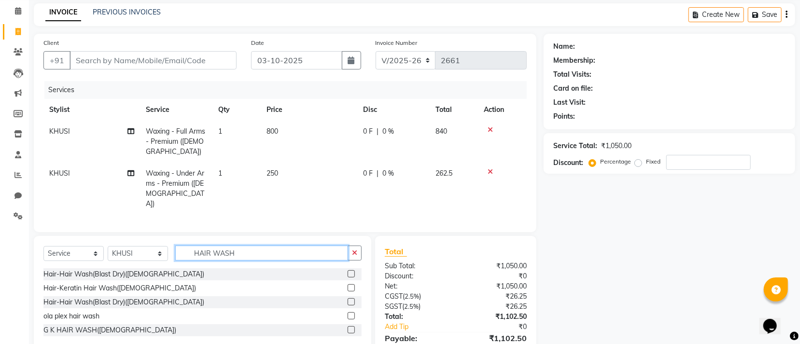
scroll to position [88, 0]
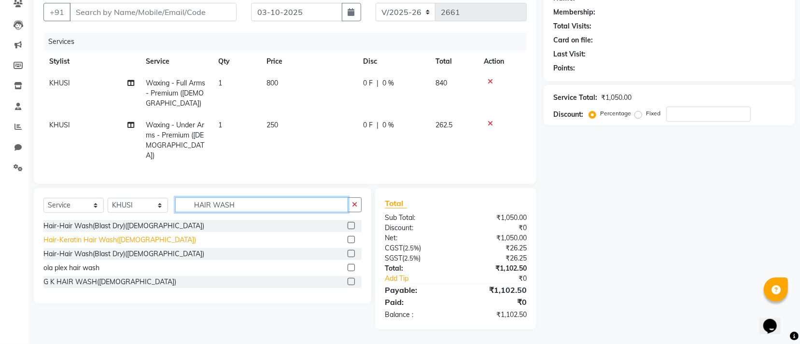
type input "HAIR WASH"
click at [120, 240] on div "Hair-Keratin Hair Wash(Female)" at bounding box center [119, 240] width 153 height 10
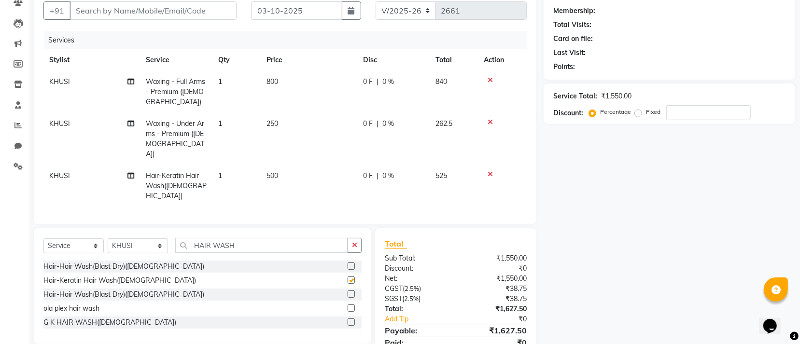
checkbox input "false"
click at [296, 238] on input "HAIR WASH" at bounding box center [261, 245] width 173 height 15
type input "H"
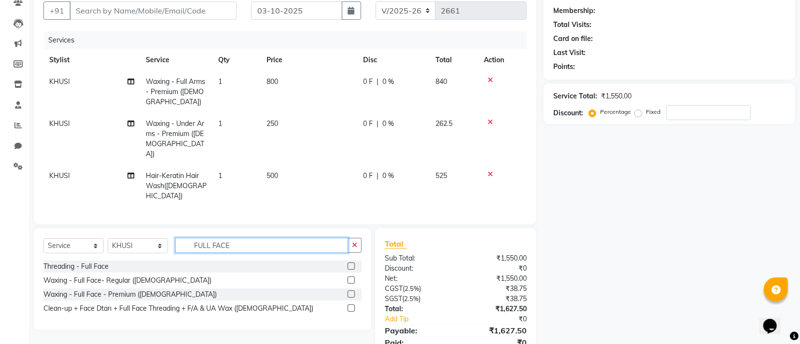
type input "FULL FACE"
click at [89, 261] on div "Threading - Full Face" at bounding box center [202, 267] width 318 height 12
click at [100, 262] on div "Threading - Full Face" at bounding box center [75, 267] width 65 height 10
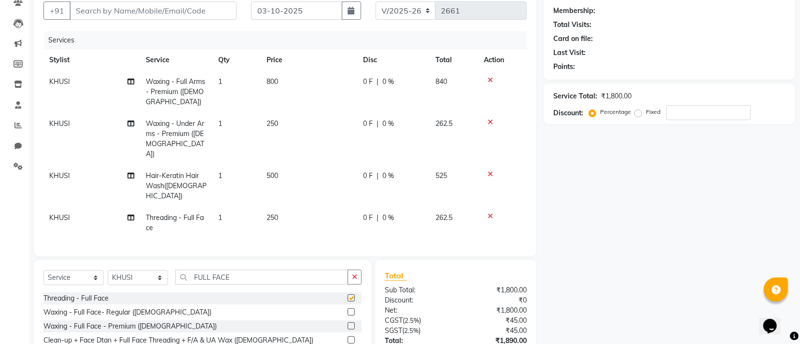
checkbox input "false"
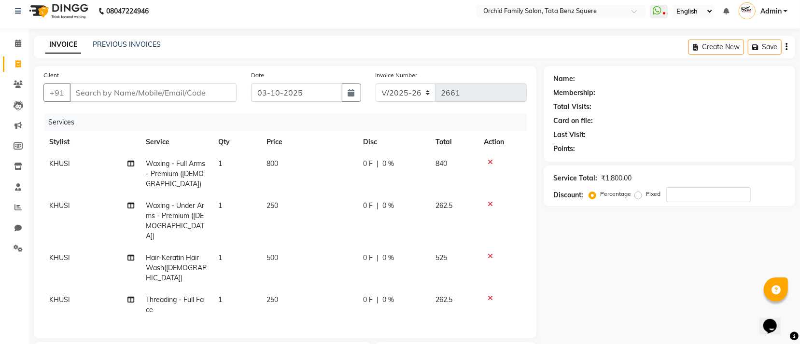
scroll to position [0, 0]
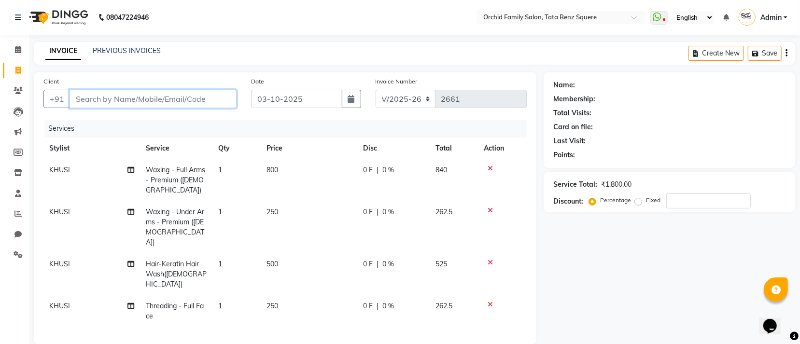
click at [221, 107] on div "Client +91" at bounding box center [140, 96] width 208 height 40
type input "H"
type input "0"
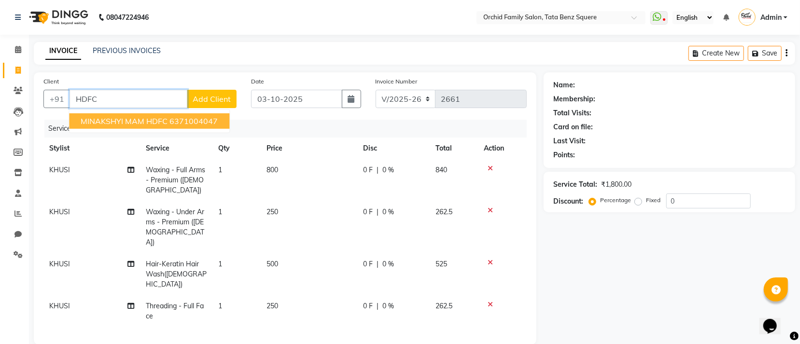
click at [146, 122] on span "MINAKSHYI MAM HDFC" at bounding box center [124, 121] width 87 height 10
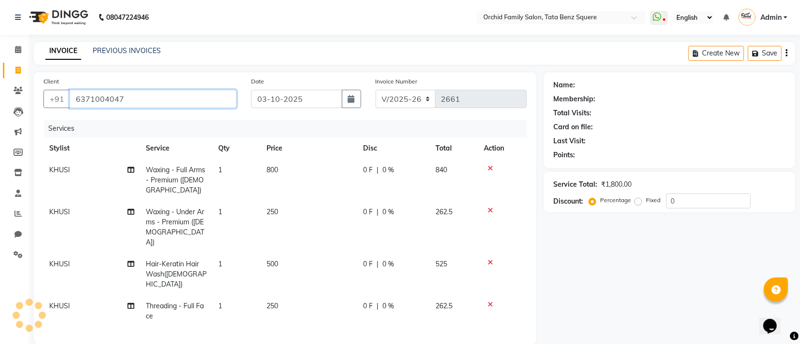
type input "6371004047"
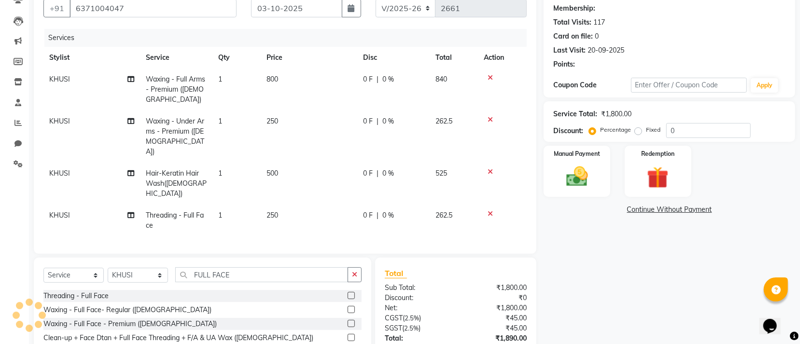
scroll to position [152, 0]
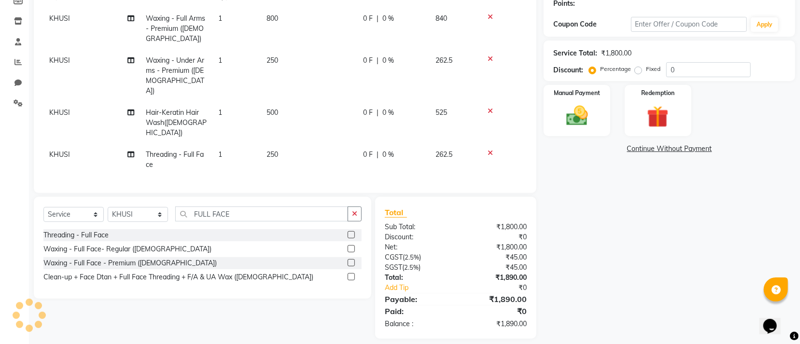
select select "1: Object"
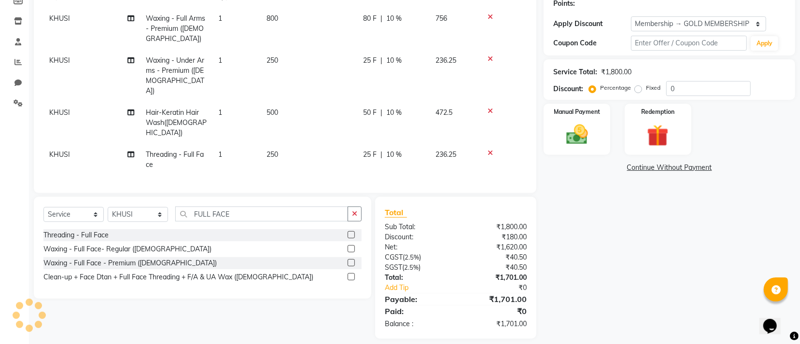
type input "10"
click at [577, 150] on div "Manual Payment" at bounding box center [577, 129] width 69 height 53
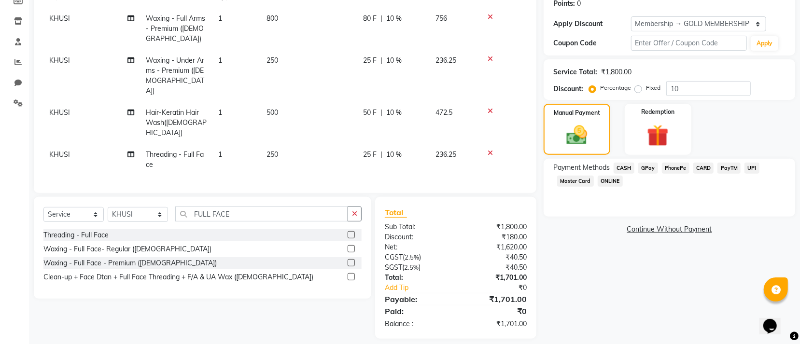
click at [654, 165] on span "GPay" at bounding box center [648, 168] width 20 height 11
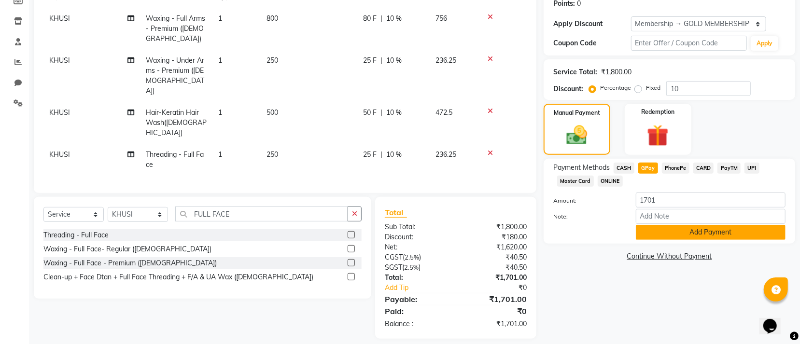
click at [669, 236] on button "Add Payment" at bounding box center [711, 232] width 150 height 15
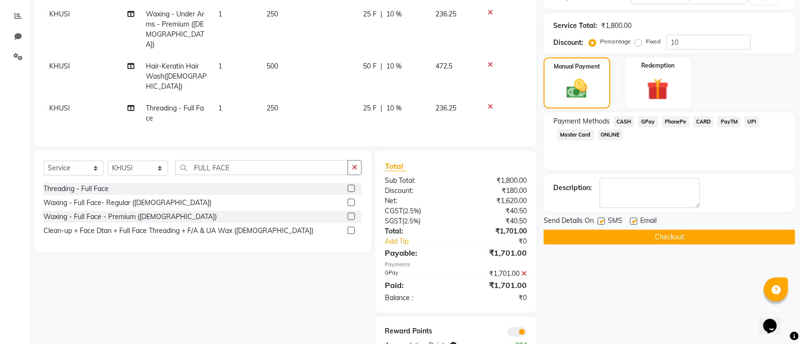
scroll to position [221, 0]
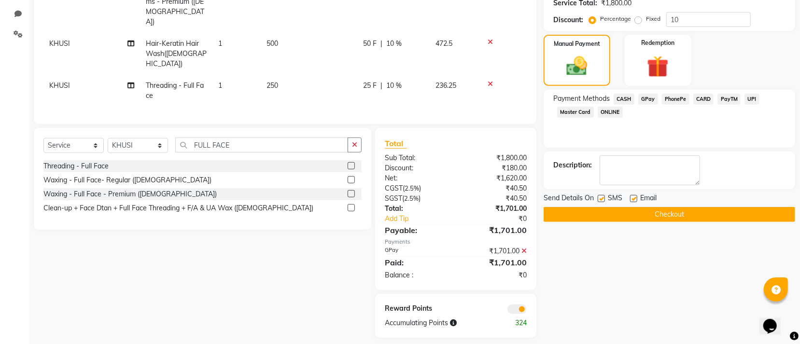
click at [644, 215] on button "Checkout" at bounding box center [670, 214] width 252 height 15
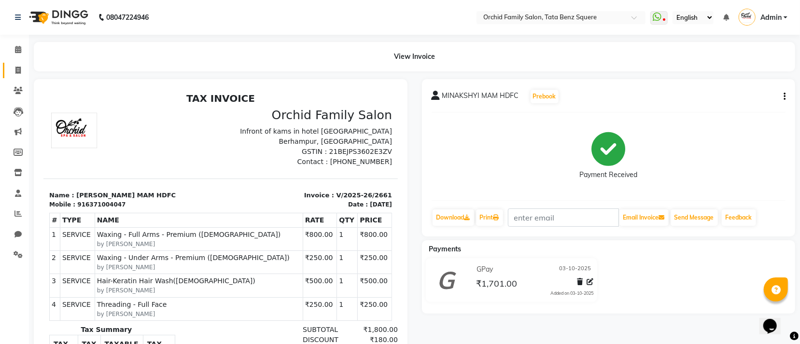
click at [7, 67] on link "Invoice" at bounding box center [14, 71] width 23 height 16
select select "service"
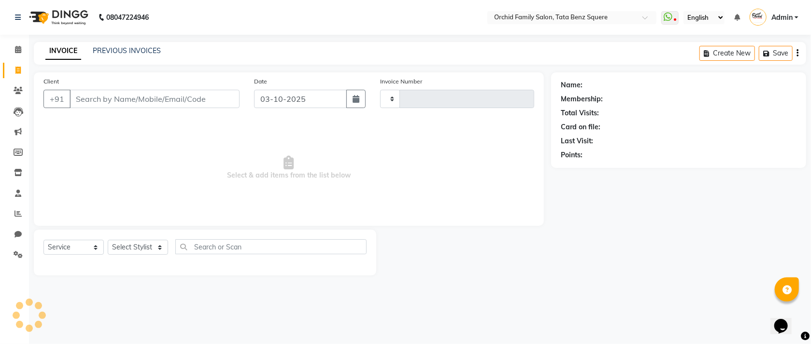
type input "2662"
select select "107"
click at [126, 252] on select "Select Stylist" at bounding box center [138, 247] width 60 height 15
click at [128, 252] on select "Select Stylist" at bounding box center [138, 247] width 60 height 15
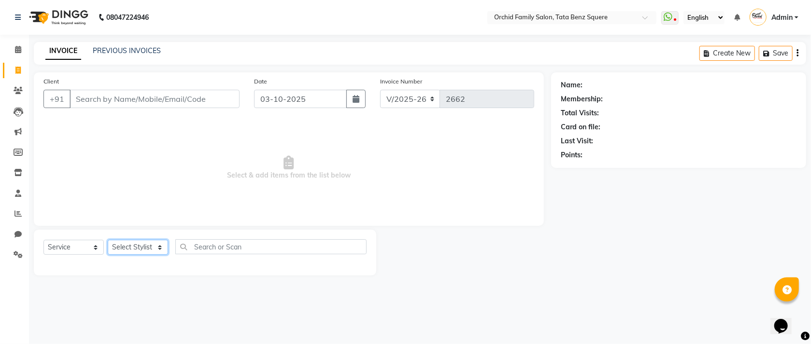
click at [128, 252] on select "Select Stylist" at bounding box center [138, 247] width 60 height 15
click at [133, 250] on select "Select Stylist Accountant AJAYA AMAR BHARATI BINDIYA JHUMA KALYANI SATAPATHY KH…" at bounding box center [138, 247] width 60 height 15
select select "40047"
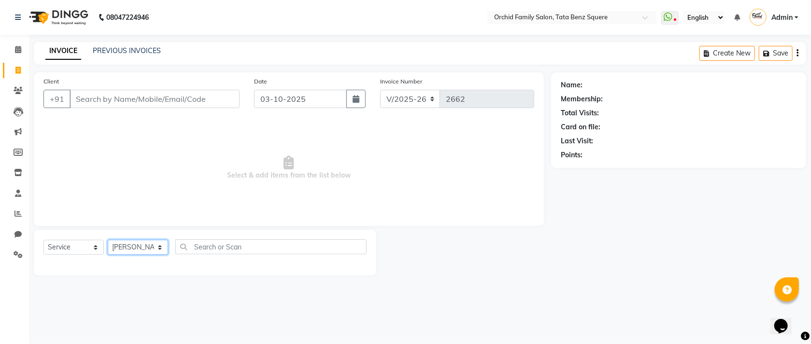
click at [108, 240] on select "Select Stylist Accountant AJAYA AMAR BHARATI BINDIYA JHUMA KALYANI SATAPATHY KH…" at bounding box center [138, 247] width 60 height 15
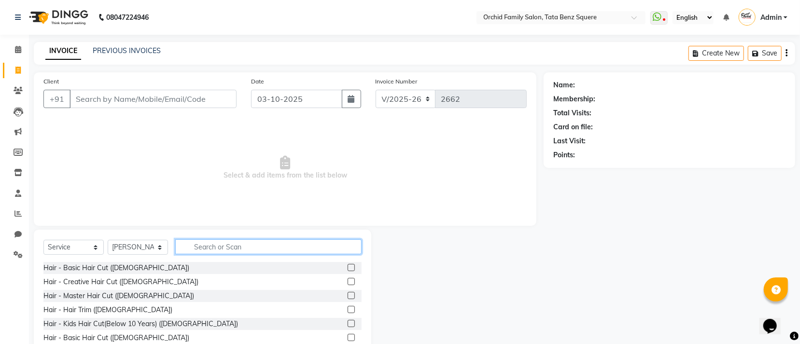
click at [254, 251] on input "text" at bounding box center [268, 246] width 186 height 15
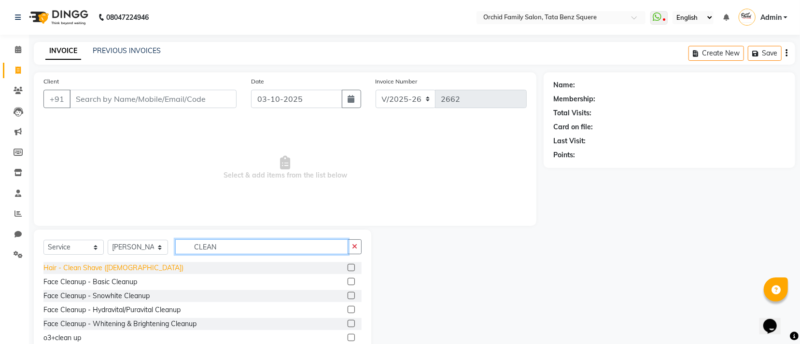
type input "CLEAN"
click at [98, 265] on div "Hair - Clean Shave (Male)" at bounding box center [113, 268] width 140 height 10
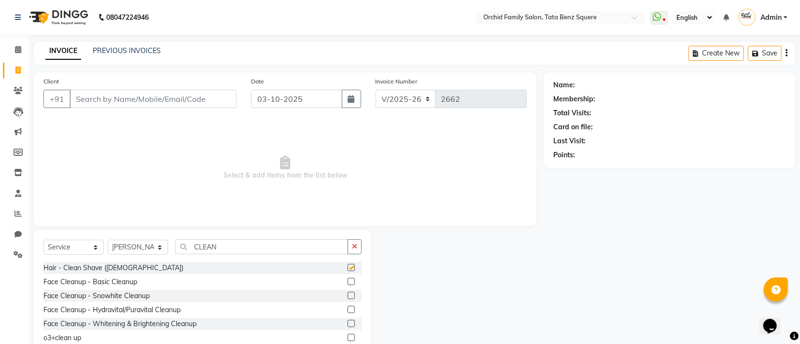
checkbox input "false"
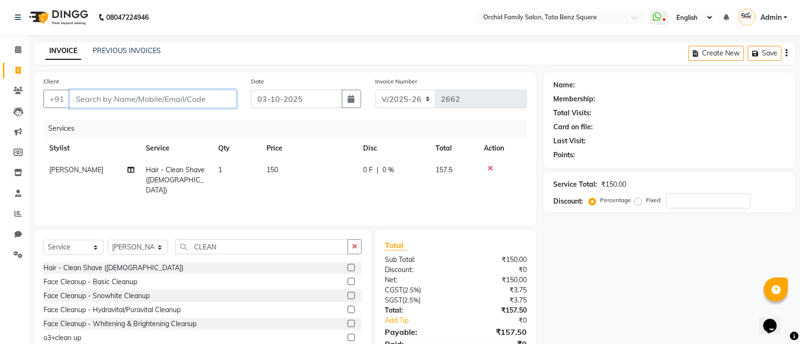
click at [224, 101] on input "Client" at bounding box center [153, 99] width 167 height 18
type input "9"
type input "0"
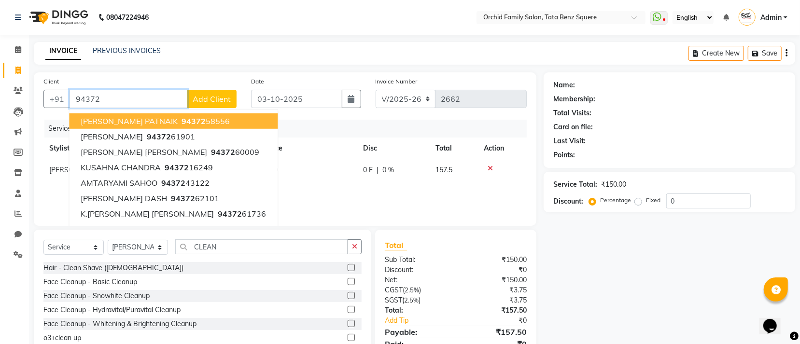
click at [206, 121] on ngb-highlight "94372 58556" at bounding box center [205, 121] width 50 height 10
type input "9437258556"
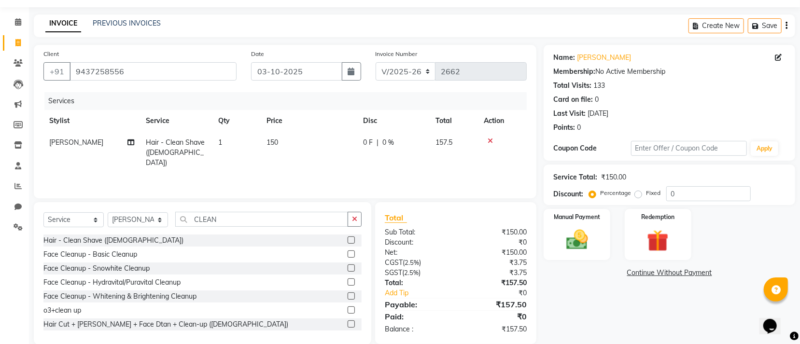
scroll to position [43, 0]
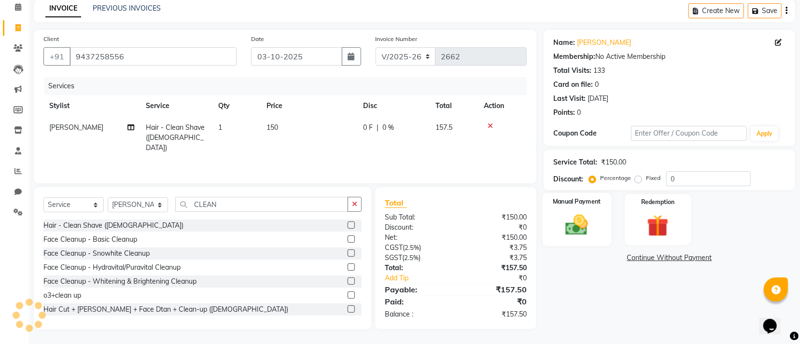
click at [586, 231] on img at bounding box center [577, 225] width 37 height 26
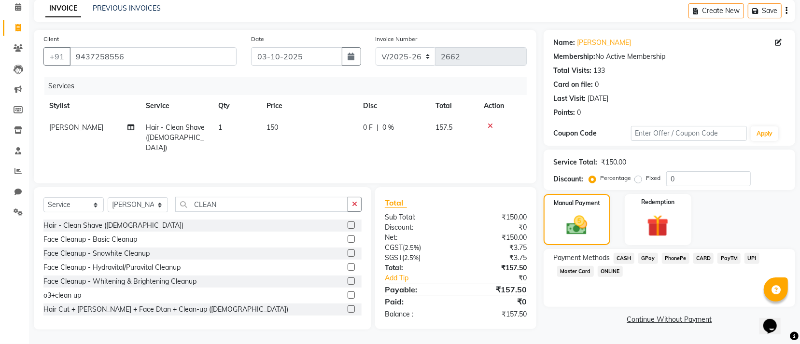
click at [648, 257] on span "GPay" at bounding box center [648, 258] width 20 height 11
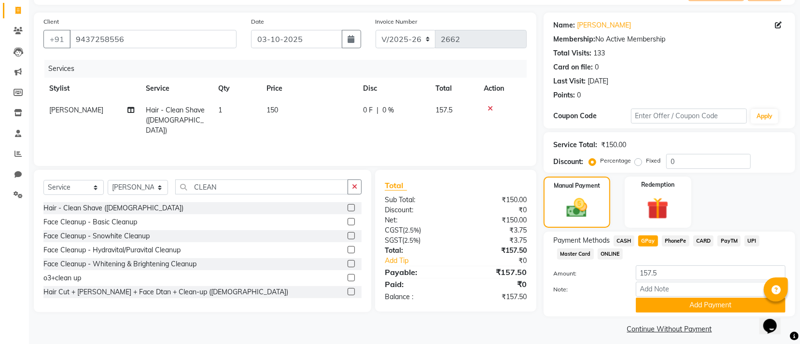
scroll to position [68, 0]
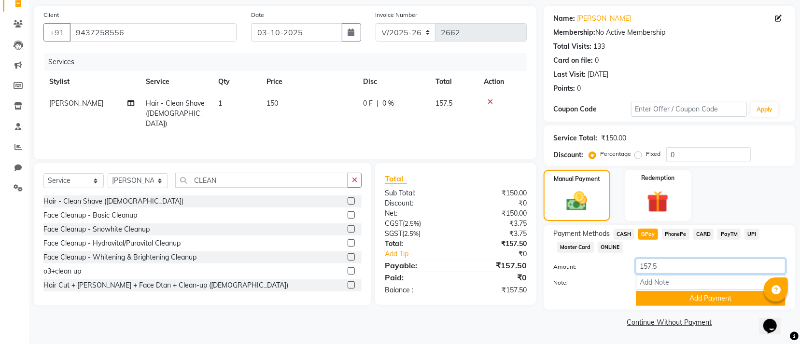
click at [682, 270] on input "157.5" at bounding box center [711, 266] width 150 height 15
type input "158"
click at [680, 299] on button "Add Payment" at bounding box center [711, 298] width 150 height 15
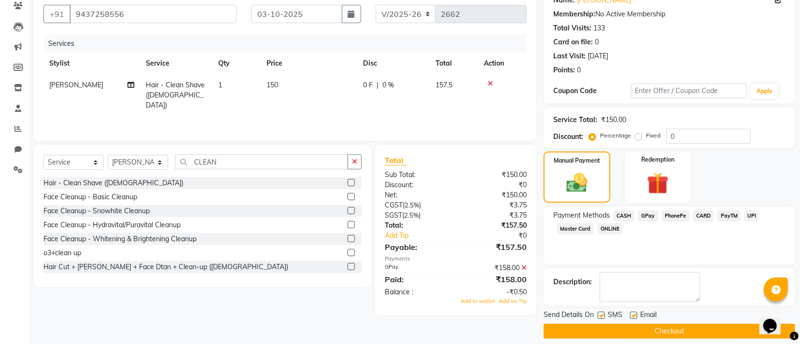
scroll to position [94, 0]
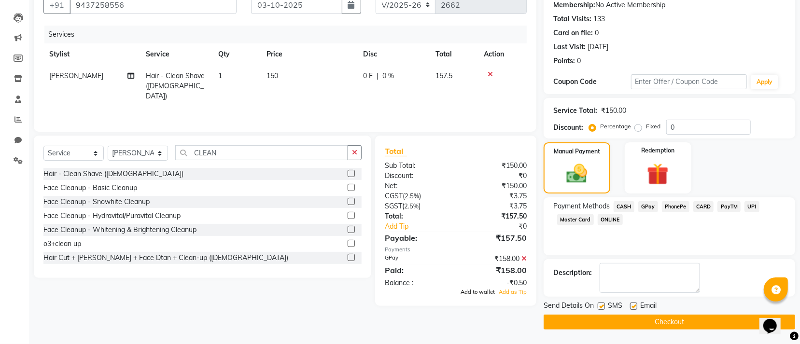
click at [478, 295] on span "Add to wallet" at bounding box center [478, 292] width 34 height 7
click at [633, 332] on main "INVOICE PREVIOUS INVOICES Create New Save Client +91 9437258556 Date 03-10-2025…" at bounding box center [414, 146] width 771 height 396
click at [633, 325] on button "Checkout" at bounding box center [670, 322] width 252 height 15
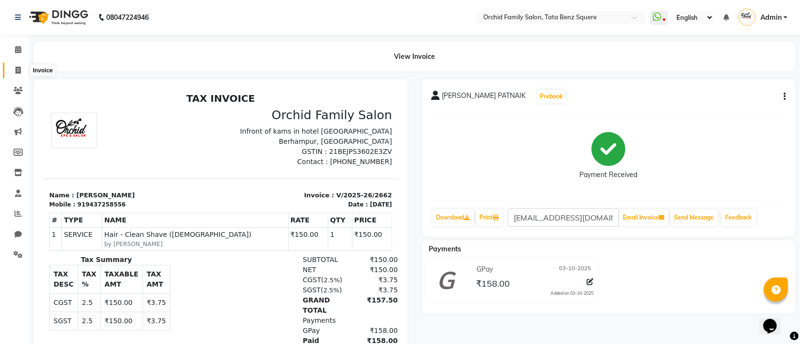
click at [19, 70] on icon at bounding box center [17, 70] width 5 height 7
select select "service"
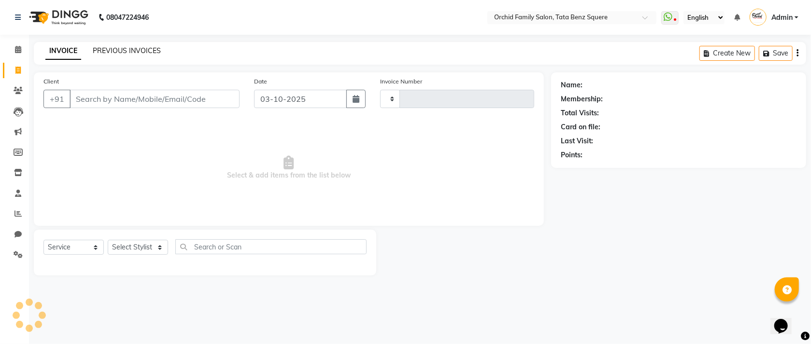
type input "2663"
select select "107"
click at [111, 51] on link "PREVIOUS INVOICES" at bounding box center [127, 50] width 68 height 9
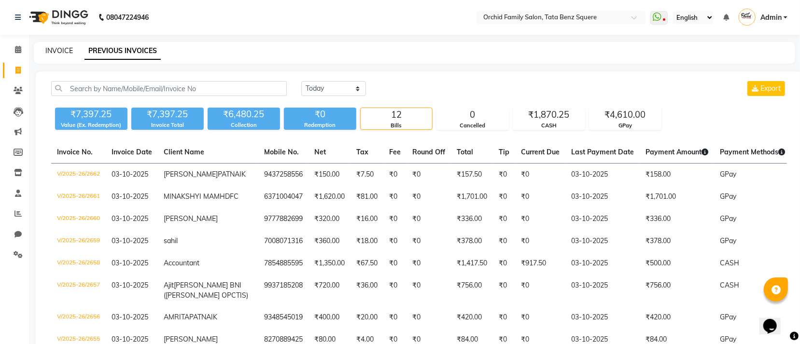
click at [60, 49] on link "INVOICE" at bounding box center [59, 50] width 28 height 9
select select "service"
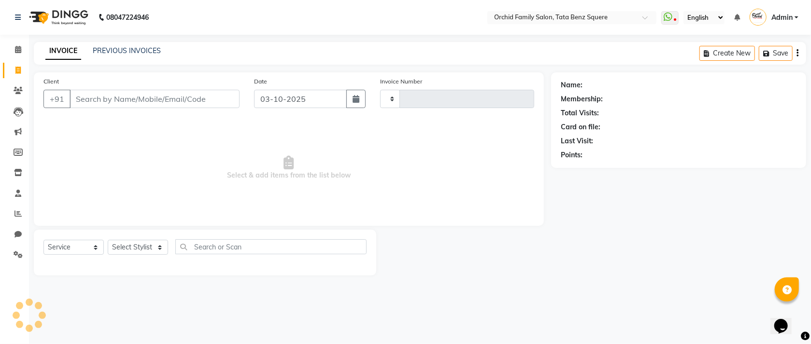
type input "2663"
select select "107"
click at [125, 42] on div "INVOICE PREVIOUS INVOICES Create New Save" at bounding box center [420, 53] width 772 height 23
click at [124, 49] on link "PREVIOUS INVOICES" at bounding box center [127, 50] width 68 height 9
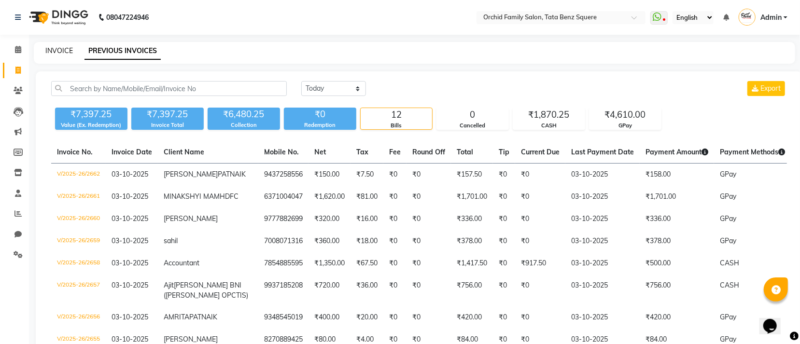
click at [54, 50] on link "INVOICE" at bounding box center [59, 50] width 28 height 9
select select "service"
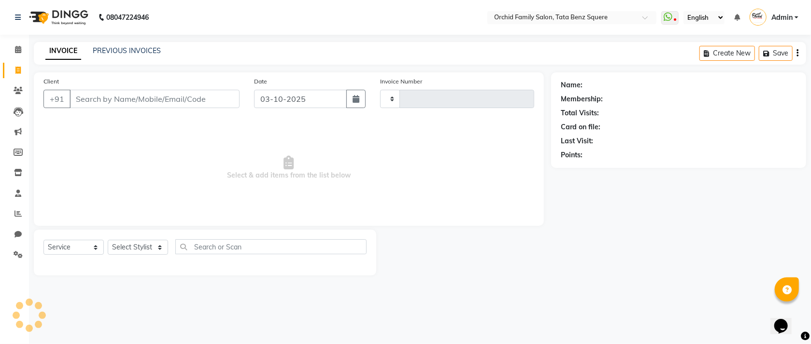
type input "2663"
select select "107"
click at [145, 250] on select "Select Stylist Accountant AJAYA AMAR BHARATI BINDIYA JHUMA KALYANI SATAPATHY KH…" at bounding box center [138, 247] width 60 height 15
select select "11441"
click at [108, 240] on select "Select Stylist Accountant AJAYA AMAR BHARATI BINDIYA JHUMA KALYANI SATAPATHY KH…" at bounding box center [138, 247] width 60 height 15
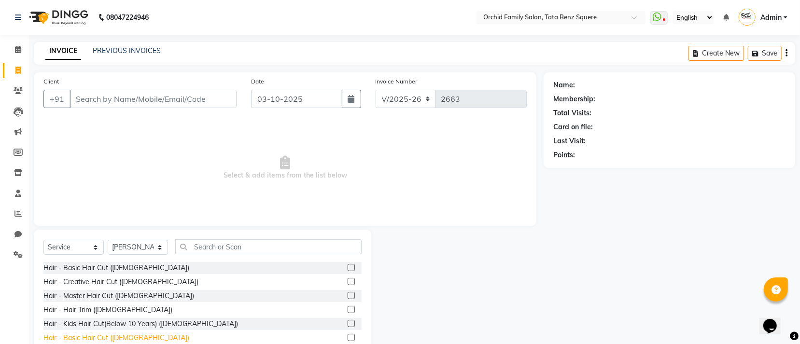
click at [92, 338] on div "Hair - Basic Hair Cut (Male)" at bounding box center [116, 338] width 146 height 10
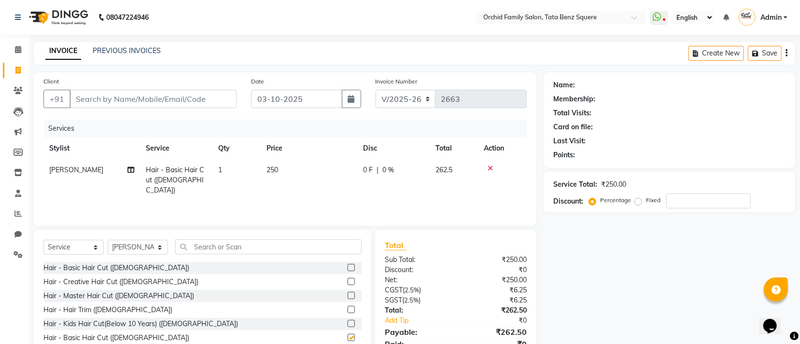
checkbox input "false"
click at [273, 244] on input "text" at bounding box center [268, 246] width 186 height 15
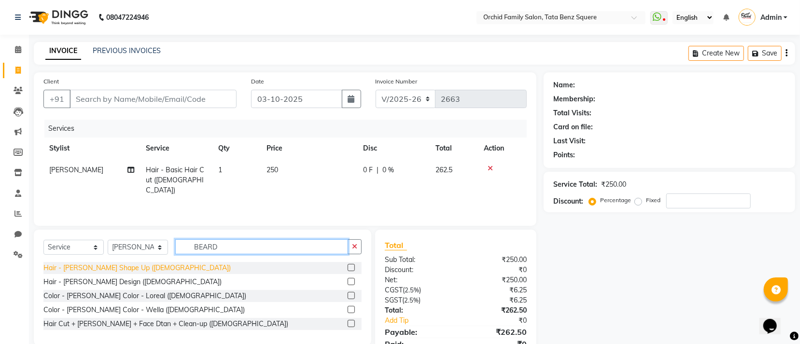
type input "BEARD"
click at [109, 266] on div "Hair - Beard Shape Up (Male)" at bounding box center [136, 268] width 187 height 10
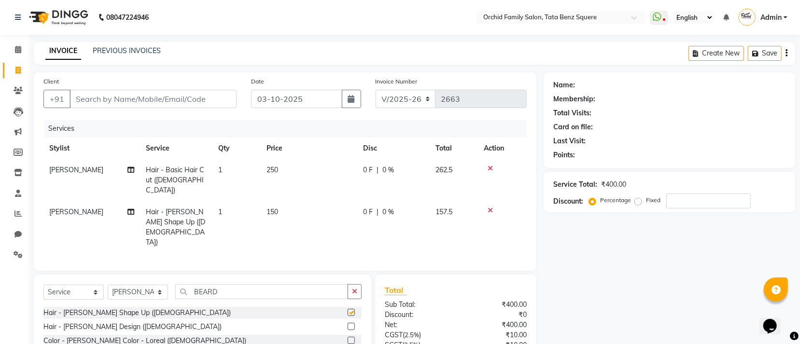
checkbox input "false"
click at [211, 92] on input "Client" at bounding box center [153, 99] width 167 height 18
click at [211, 93] on input "Client" at bounding box center [153, 99] width 167 height 18
type input "9"
type input "0"
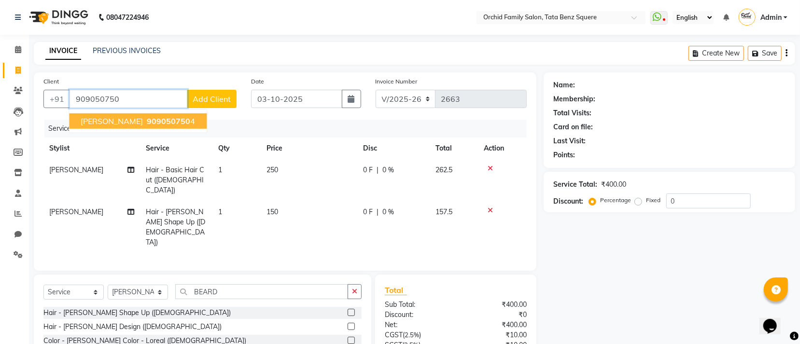
click at [166, 120] on span "909050750" at bounding box center [168, 121] width 43 height 10
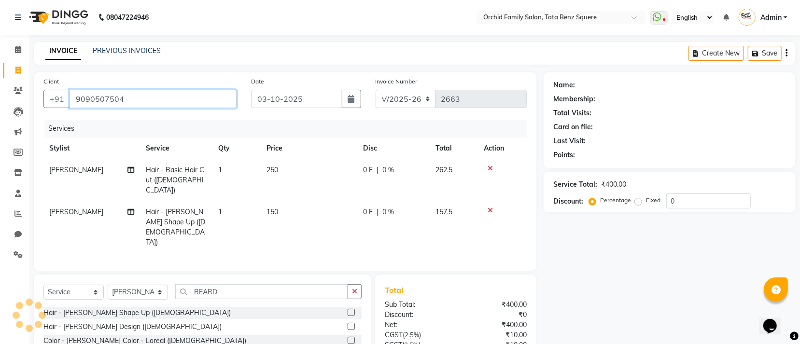
type input "9090507504"
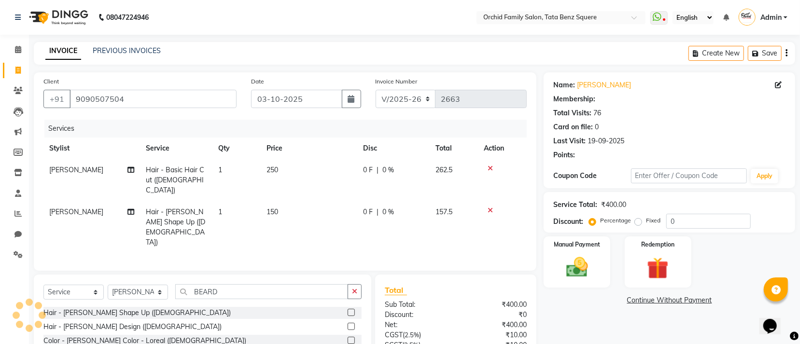
select select "1: Object"
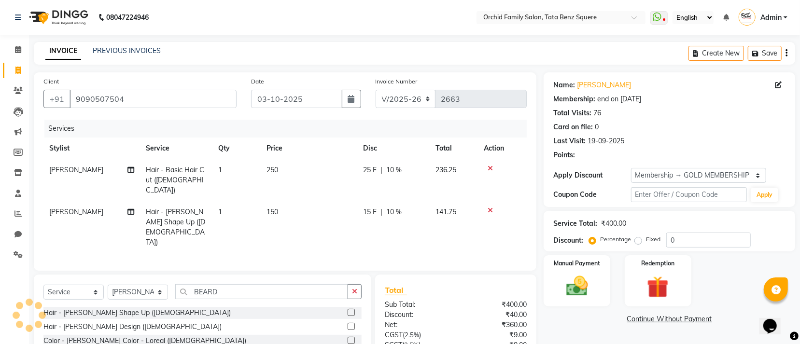
type input "10"
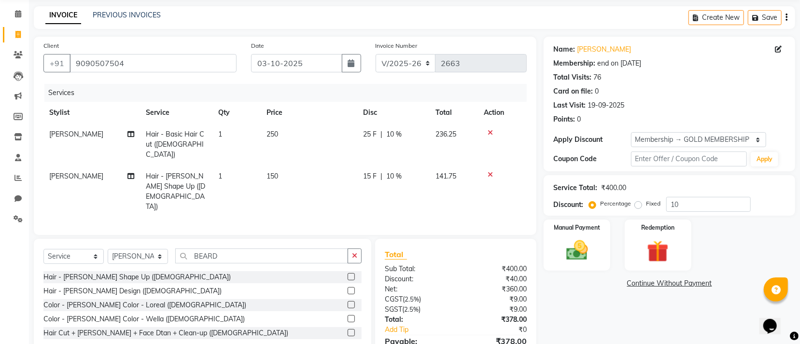
scroll to position [68, 0]
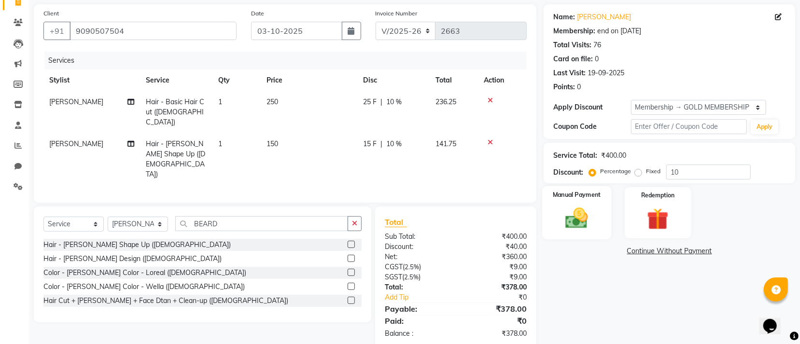
click at [602, 215] on div "Manual Payment" at bounding box center [577, 212] width 69 height 53
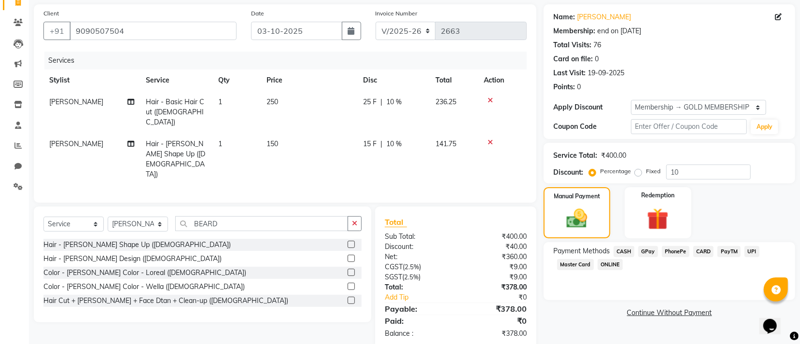
click at [618, 253] on span "CASH" at bounding box center [624, 251] width 21 height 11
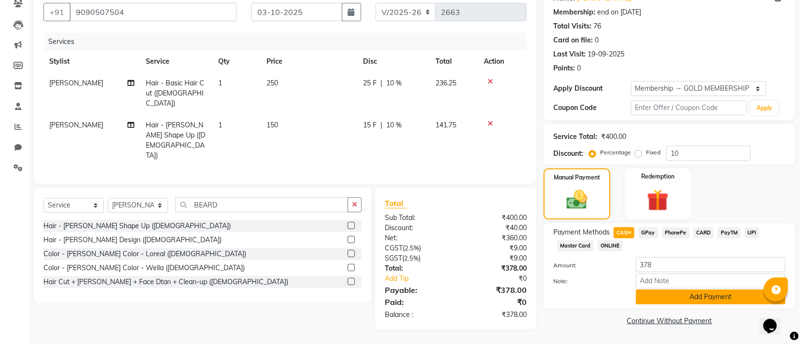
click at [666, 297] on button "Add Payment" at bounding box center [711, 297] width 150 height 15
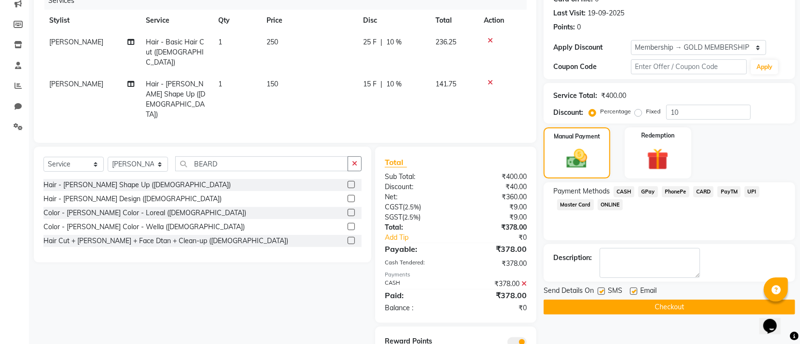
scroll to position [150, 0]
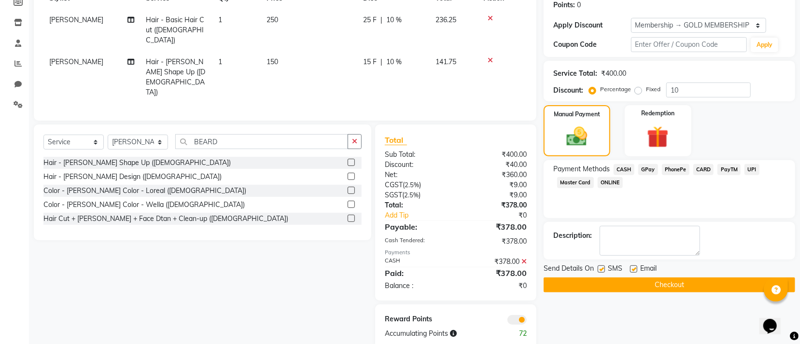
click at [614, 287] on button "Checkout" at bounding box center [670, 285] width 252 height 15
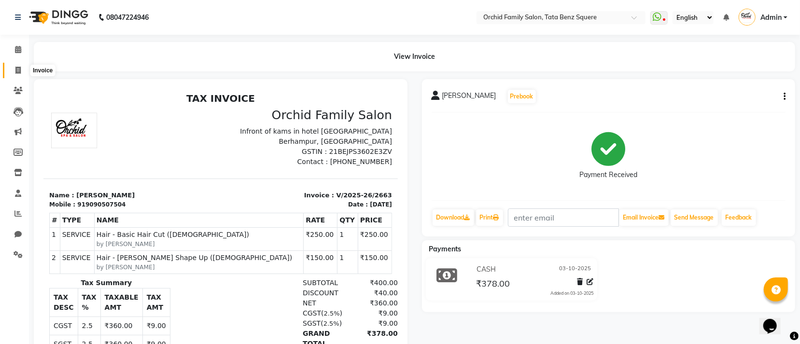
click at [15, 69] on icon at bounding box center [17, 70] width 5 height 7
select select "service"
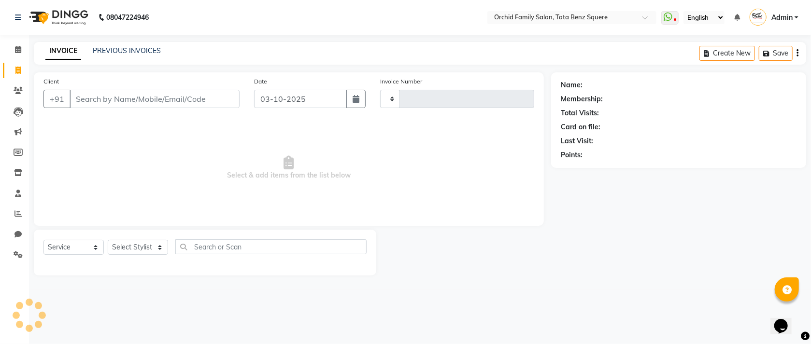
type input "2664"
select select "107"
click at [127, 51] on link "PREVIOUS INVOICES" at bounding box center [127, 50] width 68 height 9
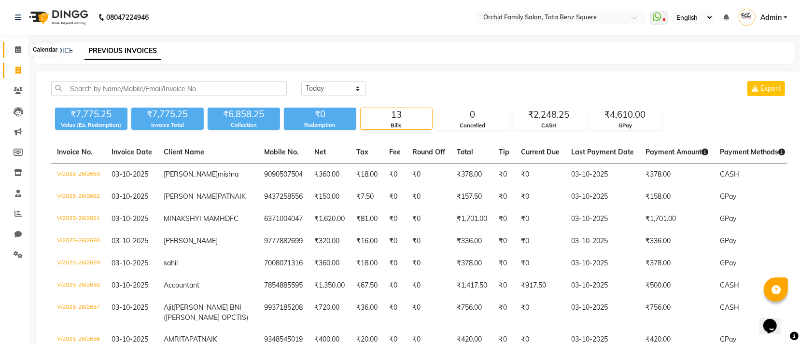
click at [11, 45] on span at bounding box center [18, 49] width 17 height 11
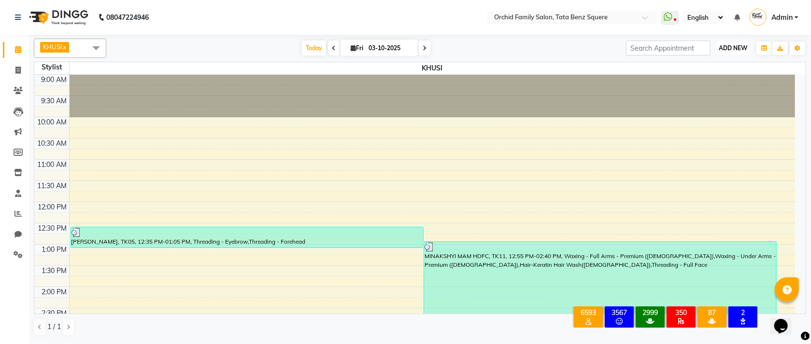
click at [741, 49] on span "ADD NEW" at bounding box center [732, 47] width 28 height 7
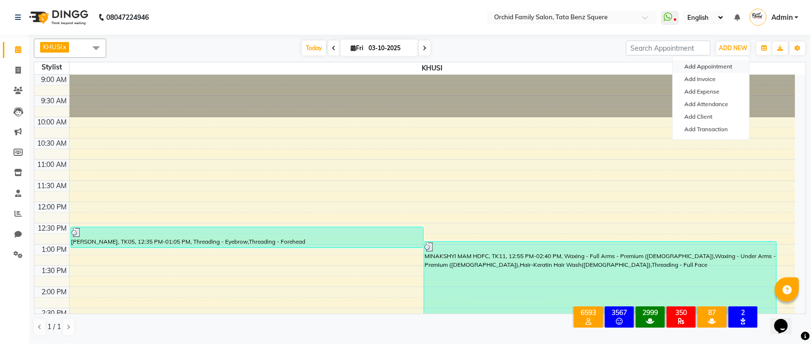
click at [705, 67] on button "Add Appointment" at bounding box center [711, 66] width 76 height 13
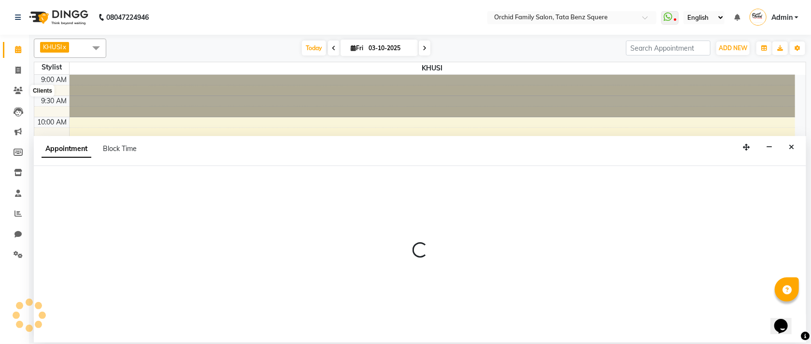
select select "600"
select select "tentative"
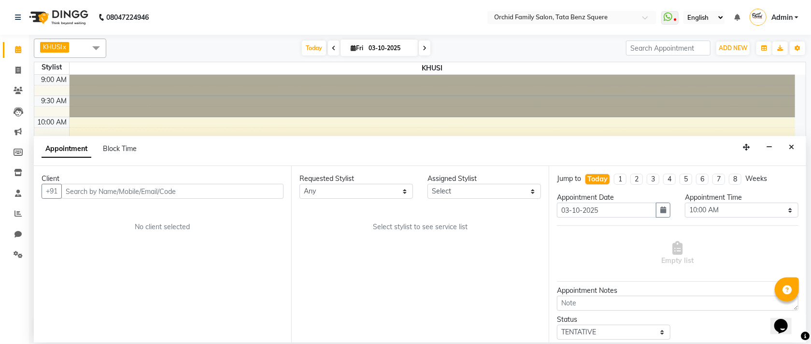
click at [216, 197] on input "text" at bounding box center [172, 191] width 222 height 15
type input "9059735376"
click at [263, 192] on span "Add Client" at bounding box center [263, 191] width 32 height 9
select select "29"
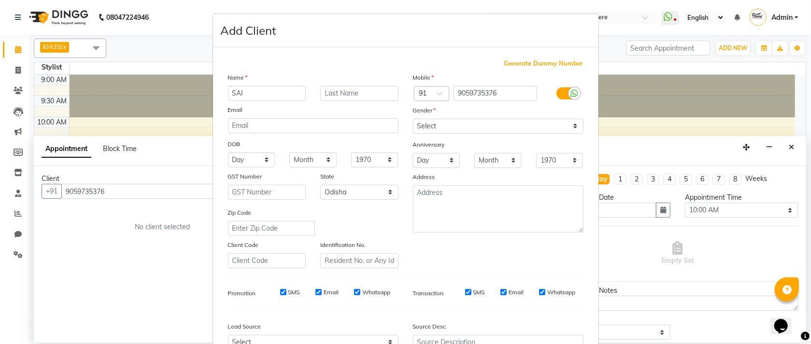
type input "SAI"
click at [340, 92] on input "text" at bounding box center [359, 93] width 78 height 15
type input "G"
type input "KOTLI"
click at [500, 131] on select "Select Male Female Other Prefer Not To Say" at bounding box center [498, 126] width 170 height 15
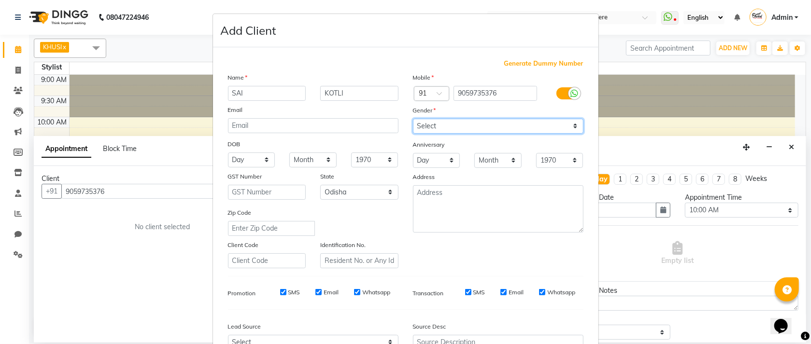
select select "male"
click at [413, 119] on select "Select Male Female Other Prefer Not To Say" at bounding box center [498, 126] width 170 height 15
click at [243, 162] on select "Day 01 02 03 04 05 06 07 08 09 10 11 12 13 14 15 16 17 18 19 20 21 22 23 24 25 …" at bounding box center [251, 160] width 47 height 15
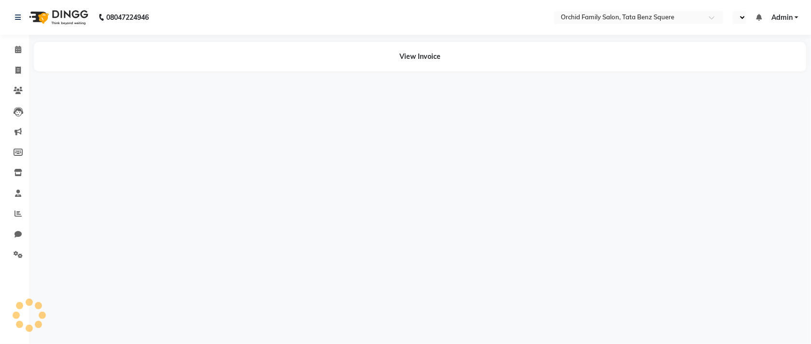
select select "en"
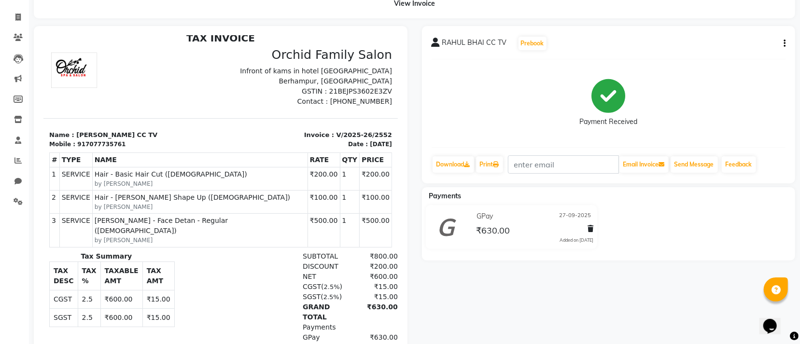
scroll to position [126, 0]
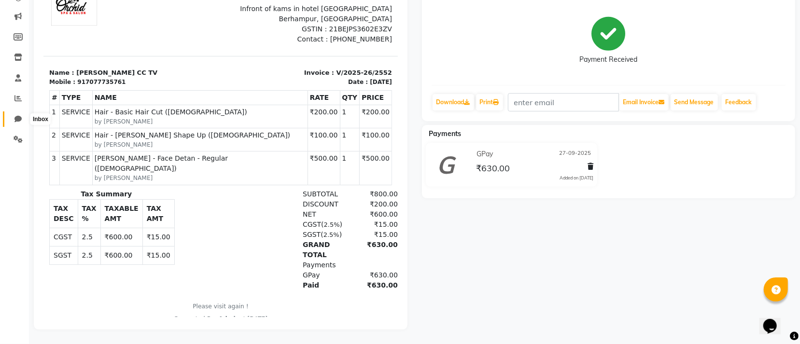
click at [17, 115] on icon at bounding box center [17, 118] width 7 height 7
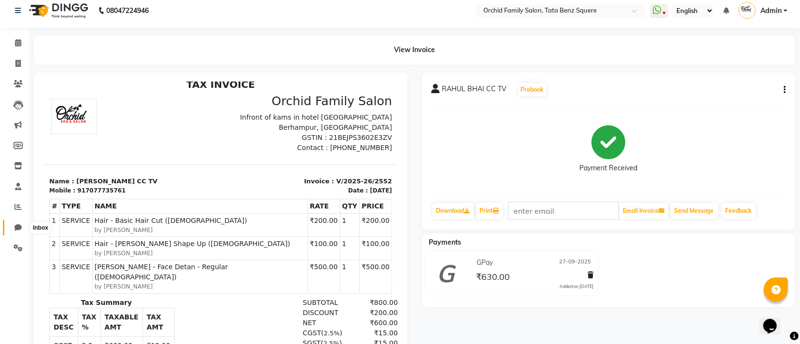
select select "100"
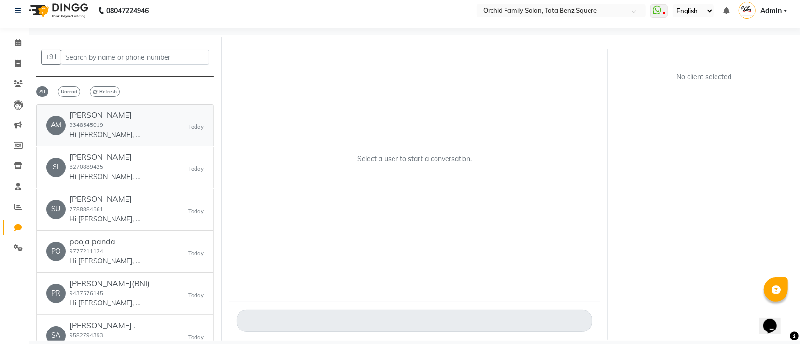
click at [141, 118] on h6 "[PERSON_NAME]" at bounding box center [106, 115] width 72 height 9
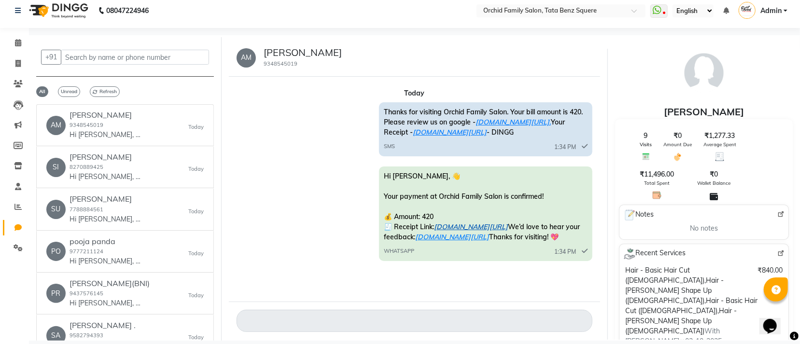
click at [508, 226] on link "[DOMAIN_NAME][URL]" at bounding box center [471, 227] width 74 height 9
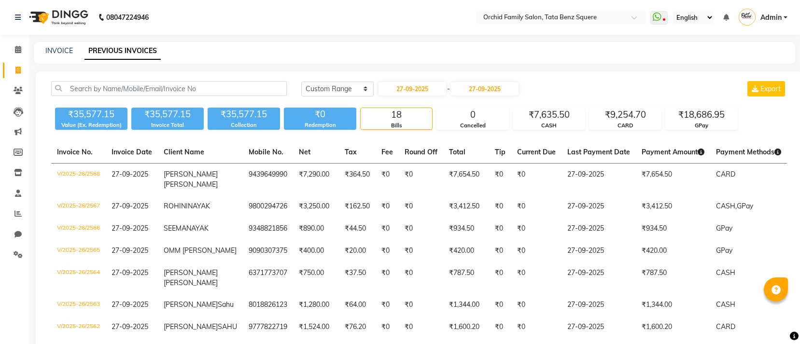
select select "range"
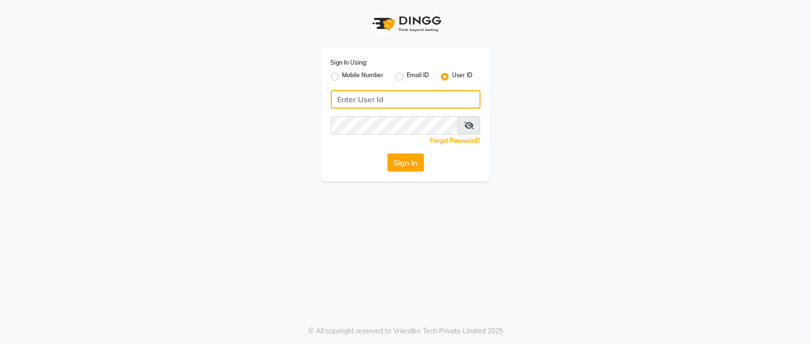
click at [411, 102] on input "Username" at bounding box center [406, 99] width 150 height 18
type input "O"
type input "orchidspa"
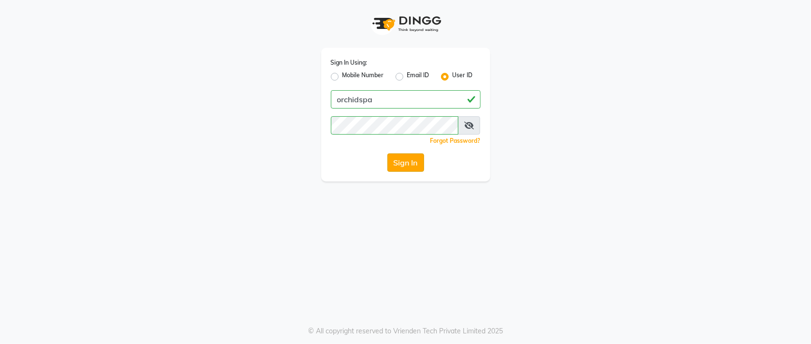
click at [407, 167] on button "Sign In" at bounding box center [405, 163] width 37 height 18
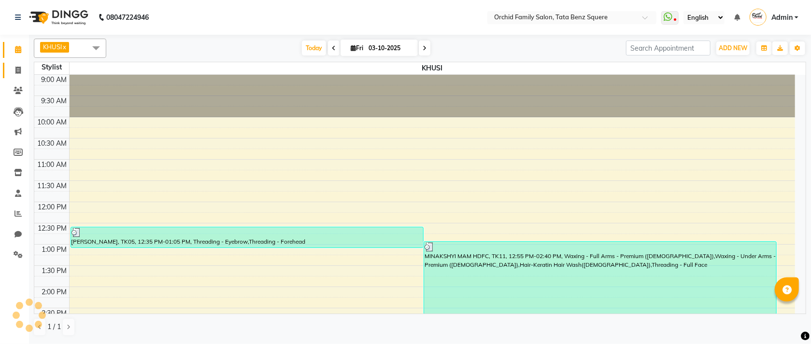
select select "en"
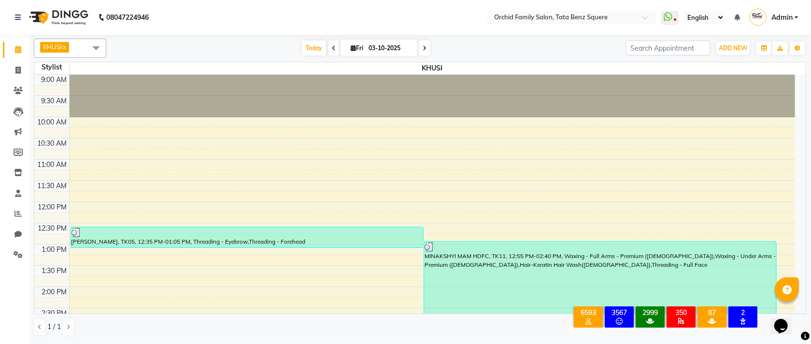
click at [98, 46] on span at bounding box center [95, 48] width 19 height 18
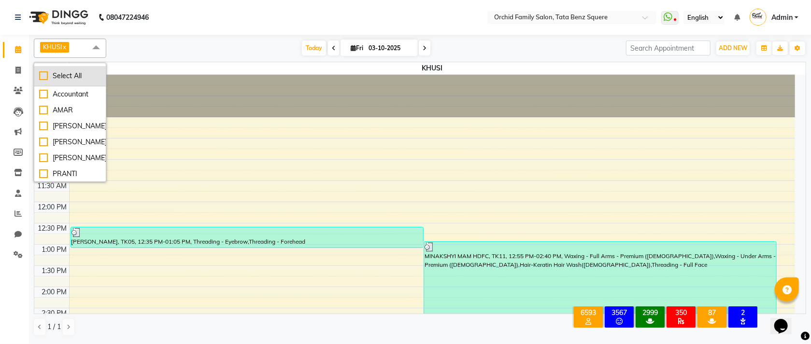
click at [42, 75] on div "Select All" at bounding box center [70, 76] width 62 height 10
checkbox input "true"
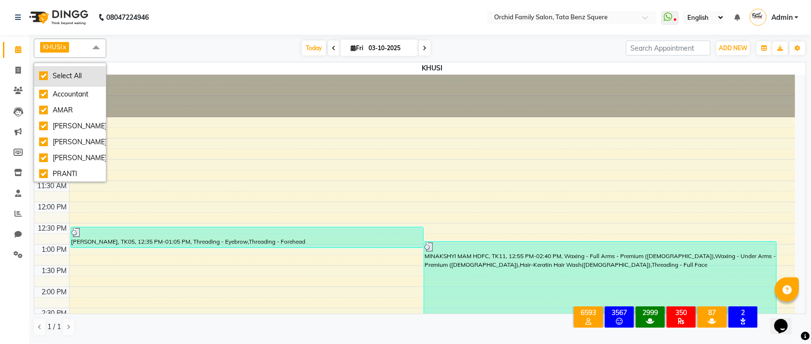
checkbox input "true"
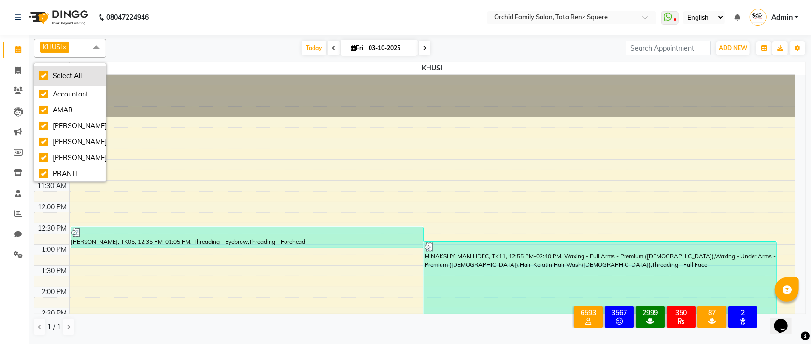
checkbox input "true"
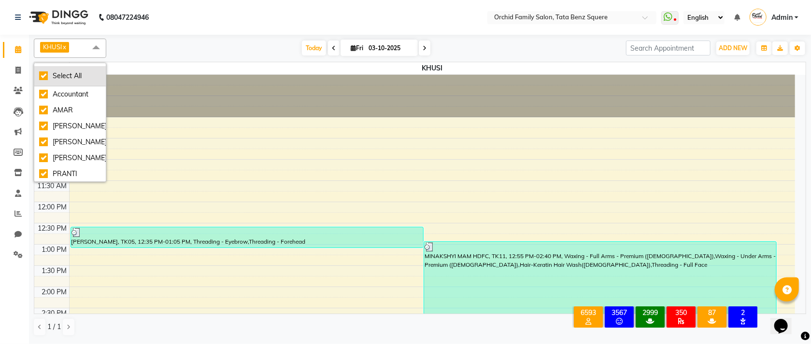
checkbox input "true"
